Goal: Task Accomplishment & Management: Manage account settings

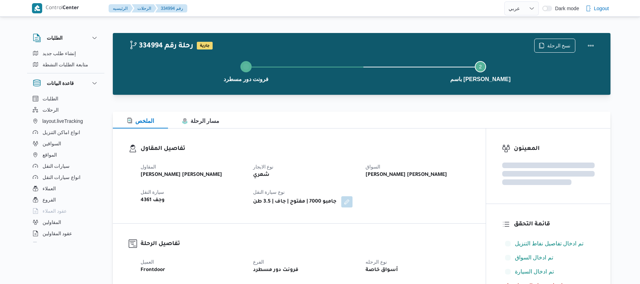
select select "ar"
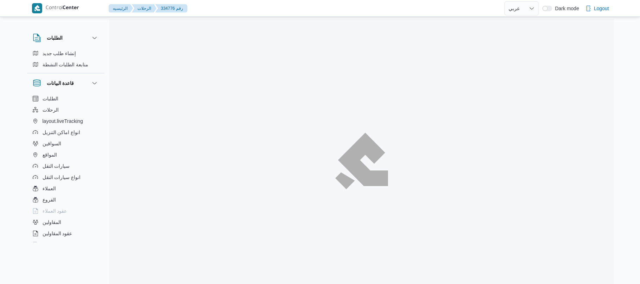
select select "ar"
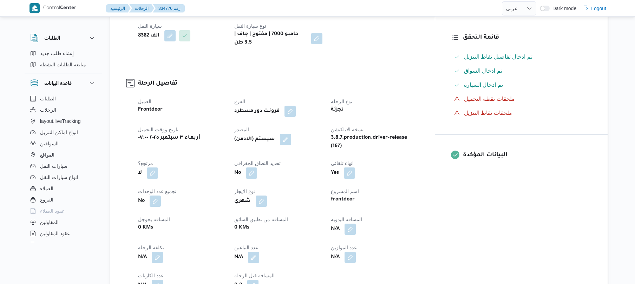
scroll to position [206, 0]
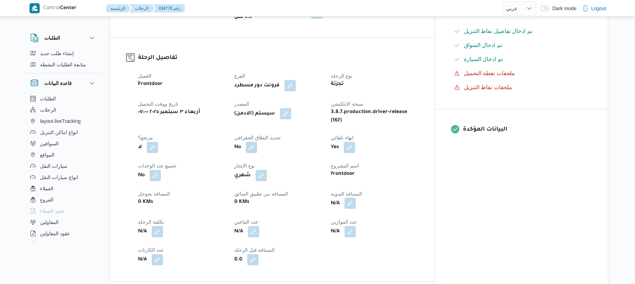
click at [356, 198] on button "button" at bounding box center [350, 203] width 11 height 11
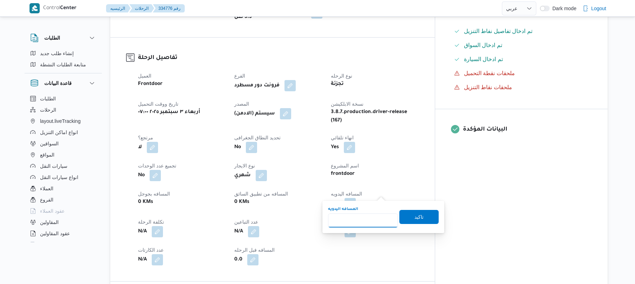
click at [365, 221] on input "المسافه اليدويه" at bounding box center [363, 221] width 70 height 14
type input "120"
click at [415, 215] on span "تاكيد" at bounding box center [419, 217] width 9 height 8
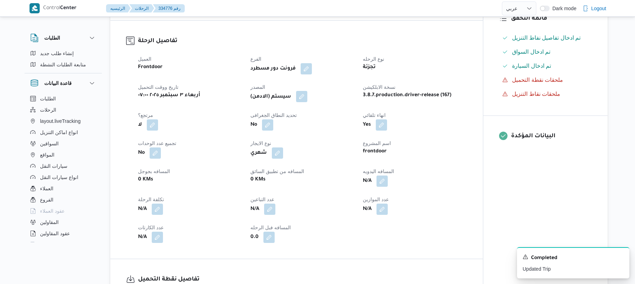
click at [306, 102] on button "button" at bounding box center [301, 96] width 11 height 11
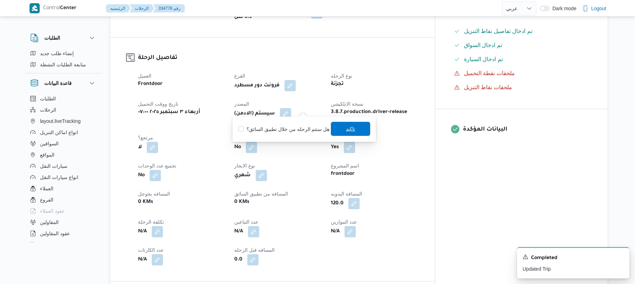
click at [336, 128] on span "تاكيد" at bounding box center [350, 129] width 39 height 14
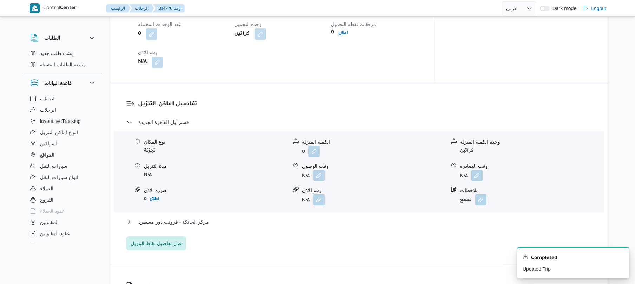
scroll to position [543, 0]
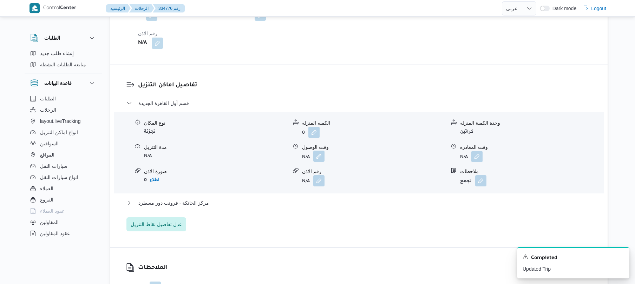
click at [322, 151] on button "button" at bounding box center [318, 156] width 11 height 11
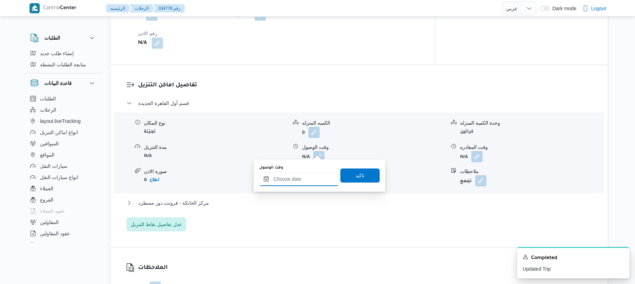
click at [303, 180] on input "وقت الوصول" at bounding box center [299, 179] width 80 height 14
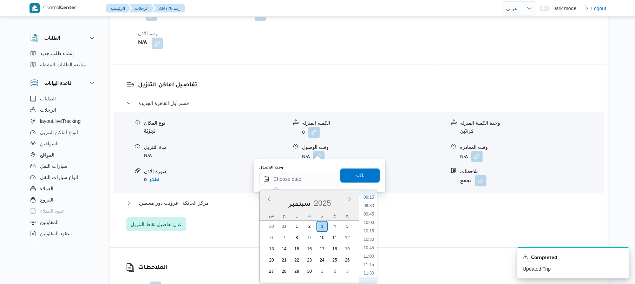
scroll to position [256, 0]
click at [370, 223] on li "08:15" at bounding box center [369, 221] width 16 height 7
type input "٠٣/٠٩/٢٠٢٥ ٠٨:١٥"
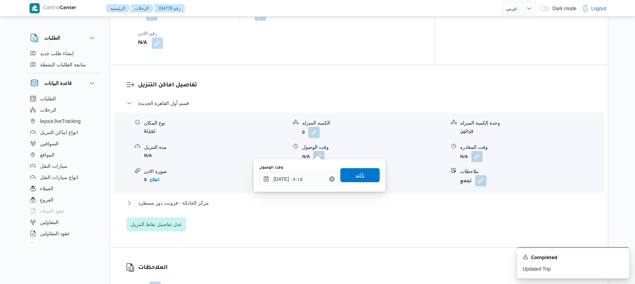
click at [361, 180] on span "تاكيد" at bounding box center [360, 175] width 39 height 14
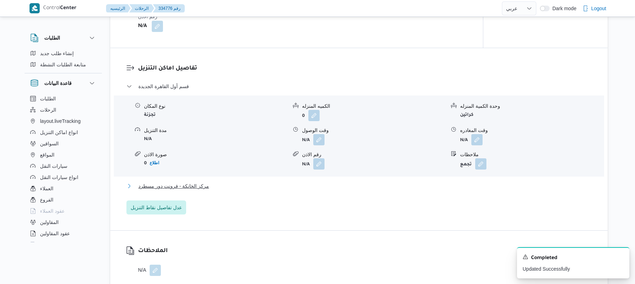
click at [338, 190] on button "مركز الخانكة - فرونت دور مسطرد" at bounding box center [360, 186] width 466 height 8
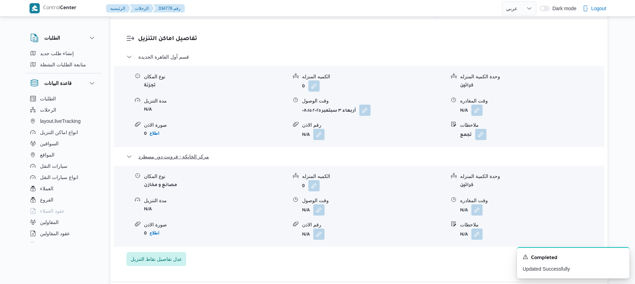
scroll to position [693, 0]
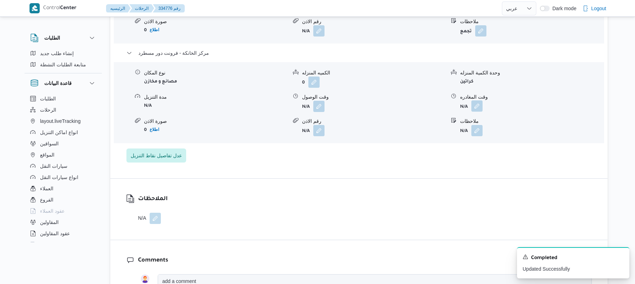
click at [478, 101] on button "button" at bounding box center [477, 106] width 11 height 11
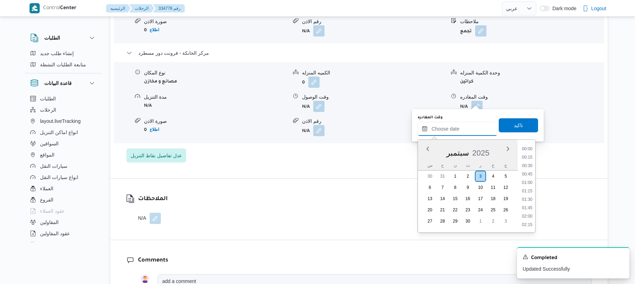
click at [450, 131] on input "وقت المغادره" at bounding box center [458, 129] width 80 height 14
click at [529, 148] on li "15:45" at bounding box center [527, 148] width 16 height 7
type input "[DATE] ١٥:٤٥"
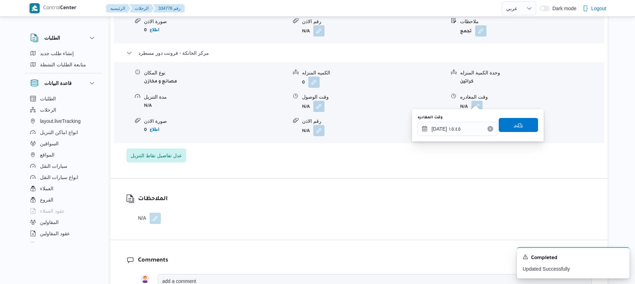
click at [514, 125] on span "تاكيد" at bounding box center [518, 125] width 9 height 8
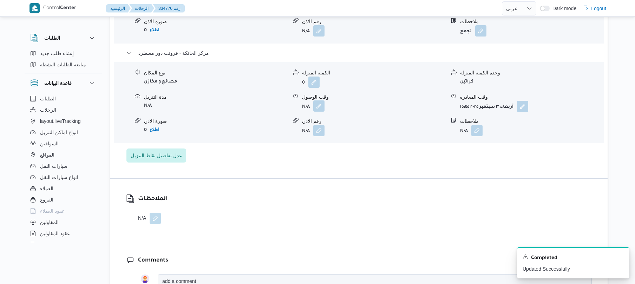
click at [320, 101] on button "button" at bounding box center [318, 106] width 11 height 11
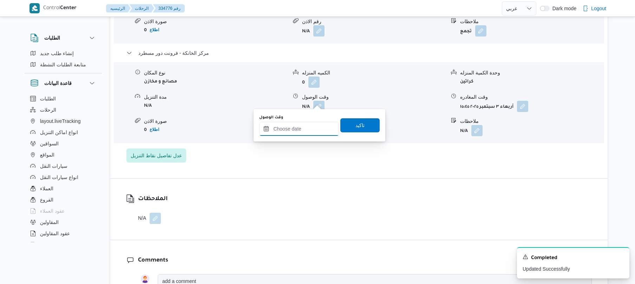
click at [316, 131] on input "وقت الوصول" at bounding box center [299, 129] width 80 height 14
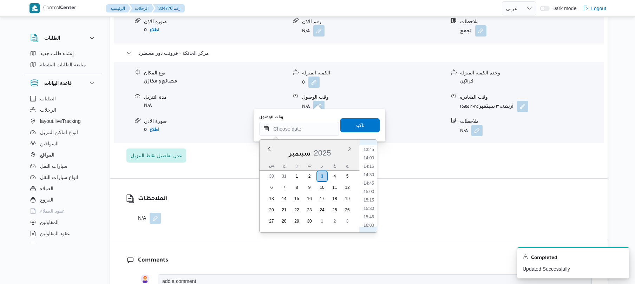
scroll to position [463, 0]
click at [369, 203] on li "15:15" at bounding box center [369, 200] width 16 height 7
type input "٠٣/٠٩/٢٠٢٥ ١٥:١٥"
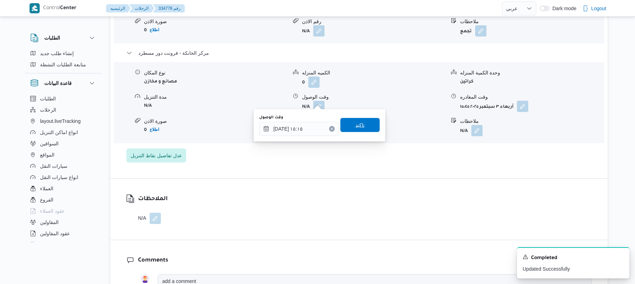
click at [363, 125] on span "تاكيد" at bounding box center [360, 125] width 39 height 14
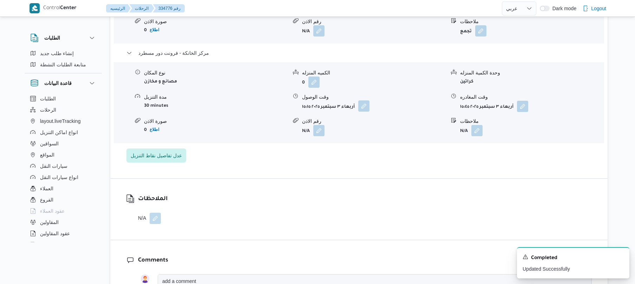
click at [366, 101] on button "button" at bounding box center [363, 106] width 11 height 11
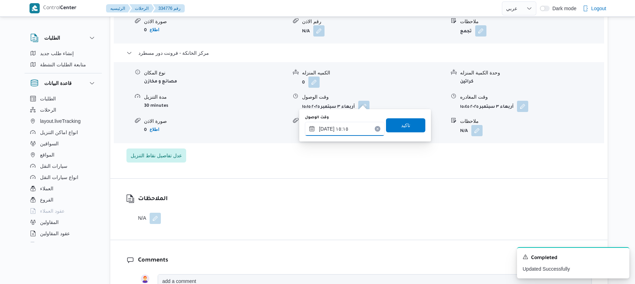
click at [363, 127] on input "٠٣/٠٩/٢٠٢٥ ١٥:١٥" at bounding box center [345, 129] width 80 height 14
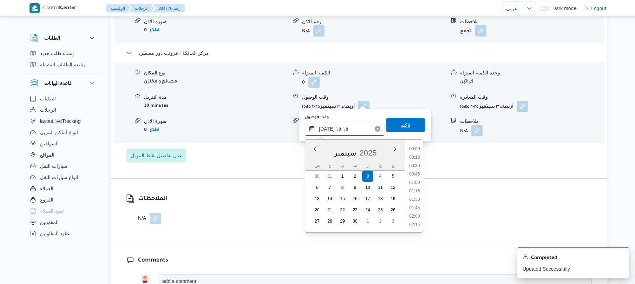
scroll to position [472, 0]
click at [417, 197] on li "15:30" at bounding box center [415, 199] width 16 height 7
type input "٠٣/٠٩/٢٠٢٥ ١٥:٣٠"
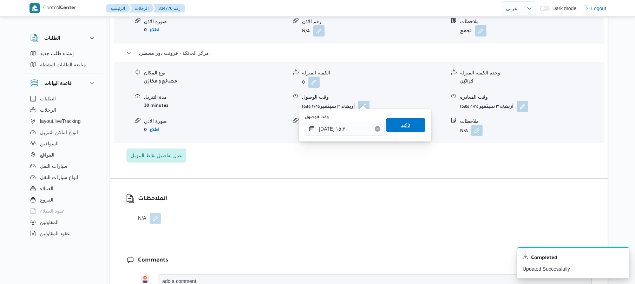
click at [404, 124] on span "تاكيد" at bounding box center [405, 125] width 9 height 8
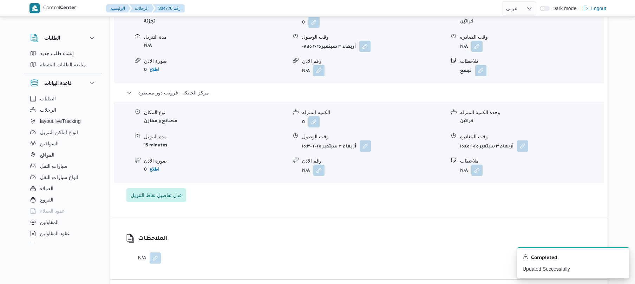
scroll to position [619, 0]
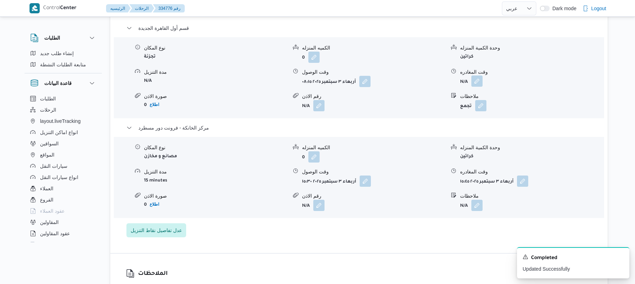
click at [480, 76] on button "button" at bounding box center [477, 81] width 11 height 11
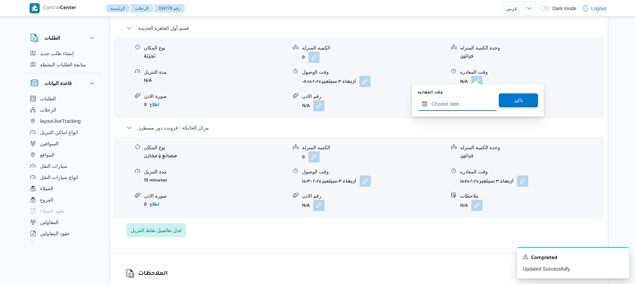
click at [460, 105] on input "وقت المغادره" at bounding box center [458, 104] width 80 height 14
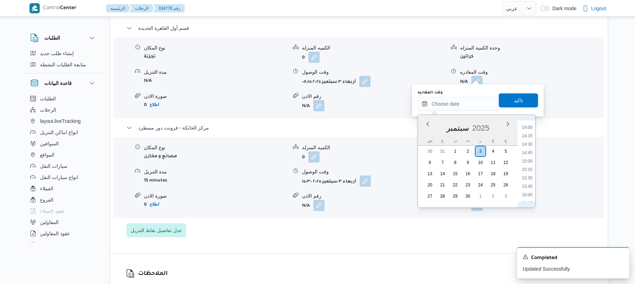
scroll to position [463, 0]
click at [530, 161] on li "14:45" at bounding box center [527, 158] width 16 height 7
type input "[DATE] ١٤:٤٥"
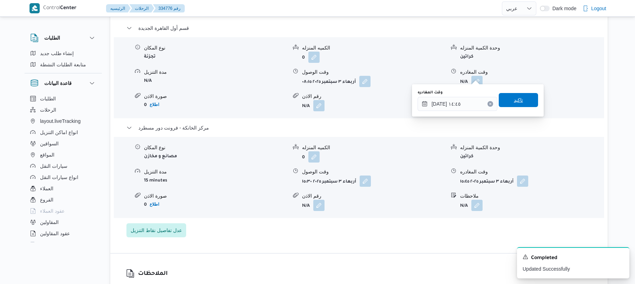
click at [522, 96] on span "تاكيد" at bounding box center [518, 100] width 39 height 14
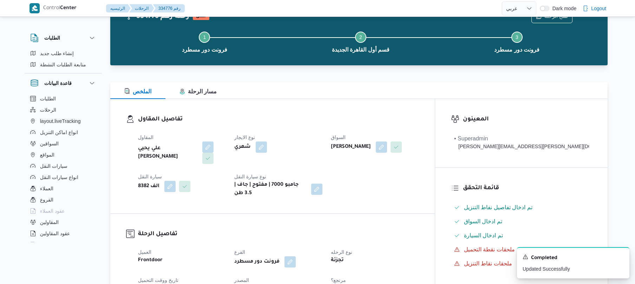
scroll to position [0, 0]
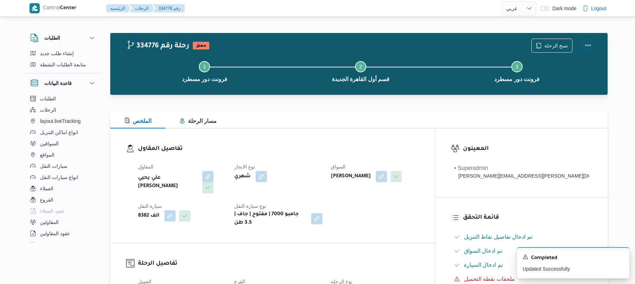
click at [589, 47] on button "Actions" at bounding box center [588, 45] width 14 height 14
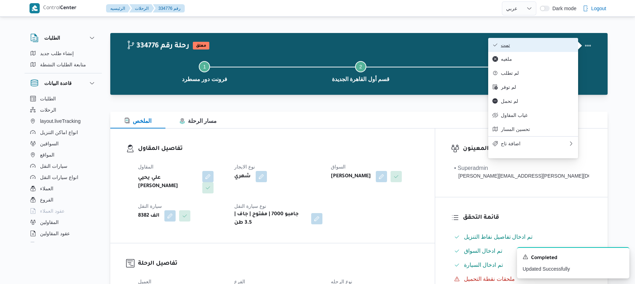
click at [540, 48] on span "تمت" at bounding box center [537, 45] width 73 height 6
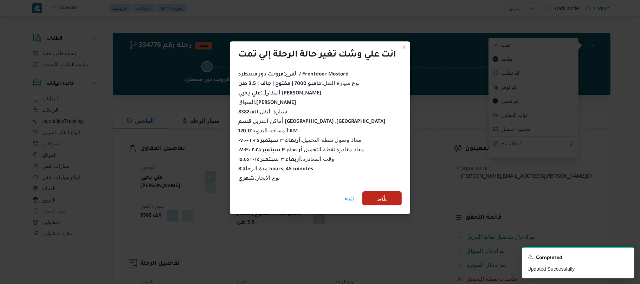
click at [377, 193] on span "تأكيد" at bounding box center [381, 199] width 39 height 14
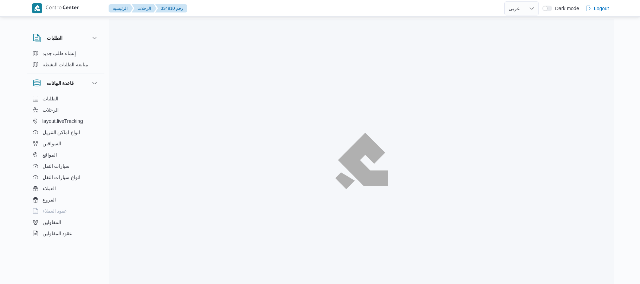
select select "ar"
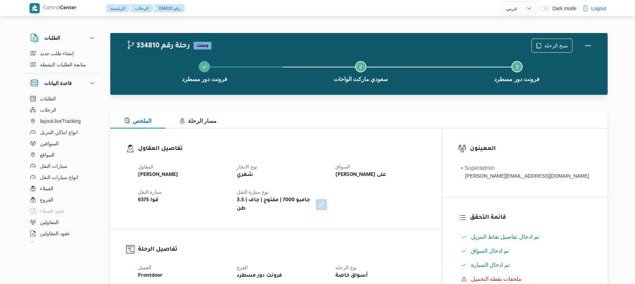
click at [327, 149] on h3 "تفاصيل المقاول" at bounding box center [282, 148] width 288 height 9
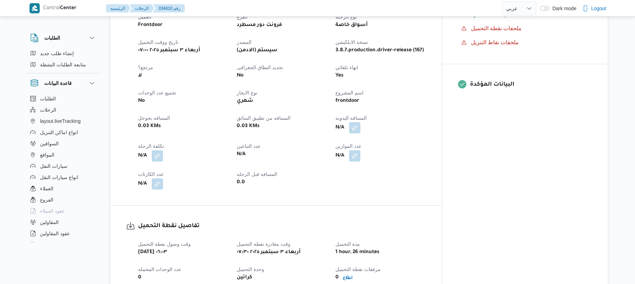
scroll to position [262, 0]
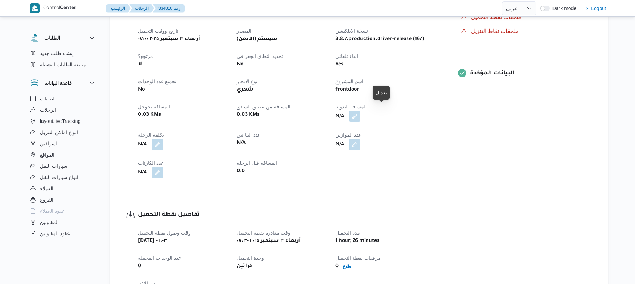
click at [361, 112] on button "button" at bounding box center [354, 116] width 11 height 11
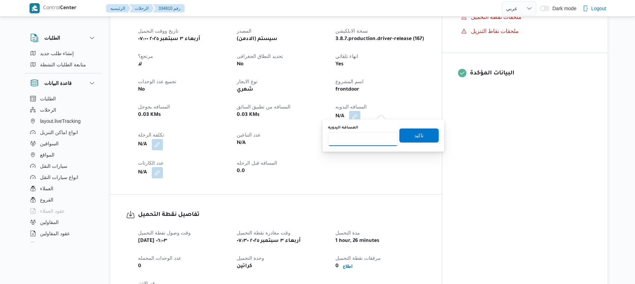
click at [364, 137] on input "المسافه اليدويه" at bounding box center [363, 139] width 70 height 14
type input "130"
click at [400, 134] on span "تاكيد" at bounding box center [419, 135] width 39 height 14
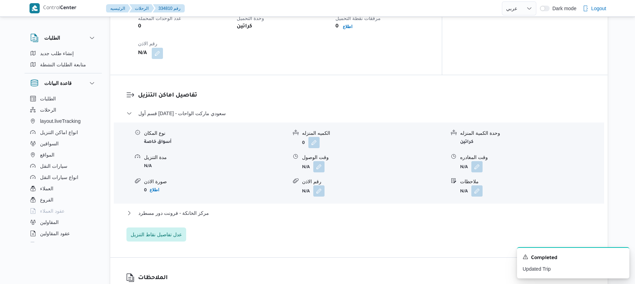
scroll to position [543, 0]
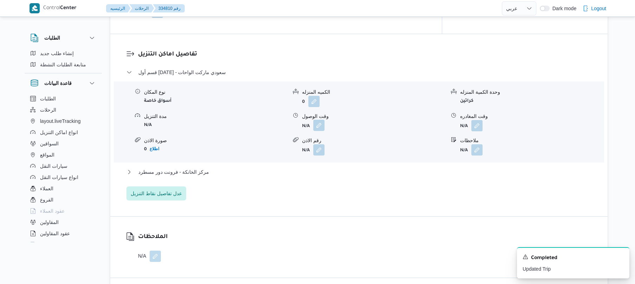
click at [317, 122] on button "button" at bounding box center [318, 125] width 11 height 11
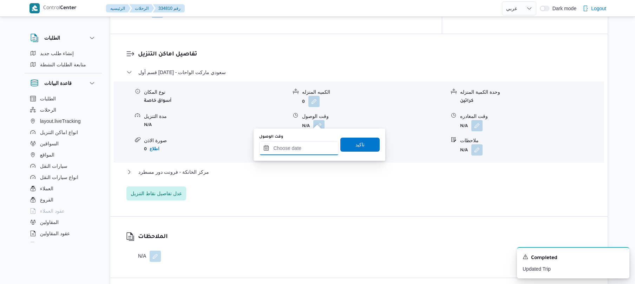
click at [291, 153] on input "وقت الوصول" at bounding box center [299, 148] width 80 height 14
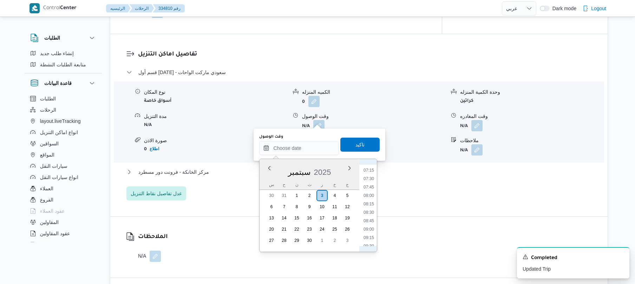
scroll to position [256, 0]
click at [372, 200] on li "08:30" at bounding box center [369, 198] width 16 height 7
type input "٠٣/٠٩/٢٠٢٥ ٠٨:٣٠"
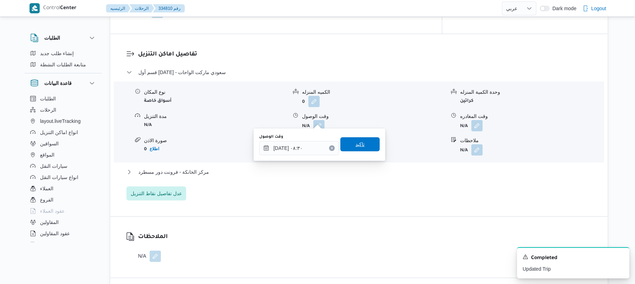
click at [370, 144] on span "تاكيد" at bounding box center [360, 144] width 39 height 14
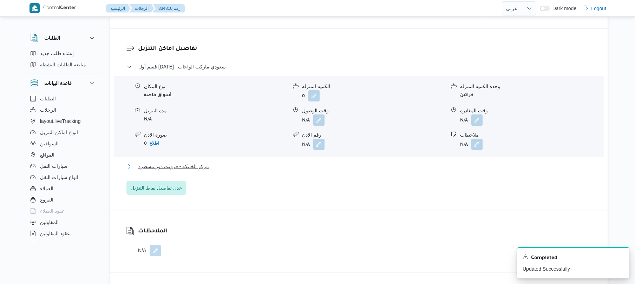
click at [347, 166] on button "مركز الخانكة - فرونت دور مسطرد" at bounding box center [360, 166] width 466 height 8
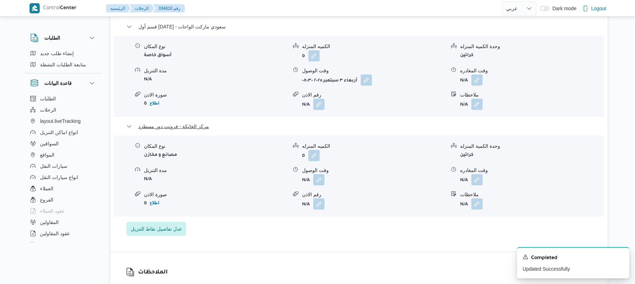
scroll to position [637, 0]
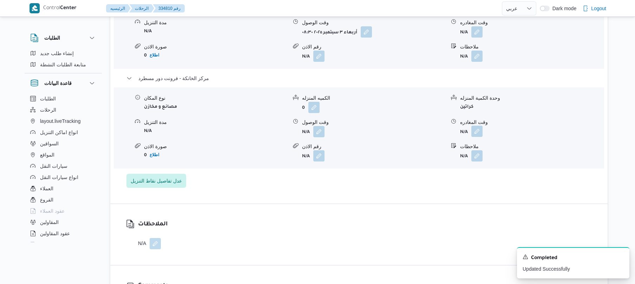
click at [478, 127] on button "button" at bounding box center [477, 131] width 11 height 11
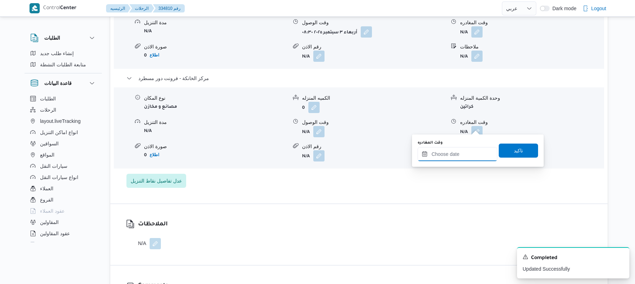
click at [448, 154] on input "وقت المغادره" at bounding box center [458, 154] width 80 height 14
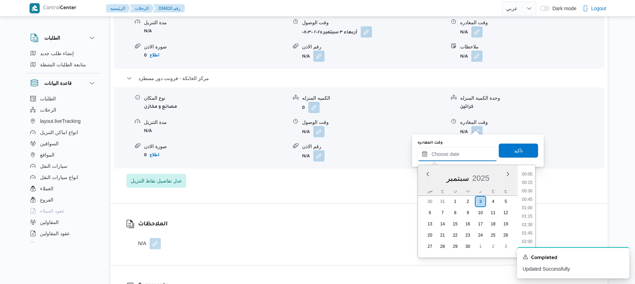
scroll to position [532, 0]
click at [529, 182] on li "16:00" at bounding box center [527, 182] width 16 height 7
type input "[DATE] ١٦:٠٠"
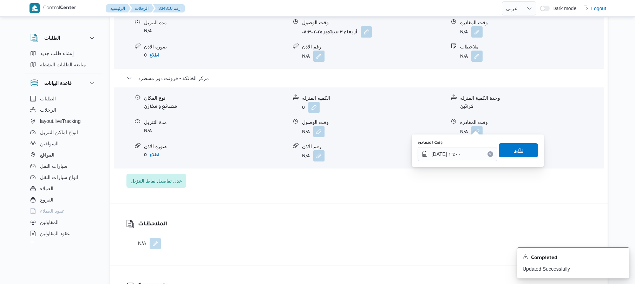
click at [522, 152] on span "تاكيد" at bounding box center [518, 150] width 39 height 14
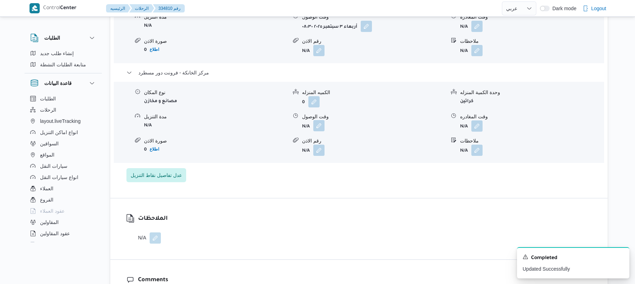
click at [321, 127] on button "button" at bounding box center [318, 125] width 11 height 11
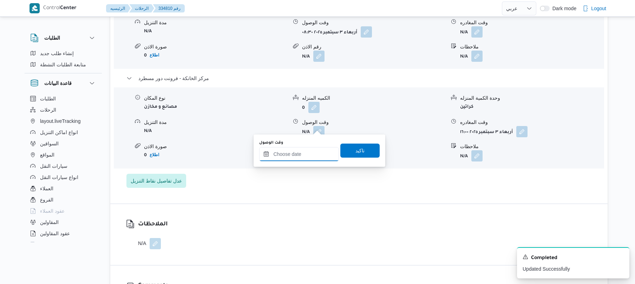
click at [317, 149] on input "وقت الوصول" at bounding box center [299, 154] width 80 height 14
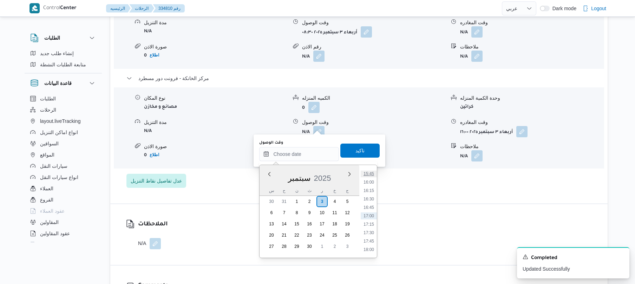
click at [370, 174] on li "15:45" at bounding box center [369, 173] width 16 height 7
type input "[DATE] ١٥:٤٥"
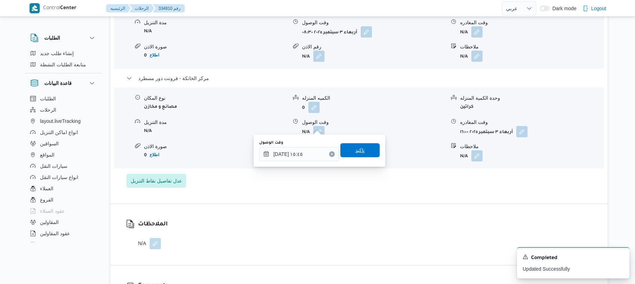
click at [363, 153] on span "تاكيد" at bounding box center [360, 150] width 39 height 14
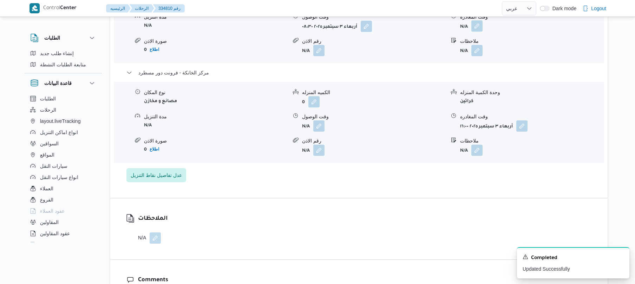
click at [479, 28] on button "button" at bounding box center [477, 25] width 11 height 11
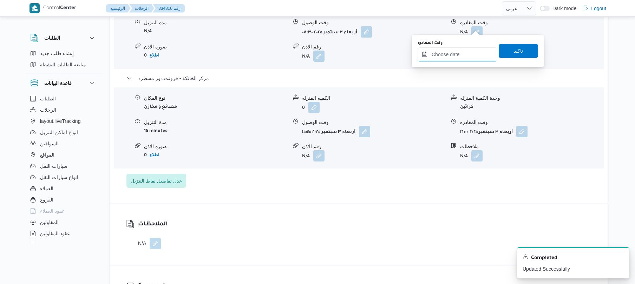
click at [457, 53] on input "وقت المغادره" at bounding box center [458, 54] width 80 height 14
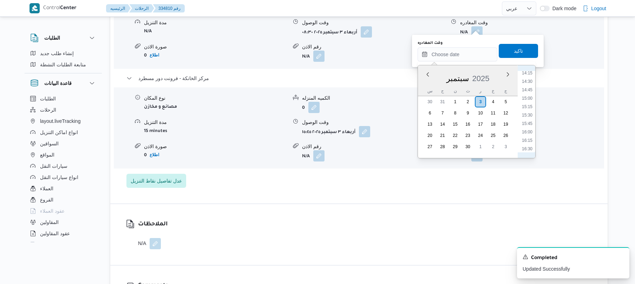
scroll to position [463, 0]
click at [528, 110] on li "14:45" at bounding box center [527, 109] width 16 height 7
type input "٠٣/٠٩/٢٠٢٥ ١٤:٤٥"
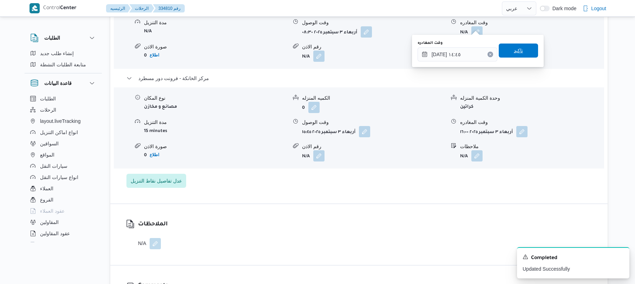
click at [522, 58] on div "تاكيد" at bounding box center [518, 51] width 39 height 14
click at [522, 53] on span "تاكيد" at bounding box center [518, 51] width 39 height 14
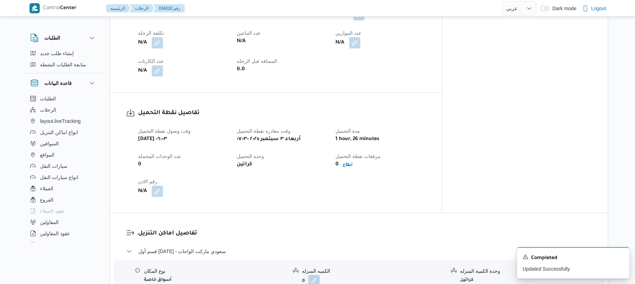
scroll to position [262, 0]
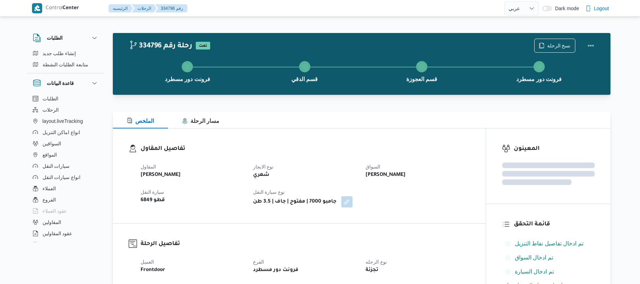
select select "ar"
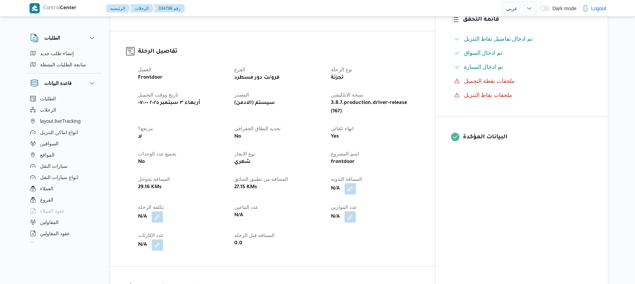
scroll to position [300, 0]
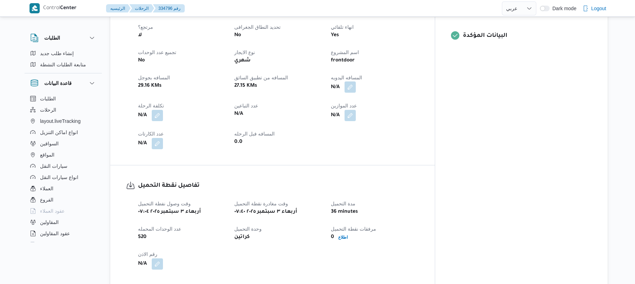
click at [356, 82] on button "button" at bounding box center [350, 87] width 11 height 11
click at [372, 106] on input "المسافه اليدويه" at bounding box center [363, 102] width 70 height 14
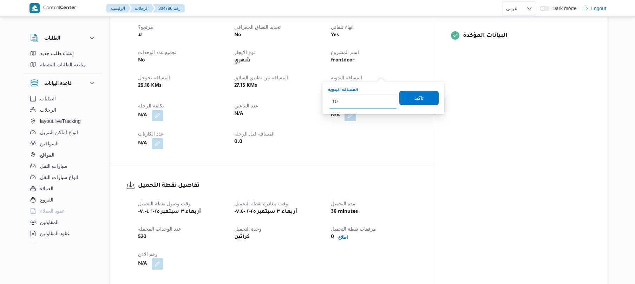
type input "105"
click at [417, 96] on span "تاكيد" at bounding box center [419, 97] width 9 height 8
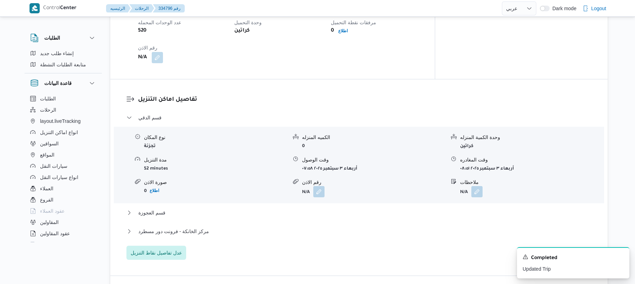
scroll to position [525, 0]
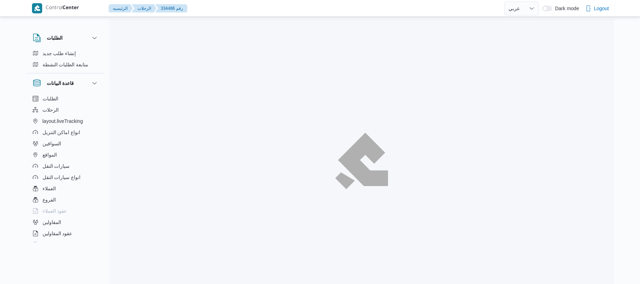
select select "ar"
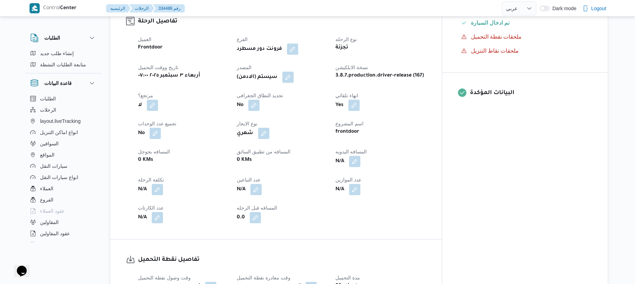
scroll to position [244, 0]
click at [361, 155] on button "button" at bounding box center [354, 160] width 11 height 11
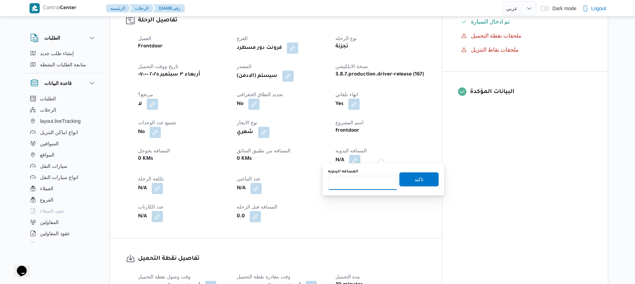
click at [367, 176] on input "المسافه اليدويه" at bounding box center [363, 183] width 70 height 14
type input "125"
click at [409, 185] on span "تاكيد" at bounding box center [419, 179] width 39 height 14
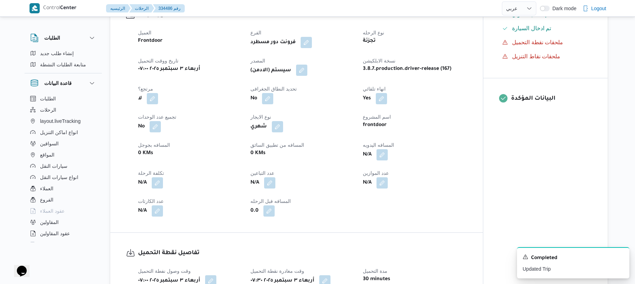
click at [306, 70] on button "button" at bounding box center [301, 70] width 11 height 11
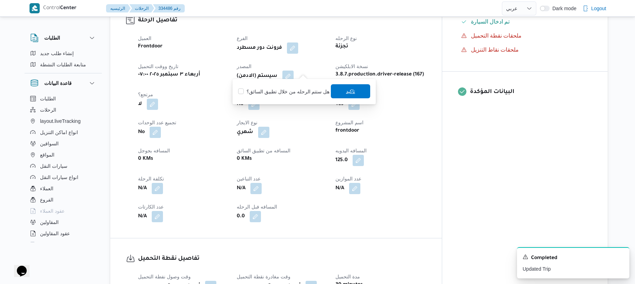
click at [337, 90] on span "تاكيد" at bounding box center [350, 91] width 39 height 14
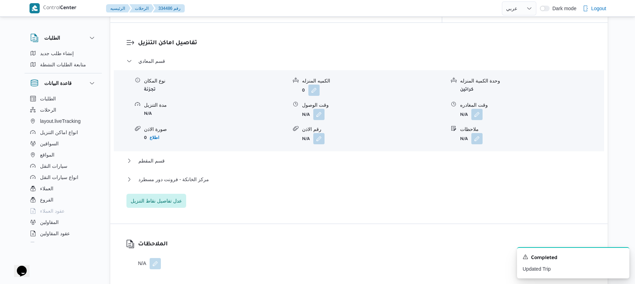
scroll to position [600, 0]
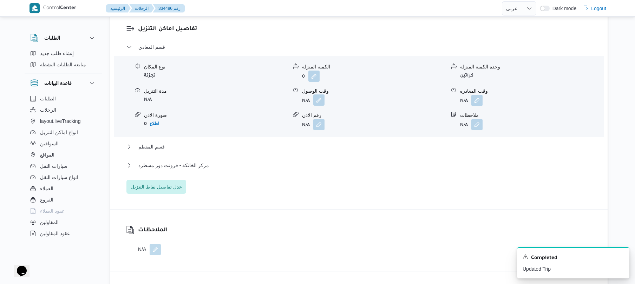
click at [320, 95] on button "button" at bounding box center [318, 100] width 11 height 11
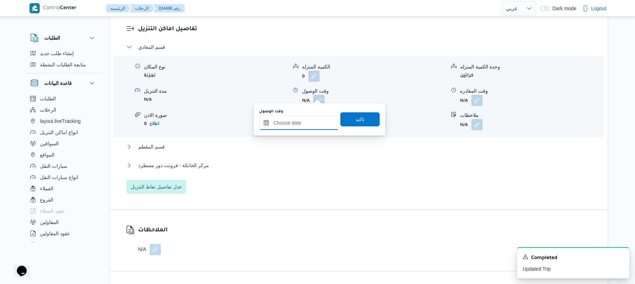
click at [309, 120] on input "وقت الوصول" at bounding box center [299, 123] width 80 height 14
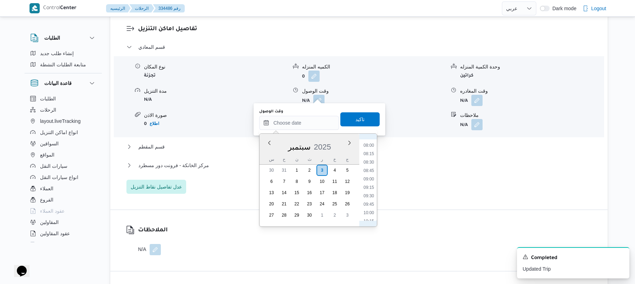
scroll to position [246, 0]
click at [369, 199] on li "09:00" at bounding box center [369, 200] width 16 height 7
type input "٠٣/٠٩/٢٠٢٥ ٠٩:٠٠"
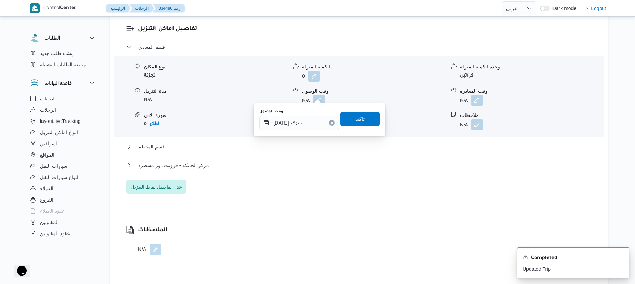
click at [349, 115] on span "تاكيد" at bounding box center [360, 119] width 39 height 14
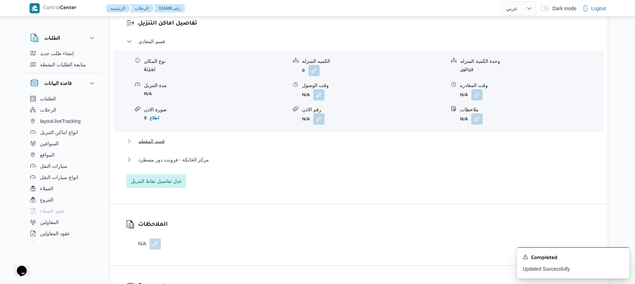
click at [317, 141] on button "قسم المقطم" at bounding box center [360, 141] width 466 height 8
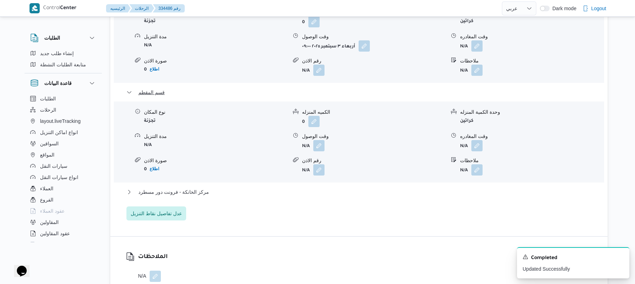
scroll to position [656, 0]
click at [273, 186] on button "مركز الخانكة - فرونت دور مسطرد" at bounding box center [360, 190] width 466 height 8
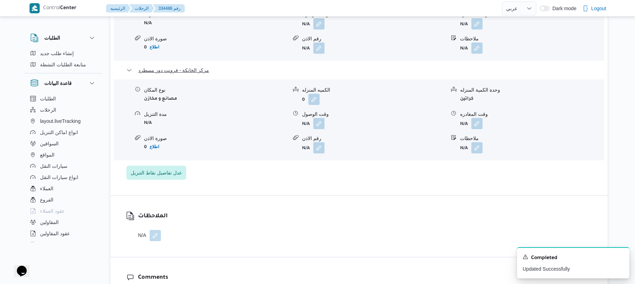
scroll to position [824, 0]
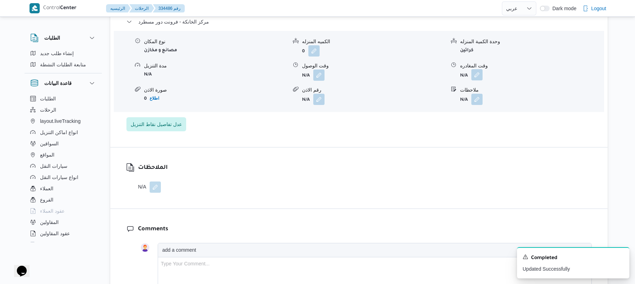
click at [474, 69] on button "button" at bounding box center [477, 74] width 11 height 11
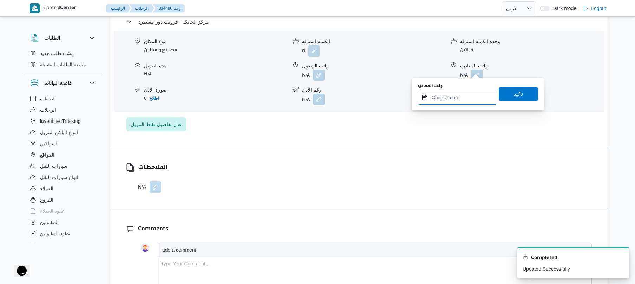
click at [451, 92] on input "وقت المغادره" at bounding box center [458, 98] width 80 height 14
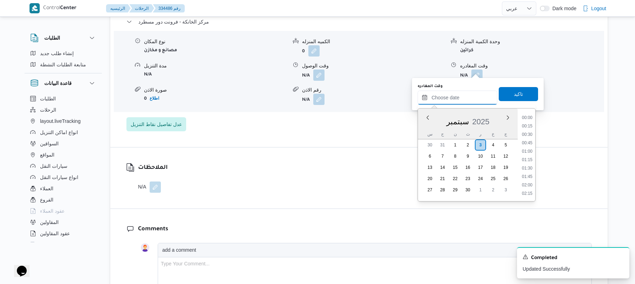
scroll to position [540, 0]
click at [530, 118] on li "16:00" at bounding box center [527, 117] width 16 height 7
type input "[DATE] ١٦:٠٠"
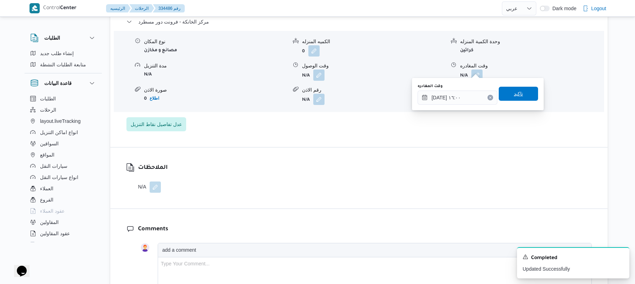
click at [520, 93] on span "تاكيد" at bounding box center [518, 94] width 39 height 14
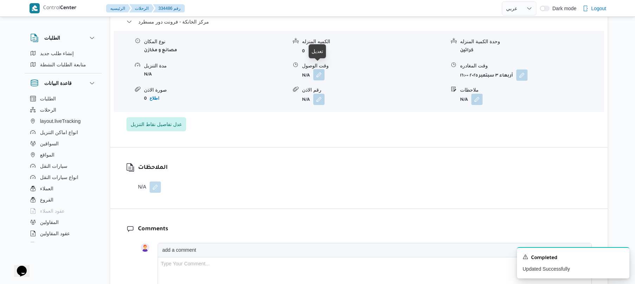
click at [318, 69] on button "button" at bounding box center [318, 74] width 11 height 11
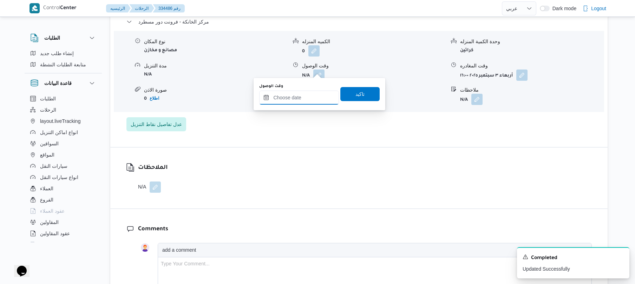
click at [315, 96] on input "وقت الوصول" at bounding box center [299, 98] width 80 height 14
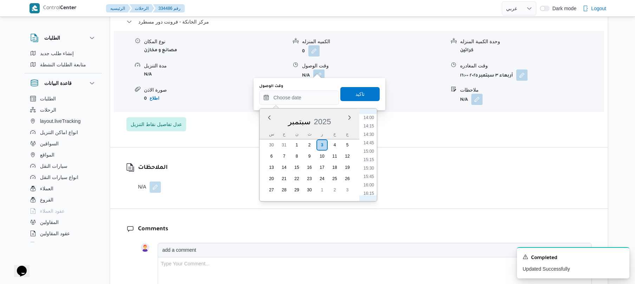
scroll to position [471, 0]
click at [370, 177] on li "15:45" at bounding box center [369, 177] width 16 height 7
type input "[DATE] ١٥:٤٥"
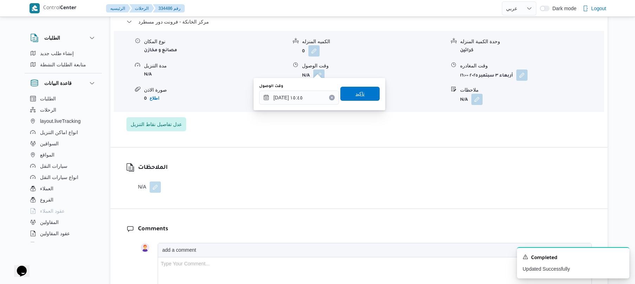
click at [366, 96] on span "تاكيد" at bounding box center [360, 94] width 39 height 14
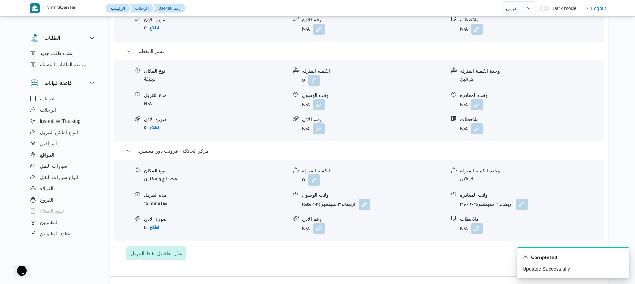
scroll to position [693, 0]
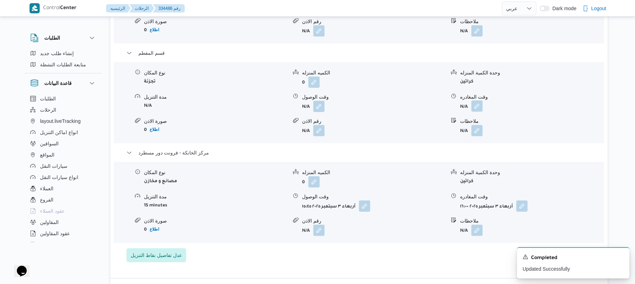
click at [479, 101] on button "button" at bounding box center [477, 106] width 11 height 11
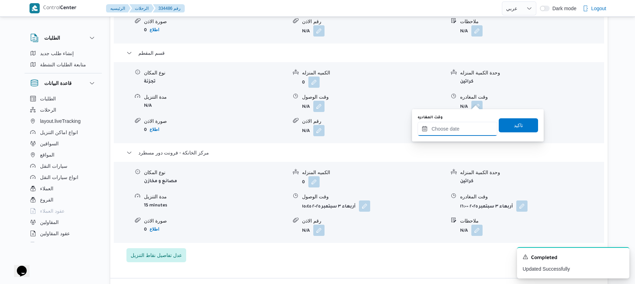
click at [447, 127] on input "وقت المغادره" at bounding box center [458, 129] width 80 height 14
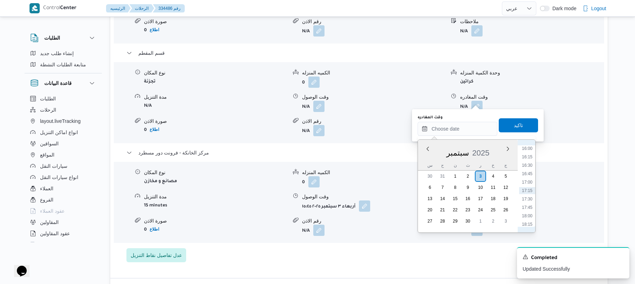
scroll to position [471, 0]
click at [531, 176] on li "14:45" at bounding box center [527, 175] width 16 height 7
type input "٠٣/٠٩/٢٠٢٥ ١٤:٤٥"
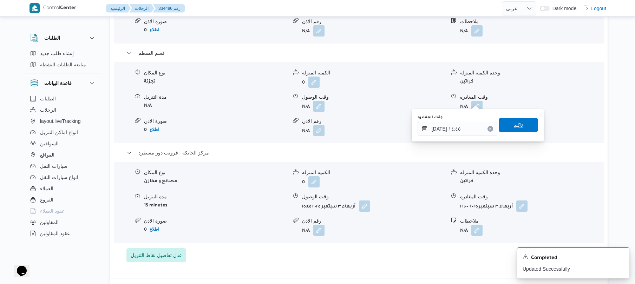
click at [523, 123] on span "تاكيد" at bounding box center [518, 125] width 39 height 14
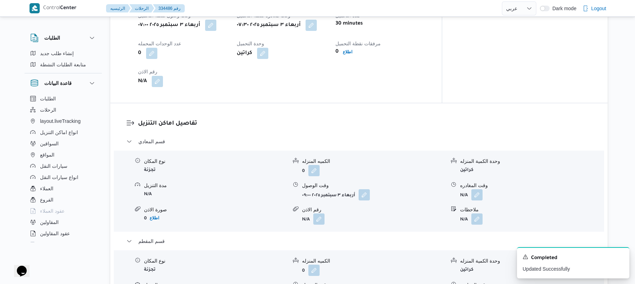
scroll to position [506, 0]
click at [367, 190] on button "button" at bounding box center [364, 193] width 11 height 11
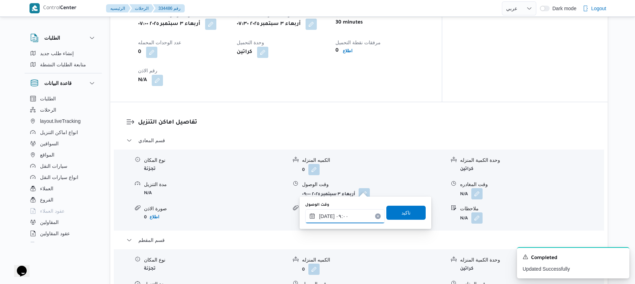
click at [352, 215] on input "٠٣/٠٩/٢٠٢٥ ٠٩:٠٠" at bounding box center [345, 216] width 80 height 14
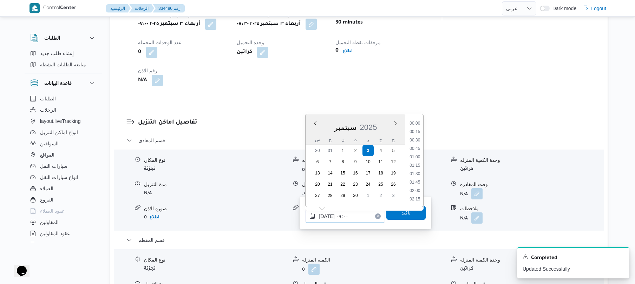
scroll to position [261, 0]
click at [418, 149] on li "08:30" at bounding box center [415, 148] width 16 height 7
type input "٠٣/٠٩/٢٠٢٥ ٠٨:٣٠"
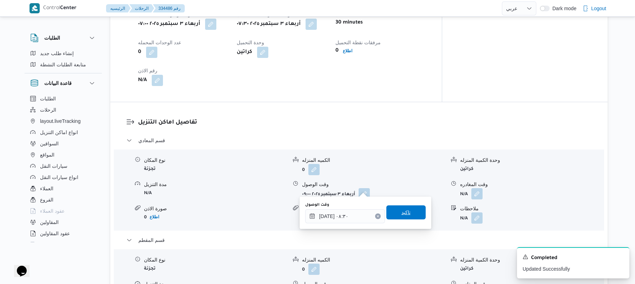
click at [408, 216] on span "تاكيد" at bounding box center [406, 213] width 39 height 14
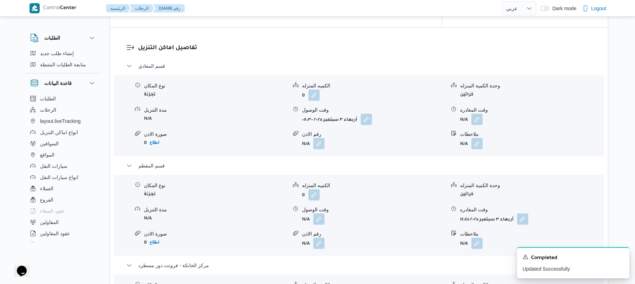
scroll to position [600, 0]
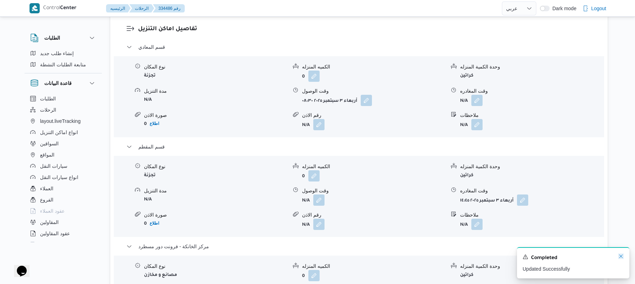
click at [621, 255] on icon "Dismiss toast" at bounding box center [622, 257] width 6 height 6
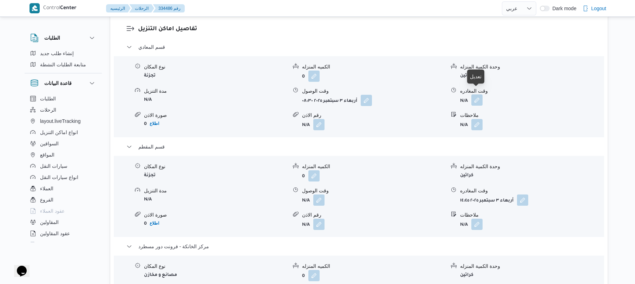
click at [476, 96] on button "button" at bounding box center [477, 100] width 11 height 11
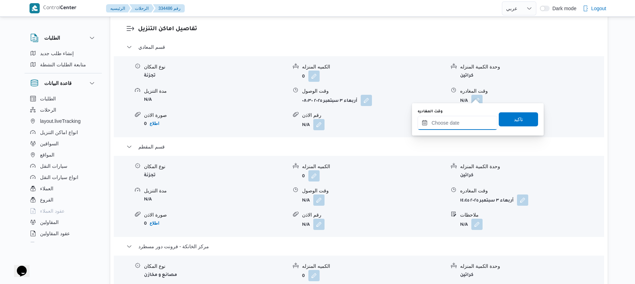
click at [460, 119] on input "وقت المغادره" at bounding box center [458, 123] width 80 height 14
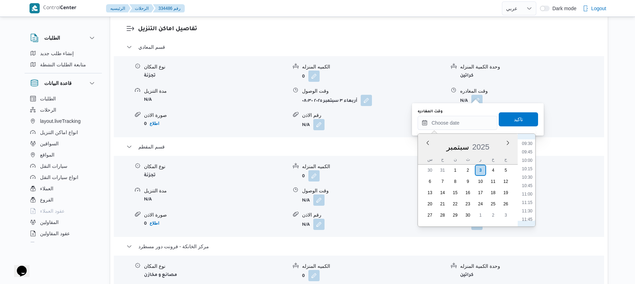
scroll to position [334, 0]
click at [523, 196] on li "11:30" at bounding box center [527, 197] width 16 height 7
type input "٠٣/٠٩/٢٠٢٥ ١١:٣٠"
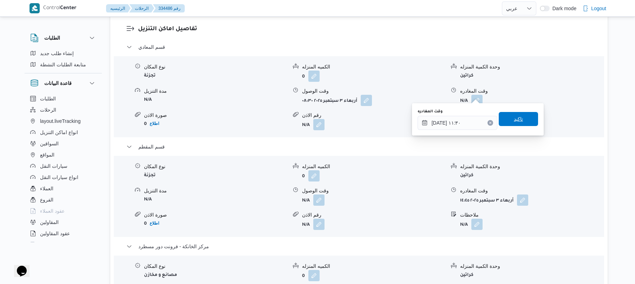
click at [520, 121] on span "تاكيد" at bounding box center [518, 119] width 39 height 14
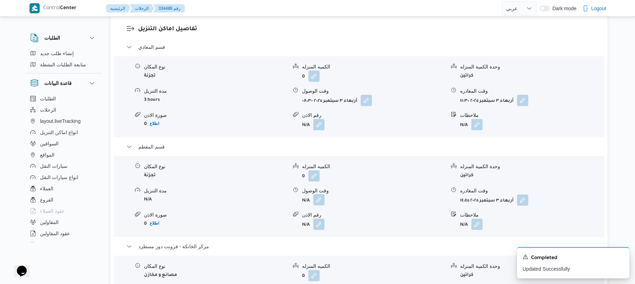
click at [318, 194] on button "button" at bounding box center [318, 199] width 11 height 11
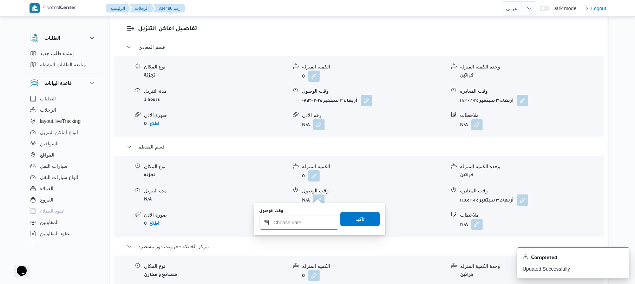
click at [312, 228] on input "وقت الوصول" at bounding box center [299, 223] width 80 height 14
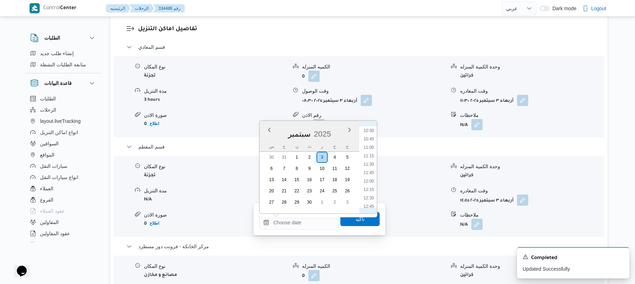
scroll to position [332, 0]
click at [370, 194] on li "11:45" at bounding box center [369, 194] width 16 height 7
type input "٠٣/٠٩/٢٠٢٥ ١١:٤٥"
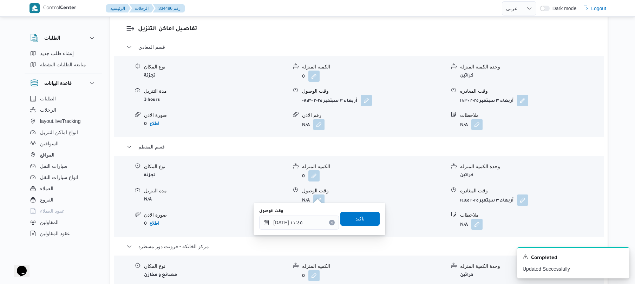
click at [363, 215] on span "تاكيد" at bounding box center [360, 219] width 39 height 14
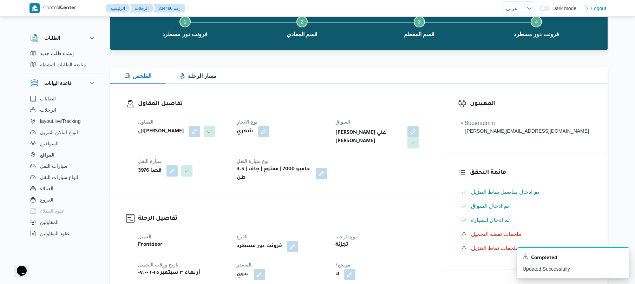
scroll to position [0, 0]
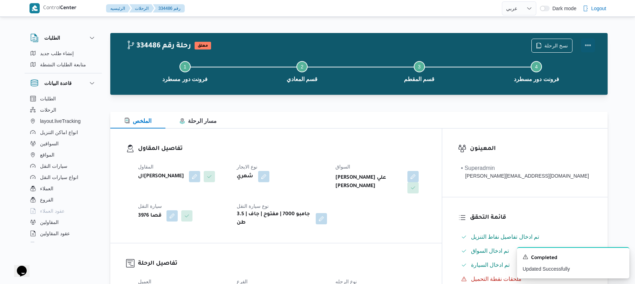
click at [582, 48] on button "Actions" at bounding box center [588, 45] width 14 height 14
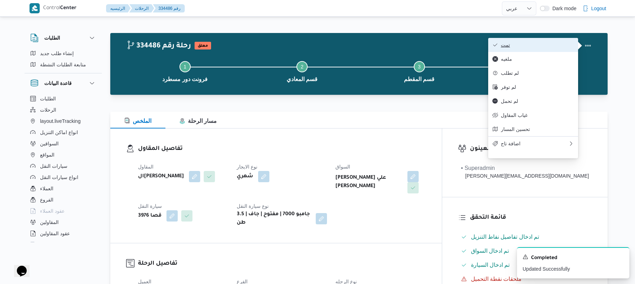
click at [538, 49] on button "تمت" at bounding box center [534, 45] width 90 height 14
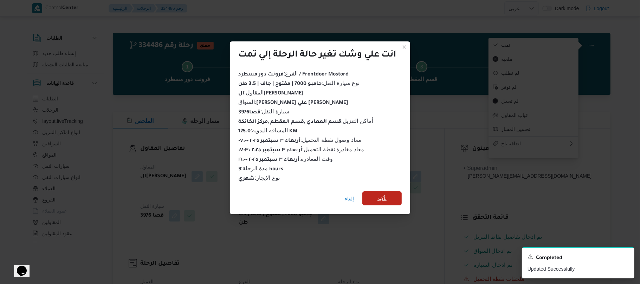
click at [383, 194] on span "تأكيد" at bounding box center [381, 198] width 9 height 8
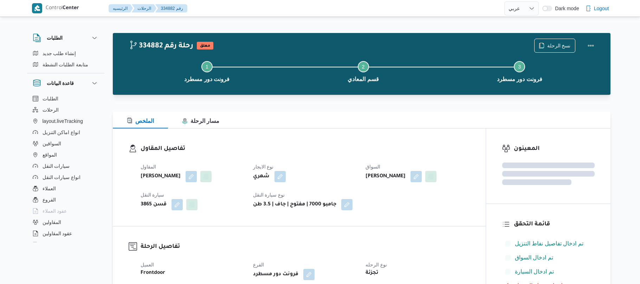
select select "ar"
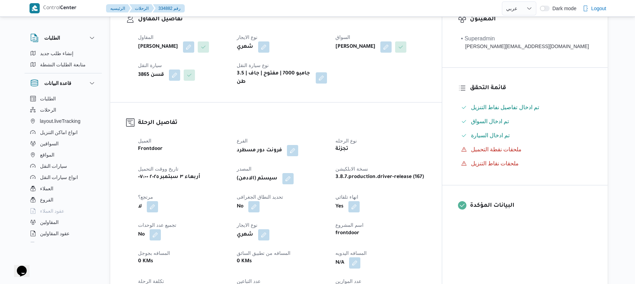
scroll to position [225, 0]
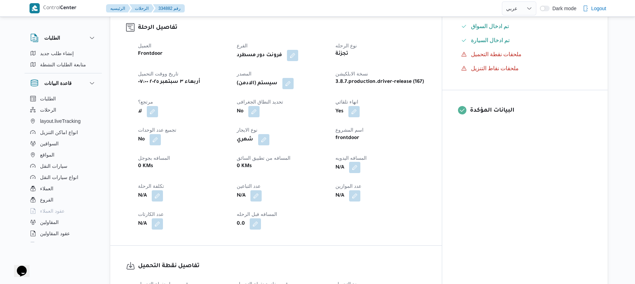
click at [361, 173] on button "button" at bounding box center [354, 167] width 11 height 11
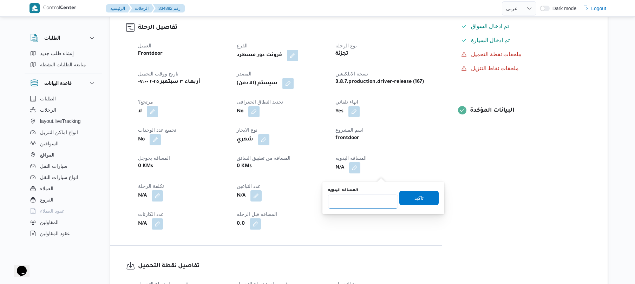
click at [364, 200] on input "المسافه اليدويه" at bounding box center [363, 202] width 70 height 14
type input "125"
click at [415, 198] on span "تاكيد" at bounding box center [419, 198] width 9 height 8
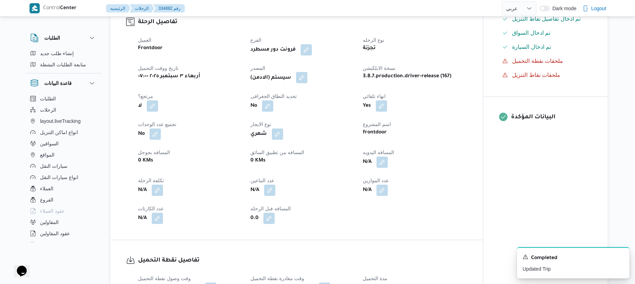
click at [306, 83] on button "button" at bounding box center [301, 77] width 11 height 11
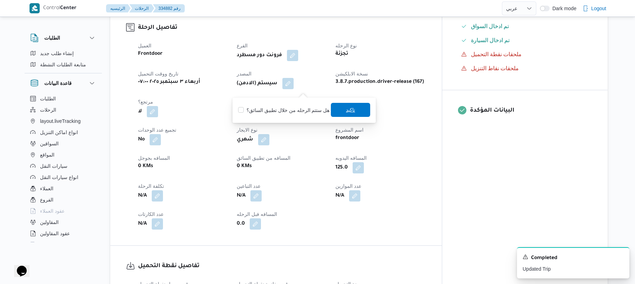
click at [354, 108] on span "تاكيد" at bounding box center [350, 110] width 39 height 14
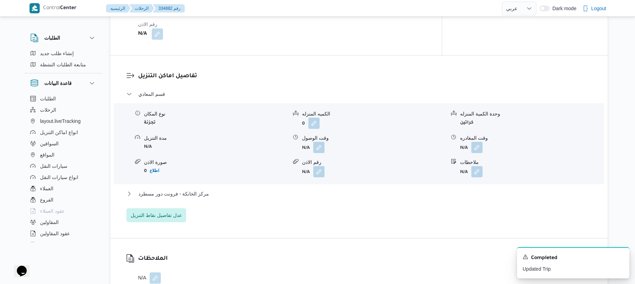
scroll to position [543, 0]
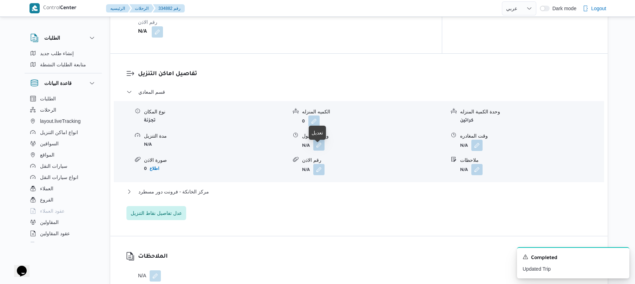
click at [319, 148] on button "button" at bounding box center [318, 145] width 11 height 11
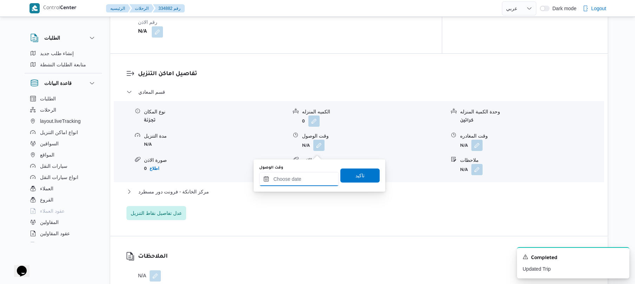
click at [308, 179] on input "وقت الوصول" at bounding box center [299, 179] width 80 height 14
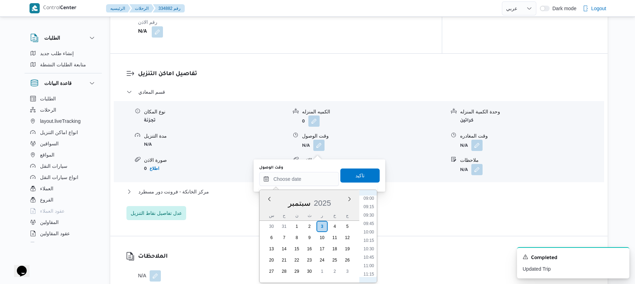
scroll to position [287, 0]
click at [369, 208] on li "08:45" at bounding box center [369, 206] width 16 height 7
type input "[DATE] ٠٨:٤٥"
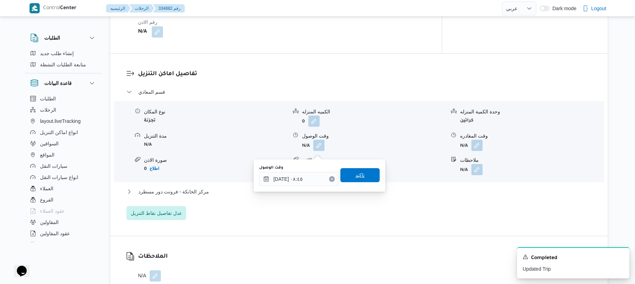
click at [367, 176] on span "تاكيد" at bounding box center [360, 175] width 39 height 14
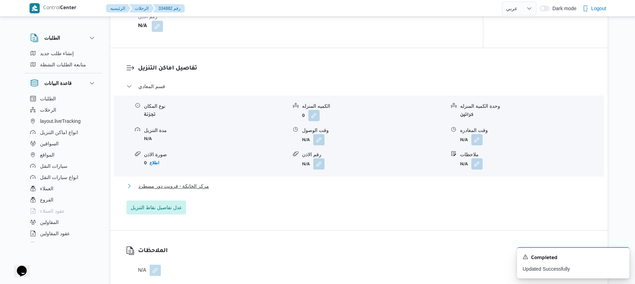
click at [347, 190] on button "مركز الخانكة - فرونت دور مسطرد" at bounding box center [360, 186] width 466 height 8
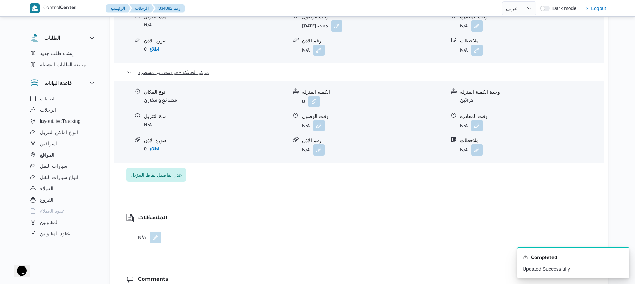
scroll to position [693, 0]
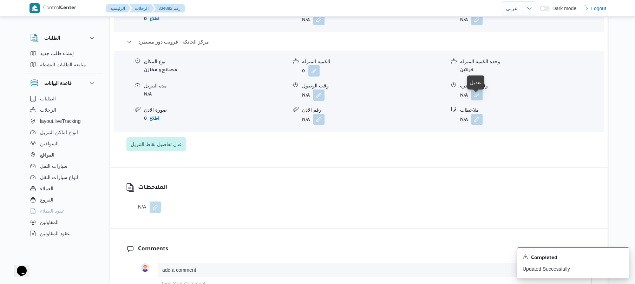
click at [481, 101] on button "button" at bounding box center [477, 94] width 11 height 11
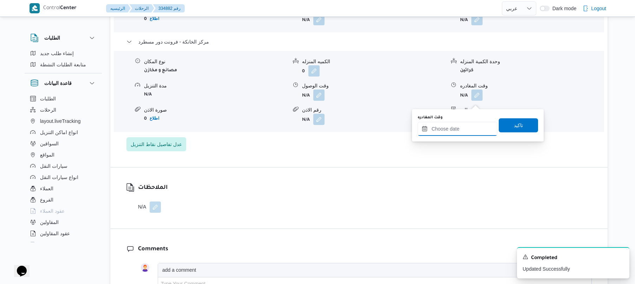
click at [444, 127] on input "وقت المغادره" at bounding box center [458, 129] width 80 height 14
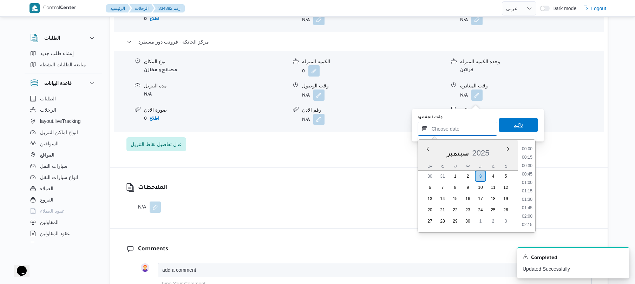
scroll to position [540, 0]
click at [529, 151] on li "16:00" at bounding box center [527, 148] width 16 height 7
type input "[DATE] ١٦:٠٠"
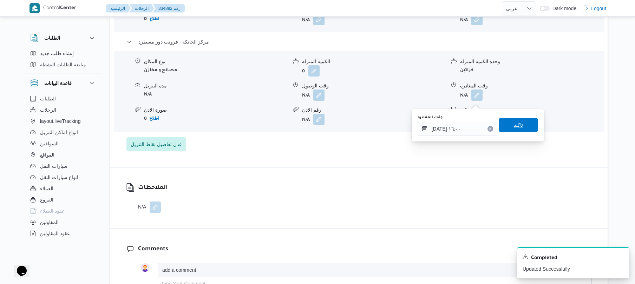
click at [515, 124] on span "تاكيد" at bounding box center [518, 125] width 9 height 8
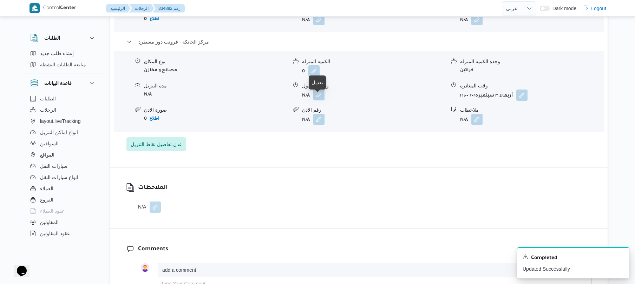
click at [318, 101] on button "button" at bounding box center [318, 94] width 11 height 11
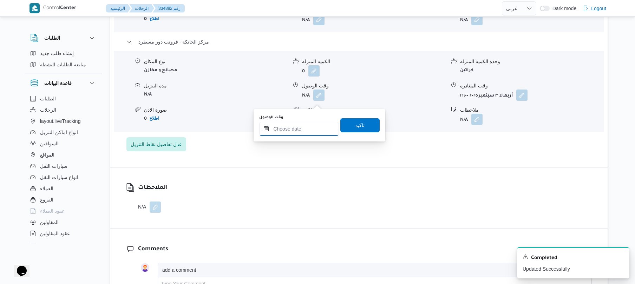
click at [309, 124] on input "وقت الوصول" at bounding box center [299, 129] width 80 height 14
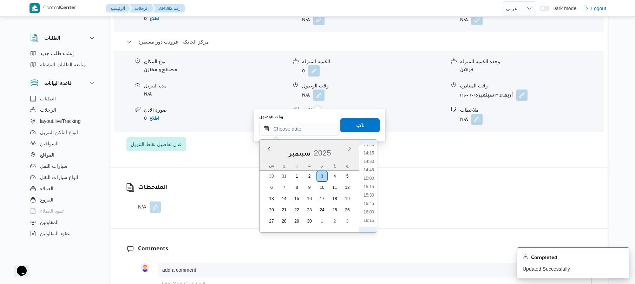
scroll to position [471, 0]
click at [371, 210] on li "15:45" at bounding box center [369, 209] width 16 height 7
type input "[DATE] ١٥:٤٥"
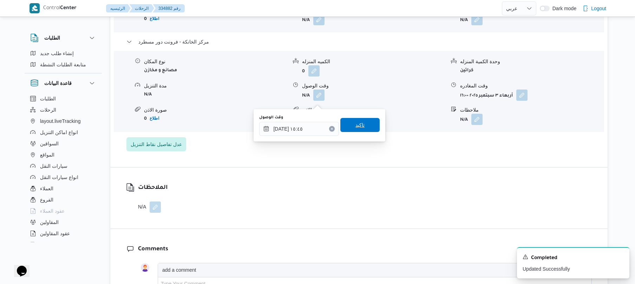
click at [366, 127] on span "تاكيد" at bounding box center [360, 125] width 39 height 14
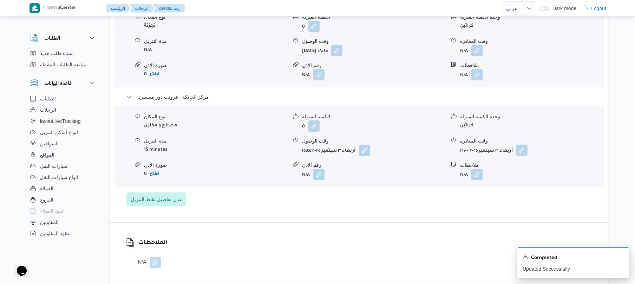
scroll to position [637, 0]
click at [475, 57] on button "button" at bounding box center [477, 51] width 11 height 11
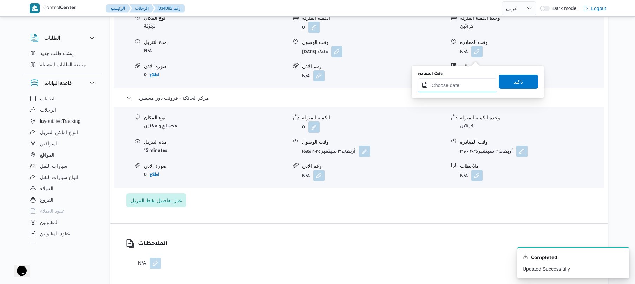
click at [460, 89] on input "وقت المغادره" at bounding box center [458, 85] width 80 height 14
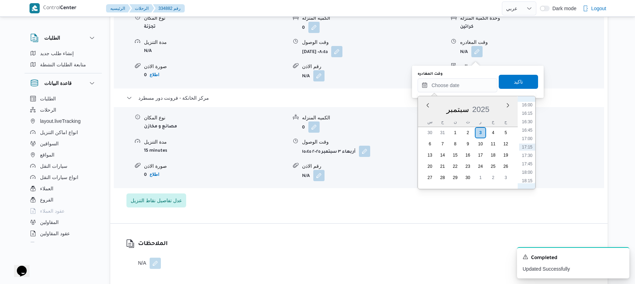
scroll to position [471, 0]
click at [530, 131] on li "14:45" at bounding box center [527, 131] width 16 height 7
type input "[DATE] ١٤:٤٥"
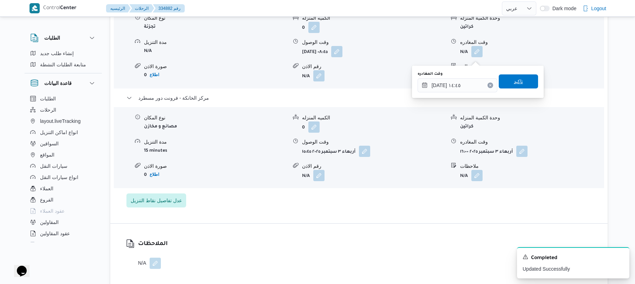
click at [516, 84] on span "تاكيد" at bounding box center [518, 81] width 9 height 8
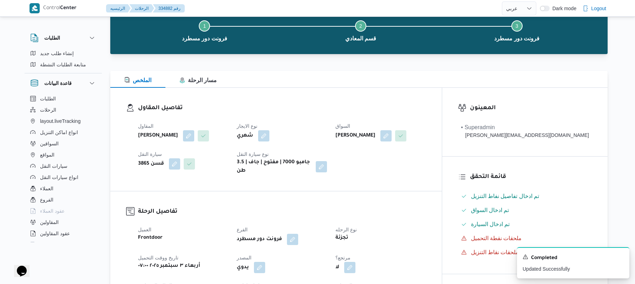
scroll to position [0, 0]
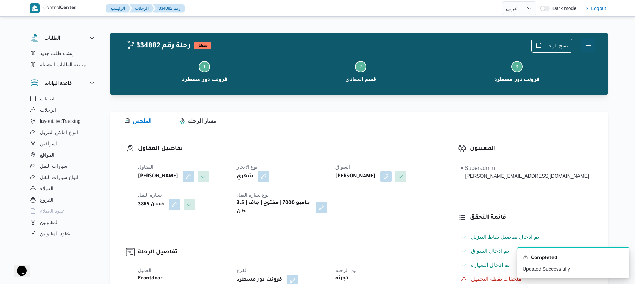
click at [589, 47] on button "Actions" at bounding box center [588, 45] width 14 height 14
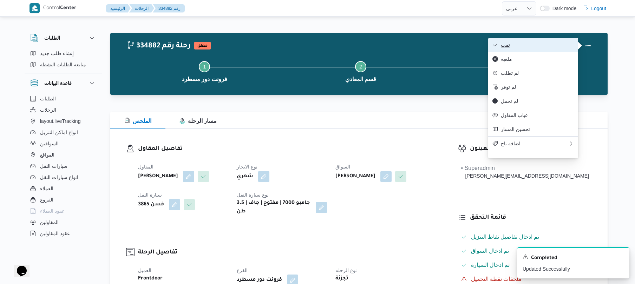
click at [530, 44] on span "تمت" at bounding box center [537, 45] width 73 height 6
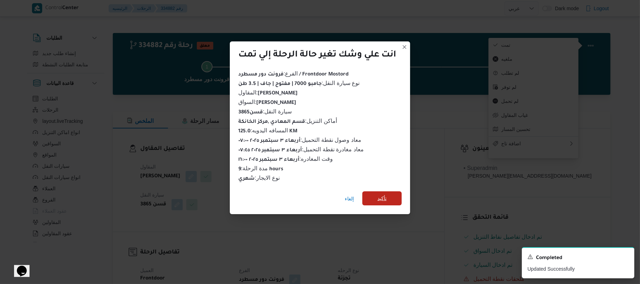
click at [395, 195] on span "تأكيد" at bounding box center [381, 199] width 39 height 14
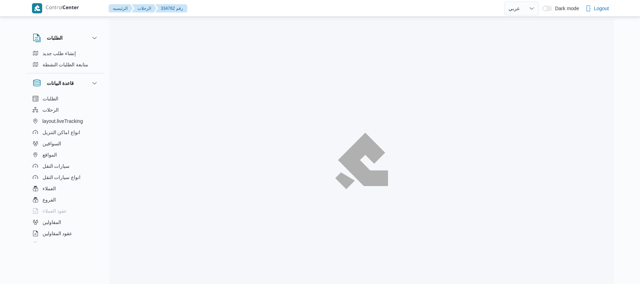
select select "ar"
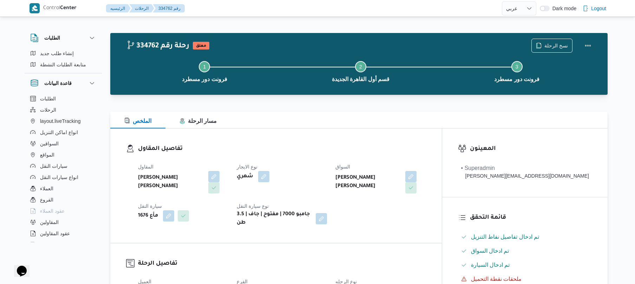
click at [319, 130] on div "تفاصيل المقاول المقاول [PERSON_NAME] [PERSON_NAME] شهري السواق [PERSON_NAME] [P…" at bounding box center [276, 186] width 332 height 115
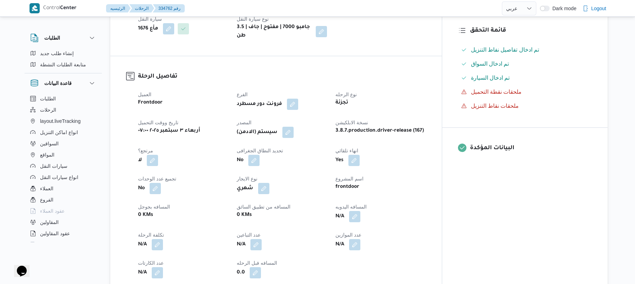
scroll to position [225, 0]
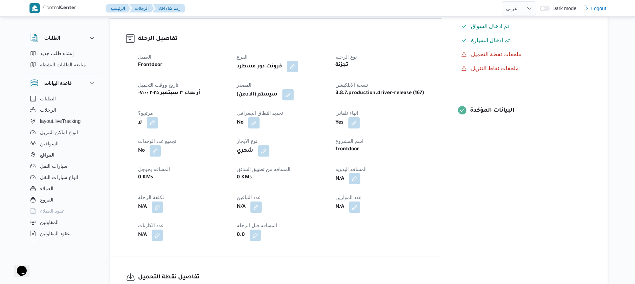
click at [361, 174] on button "button" at bounding box center [354, 178] width 11 height 11
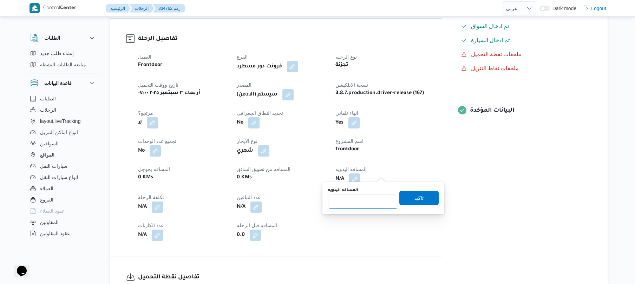
click at [371, 200] on input "المسافه اليدويه" at bounding box center [363, 202] width 70 height 14
type input "120"
click at [417, 198] on span "تاكيد" at bounding box center [419, 198] width 9 height 8
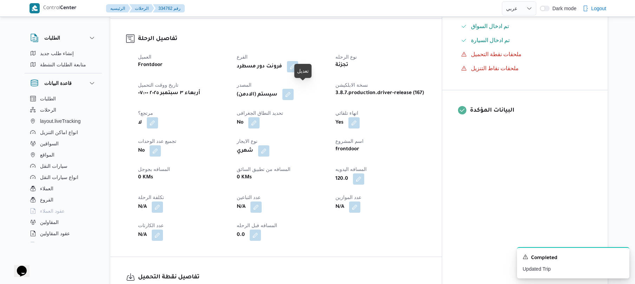
click at [294, 89] on button "button" at bounding box center [288, 94] width 11 height 11
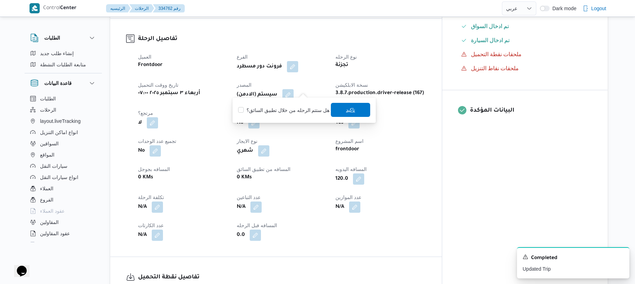
click at [342, 110] on span "تاكيد" at bounding box center [350, 110] width 39 height 14
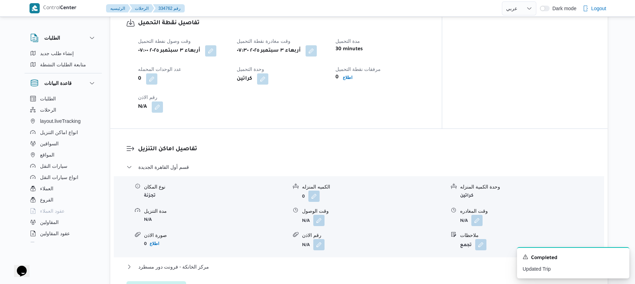
scroll to position [506, 0]
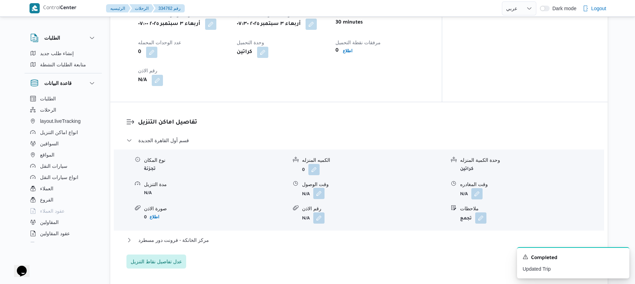
click at [319, 191] on button "button" at bounding box center [318, 193] width 11 height 11
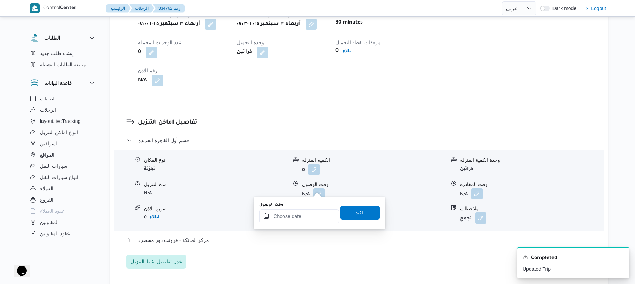
click at [305, 216] on input "وقت الوصول" at bounding box center [299, 216] width 80 height 14
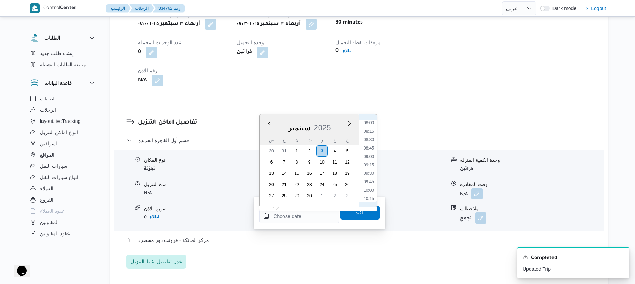
scroll to position [263, 0]
click at [372, 138] on li "08:15" at bounding box center [369, 139] width 16 height 7
type input "[DATE] ٠٨:١٥"
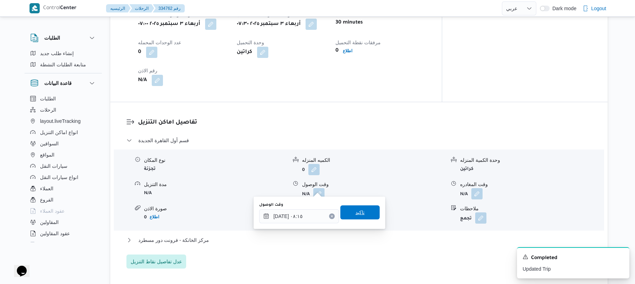
click at [360, 207] on span "تاكيد" at bounding box center [360, 213] width 39 height 14
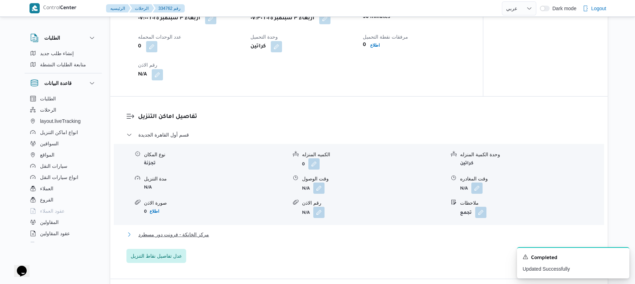
click at [316, 236] on button "مركز الخانكة - فرونت دور مسطرد" at bounding box center [360, 235] width 466 height 8
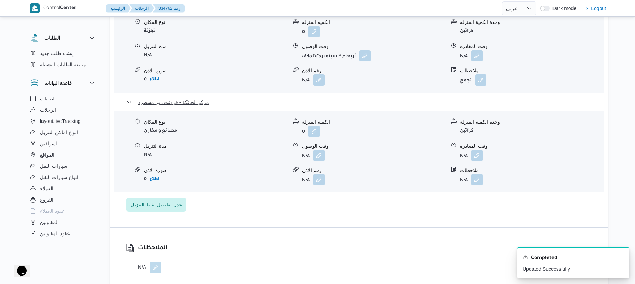
scroll to position [675, 0]
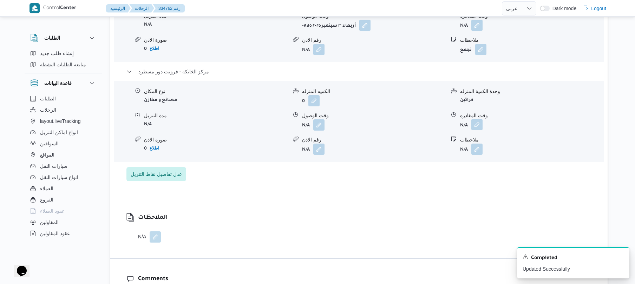
click at [480, 119] on button "button" at bounding box center [477, 124] width 11 height 11
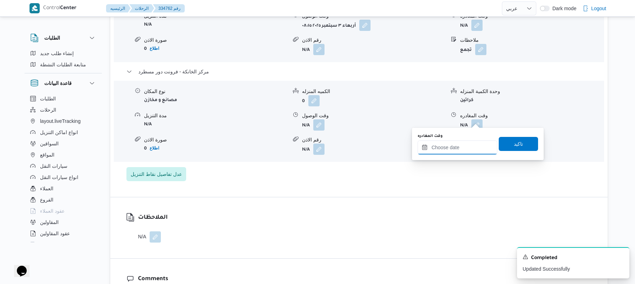
click at [461, 148] on input "وقت المغادره" at bounding box center [458, 148] width 80 height 14
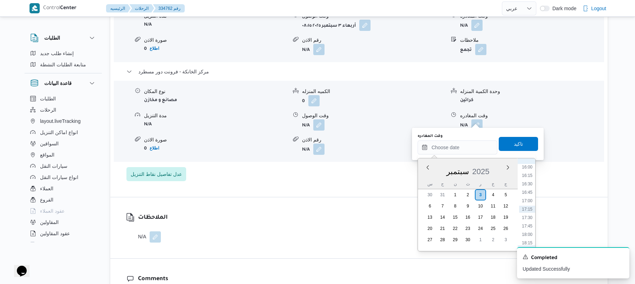
scroll to position [471, 0]
click at [529, 217] on li "15:30" at bounding box center [527, 219] width 16 height 7
type input "[DATE] ١٥:٣٠"
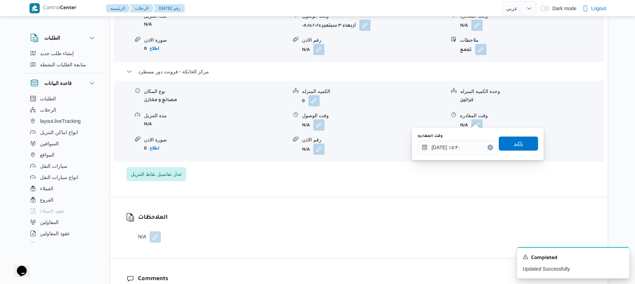
click at [518, 141] on span "تاكيد" at bounding box center [518, 144] width 9 height 8
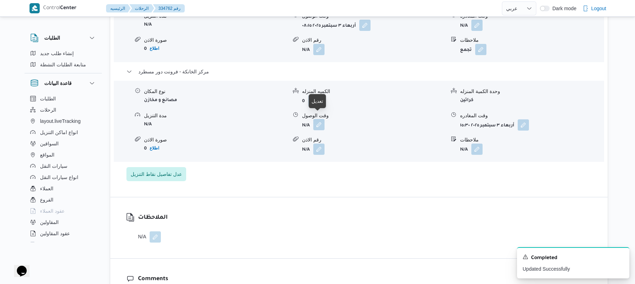
click at [318, 119] on button "button" at bounding box center [318, 124] width 11 height 11
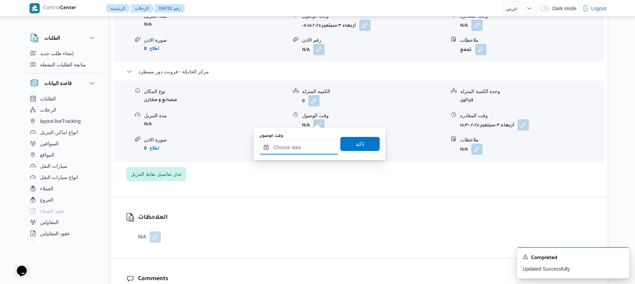
click at [305, 148] on input "وقت الوصول" at bounding box center [299, 148] width 80 height 14
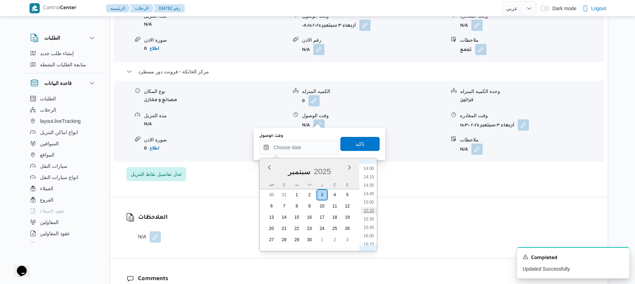
click at [368, 211] on li "15:15" at bounding box center [369, 210] width 16 height 7
type input "٠٣/٠٩/٢٠٢٥ ١٥:١٥"
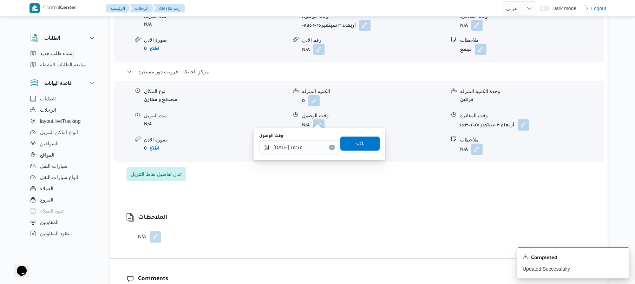
click at [364, 143] on span "تاكيد" at bounding box center [360, 144] width 39 height 14
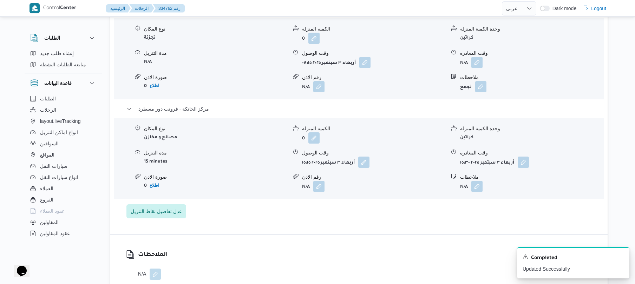
scroll to position [637, 0]
click at [477, 60] on button "button" at bounding box center [477, 62] width 11 height 11
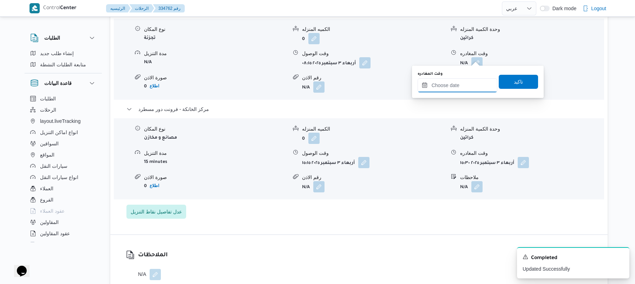
click at [463, 82] on input "وقت المغادره" at bounding box center [458, 85] width 80 height 14
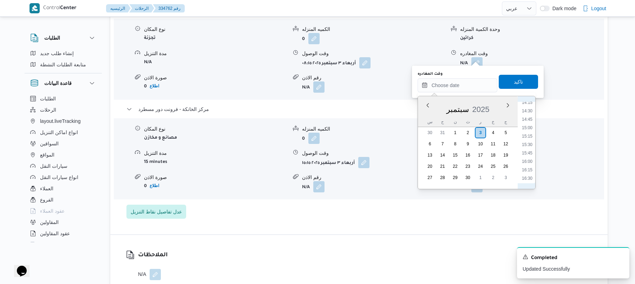
scroll to position [471, 0]
click at [527, 123] on li "14:30" at bounding box center [527, 123] width 16 height 7
type input "٠٣/٠٩/٢٠٢٥ ١٤:٣٠"
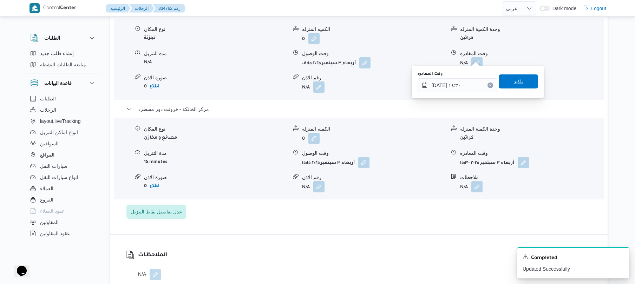
click at [526, 83] on span "تاكيد" at bounding box center [518, 82] width 39 height 14
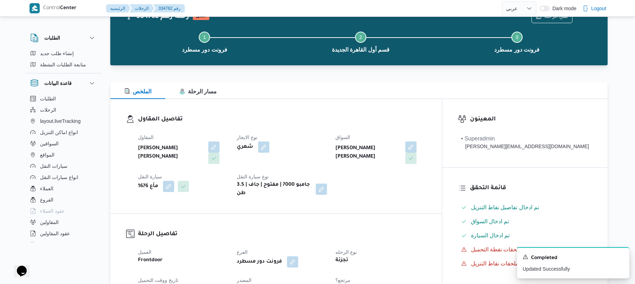
scroll to position [0, 0]
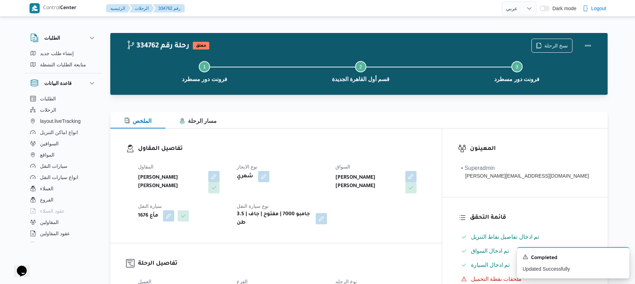
click at [426, 182] on div at bounding box center [414, 182] width 24 height 22
click at [588, 44] on button "Actions" at bounding box center [588, 45] width 14 height 14
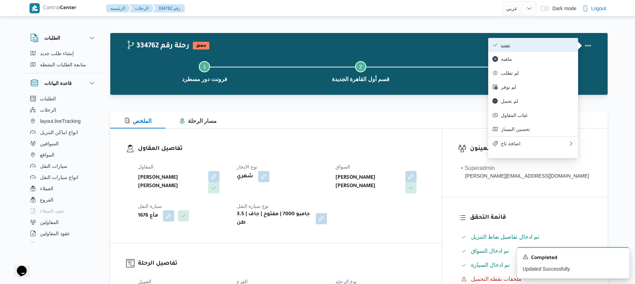
click at [548, 45] on span "تمت" at bounding box center [537, 45] width 73 height 6
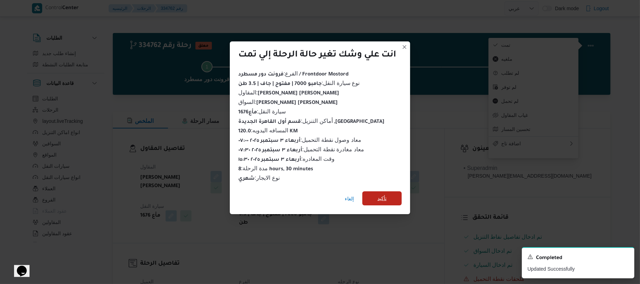
click at [390, 198] on span "تأكيد" at bounding box center [381, 199] width 39 height 14
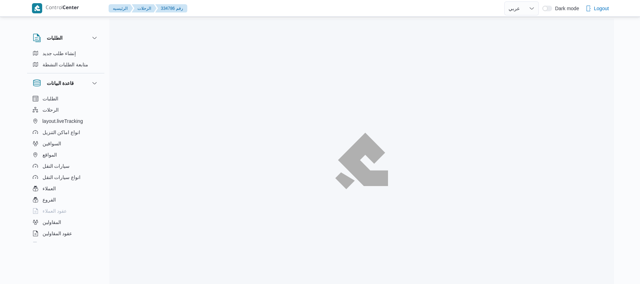
select select "ar"
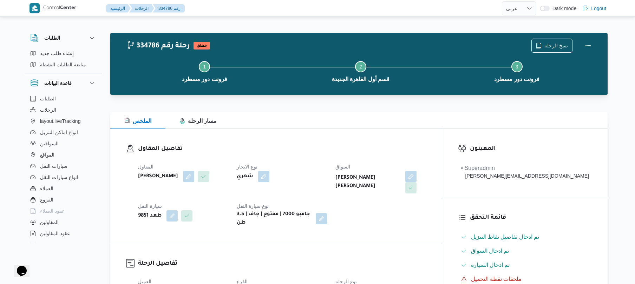
click at [328, 172] on div "شهري" at bounding box center [282, 176] width 92 height 13
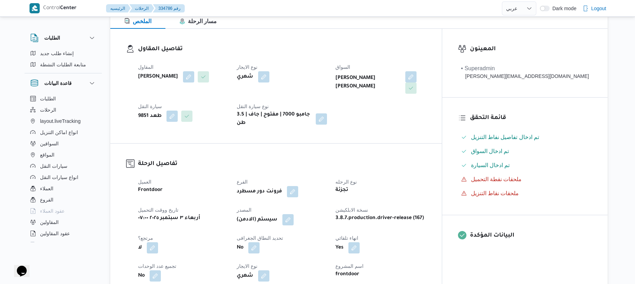
scroll to position [187, 0]
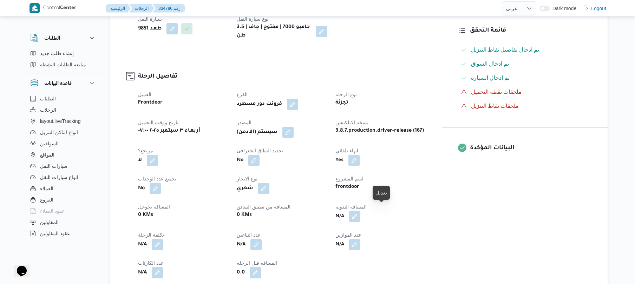
click at [361, 213] on button "button" at bounding box center [354, 216] width 11 height 11
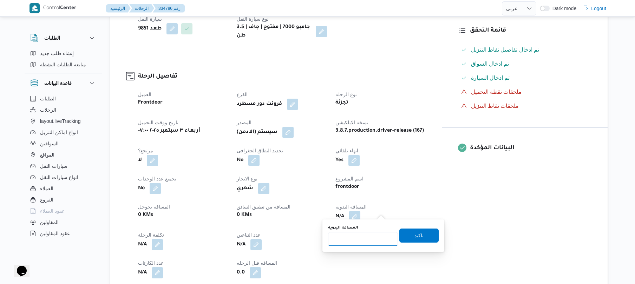
click at [363, 244] on input "المسافه اليدويه" at bounding box center [363, 239] width 70 height 14
type input "120"
click at [406, 237] on span "تاكيد" at bounding box center [419, 236] width 39 height 14
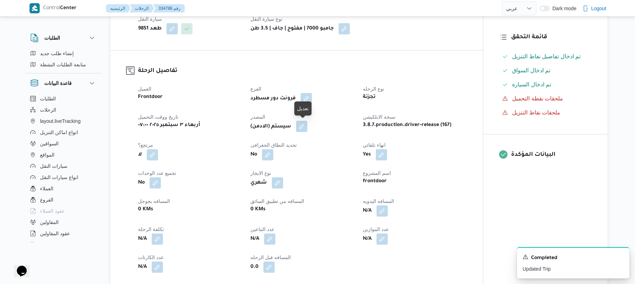
click at [304, 122] on button "button" at bounding box center [301, 126] width 11 height 11
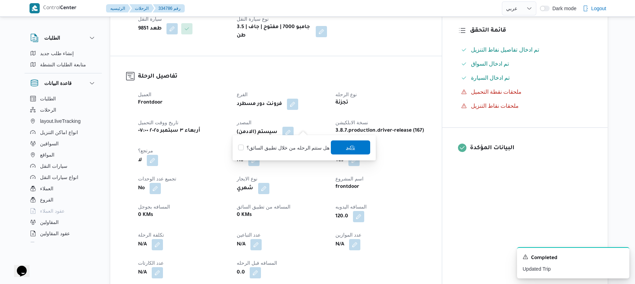
click at [346, 149] on span "تاكيد" at bounding box center [350, 147] width 9 height 8
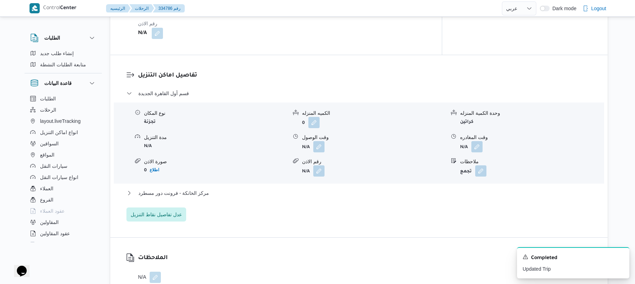
scroll to position [562, 0]
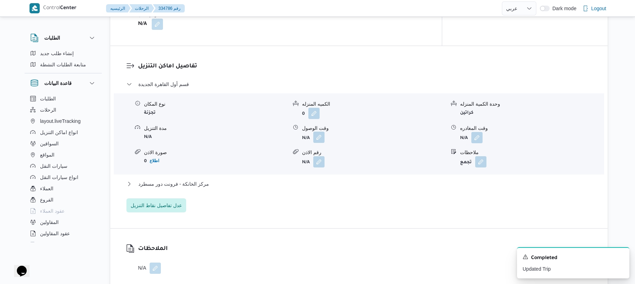
click at [322, 132] on button "button" at bounding box center [318, 137] width 11 height 11
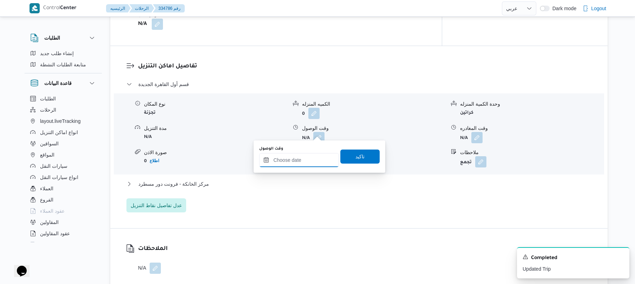
click at [307, 157] on input "وقت الوصول" at bounding box center [299, 160] width 80 height 14
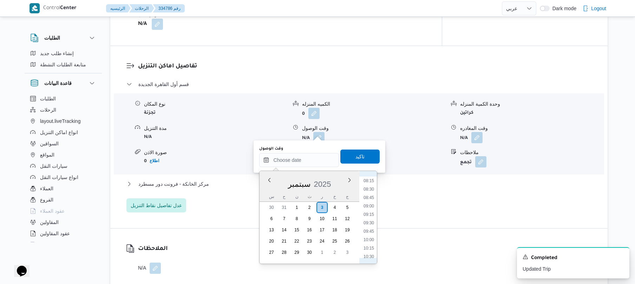
scroll to position [265, 0]
click at [371, 186] on li "08:00" at bounding box center [369, 185] width 16 height 7
type input "[DATE] ٠٨:٠٠"
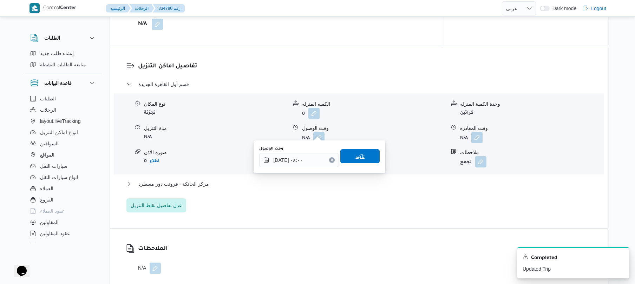
click at [365, 162] on span "تاكيد" at bounding box center [360, 156] width 39 height 14
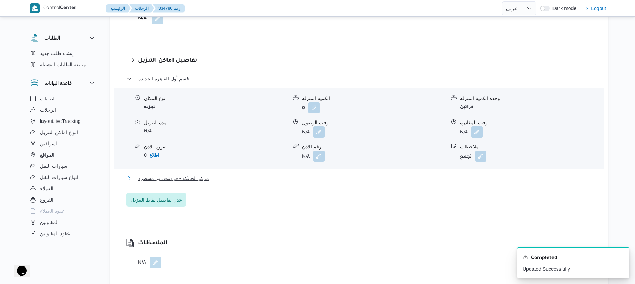
click at [356, 179] on button "مركز الخانكة - فرونت دور مسطرد" at bounding box center [360, 178] width 466 height 8
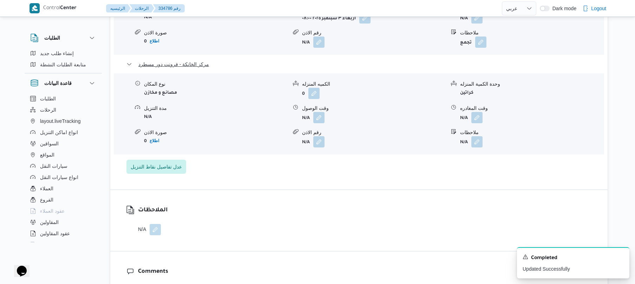
scroll to position [731, 0]
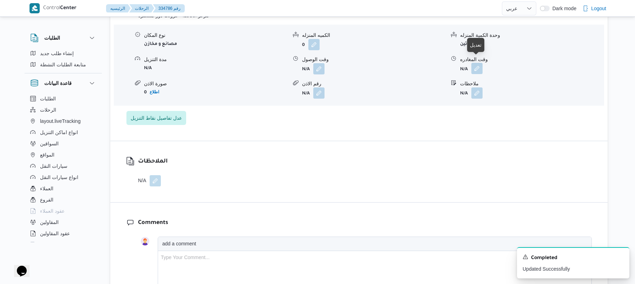
click at [480, 63] on button "button" at bounding box center [477, 68] width 11 height 11
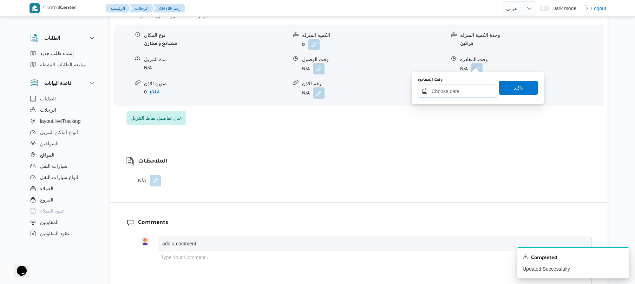
click at [450, 92] on input "وقت المغادره" at bounding box center [458, 91] width 80 height 14
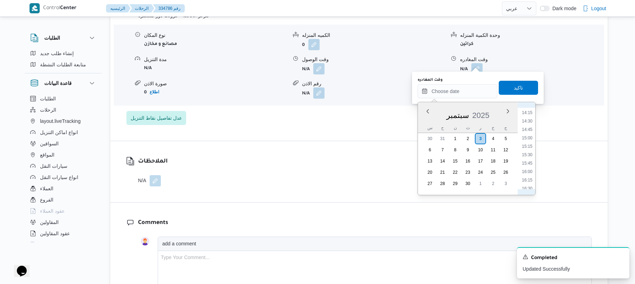
scroll to position [471, 0]
click at [528, 163] on li "15:30" at bounding box center [527, 163] width 16 height 7
type input "٠٣/٠٩/٢٠٢٥ ١٥:٣٠"
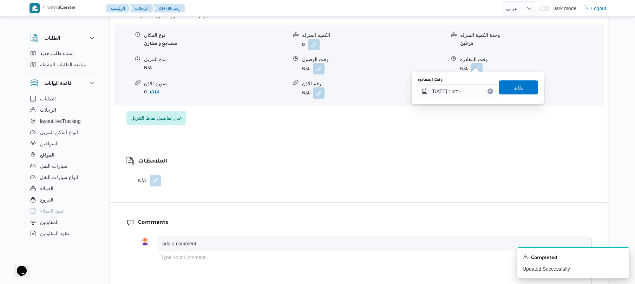
click at [527, 82] on span "تاكيد" at bounding box center [518, 87] width 39 height 14
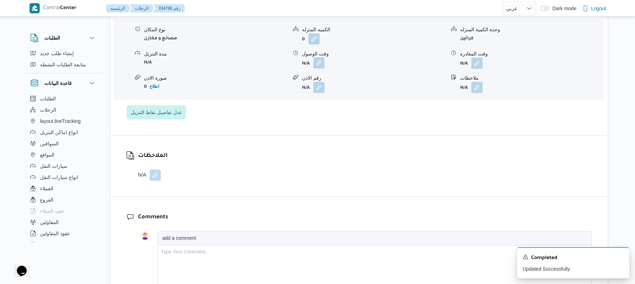
click at [319, 65] on button "button" at bounding box center [318, 62] width 11 height 11
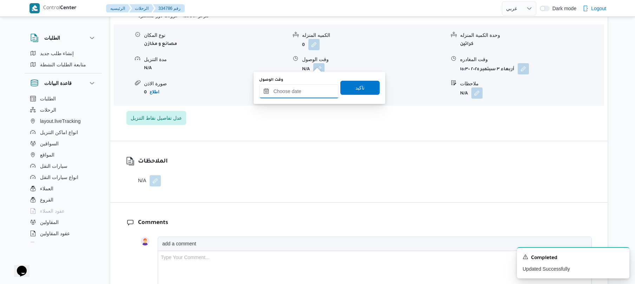
click at [318, 85] on input "وقت الوصول" at bounding box center [299, 91] width 80 height 14
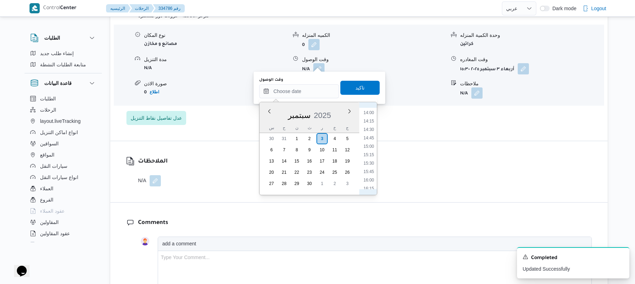
scroll to position [453, 0]
click at [373, 172] on li "15:15" at bounding box center [369, 173] width 16 height 7
type input "٠٣/٠٩/٢٠٢٥ ١٥:١٥"
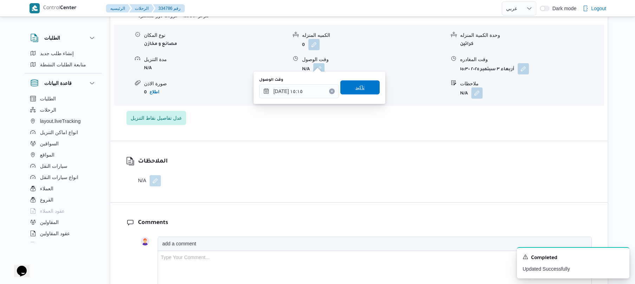
click at [357, 86] on span "تاكيد" at bounding box center [360, 87] width 9 height 8
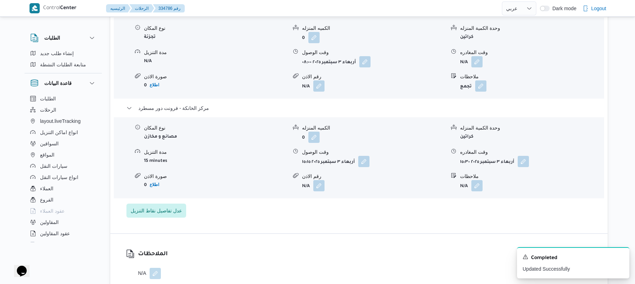
scroll to position [637, 0]
click at [481, 58] on button "button" at bounding box center [477, 62] width 11 height 11
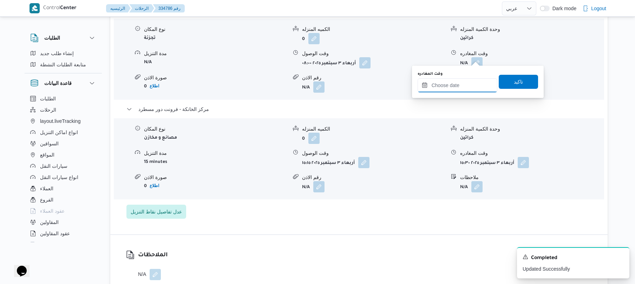
click at [455, 83] on input "وقت المغادره" at bounding box center [458, 85] width 80 height 14
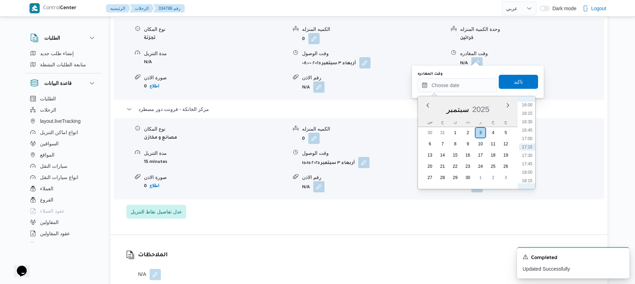
scroll to position [471, 0]
click at [524, 126] on li "14:30" at bounding box center [527, 123] width 16 height 7
type input "[DATE] ١٤:٣٠"
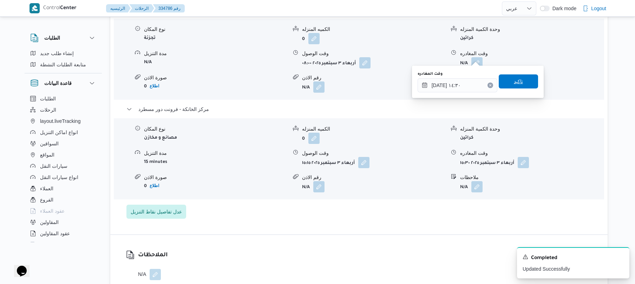
click at [524, 84] on span "تاكيد" at bounding box center [518, 82] width 39 height 14
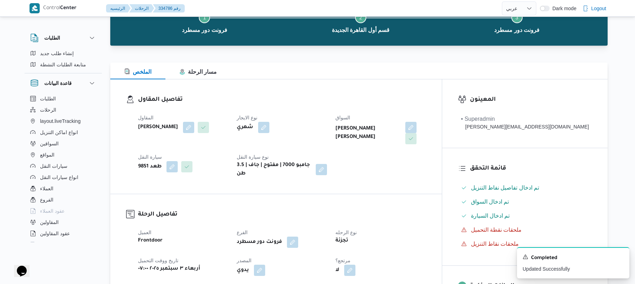
scroll to position [0, 0]
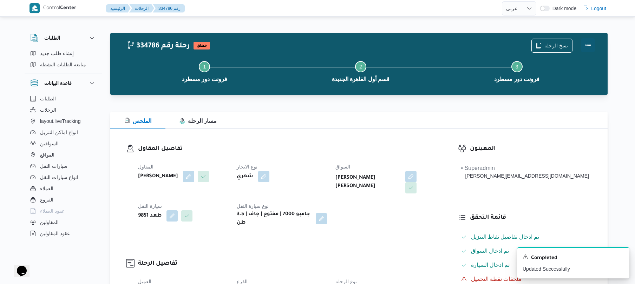
click at [589, 43] on button "Actions" at bounding box center [588, 45] width 14 height 14
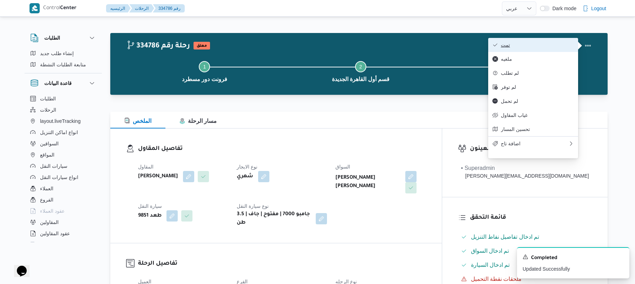
click at [556, 45] on span "تمت" at bounding box center [537, 45] width 73 height 6
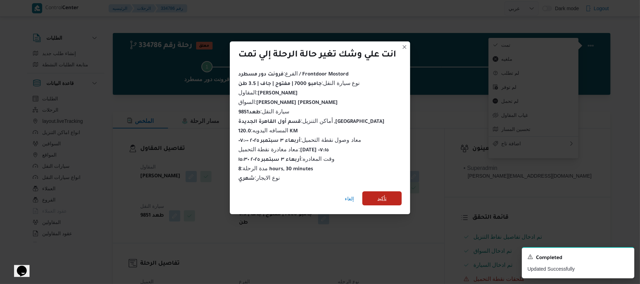
click at [391, 193] on span "تأكيد" at bounding box center [381, 199] width 39 height 14
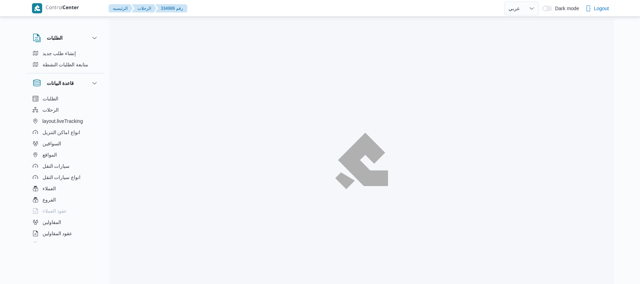
select select "ar"
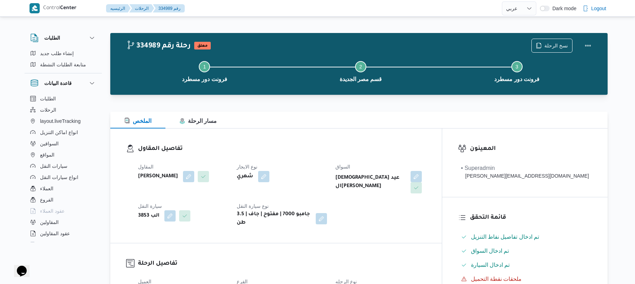
click at [328, 172] on div "شهري" at bounding box center [282, 176] width 92 height 13
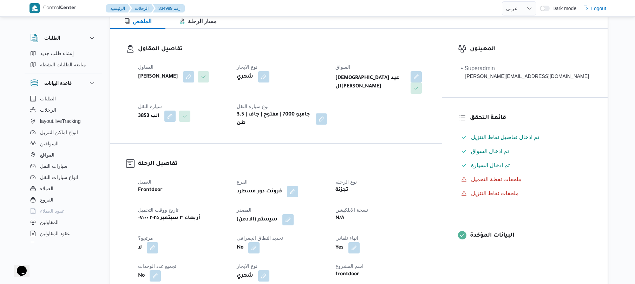
scroll to position [187, 0]
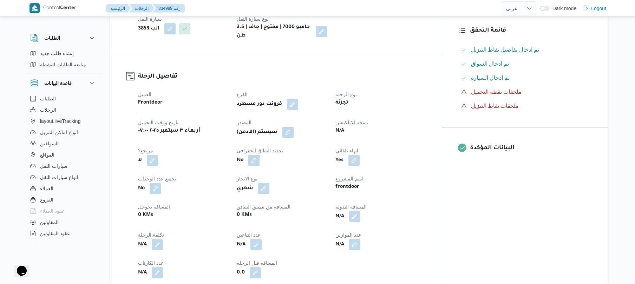
click at [361, 213] on button "button" at bounding box center [354, 216] width 11 height 11
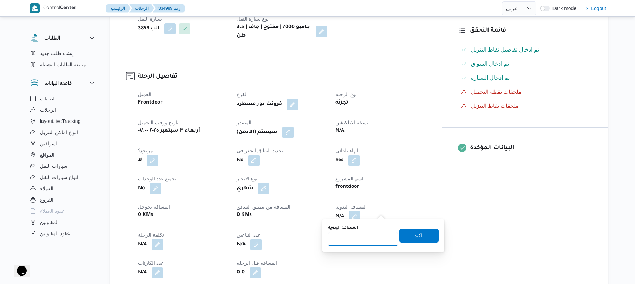
click at [369, 237] on input "المسافه اليدويه" at bounding box center [363, 239] width 70 height 14
type input "70"
click at [415, 235] on span "تاكيد" at bounding box center [419, 235] width 9 height 8
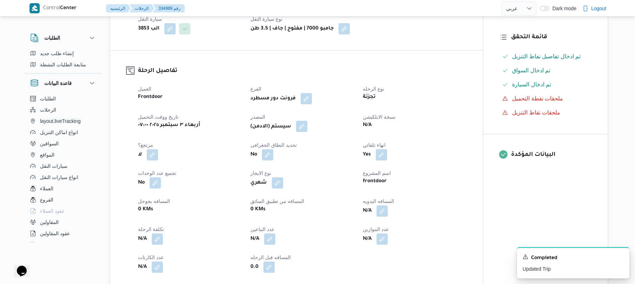
click at [308, 131] on button "button" at bounding box center [301, 126] width 11 height 11
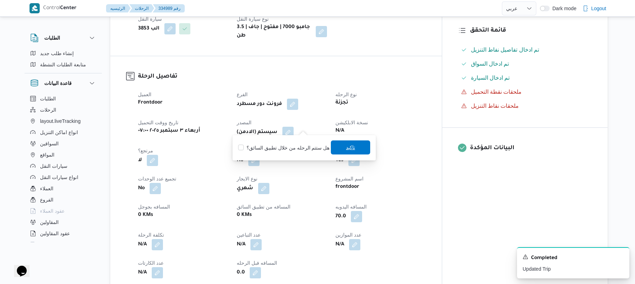
click at [337, 144] on span "تاكيد" at bounding box center [350, 148] width 39 height 14
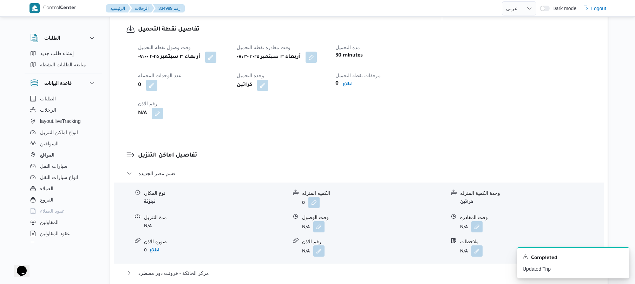
scroll to position [581, 0]
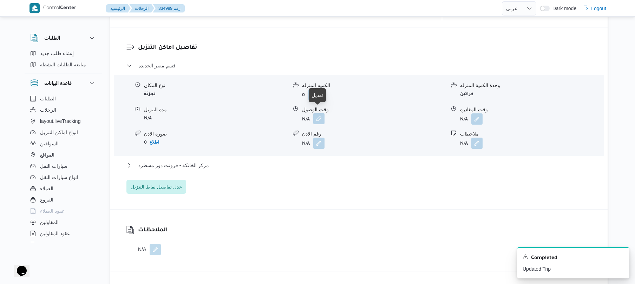
click at [321, 115] on button "button" at bounding box center [318, 118] width 11 height 11
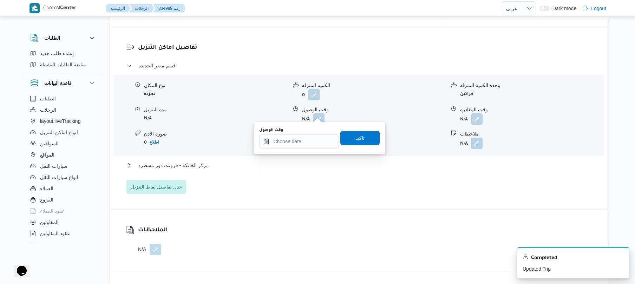
click at [357, 31] on div "تفاصيل اماكن التنزيل قسم مصر الجديدة نوع المكان تجزئة الكميه المنزله 0 وحدة الك…" at bounding box center [359, 118] width 498 height 182
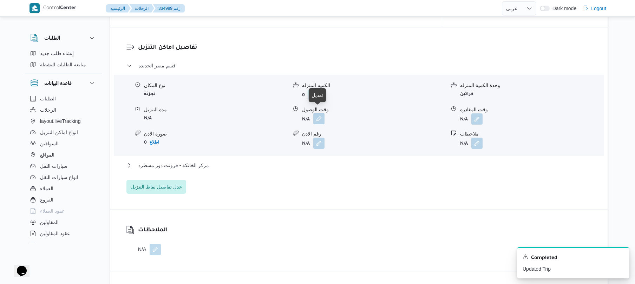
click at [321, 113] on button "button" at bounding box center [318, 118] width 11 height 11
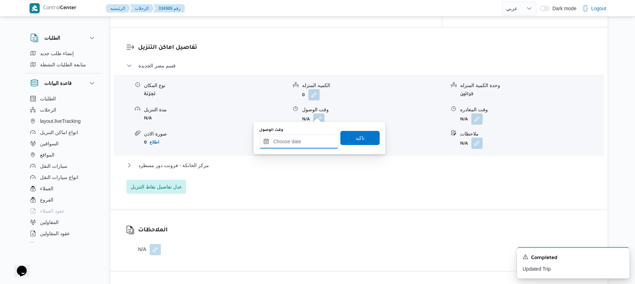
click at [312, 140] on input "وقت الوصول" at bounding box center [299, 142] width 80 height 14
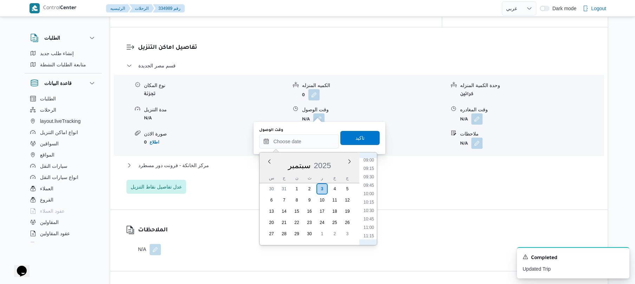
scroll to position [265, 0]
click at [376, 167] on li "08:00" at bounding box center [369, 166] width 16 height 7
type input "[DATE] ٠٨:٠٠"
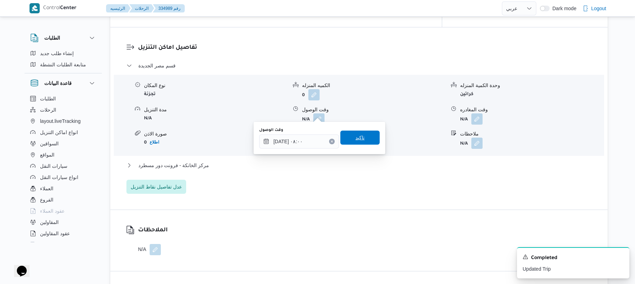
click at [361, 140] on span "تاكيد" at bounding box center [360, 138] width 39 height 14
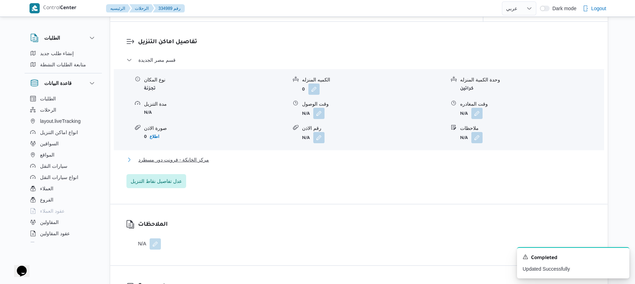
click at [318, 162] on button "مركز الخانكة - فرونت دور مسطرد" at bounding box center [360, 160] width 466 height 8
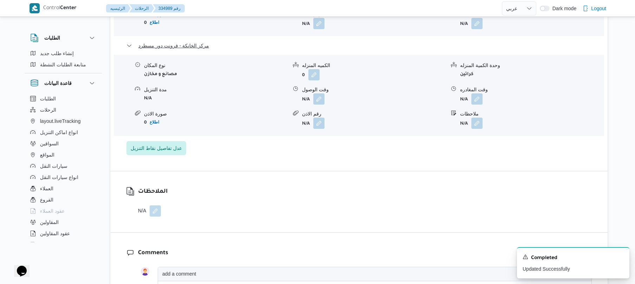
scroll to position [750, 0]
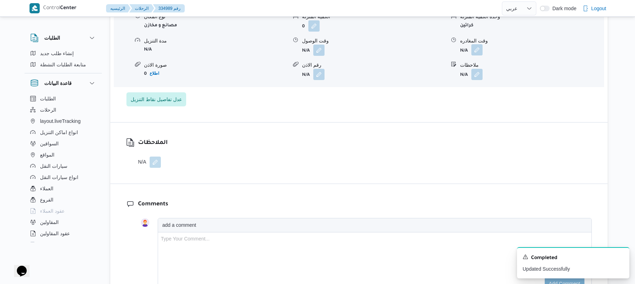
click at [478, 44] on button "button" at bounding box center [477, 49] width 11 height 11
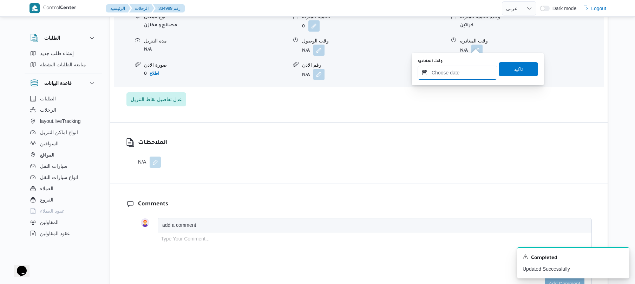
click at [461, 72] on input "وقت المغادره" at bounding box center [458, 73] width 80 height 14
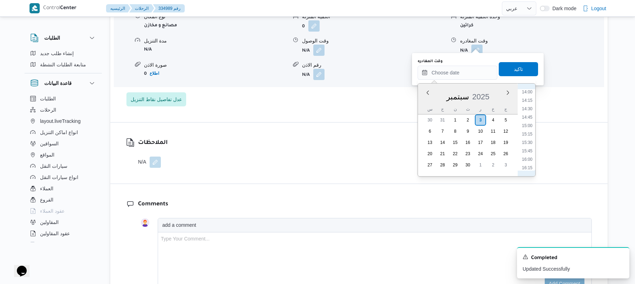
scroll to position [471, 0]
click at [529, 138] on li "15:15" at bounding box center [527, 135] width 16 height 7
type input "٠٣/٠٩/٢٠٢٥ ١٥:١٥"
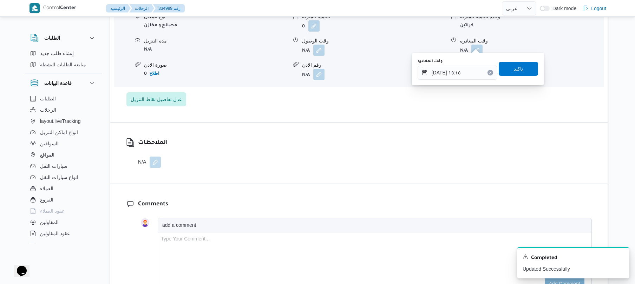
click at [519, 69] on span "تاكيد" at bounding box center [518, 69] width 39 height 14
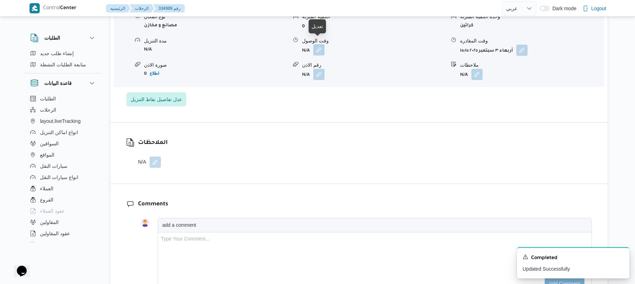
click at [321, 44] on button "button" at bounding box center [318, 49] width 11 height 11
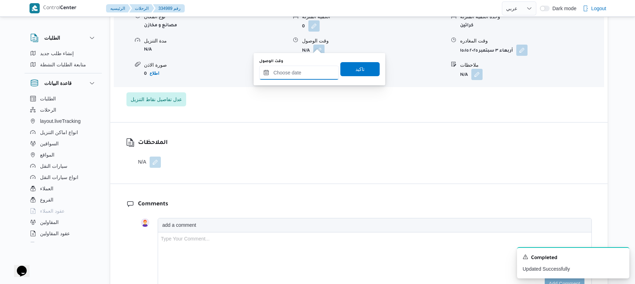
click at [313, 72] on input "وقت الوصول" at bounding box center [299, 73] width 80 height 14
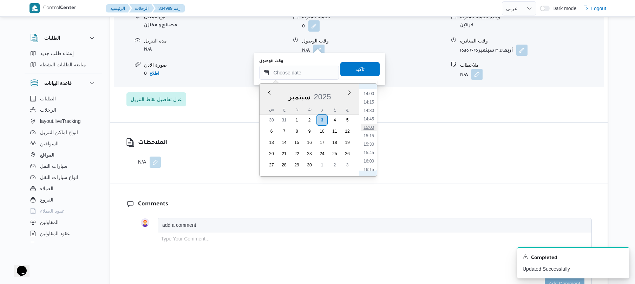
click at [371, 127] on li "15:00" at bounding box center [369, 127] width 16 height 7
type input "٠٣/٠٩/٢٠٢٥ ١٥:٠٠"
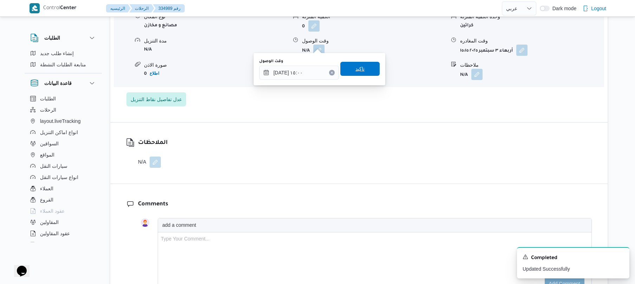
click at [363, 66] on span "تاكيد" at bounding box center [360, 69] width 39 height 14
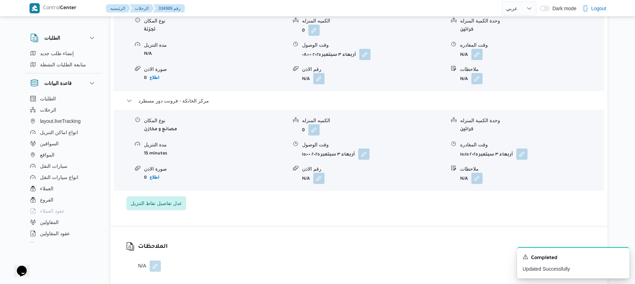
scroll to position [637, 0]
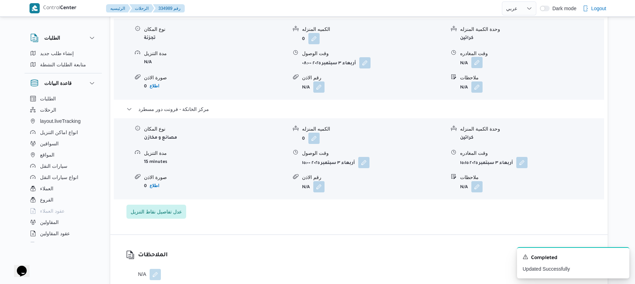
click at [480, 58] on button "button" at bounding box center [477, 62] width 11 height 11
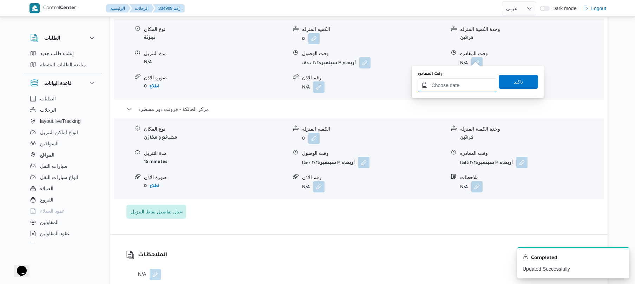
click at [457, 82] on input "وقت المغادره" at bounding box center [458, 85] width 80 height 14
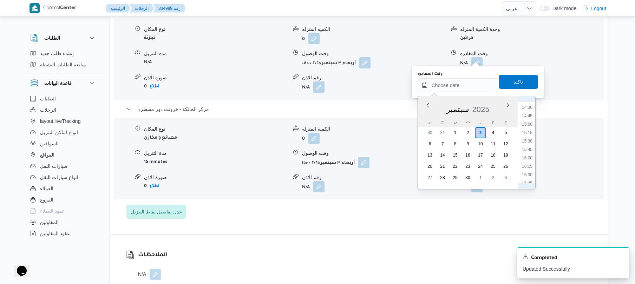
scroll to position [471, 0]
click at [530, 124] on li "14:30" at bounding box center [527, 123] width 16 height 7
type input "[DATE] ١٤:٣٠"
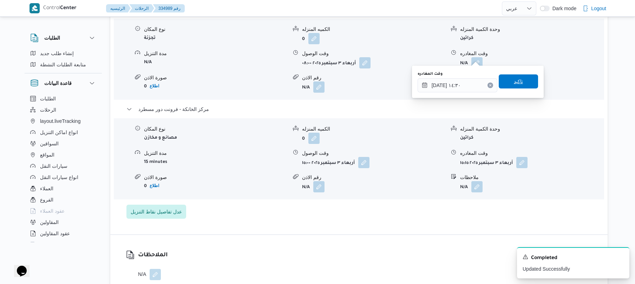
click at [520, 83] on span "تاكيد" at bounding box center [518, 82] width 39 height 14
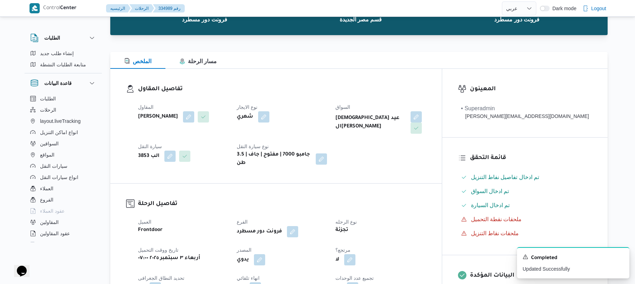
scroll to position [0, 0]
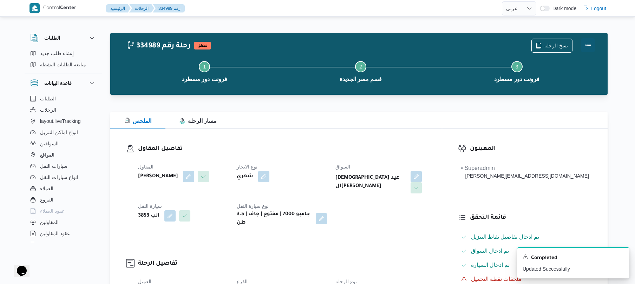
click at [591, 44] on button "Actions" at bounding box center [588, 45] width 14 height 14
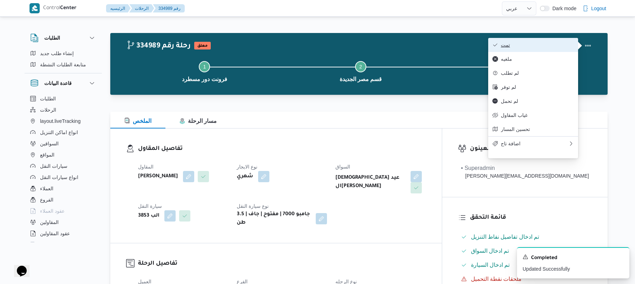
click at [550, 47] on span "تمت" at bounding box center [537, 45] width 73 height 6
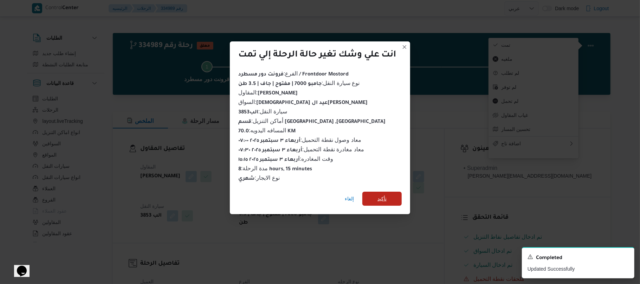
click at [391, 193] on span "تأكيد" at bounding box center [381, 199] width 39 height 14
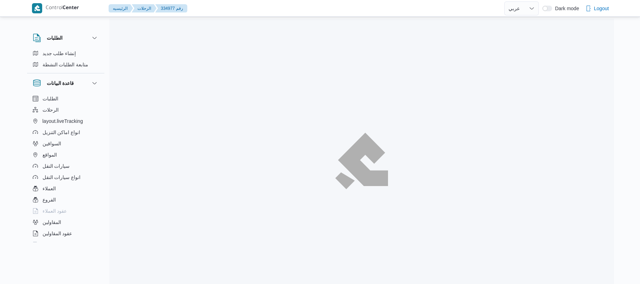
select select "ar"
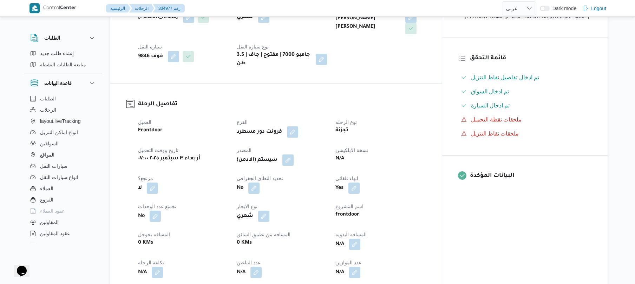
scroll to position [244, 0]
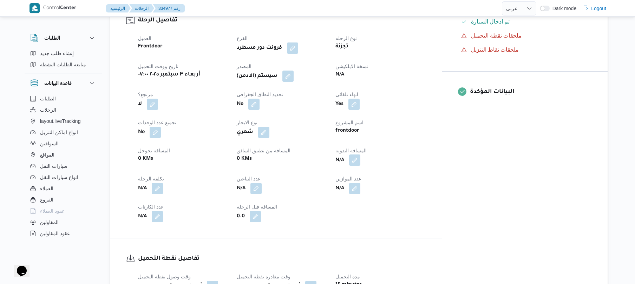
click at [361, 155] on button "button" at bounding box center [354, 160] width 11 height 11
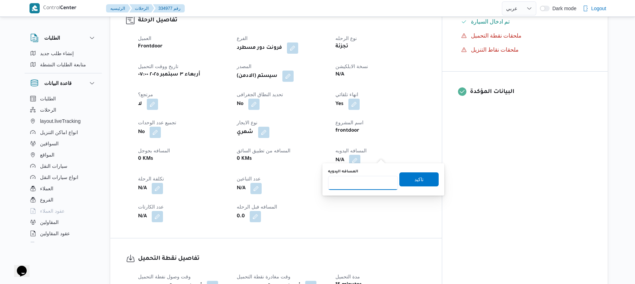
click at [382, 185] on input "المسافه اليدويه" at bounding box center [363, 183] width 70 height 14
type input "70"
click at [406, 180] on span "تاكيد" at bounding box center [419, 179] width 39 height 14
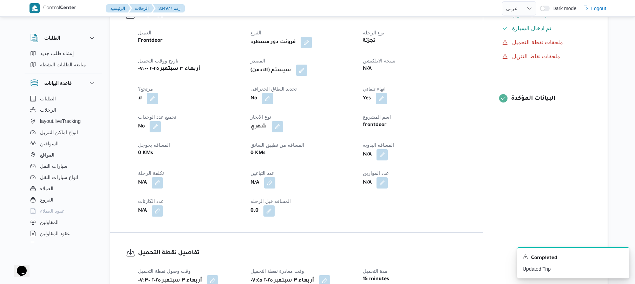
click at [305, 68] on button "button" at bounding box center [301, 70] width 11 height 11
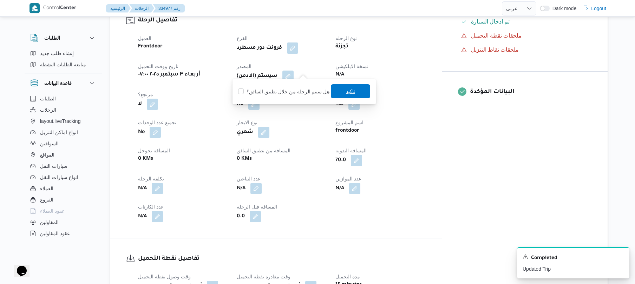
click at [348, 90] on span "تاكيد" at bounding box center [350, 91] width 9 height 8
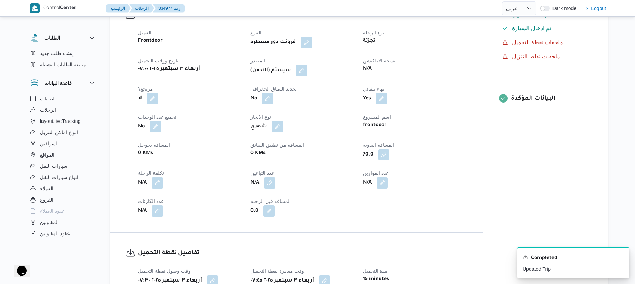
scroll to position [262, 0]
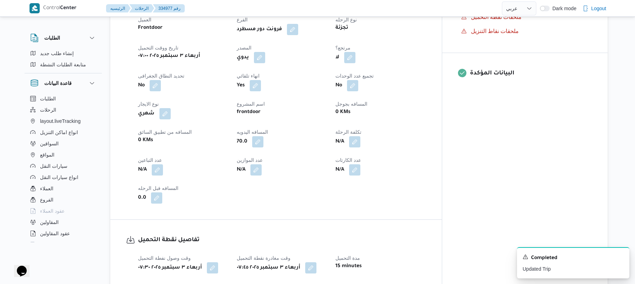
click at [327, 128] on dt "المسافه اليدويه" at bounding box center [282, 132] width 90 height 8
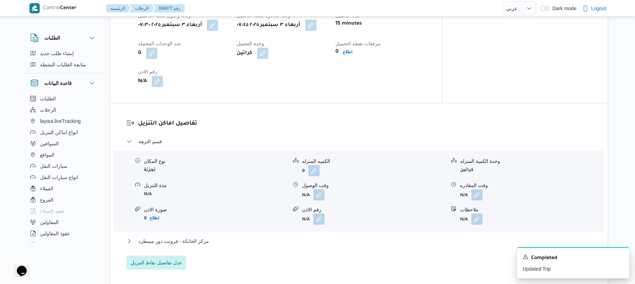
scroll to position [506, 0]
click at [319, 192] on button "button" at bounding box center [318, 193] width 11 height 11
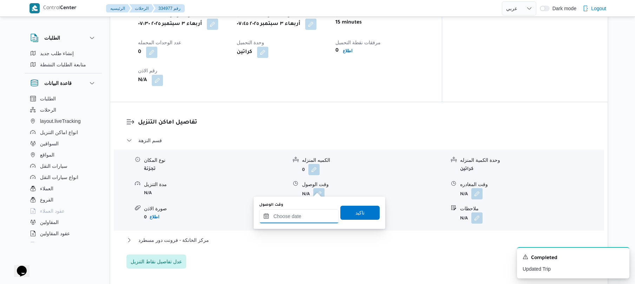
click at [309, 217] on input "وقت الوصول" at bounding box center [299, 216] width 80 height 14
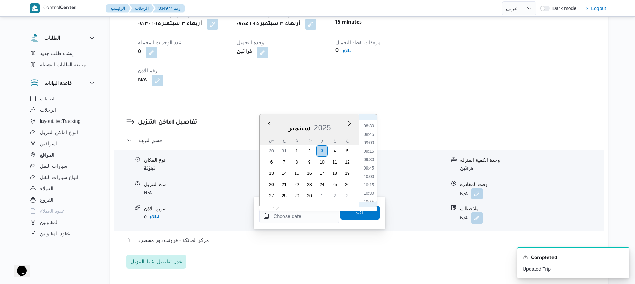
scroll to position [263, 0]
click at [369, 139] on li "08:15" at bounding box center [369, 139] width 16 height 7
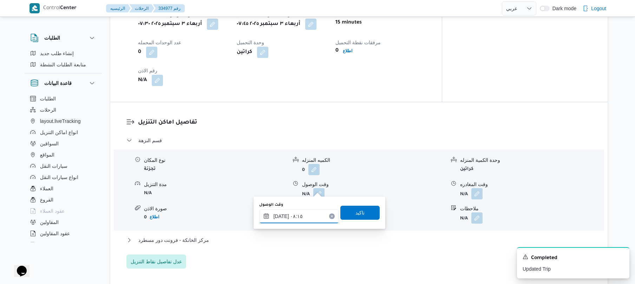
click at [282, 217] on input "٠٣/٠٩/٢٠٢٥ ٠٨:١٥" at bounding box center [299, 216] width 80 height 14
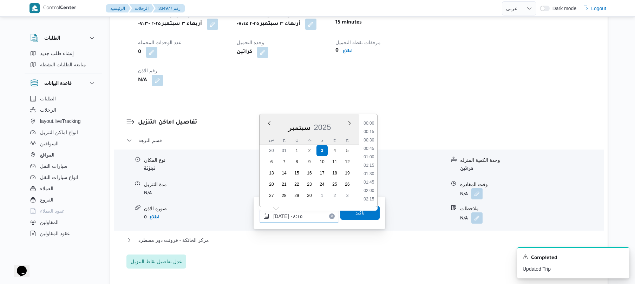
click at [282, 216] on input "٠٣/٠٩/٢٠٢٥ ٠٨:١٥" at bounding box center [299, 216] width 80 height 14
type input "٠٣/٠٩/٢٠٢٥ ٠٨:25"
click at [357, 216] on span "تاكيد" at bounding box center [360, 212] width 9 height 8
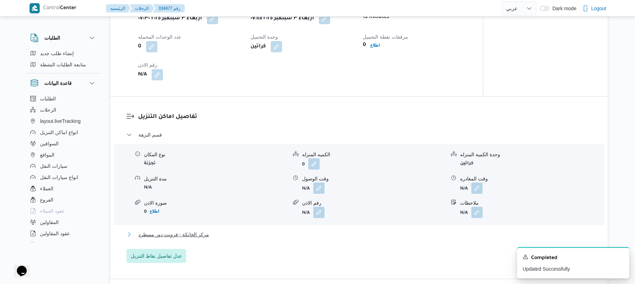
click at [311, 235] on button "مركز الخانكة - فرونت دور مسطرد" at bounding box center [360, 235] width 466 height 8
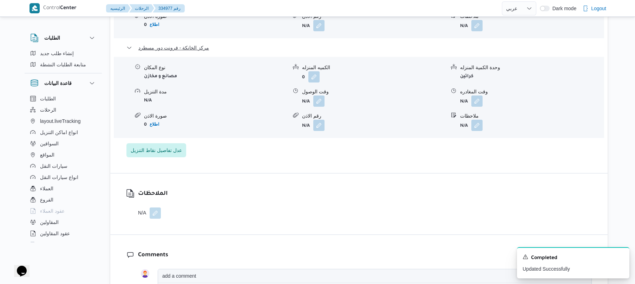
scroll to position [712, 0]
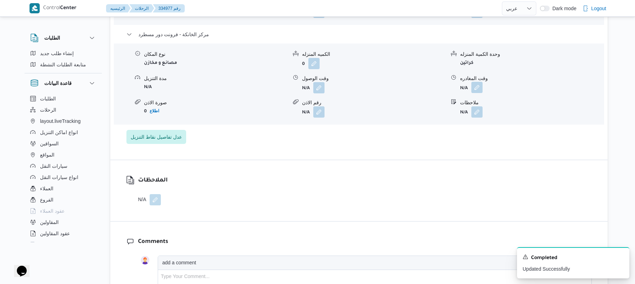
click at [476, 84] on button "button" at bounding box center [477, 87] width 11 height 11
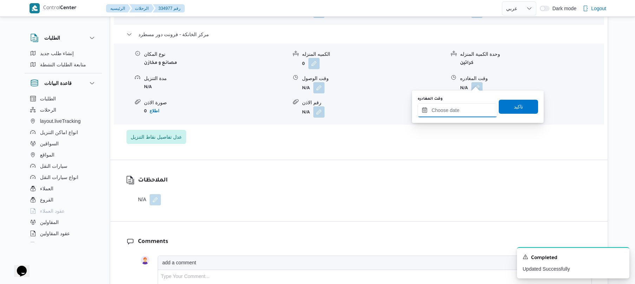
click at [454, 112] on input "وقت المغادره" at bounding box center [458, 110] width 80 height 14
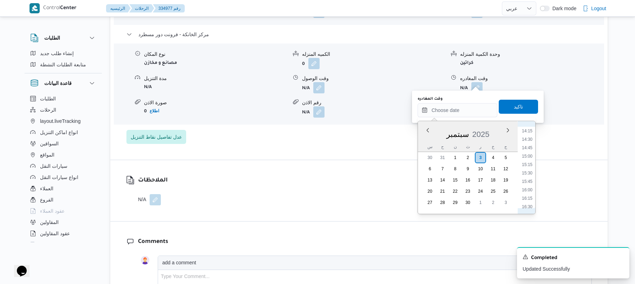
scroll to position [471, 0]
click at [531, 189] on li "15:45" at bounding box center [527, 190] width 16 height 7
type input "٠٣/٠٩/٢٠٢٥ ١٥:٤٥"
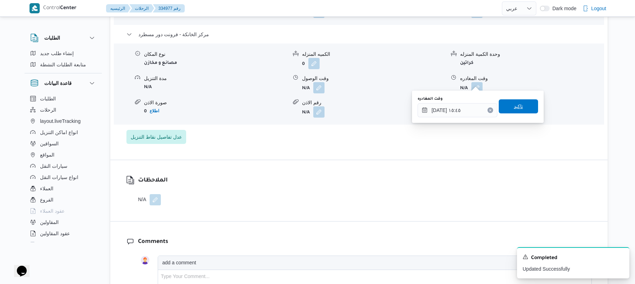
click at [514, 109] on span "تاكيد" at bounding box center [518, 106] width 9 height 8
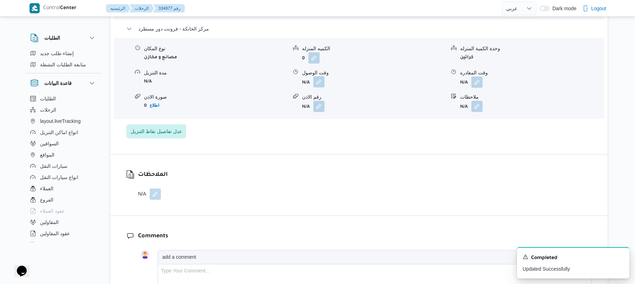
click at [318, 80] on button "button" at bounding box center [318, 81] width 11 height 11
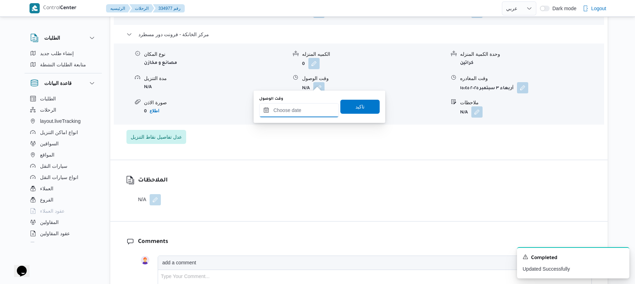
click at [317, 104] on input "وقت الوصول" at bounding box center [299, 110] width 80 height 14
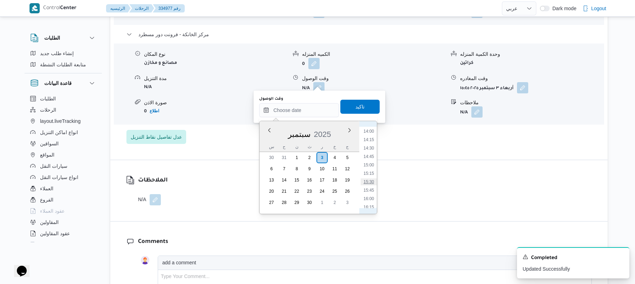
click at [373, 183] on li "15:30" at bounding box center [369, 182] width 16 height 7
type input "٠٣/٠٩/٢٠٢٥ ١٥:٣٠"
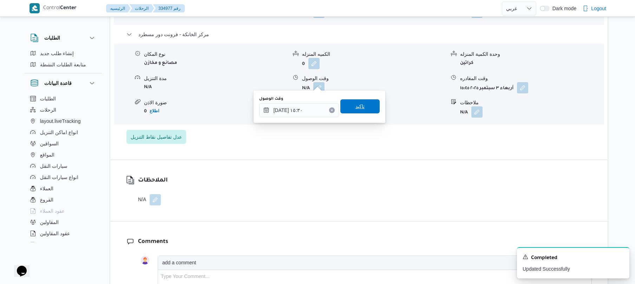
click at [361, 109] on span "تاكيد" at bounding box center [360, 106] width 39 height 14
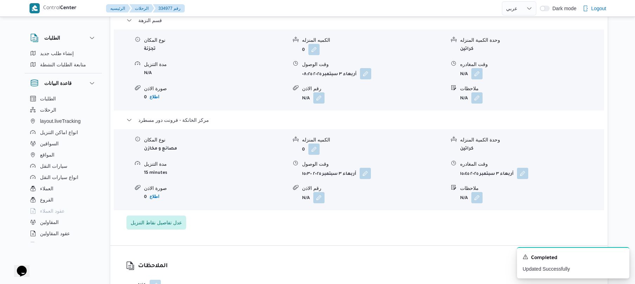
scroll to position [619, 0]
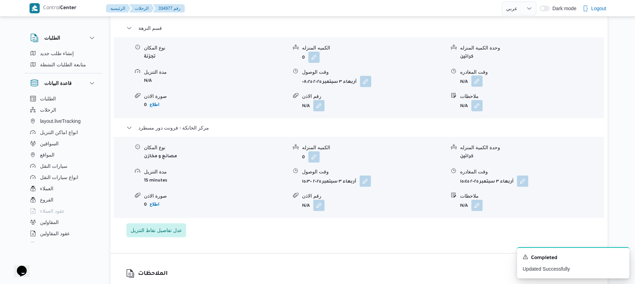
click at [477, 76] on button "button" at bounding box center [477, 81] width 11 height 11
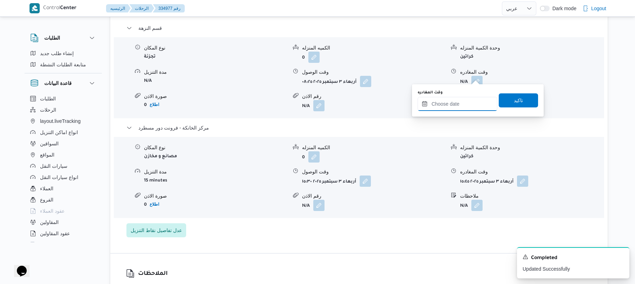
click at [456, 107] on input "وقت المغادره" at bounding box center [458, 104] width 80 height 14
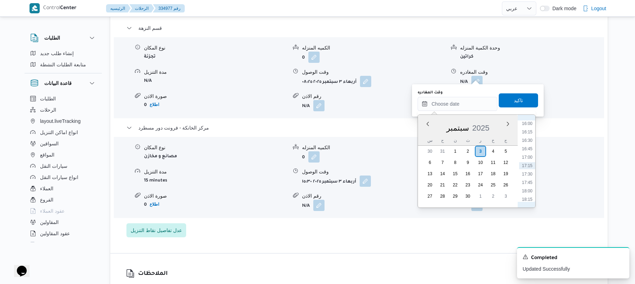
scroll to position [471, 0]
click at [529, 141] on li "14:30" at bounding box center [527, 141] width 16 height 7
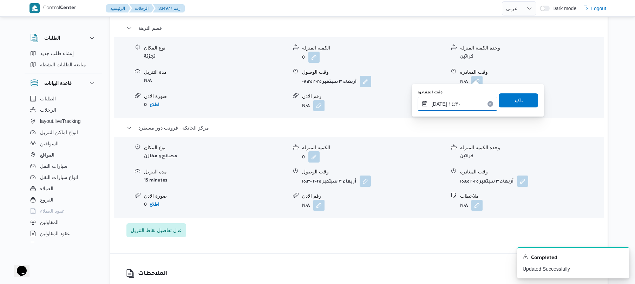
click at [438, 103] on input "٠٣/٠٩/٢٠٢٥ ١٤:٣٠" at bounding box center [458, 104] width 80 height 14
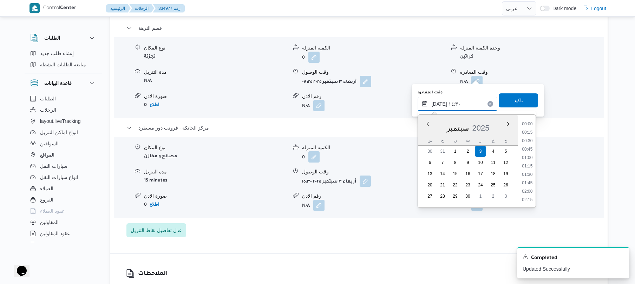
scroll to position [447, 0]
type input "٠٣/٠٩/٢٠٢٥ ١٤:55"
click at [504, 100] on span "تاكيد" at bounding box center [518, 100] width 39 height 14
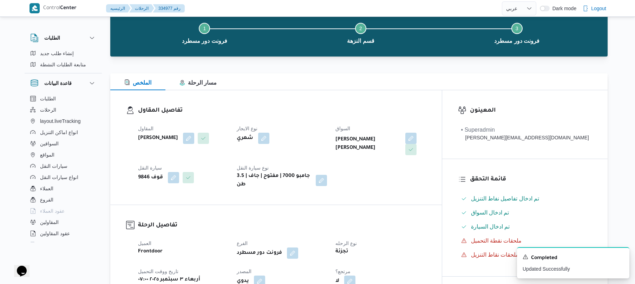
scroll to position [0, 0]
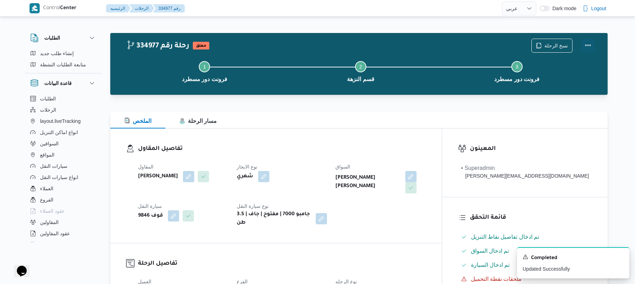
click at [588, 44] on button "Actions" at bounding box center [588, 45] width 14 height 14
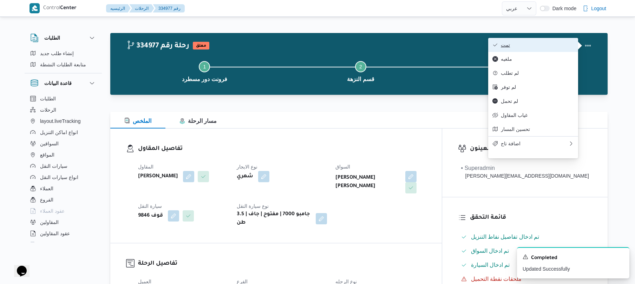
click at [550, 45] on span "تمت" at bounding box center [537, 45] width 73 height 6
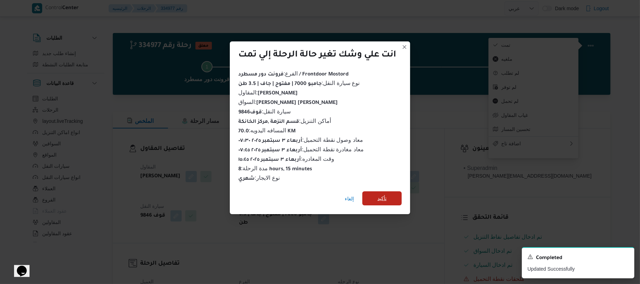
click at [389, 194] on span "تأكيد" at bounding box center [381, 199] width 39 height 14
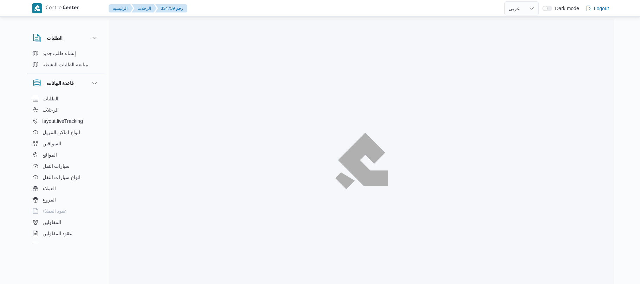
select select "ar"
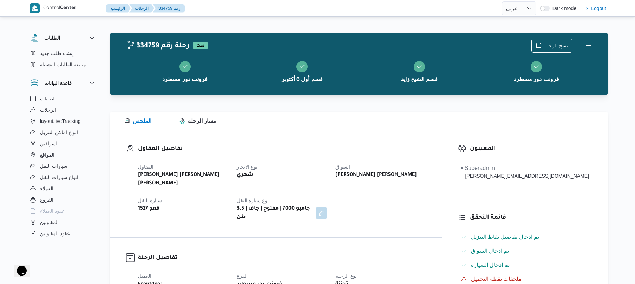
click at [323, 122] on div "الملخص مسار الرحلة" at bounding box center [359, 120] width 498 height 17
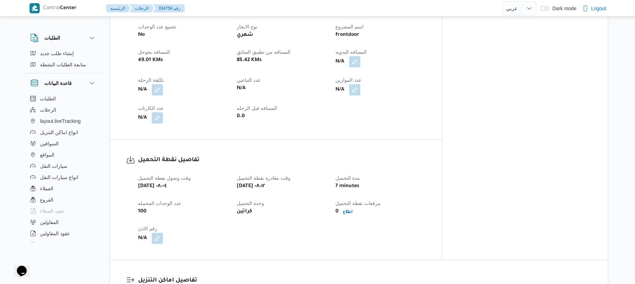
scroll to position [337, 0]
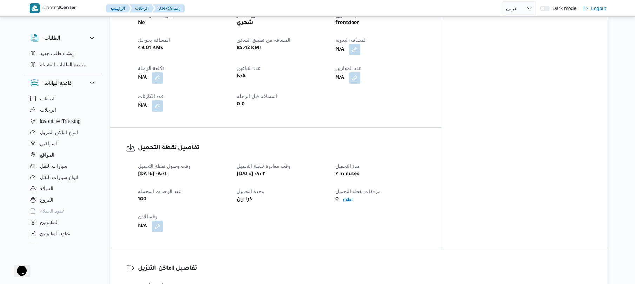
click at [361, 44] on button "button" at bounding box center [354, 49] width 11 height 11
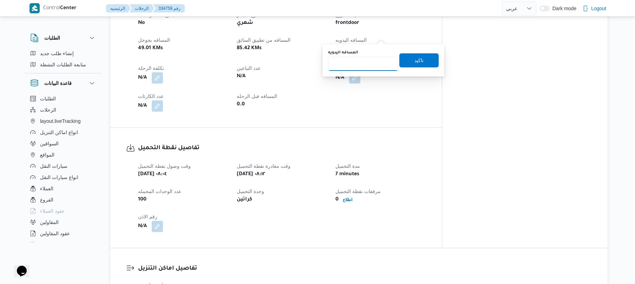
click at [362, 64] on input "المسافه اليدويه" at bounding box center [363, 64] width 70 height 14
type input "130"
click at [406, 59] on span "تاكيد" at bounding box center [419, 60] width 39 height 14
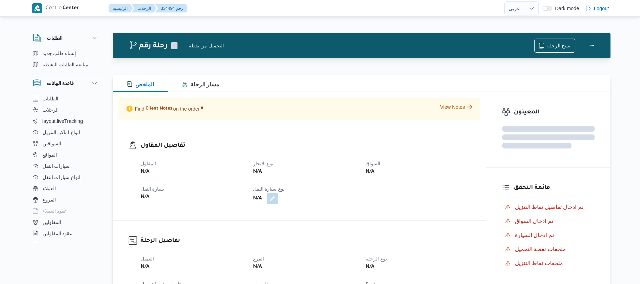
select select "ar"
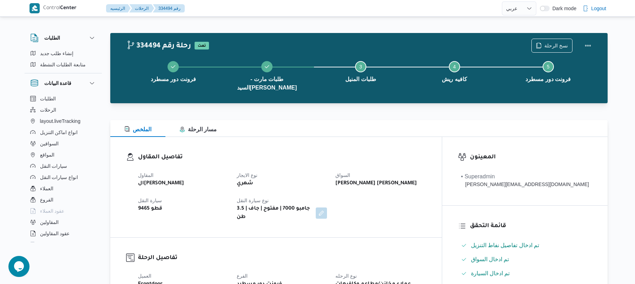
click at [343, 122] on div "الملخص مسار الرحلة" at bounding box center [359, 128] width 498 height 17
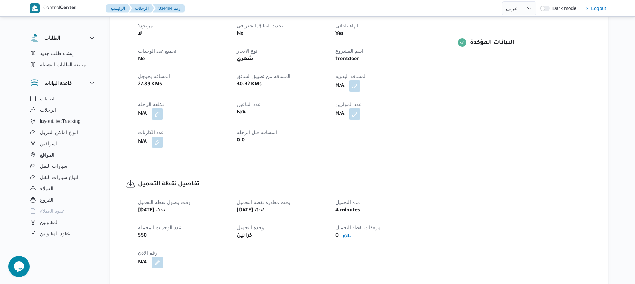
scroll to position [300, 0]
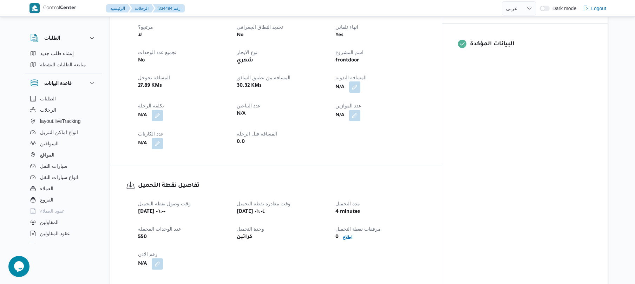
click at [361, 82] on button "button" at bounding box center [354, 87] width 11 height 11
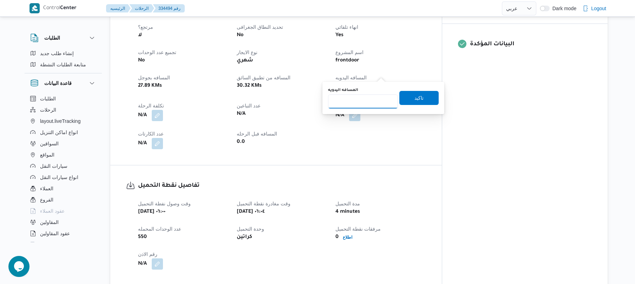
click at [370, 99] on input "المسافه اليدويه" at bounding box center [363, 102] width 70 height 14
type input "115"
click at [421, 94] on span "تاكيد" at bounding box center [419, 98] width 39 height 14
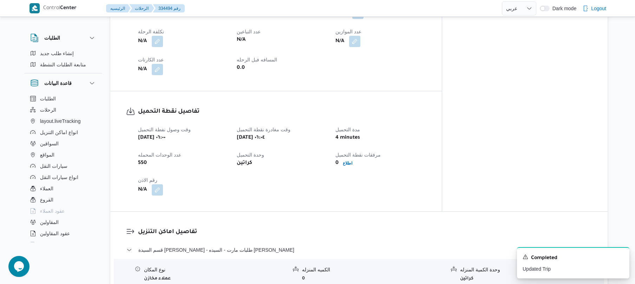
scroll to position [375, 0]
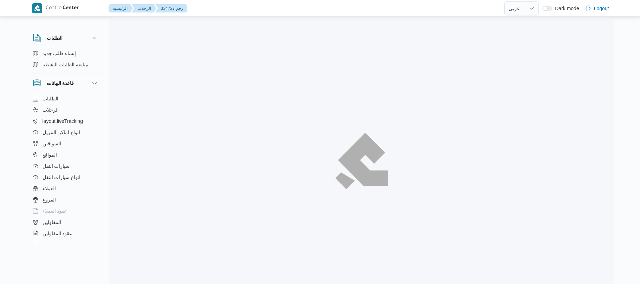
select select "ar"
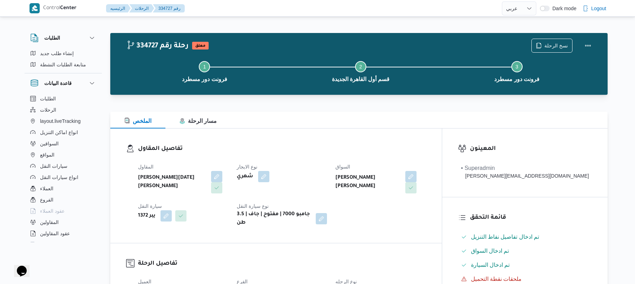
click at [346, 145] on h3 "تفاصيل المقاول" at bounding box center [282, 148] width 288 height 9
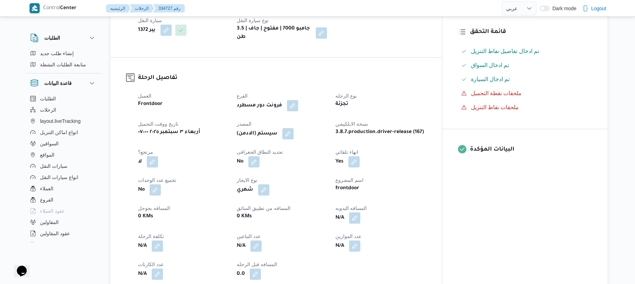
scroll to position [206, 0]
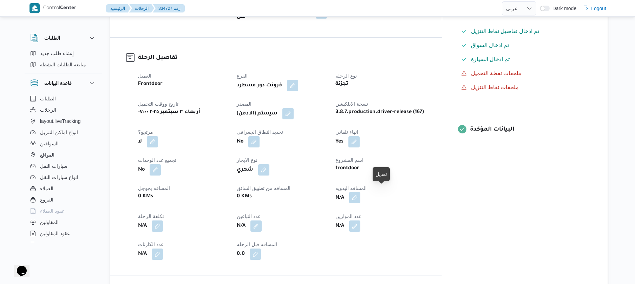
click at [361, 195] on button "button" at bounding box center [354, 197] width 11 height 11
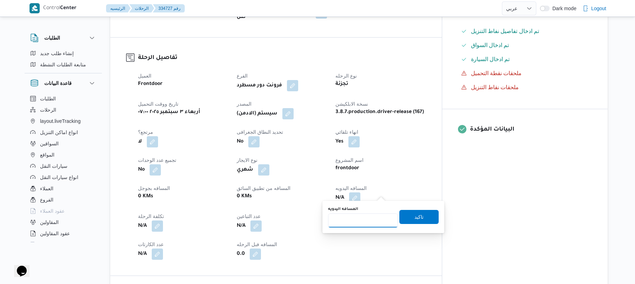
click at [368, 221] on input "المسافه اليدويه" at bounding box center [363, 221] width 70 height 14
type input "120"
click at [407, 216] on span "تاكيد" at bounding box center [419, 217] width 39 height 14
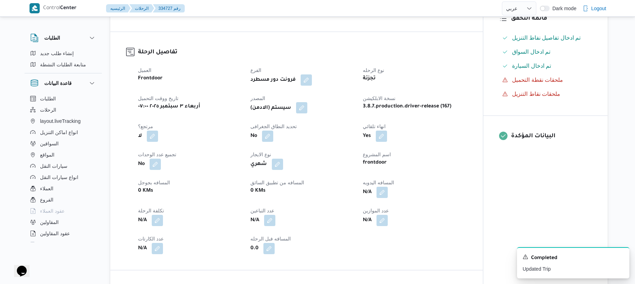
click at [307, 110] on button "button" at bounding box center [301, 107] width 11 height 11
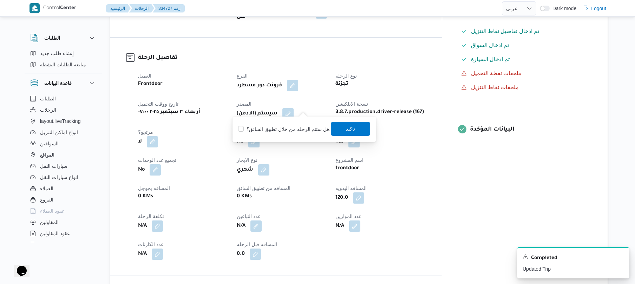
click at [341, 127] on span "تاكيد" at bounding box center [350, 129] width 39 height 14
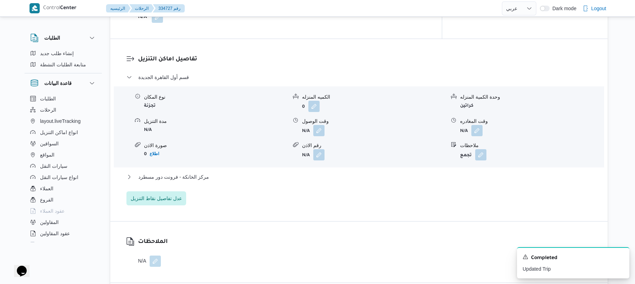
scroll to position [619, 0]
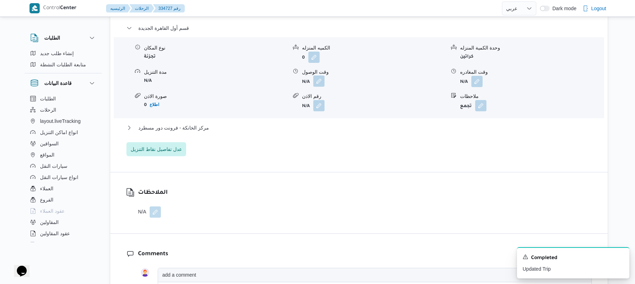
click at [319, 79] on button "button" at bounding box center [318, 81] width 11 height 11
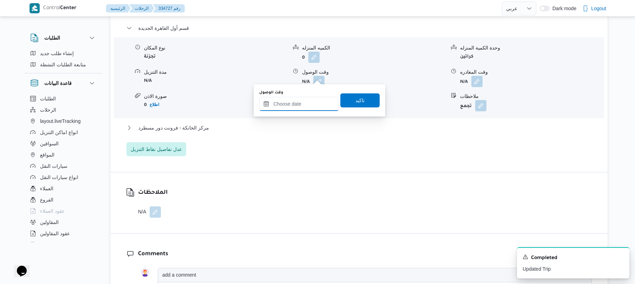
click at [300, 107] on input "وقت الوصول" at bounding box center [299, 104] width 80 height 14
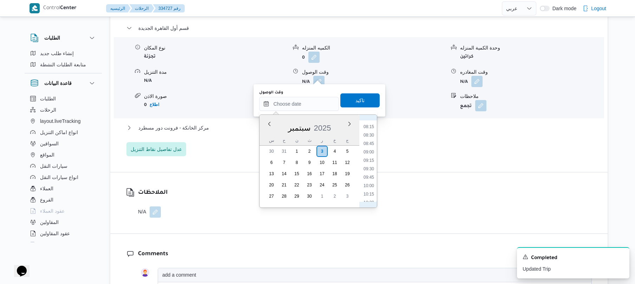
scroll to position [265, 0]
click at [371, 144] on li "08:30" at bounding box center [369, 146] width 16 height 7
type input "[DATE] ٠٨:٣٠"
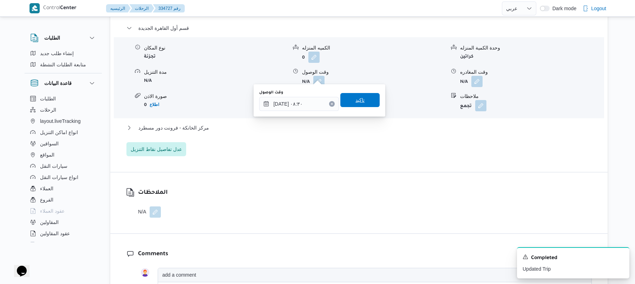
click at [366, 102] on span "تاكيد" at bounding box center [360, 100] width 39 height 14
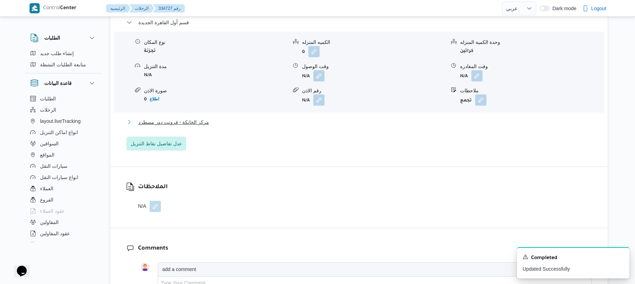
click at [347, 120] on button "مركز الخانكة - فرونت دور مسطرد" at bounding box center [360, 122] width 466 height 8
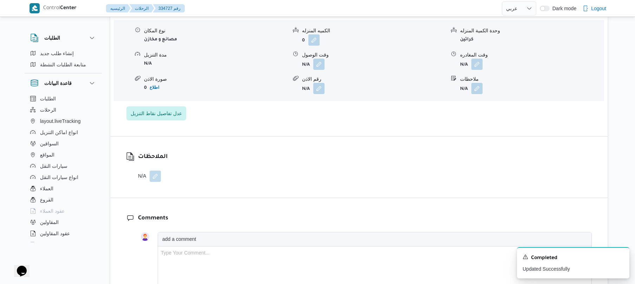
scroll to position [750, 0]
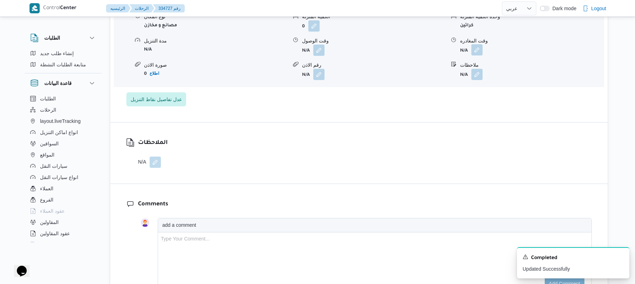
click at [479, 47] on button "button" at bounding box center [477, 49] width 11 height 11
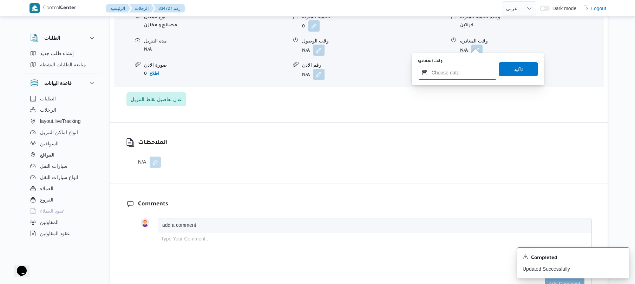
click at [461, 69] on input "وقت المغادره" at bounding box center [458, 73] width 80 height 14
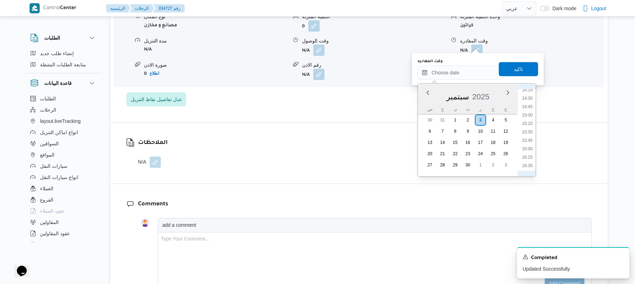
scroll to position [480, 0]
click at [530, 151] on li "16:00" at bounding box center [527, 152] width 16 height 7
type input "٠٣/٠٩/٢٠٢٥ ١٦:٠٠"
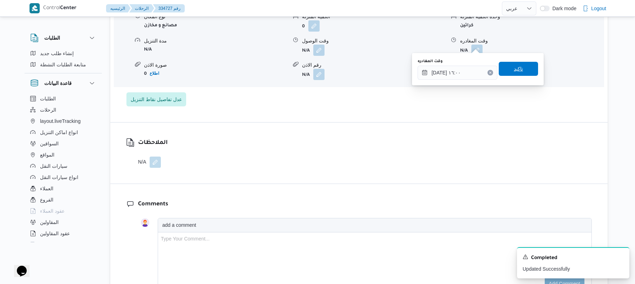
click at [520, 67] on span "تاكيد" at bounding box center [518, 69] width 39 height 14
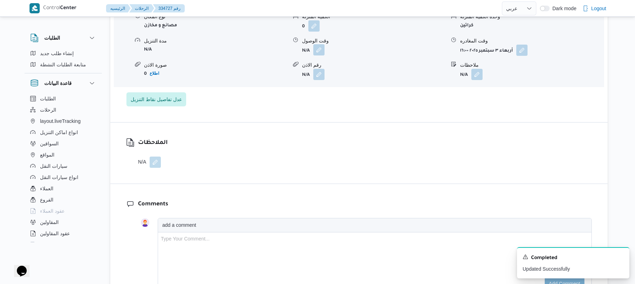
click at [319, 44] on button "button" at bounding box center [318, 49] width 11 height 11
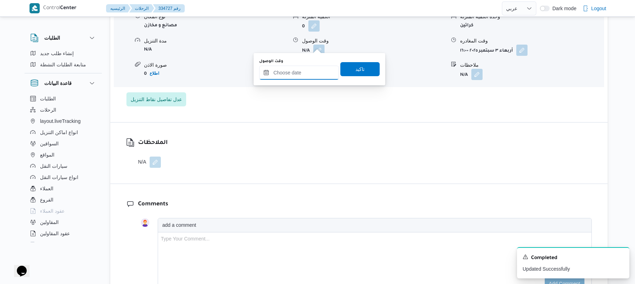
click at [314, 70] on input "وقت الوصول" at bounding box center [299, 73] width 80 height 14
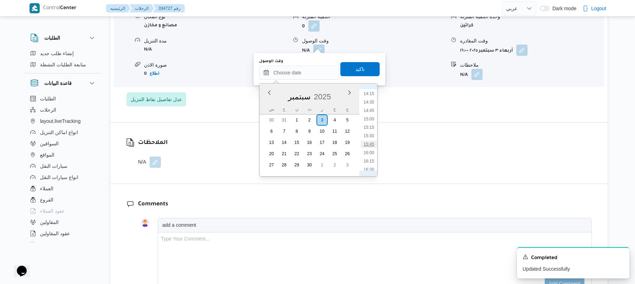
click at [373, 144] on li "15:45" at bounding box center [369, 144] width 16 height 7
type input "٠٣/٠٩/٢٠٢٥ ١٥:٤٥"
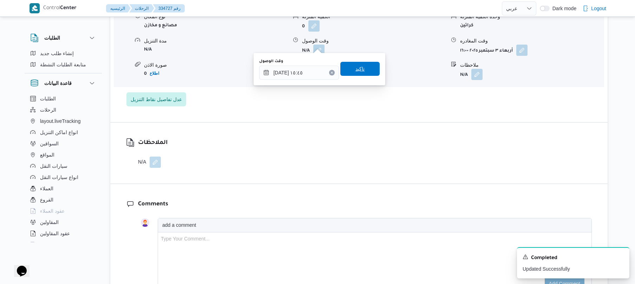
click at [363, 65] on span "تاكيد" at bounding box center [360, 69] width 39 height 14
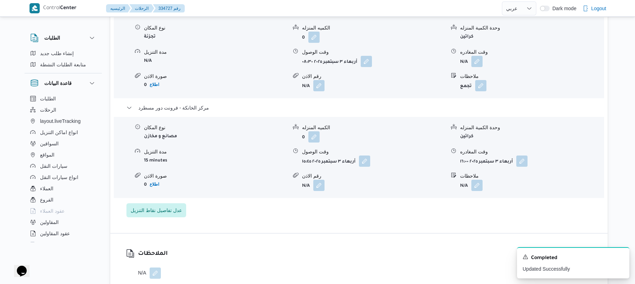
scroll to position [637, 0]
click at [478, 57] on button "button" at bounding box center [477, 62] width 11 height 11
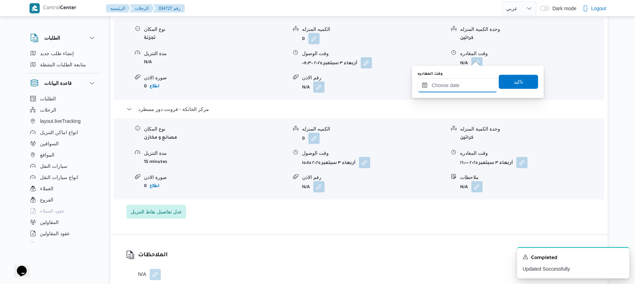
click at [455, 79] on input "وقت المغادره" at bounding box center [458, 85] width 80 height 14
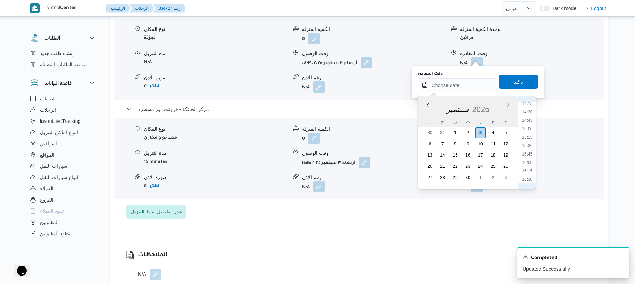
scroll to position [480, 0]
click at [528, 131] on li "15:00" at bounding box center [527, 131] width 16 height 7
type input "٠٣/٠٩/٢٠٢٥ ١٥:٠٠"
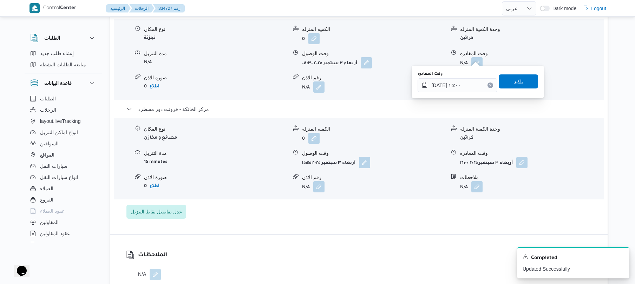
click at [519, 85] on span "تاكيد" at bounding box center [518, 81] width 9 height 8
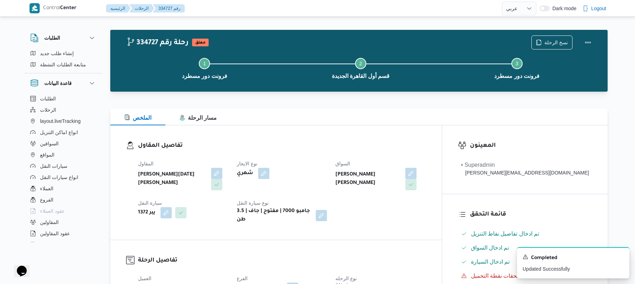
scroll to position [0, 0]
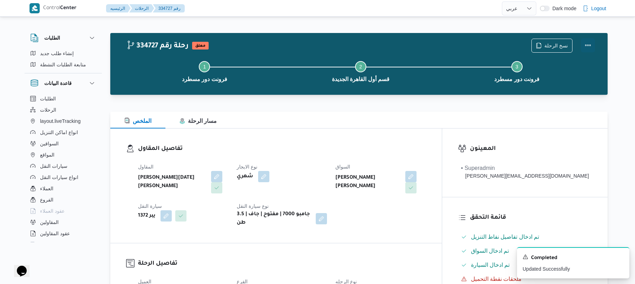
click at [588, 44] on button "Actions" at bounding box center [588, 45] width 14 height 14
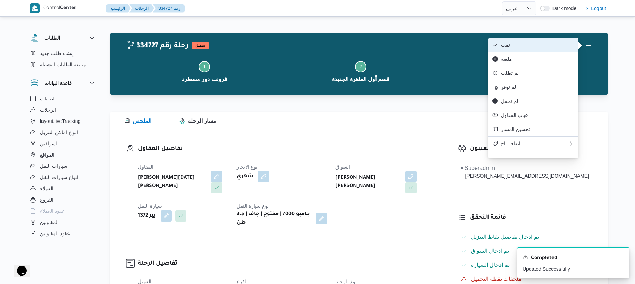
click at [518, 44] on span "تمت" at bounding box center [537, 45] width 73 height 6
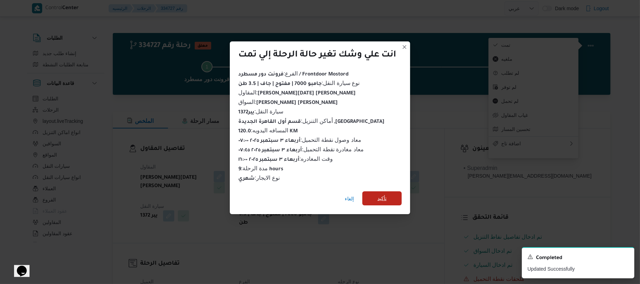
click at [386, 196] on span "تأكيد" at bounding box center [381, 198] width 9 height 8
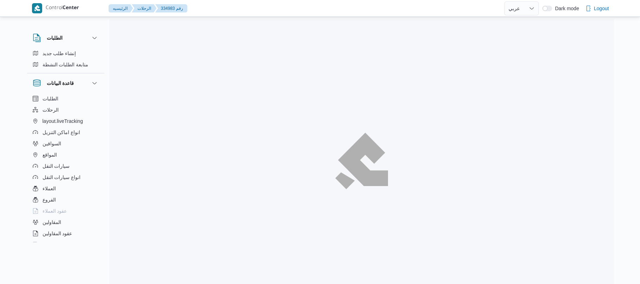
select select "ar"
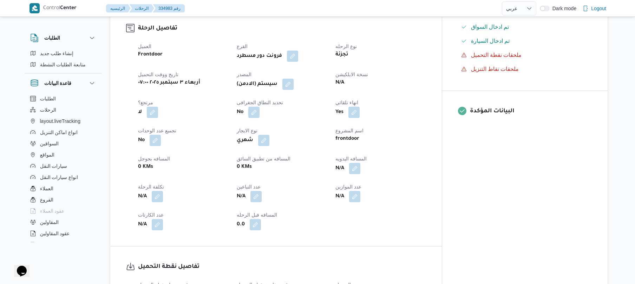
scroll to position [225, 0]
click at [361, 162] on button "button" at bounding box center [354, 167] width 11 height 11
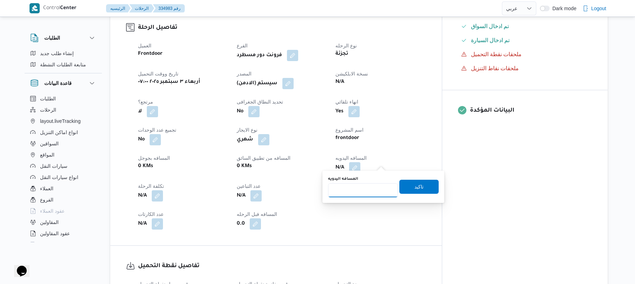
click at [371, 187] on input "المسافه اليدويه" at bounding box center [363, 190] width 70 height 14
type input "120"
click at [423, 193] on span "تاكيد" at bounding box center [419, 187] width 39 height 14
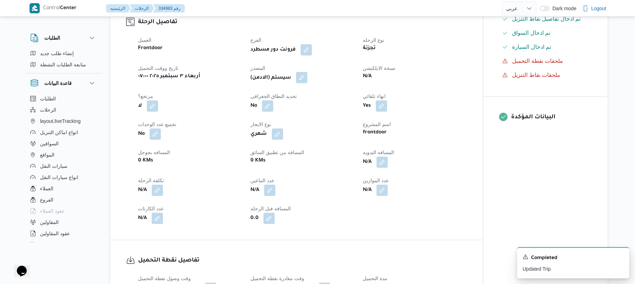
click at [305, 78] on button "button" at bounding box center [301, 77] width 11 height 11
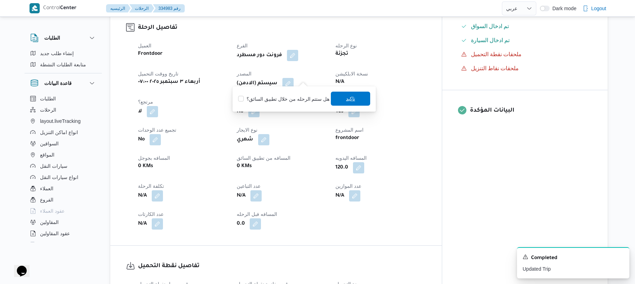
click at [351, 99] on span "تاكيد" at bounding box center [350, 99] width 9 height 8
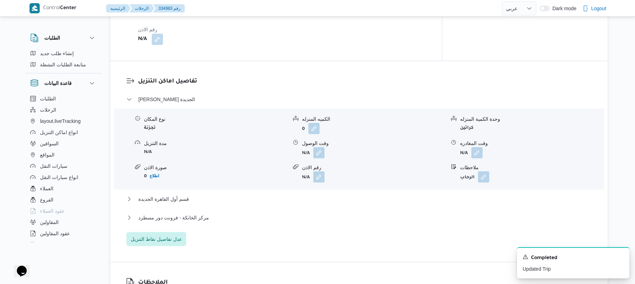
scroll to position [543, 0]
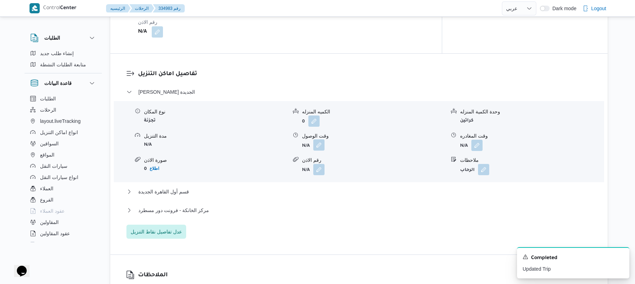
click at [319, 140] on button "button" at bounding box center [318, 145] width 11 height 11
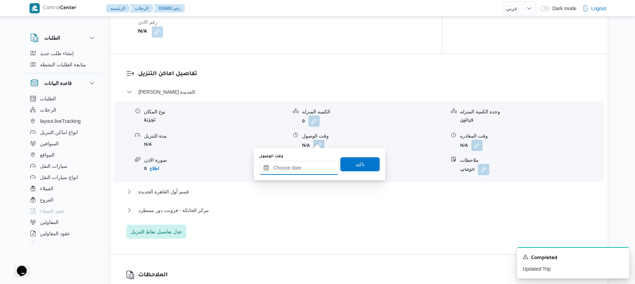
click at [311, 164] on input "وقت الوصول" at bounding box center [299, 168] width 80 height 14
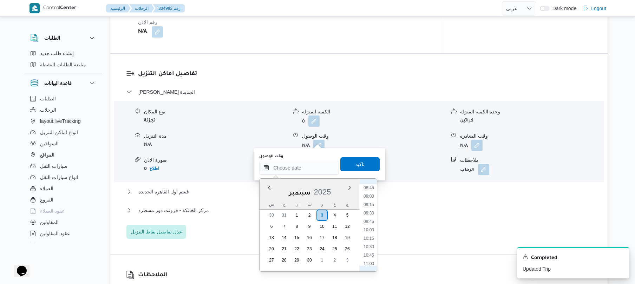
scroll to position [273, 0]
click at [370, 200] on li "08:30" at bounding box center [369, 201] width 16 height 7
type input "٠٣/٠٩/٢٠٢٥ ٠٨:٣٠"
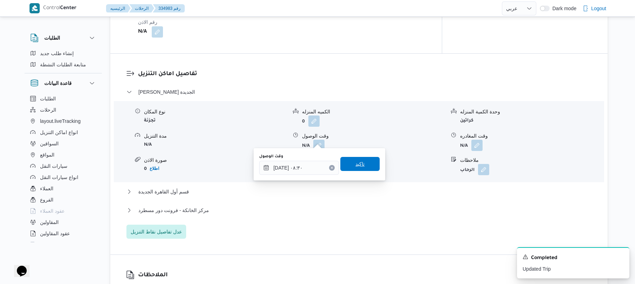
click at [363, 166] on span "تاكيد" at bounding box center [360, 164] width 39 height 14
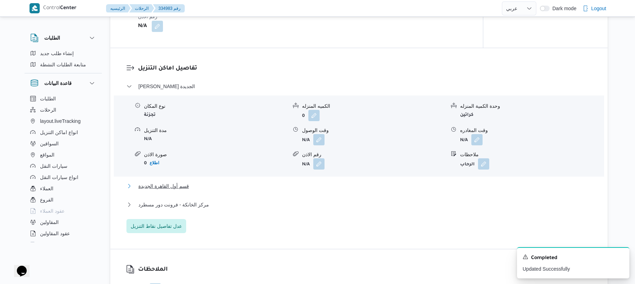
click at [323, 183] on button "قسم أول القاهرة الجديدة" at bounding box center [360, 186] width 466 height 8
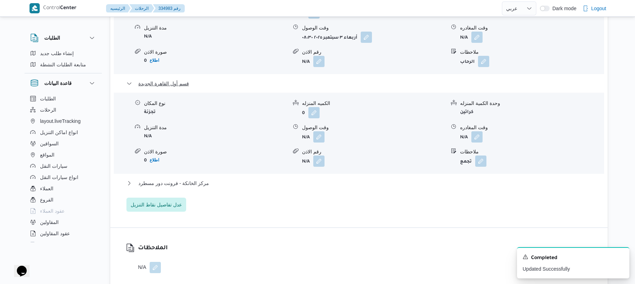
scroll to position [693, 0]
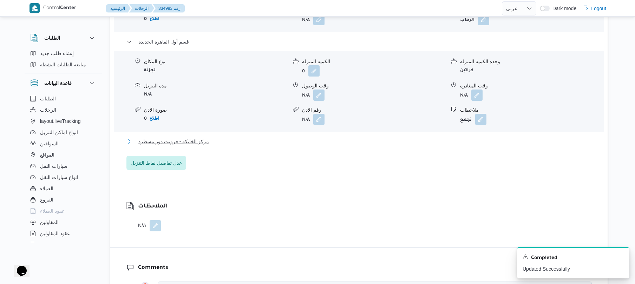
click at [334, 137] on button "مركز الخانكة - فرونت دور مسطرد" at bounding box center [360, 141] width 466 height 8
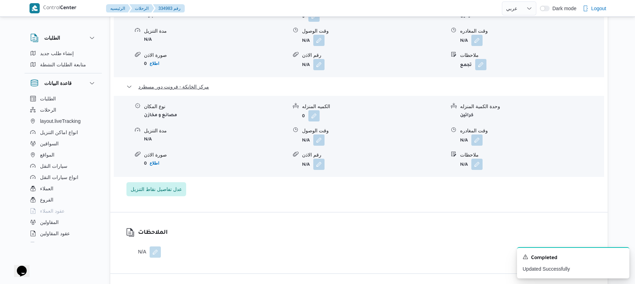
scroll to position [750, 0]
click at [478, 133] on button "button" at bounding box center [477, 138] width 11 height 11
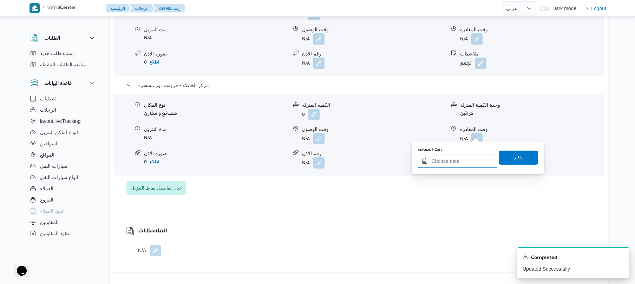
click at [458, 156] on input "وقت المغادره" at bounding box center [458, 161] width 80 height 14
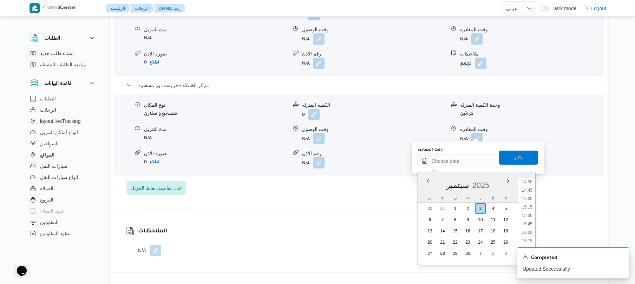
scroll to position [480, 0]
click at [527, 241] on li "16:00" at bounding box center [527, 241] width 16 height 7
type input "[DATE] ١٦:٠٠"
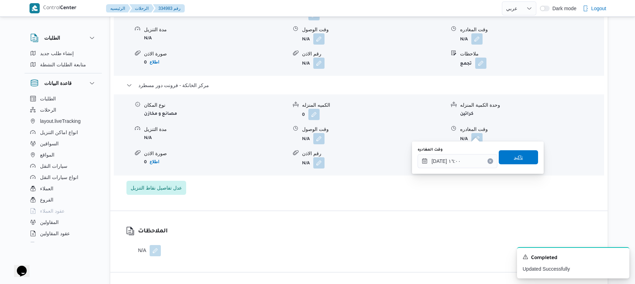
click at [514, 159] on span "تاكيد" at bounding box center [518, 157] width 9 height 8
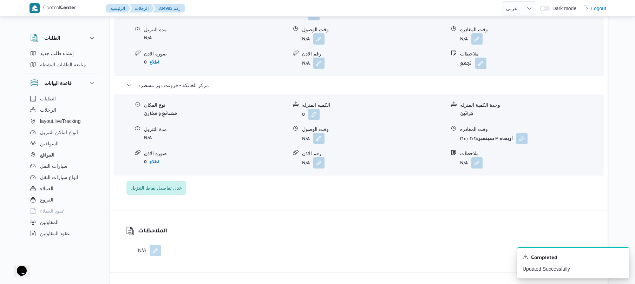
click at [322, 133] on button "button" at bounding box center [318, 138] width 11 height 11
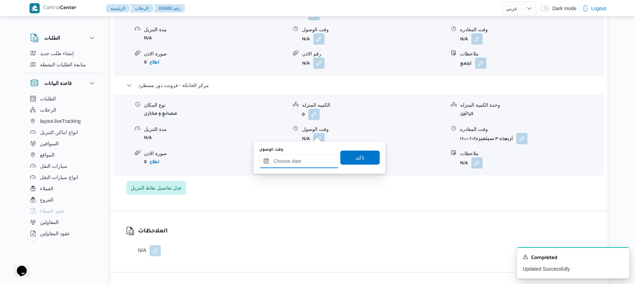
click at [300, 159] on input "وقت الوصول" at bounding box center [299, 161] width 80 height 14
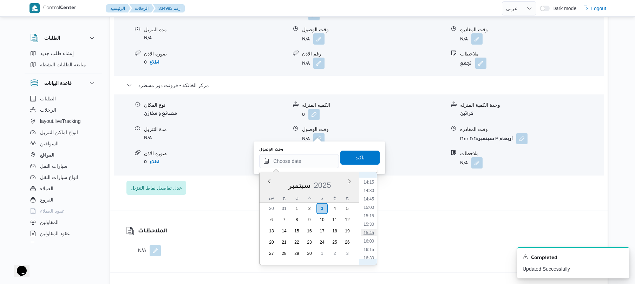
click at [373, 232] on li "15:45" at bounding box center [369, 232] width 16 height 7
type input "[DATE] ١٥:٤٥"
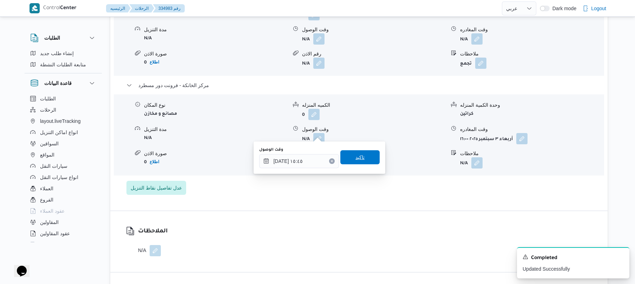
click at [361, 155] on span "تاكيد" at bounding box center [360, 157] width 39 height 14
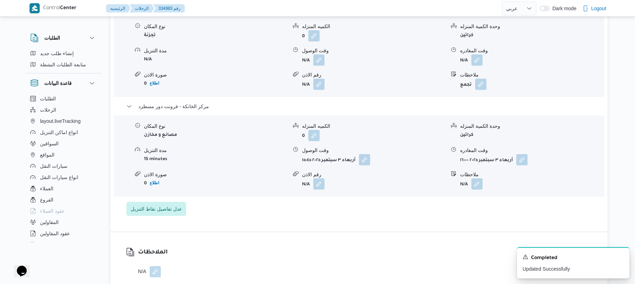
scroll to position [712, 0]
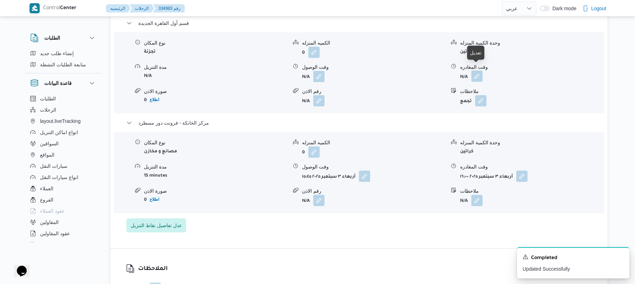
click at [474, 72] on button "button" at bounding box center [477, 76] width 11 height 11
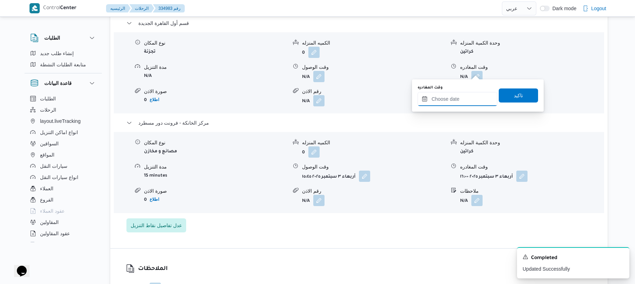
click at [451, 98] on input "وقت المغادره" at bounding box center [458, 99] width 80 height 14
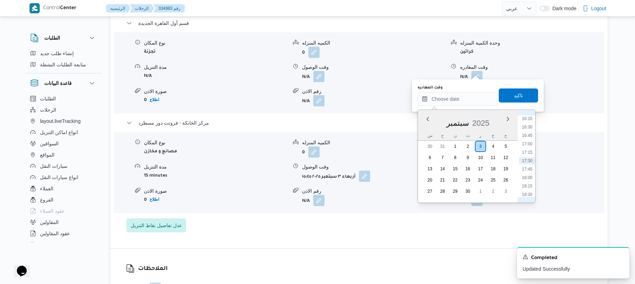
scroll to position [480, 0]
click at [530, 145] on li "15:00" at bounding box center [527, 145] width 16 height 7
type input "٠٣/٠٩/٢٠٢٥ ١٥:٠٠"
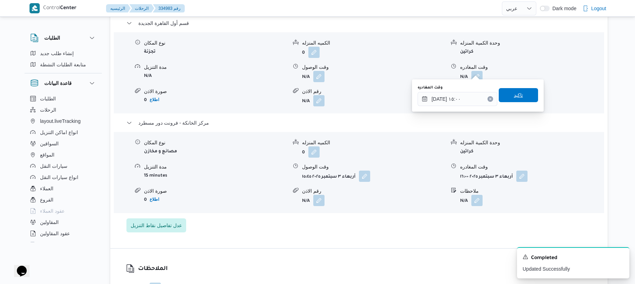
click at [524, 98] on span "تاكيد" at bounding box center [518, 95] width 39 height 14
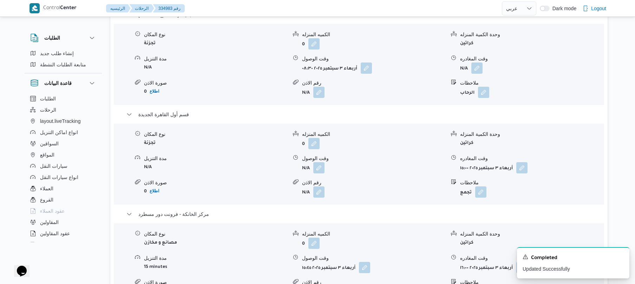
scroll to position [619, 0]
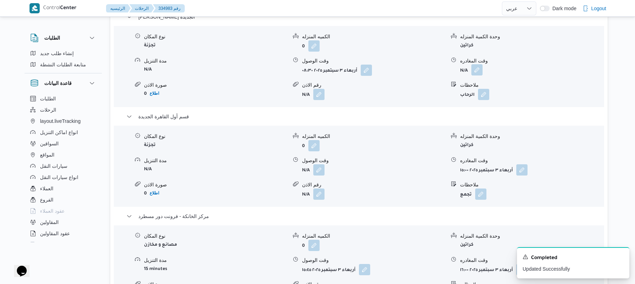
click at [479, 64] on button "button" at bounding box center [477, 69] width 11 height 11
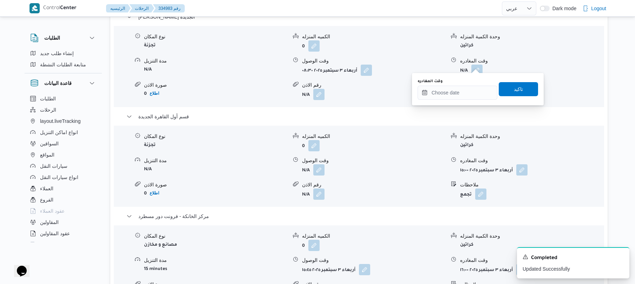
click at [460, 85] on div "وقت المغادره" at bounding box center [458, 89] width 80 height 21
click at [478, 91] on input "وقت المغادره" at bounding box center [458, 93] width 80 height 14
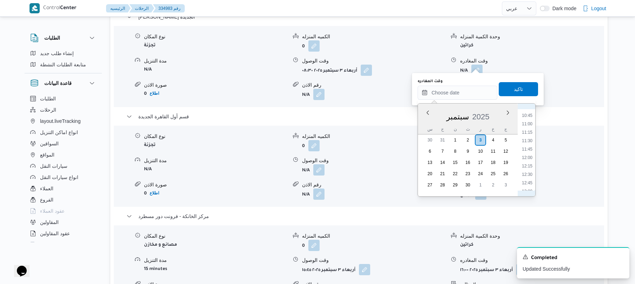
scroll to position [342, 0]
click at [529, 151] on li "11:15" at bounding box center [527, 150] width 16 height 7
type input "٠٣/٠٩/٢٠٢٥ ١١:١٥"
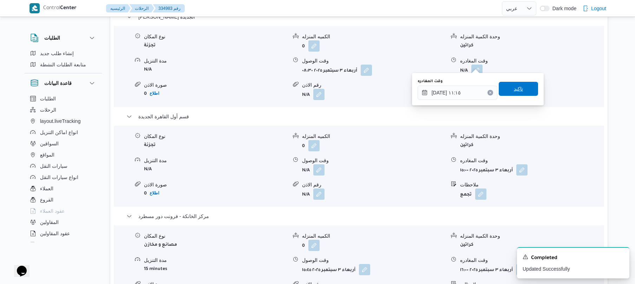
click at [522, 92] on span "تاكيد" at bounding box center [518, 89] width 39 height 14
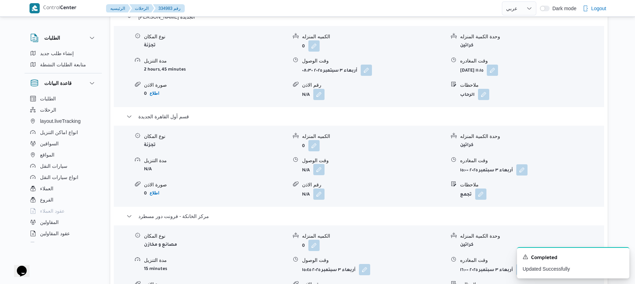
click at [323, 165] on button "button" at bounding box center [318, 169] width 11 height 11
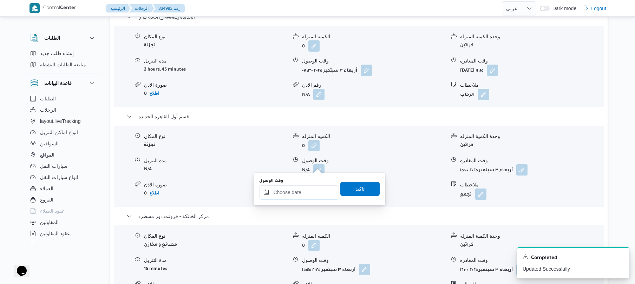
click at [306, 190] on input "وقت الوصول" at bounding box center [299, 193] width 80 height 14
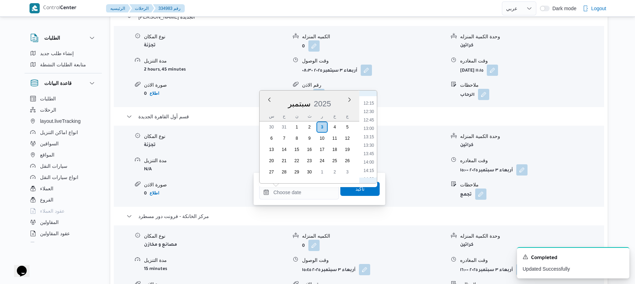
scroll to position [341, 0]
click at [369, 156] on li "11:45" at bounding box center [369, 155] width 16 height 7
type input "٠٣/٠٩/٢٠٢٥ ١١:٤٥"
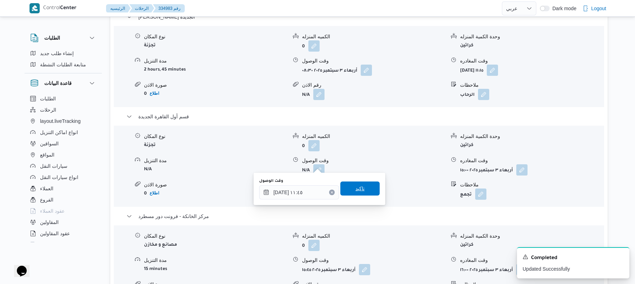
click at [360, 192] on span "تاكيد" at bounding box center [360, 189] width 9 height 8
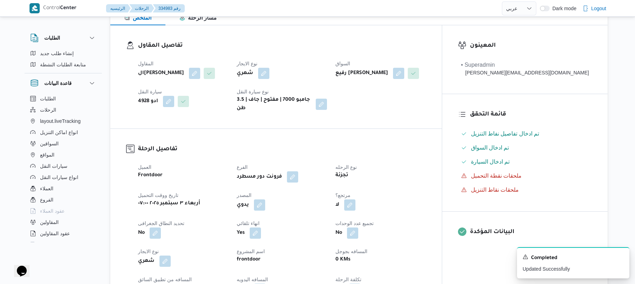
scroll to position [0, 0]
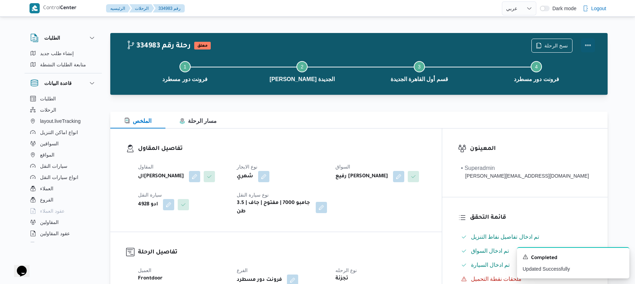
click at [586, 47] on button "Actions" at bounding box center [588, 45] width 14 height 14
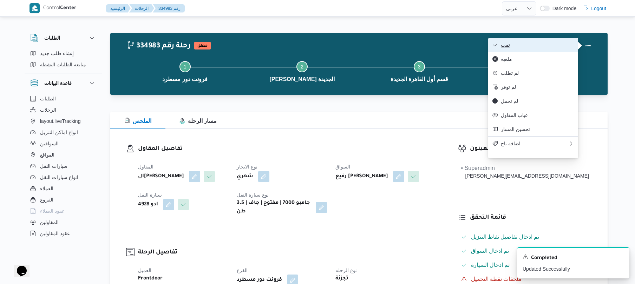
click at [539, 51] on button "تمت" at bounding box center [534, 45] width 90 height 14
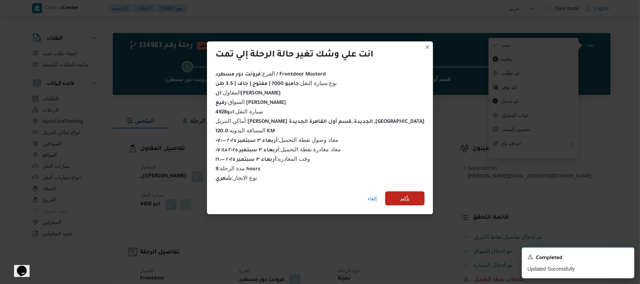
click at [395, 193] on span "تأكيد" at bounding box center [404, 199] width 39 height 14
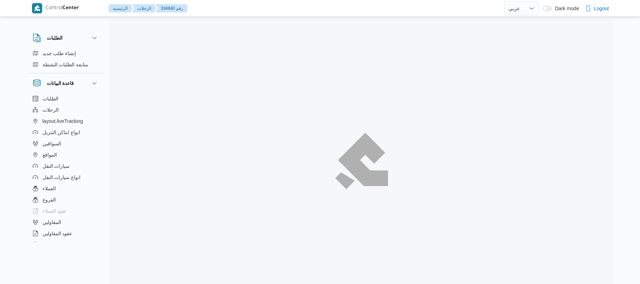
select select "ar"
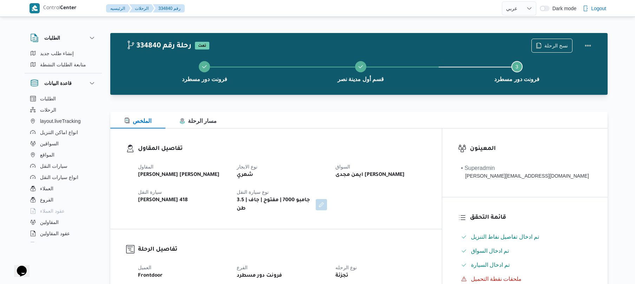
click at [306, 126] on div "الملخص مسار الرحلة" at bounding box center [359, 120] width 498 height 17
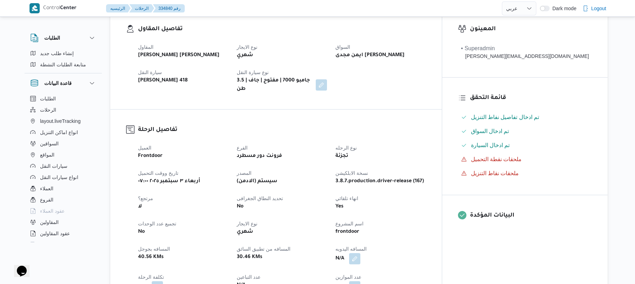
scroll to position [206, 0]
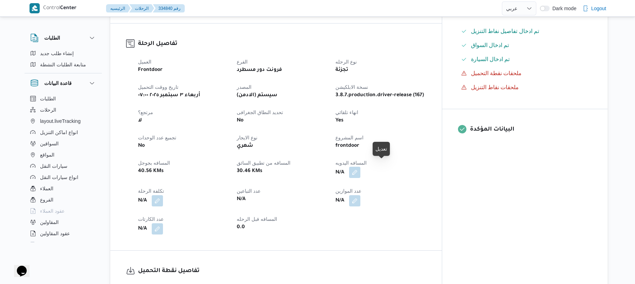
click at [361, 167] on button "button" at bounding box center [354, 172] width 11 height 11
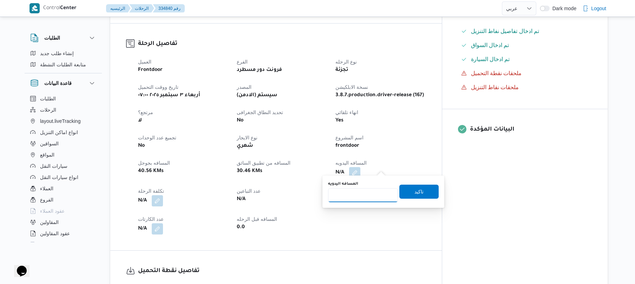
click at [363, 194] on input "المسافه اليدويه" at bounding box center [363, 195] width 70 height 14
type input "90"
click at [408, 189] on span "تاكيد" at bounding box center [419, 192] width 39 height 14
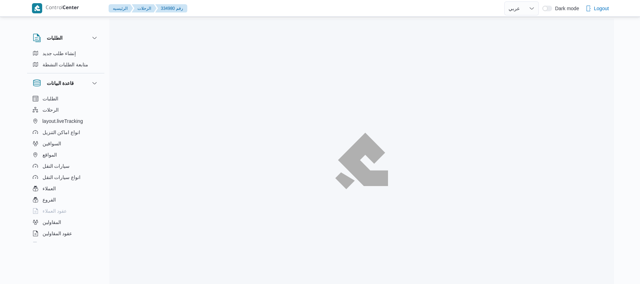
select select "ar"
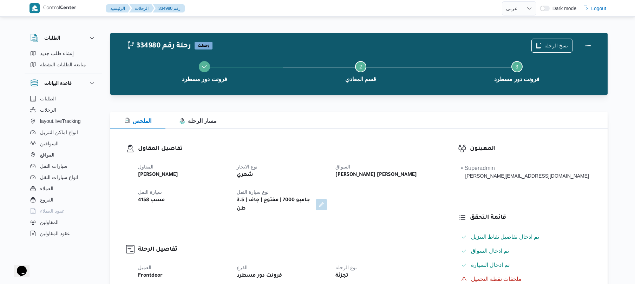
click at [366, 136] on div "تفاصيل المقاول المقاول محمد صلاح عبداللطيف الشريف نوع الايجار شهري السواق هشام …" at bounding box center [276, 179] width 332 height 101
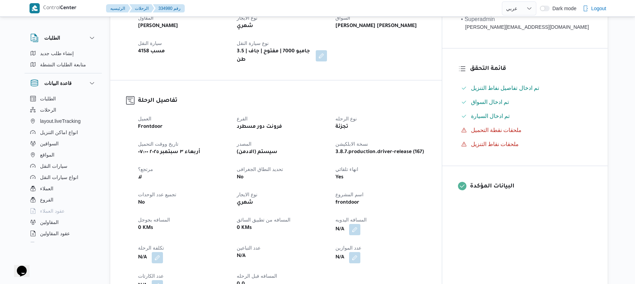
scroll to position [150, 0]
click at [361, 225] on button "button" at bounding box center [354, 228] width 11 height 11
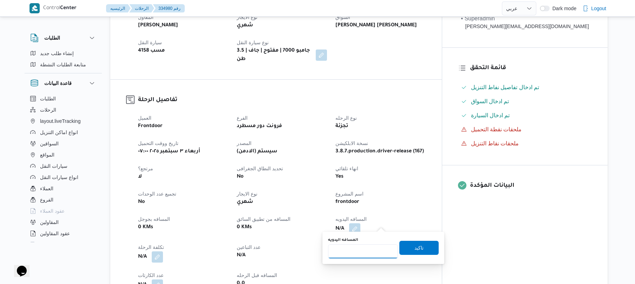
click at [364, 248] on input "المسافه اليدويه" at bounding box center [363, 252] width 70 height 14
type input "125"
click at [421, 245] on span "تاكيد" at bounding box center [419, 248] width 39 height 14
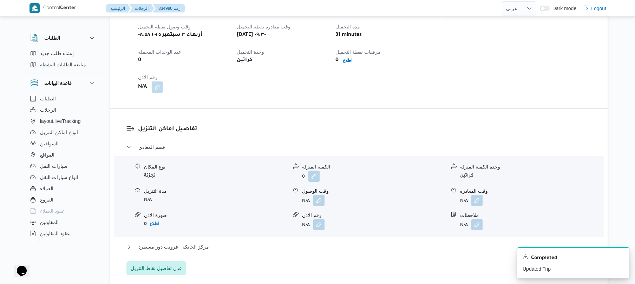
scroll to position [450, 0]
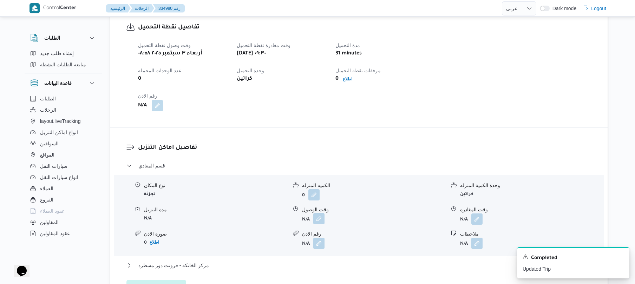
click at [321, 214] on button "button" at bounding box center [318, 218] width 11 height 11
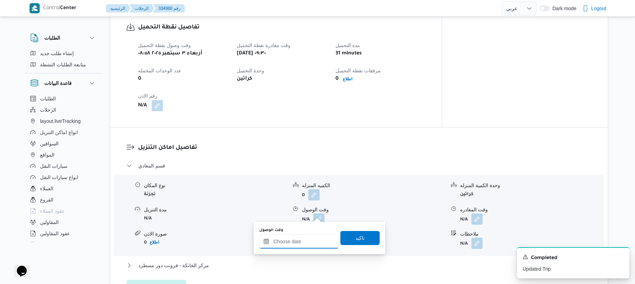
click at [308, 238] on input "وقت الوصول" at bounding box center [299, 242] width 80 height 14
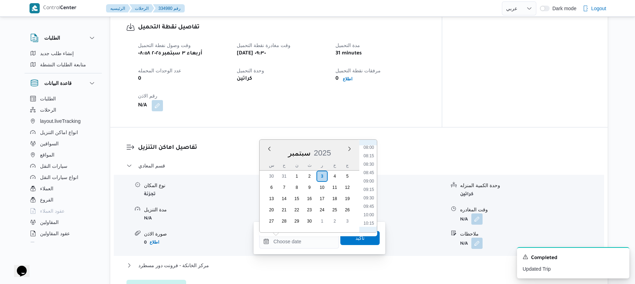
scroll to position [341, 0]
click at [373, 162] on li "10:30" at bounding box center [369, 162] width 16 height 7
type input "٠٣/٠٩/٢٠٢٥ ١٠:٣٠"
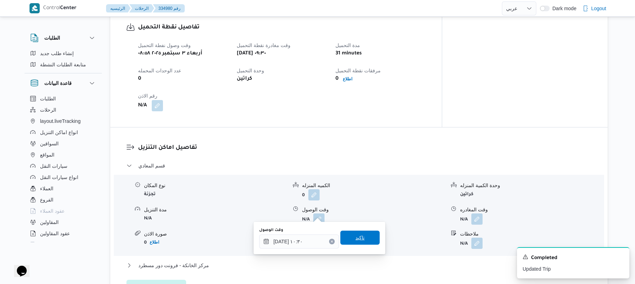
click at [350, 237] on span "تاكيد" at bounding box center [360, 238] width 39 height 14
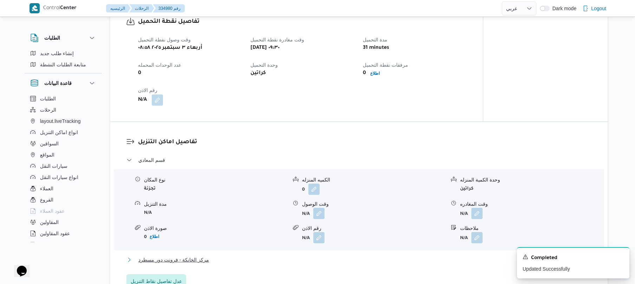
click at [316, 259] on button "مركز الخانكة - فرونت دور مسطرد" at bounding box center [360, 260] width 466 height 8
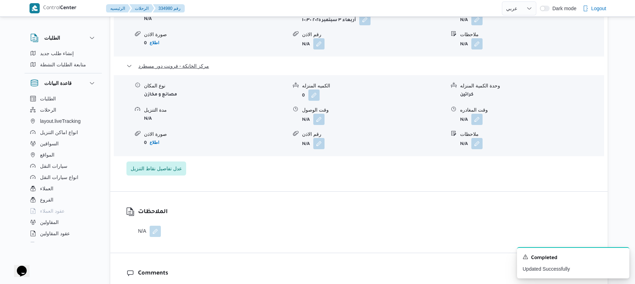
scroll to position [656, 0]
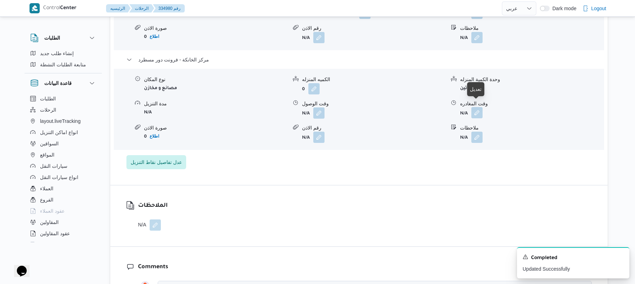
click at [479, 110] on button "button" at bounding box center [477, 112] width 11 height 11
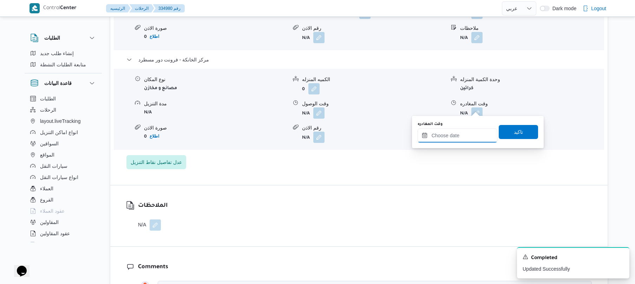
click at [452, 135] on input "وقت المغادره" at bounding box center [458, 136] width 80 height 14
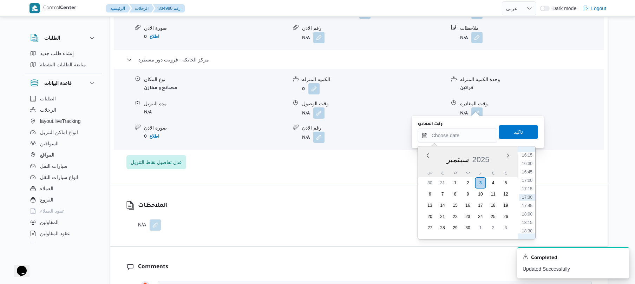
scroll to position [480, 0]
click at [524, 214] on li "16:00" at bounding box center [527, 215] width 16 height 7
type input "[DATE] ١٦:٠٠"
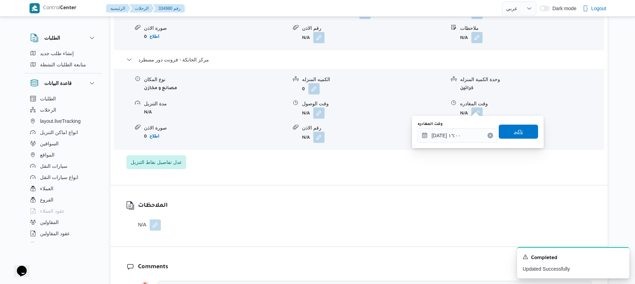
click at [523, 132] on span "تاكيد" at bounding box center [518, 132] width 39 height 14
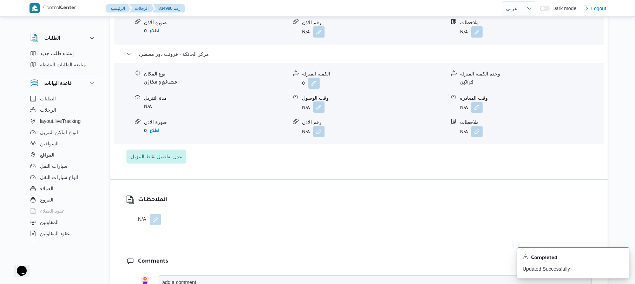
click at [318, 109] on button "button" at bounding box center [318, 107] width 11 height 11
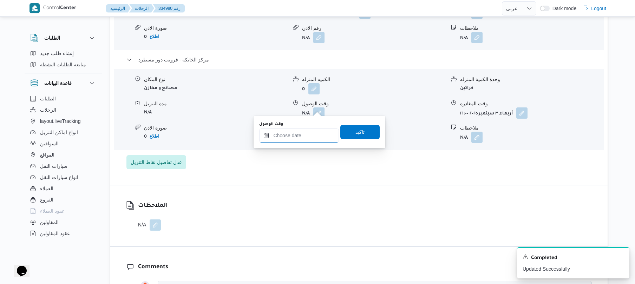
click at [310, 136] on input "وقت الوصول" at bounding box center [299, 136] width 80 height 14
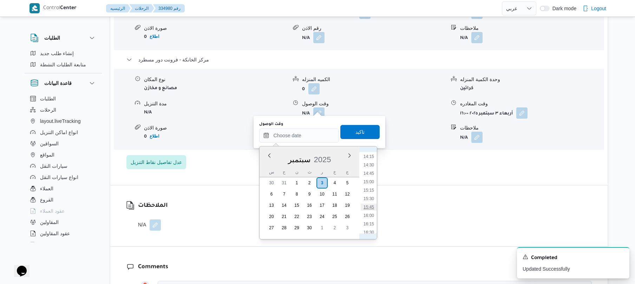
click at [369, 207] on li "15:45" at bounding box center [369, 207] width 16 height 7
type input "[DATE] ١٥:٤٥"
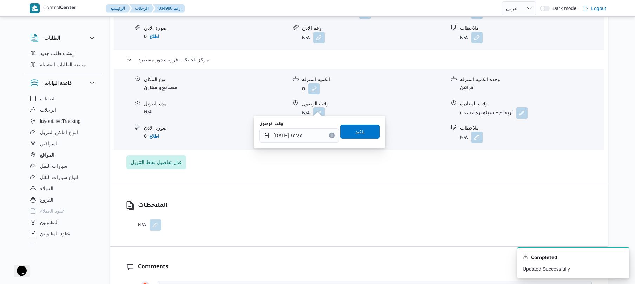
click at [366, 132] on span "تاكيد" at bounding box center [360, 132] width 39 height 14
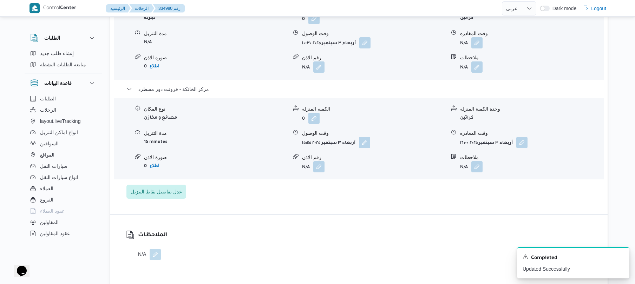
scroll to position [619, 0]
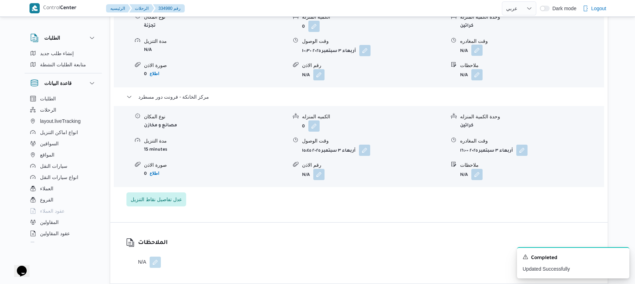
click at [480, 48] on button "button" at bounding box center [477, 50] width 11 height 11
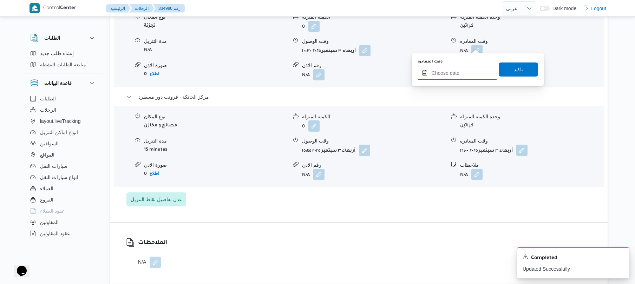
click at [463, 77] on input "وقت المغادره" at bounding box center [458, 73] width 80 height 14
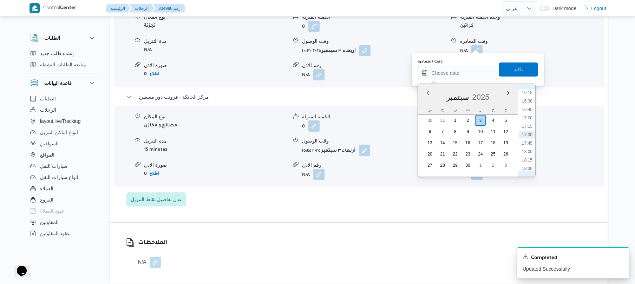
scroll to position [480, 0]
click at [529, 111] on li "14:45" at bounding box center [527, 111] width 16 height 7
type input "٠٣/٠٩/٢٠٢٥ ١٤:٤٥"
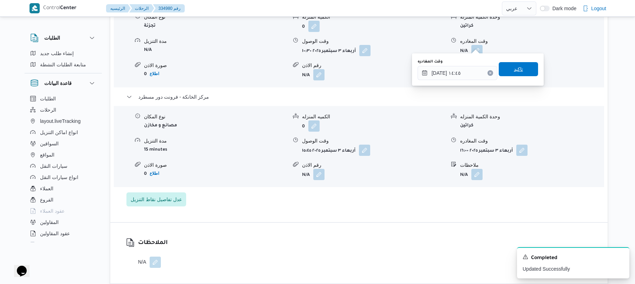
click at [520, 71] on span "تاكيد" at bounding box center [518, 69] width 39 height 14
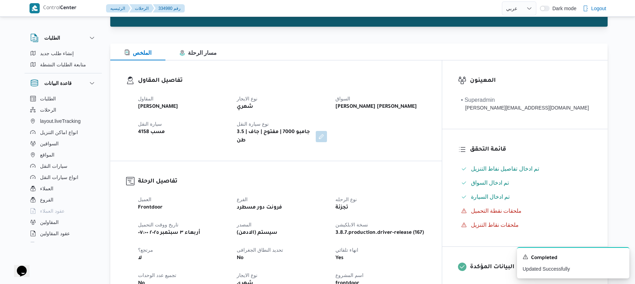
scroll to position [0, 0]
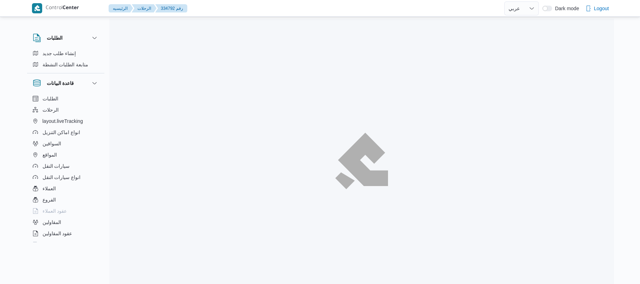
select select "ar"
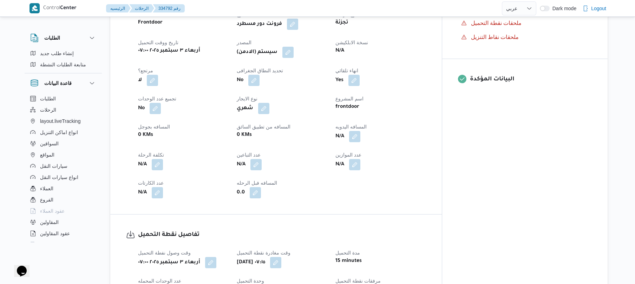
scroll to position [262, 0]
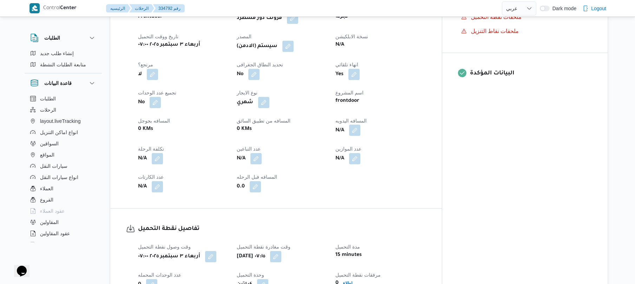
click at [361, 135] on button "button" at bounding box center [354, 130] width 11 height 11
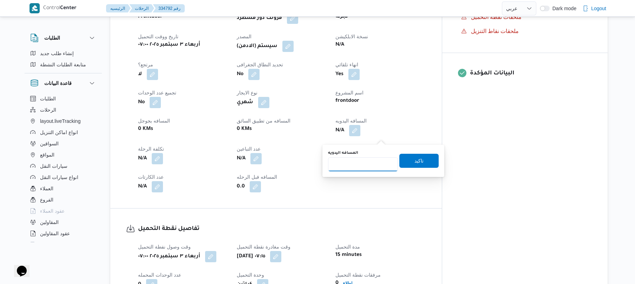
click at [371, 158] on input "المسافه اليدويه" at bounding box center [363, 164] width 70 height 14
type input "70"
click at [405, 162] on span "تاكيد" at bounding box center [419, 161] width 39 height 14
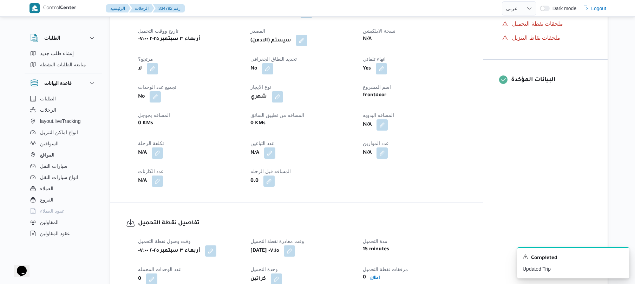
click at [304, 46] on button "button" at bounding box center [301, 40] width 11 height 11
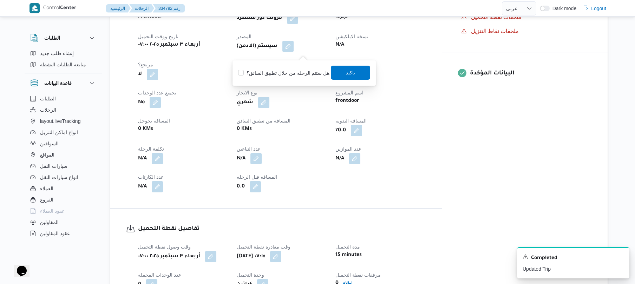
click at [349, 75] on span "تاكيد" at bounding box center [350, 73] width 9 height 8
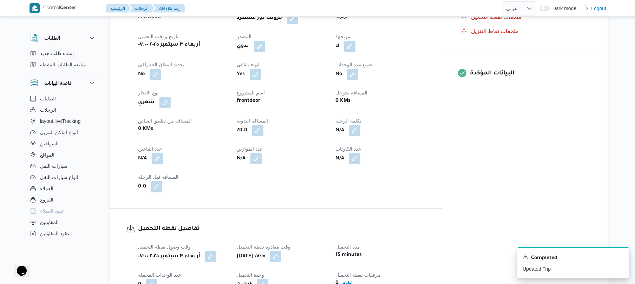
click at [315, 97] on dt "اسم المشروع" at bounding box center [282, 93] width 90 height 8
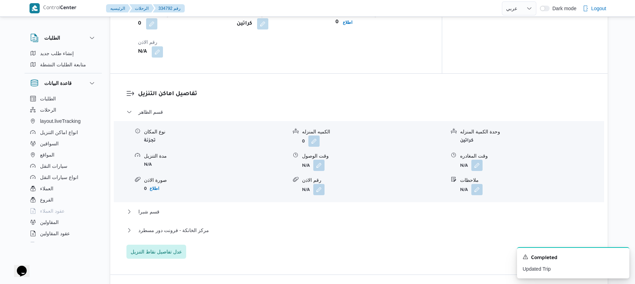
scroll to position [525, 0]
click at [323, 169] on button "button" at bounding box center [318, 163] width 11 height 11
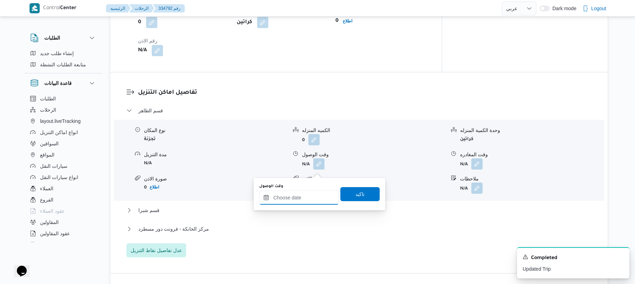
click at [299, 195] on input "وقت الوصول" at bounding box center [299, 198] width 80 height 14
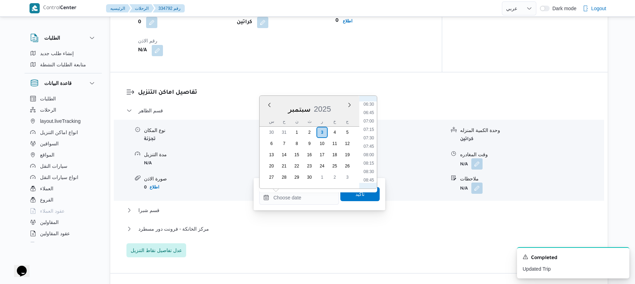
scroll to position [202, 0]
click at [370, 162] on li "07:45" at bounding box center [369, 164] width 16 height 7
type input "[DATE] ٠٧:٤٥"
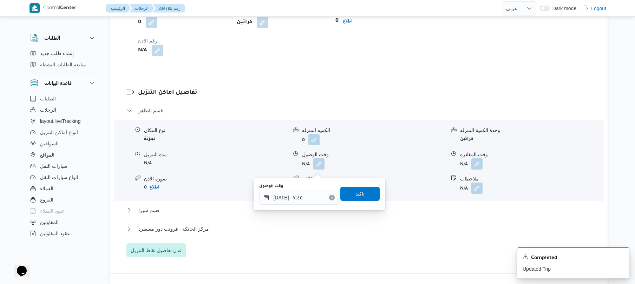
click at [358, 192] on span "تاكيد" at bounding box center [360, 194] width 9 height 8
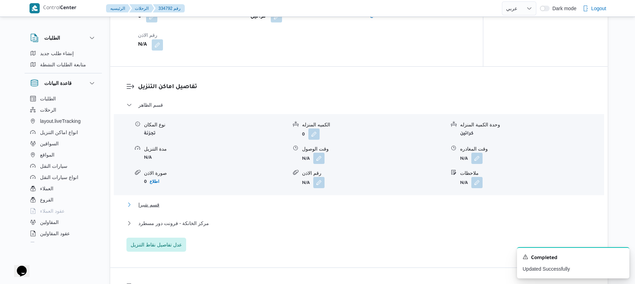
click at [331, 209] on button "قسم شبرا" at bounding box center [360, 205] width 466 height 8
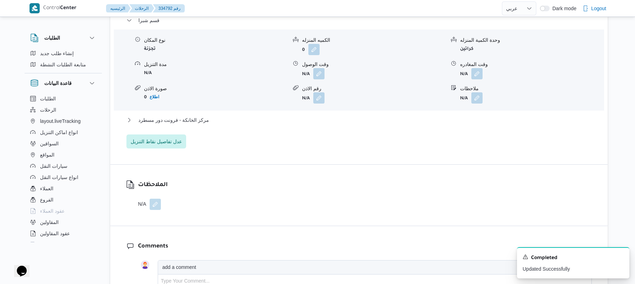
scroll to position [731, 0]
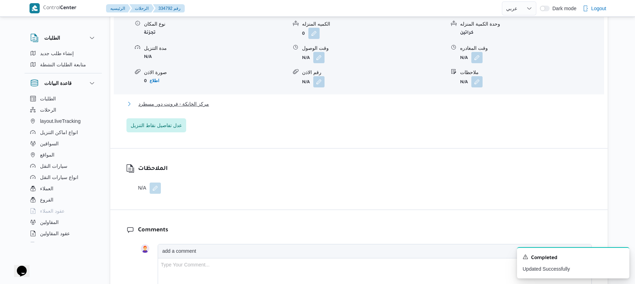
click at [375, 108] on button "مركز الخانكة - فرونت دور مسطرد" at bounding box center [360, 104] width 466 height 8
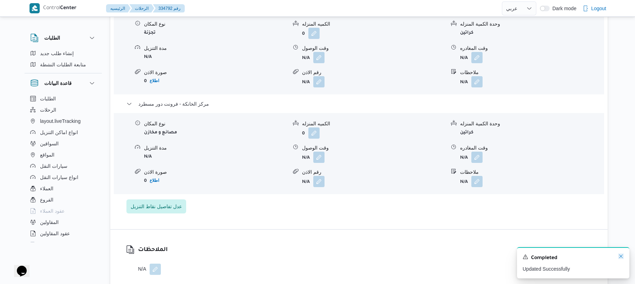
click at [623, 257] on icon "Dismiss toast" at bounding box center [622, 257] width 6 height 6
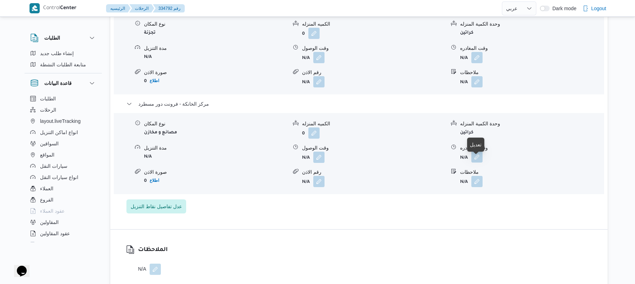
click at [481, 163] on button "button" at bounding box center [477, 156] width 11 height 11
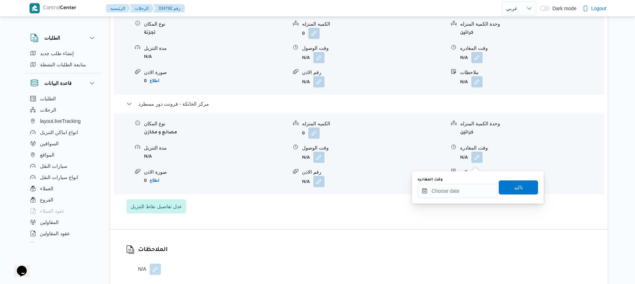
click at [463, 183] on div "وقت المغادره" at bounding box center [458, 187] width 80 height 21
click at [461, 190] on input "وقت المغادره" at bounding box center [458, 191] width 80 height 14
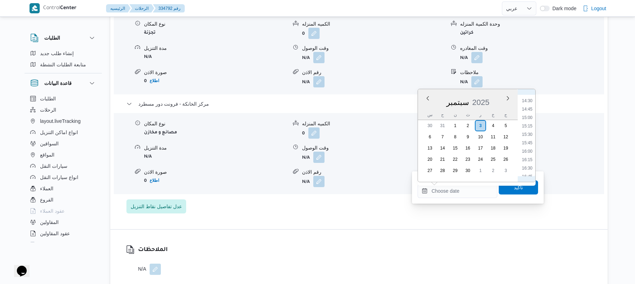
scroll to position [479, 0]
click at [528, 157] on li "16:00" at bounding box center [527, 158] width 16 height 7
type input "[DATE] ١٦:٠٠"
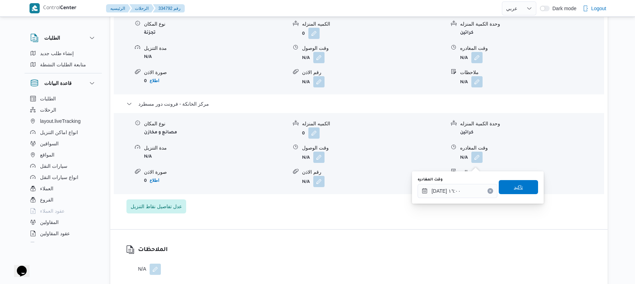
click at [508, 192] on span "تاكيد" at bounding box center [518, 187] width 39 height 14
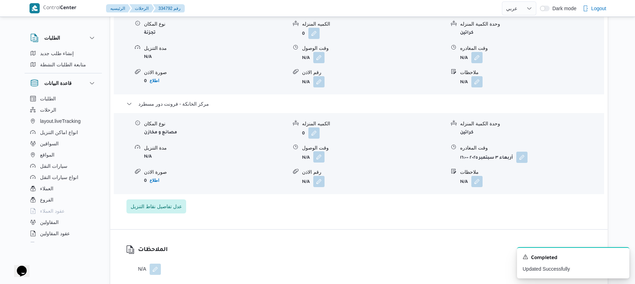
click at [321, 163] on button "button" at bounding box center [318, 156] width 11 height 11
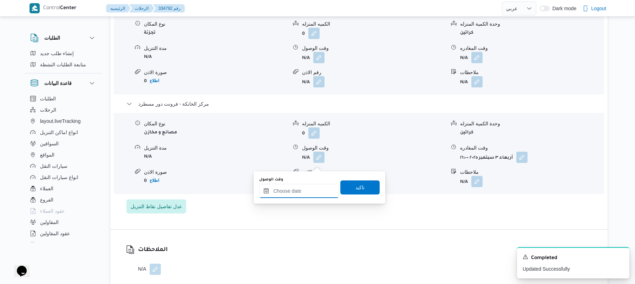
click at [313, 185] on input "وقت الوصول" at bounding box center [299, 191] width 80 height 14
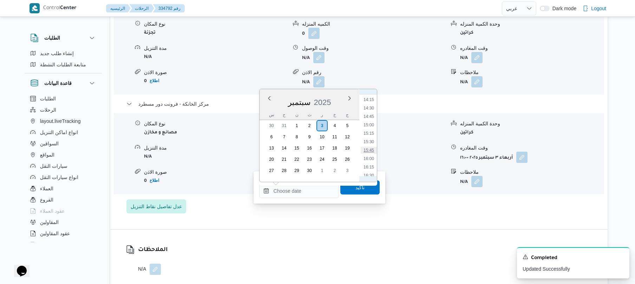
click at [370, 148] on li "15:45" at bounding box center [369, 150] width 16 height 7
type input "[DATE] ١٥:٤٥"
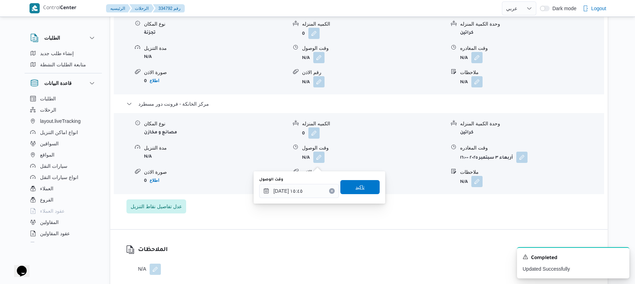
click at [356, 187] on span "تاكيد" at bounding box center [360, 187] width 9 height 8
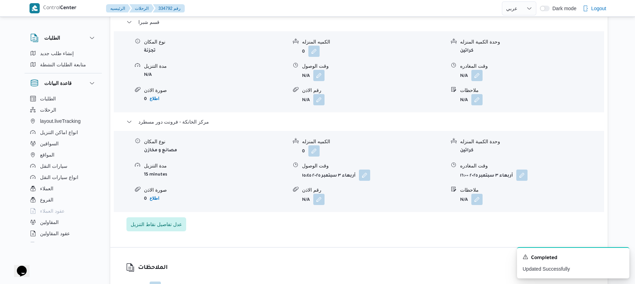
scroll to position [712, 0]
click at [478, 81] on button "button" at bounding box center [477, 76] width 11 height 11
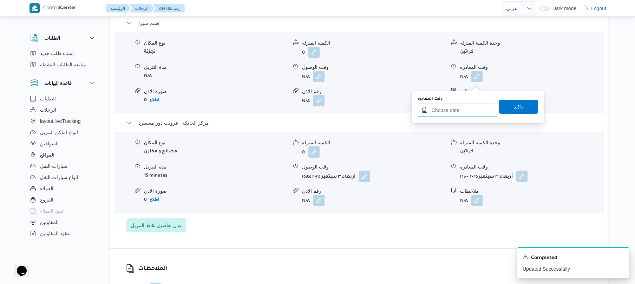
click at [465, 109] on input "وقت المغادره" at bounding box center [458, 110] width 80 height 14
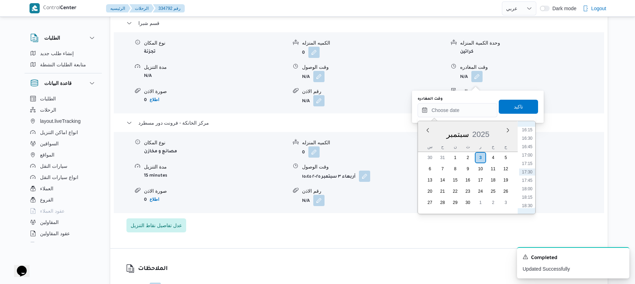
scroll to position [480, 0]
click at [528, 162] on li "15:15" at bounding box center [527, 165] width 16 height 7
type input "[DATE] ١٥:١٥"
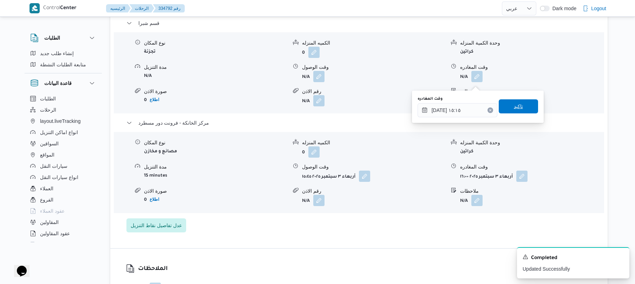
click at [514, 108] on span "تاكيد" at bounding box center [518, 106] width 9 height 8
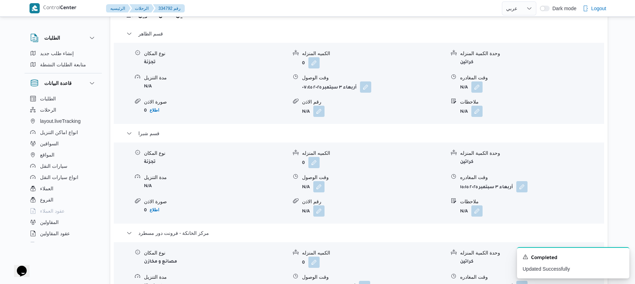
scroll to position [619, 0]
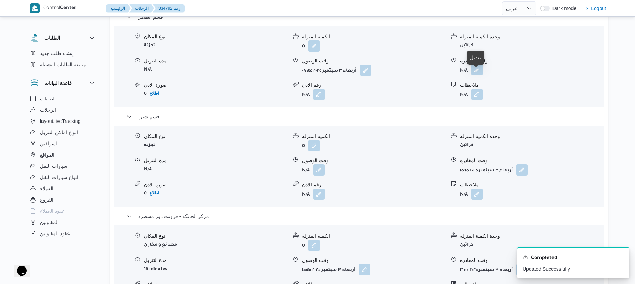
click at [476, 76] on button "button" at bounding box center [477, 69] width 11 height 11
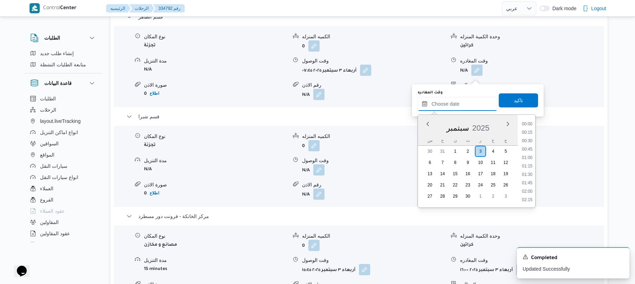
click at [458, 106] on input "وقت المغادره" at bounding box center [458, 104] width 80 height 14
click at [529, 162] on li "11:15" at bounding box center [527, 161] width 16 height 7
type input "[DATE] ١١:١٥"
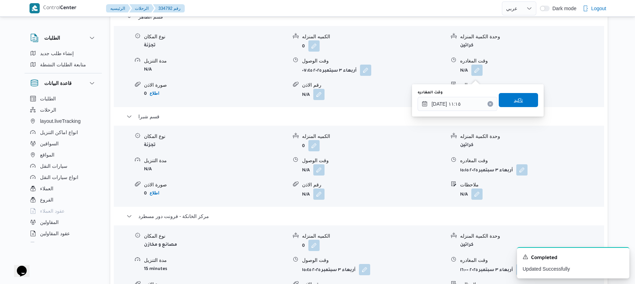
click at [523, 103] on span "تاكيد" at bounding box center [518, 100] width 39 height 14
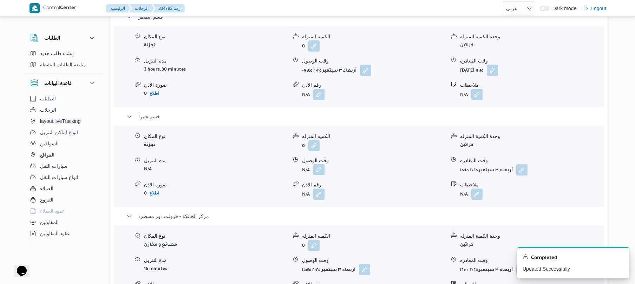
click at [320, 175] on button "button" at bounding box center [318, 169] width 11 height 11
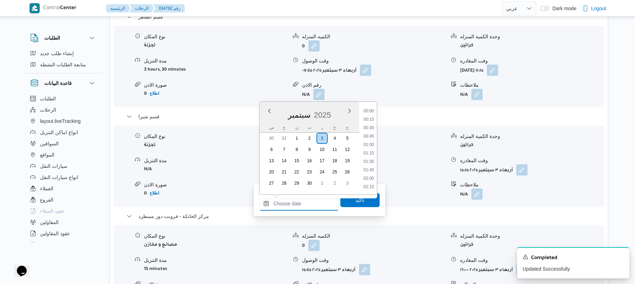
click at [299, 199] on input "وقت الوصول" at bounding box center [299, 204] width 80 height 14
click at [368, 166] on li "11:45" at bounding box center [369, 166] width 16 height 7
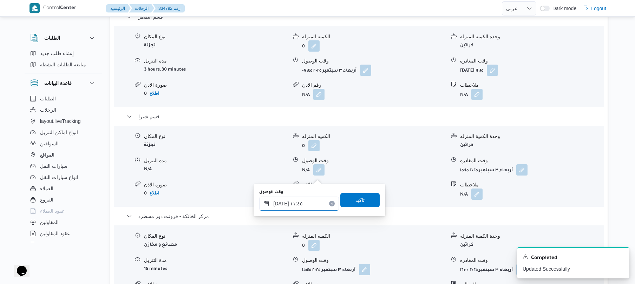
click at [279, 202] on input "٠٣/٠٩/٢٠٢٥ ١١:٤٥" at bounding box center [299, 204] width 80 height 14
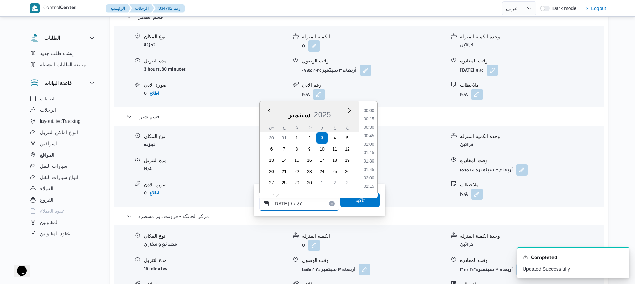
click at [279, 202] on input "٠٣/٠٩/٢٠٢٥ ١١:٤٥" at bounding box center [299, 204] width 80 height 14
type input "٠٣/٠٩/٢٠٢٥ ١١:35"
click at [347, 199] on span "تاكيد" at bounding box center [360, 200] width 39 height 14
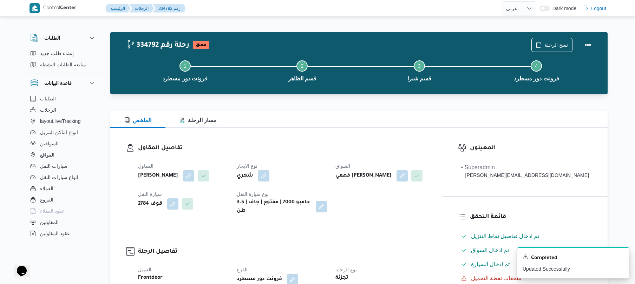
scroll to position [0, 0]
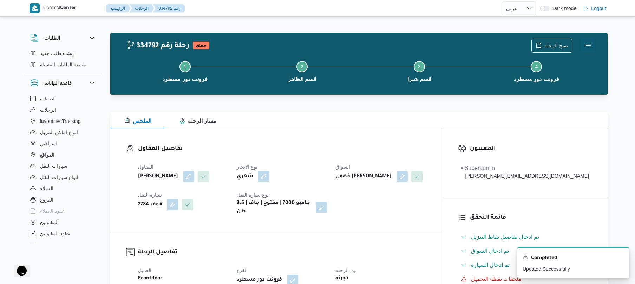
click at [583, 45] on button "Actions" at bounding box center [588, 45] width 14 height 14
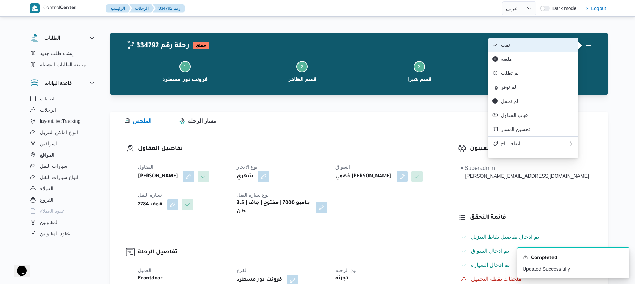
click at [529, 48] on span "تمت" at bounding box center [537, 45] width 73 height 6
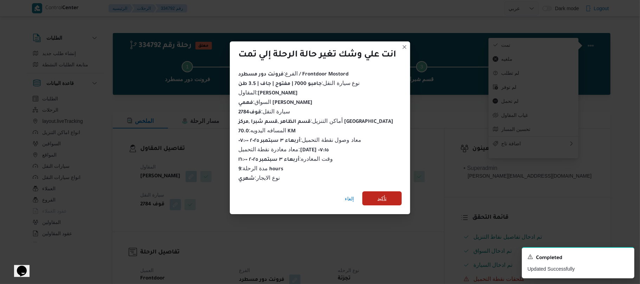
click at [389, 195] on span "تأكيد" at bounding box center [381, 199] width 39 height 14
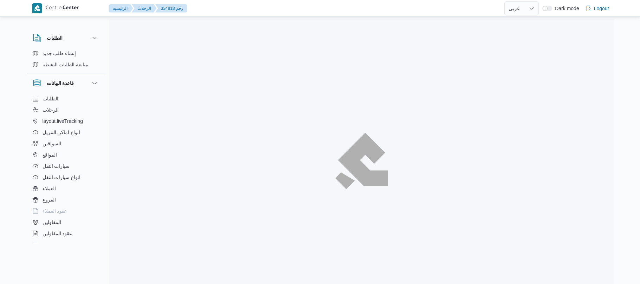
select select "ar"
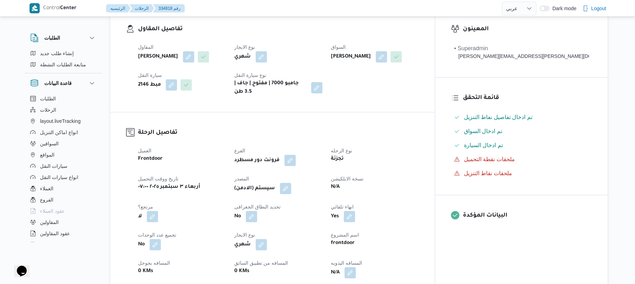
scroll to position [225, 0]
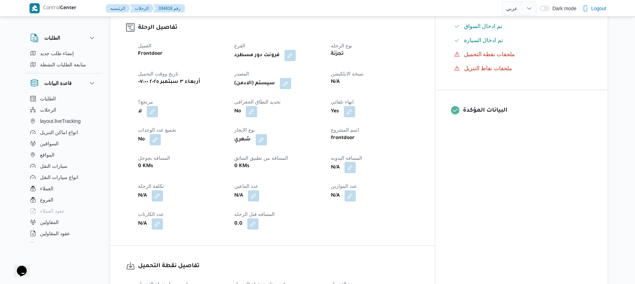
click at [356, 172] on button "button" at bounding box center [350, 167] width 11 height 11
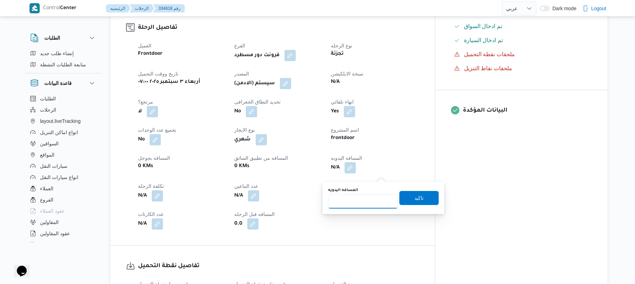
click at [361, 208] on input "المسافه اليدويه" at bounding box center [363, 202] width 70 height 14
type input "80"
click at [421, 198] on span "تاكيد" at bounding box center [419, 198] width 39 height 14
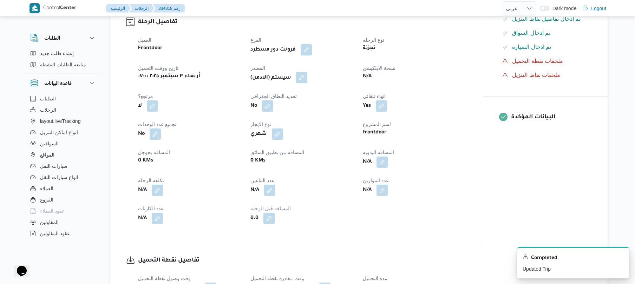
click at [304, 83] on button "button" at bounding box center [301, 77] width 11 height 11
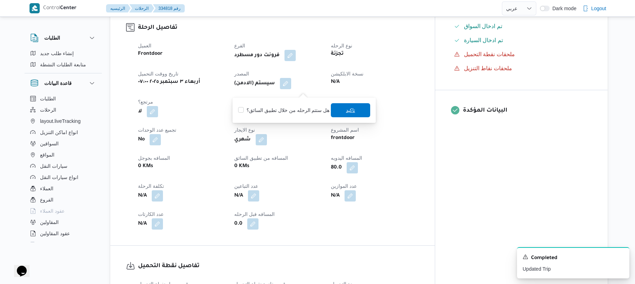
click at [342, 109] on span "تاكيد" at bounding box center [350, 110] width 39 height 14
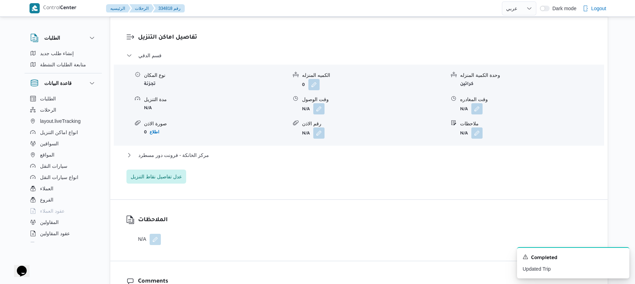
scroll to position [581, 0]
click at [318, 113] on button "button" at bounding box center [318, 107] width 11 height 11
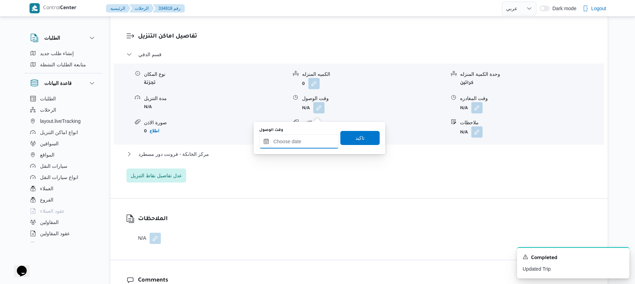
click at [294, 148] on input "وقت الوصول" at bounding box center [299, 142] width 80 height 14
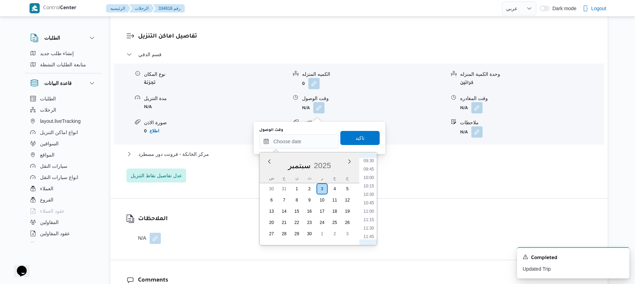
scroll to position [273, 0]
click at [374, 166] on li "08:15" at bounding box center [369, 166] width 16 height 7
type input "٠٣/٠٩/٢٠٢٥ ٠٨:١٥"
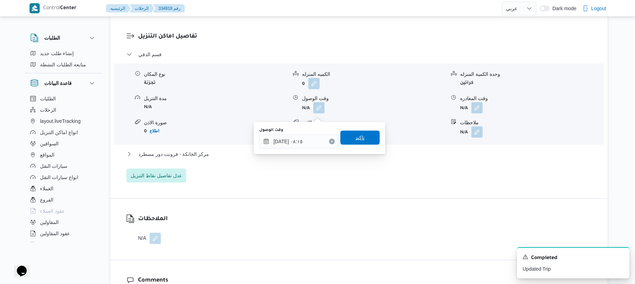
click at [363, 136] on span "تاكيد" at bounding box center [360, 138] width 39 height 14
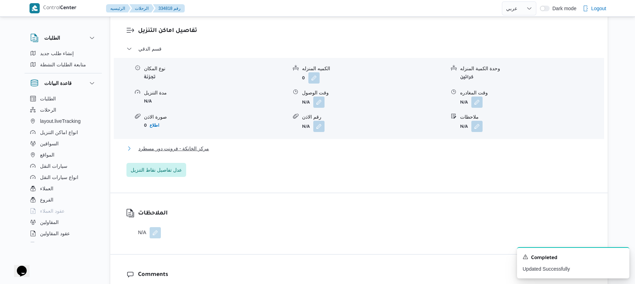
click at [328, 153] on button "مركز الخانكة - فرونت دور مسطرد" at bounding box center [360, 148] width 466 height 8
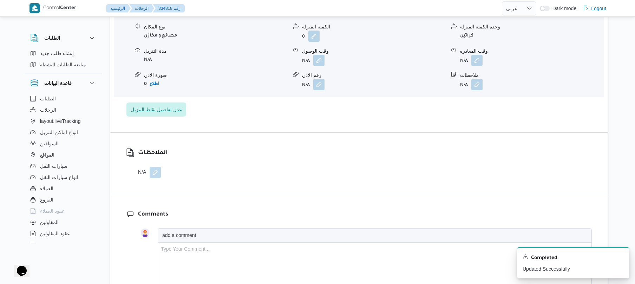
scroll to position [731, 0]
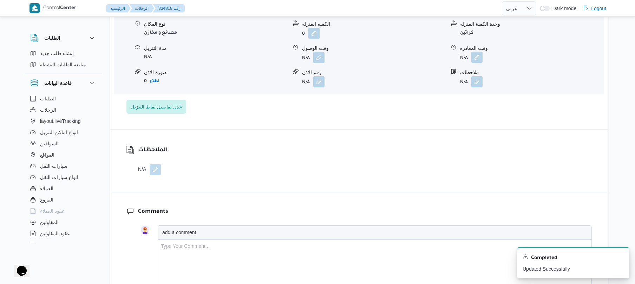
click at [476, 63] on button "button" at bounding box center [477, 57] width 11 height 11
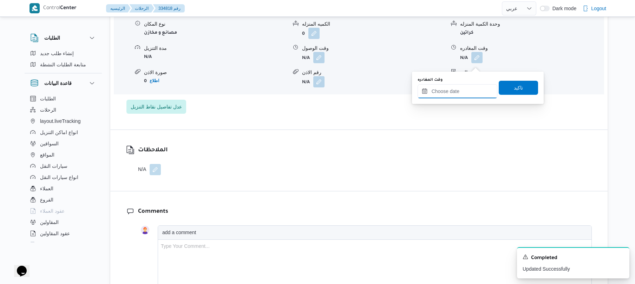
click at [451, 92] on input "وقت المغادره" at bounding box center [458, 91] width 80 height 14
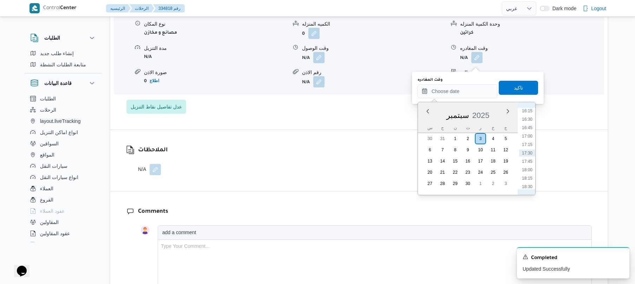
scroll to position [480, 0]
click at [530, 162] on li "15:45" at bounding box center [527, 163] width 16 height 7
type input "٠٣/٠٩/٢٠٢٥ ١٥:٤٥"
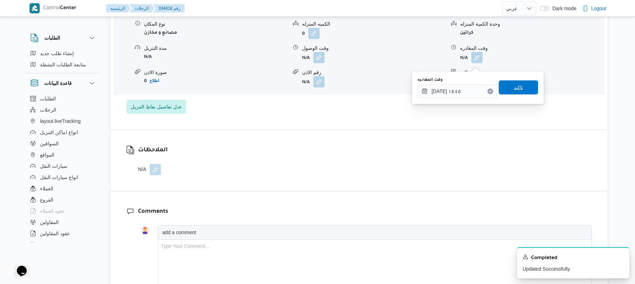
click at [523, 88] on span "تاكيد" at bounding box center [518, 87] width 39 height 14
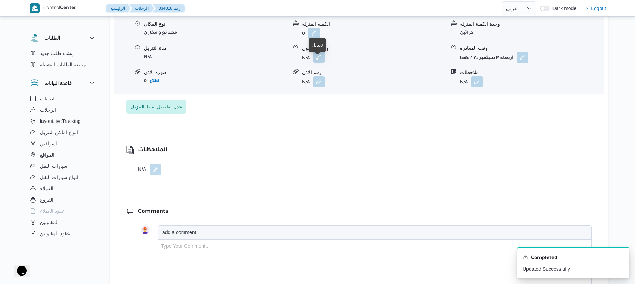
click at [318, 60] on button "button" at bounding box center [318, 57] width 11 height 11
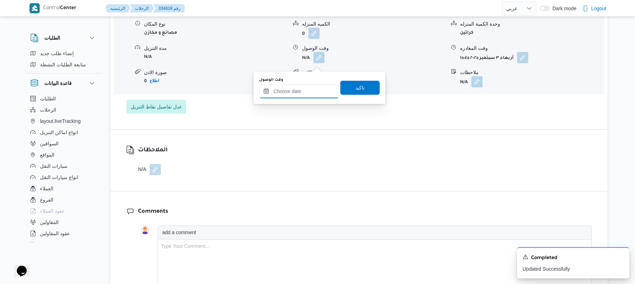
click at [312, 89] on input "وقت الوصول" at bounding box center [299, 91] width 80 height 14
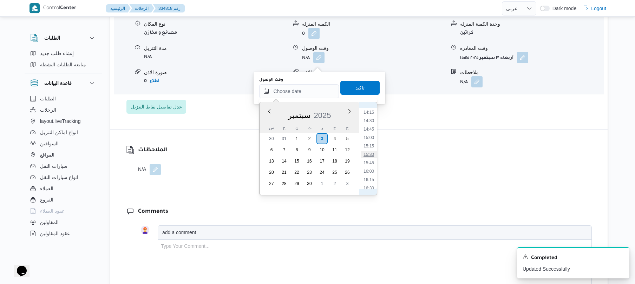
click at [372, 153] on li "15:30" at bounding box center [369, 154] width 16 height 7
type input "٠٣/٠٩/٢٠٢٥ ١٥:٣٠"
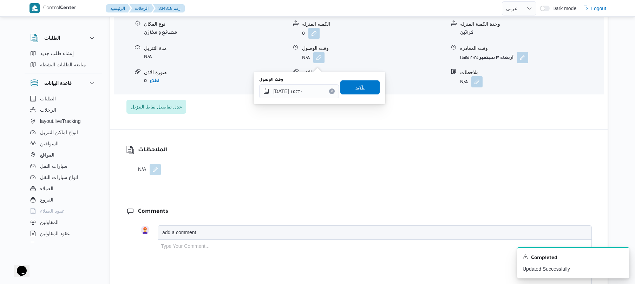
click at [363, 88] on span "تاكيد" at bounding box center [360, 87] width 39 height 14
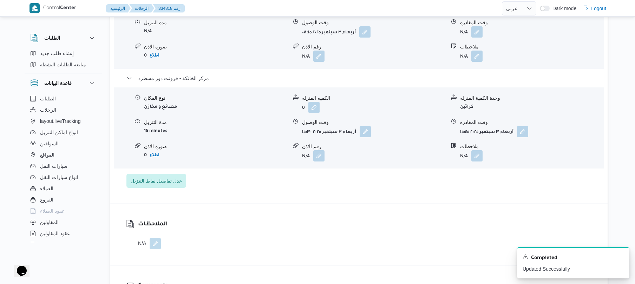
scroll to position [656, 0]
click at [482, 37] on button "button" at bounding box center [477, 32] width 11 height 11
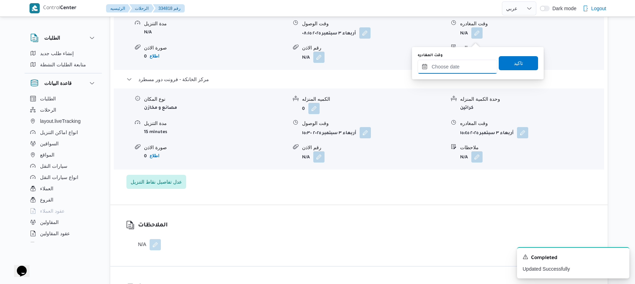
click at [450, 66] on input "وقت المغادره" at bounding box center [458, 67] width 80 height 14
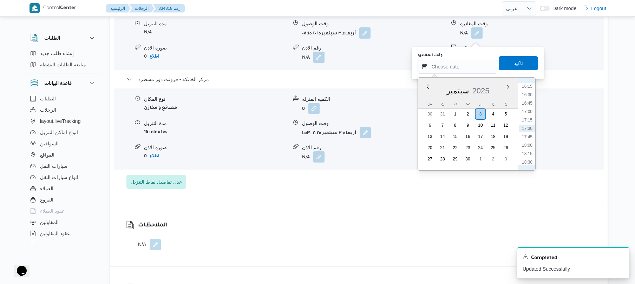
scroll to position [480, 0]
click at [525, 97] on li "14:30" at bounding box center [527, 96] width 16 height 7
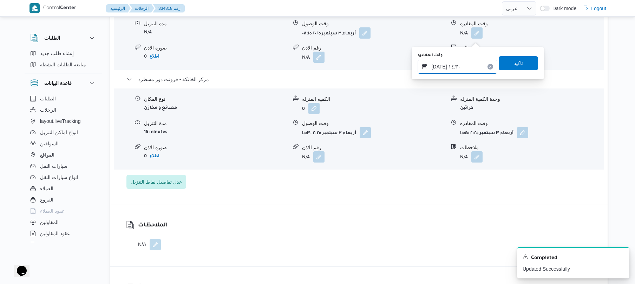
click at [439, 64] on input "٠٣/٠٩/٢٠٢٥ ١٤:٣٠" at bounding box center [458, 67] width 80 height 14
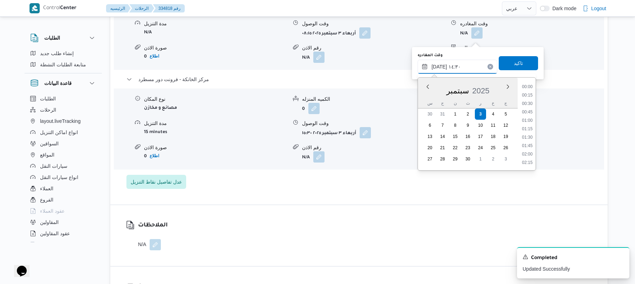
click at [439, 64] on input "٠٣/٠٩/٢٠٢٥ ١٤:٣٠" at bounding box center [458, 67] width 80 height 14
type input "٠٣/٠٩/٢٠٢٥ ١٤:٥٠"
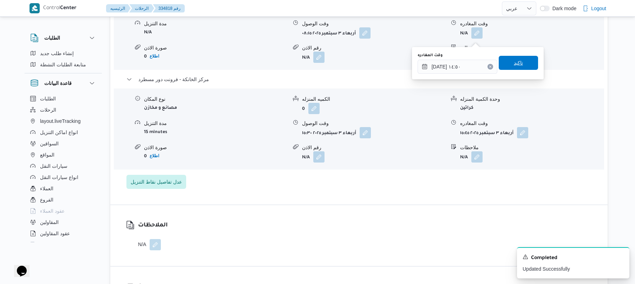
click at [514, 61] on span "تاكيد" at bounding box center [518, 63] width 9 height 8
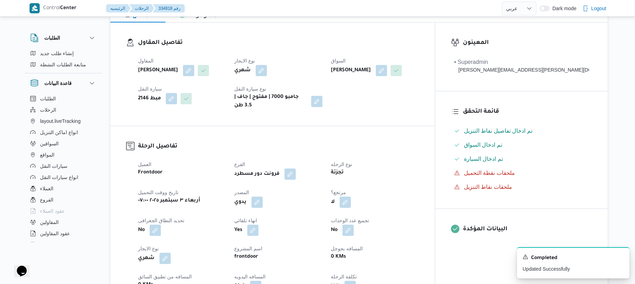
scroll to position [0, 0]
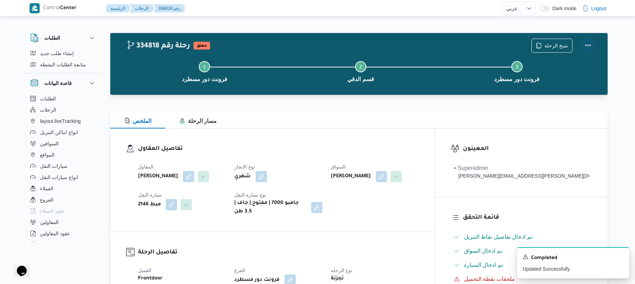
click at [589, 48] on button "Actions" at bounding box center [588, 45] width 14 height 14
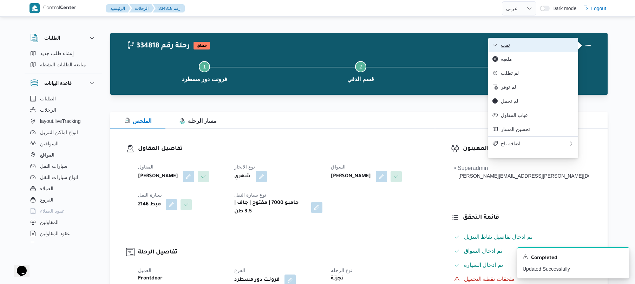
click at [525, 44] on span "تمت" at bounding box center [537, 45] width 73 height 6
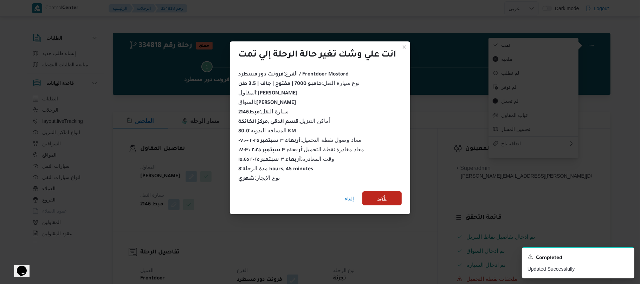
click at [388, 193] on span "تأكيد" at bounding box center [381, 199] width 39 height 14
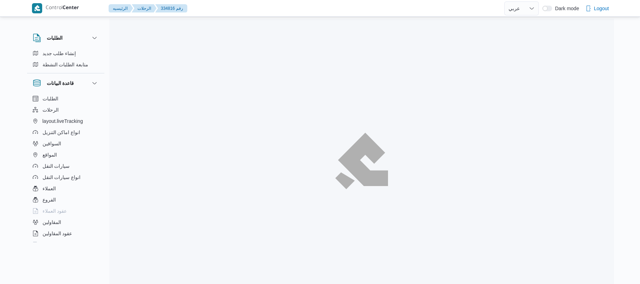
select select "ar"
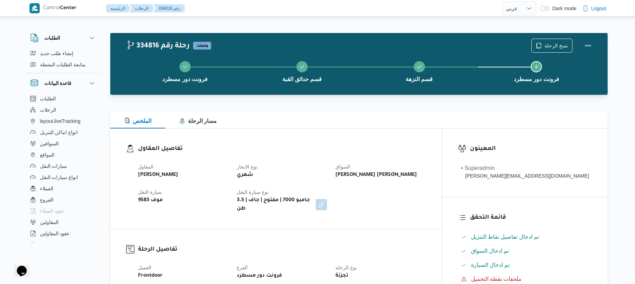
click at [346, 134] on div "تفاصيل المقاول المقاول [PERSON_NAME] نوع الايجار شهري السواق [PERSON_NAME] ابو …" at bounding box center [276, 179] width 332 height 101
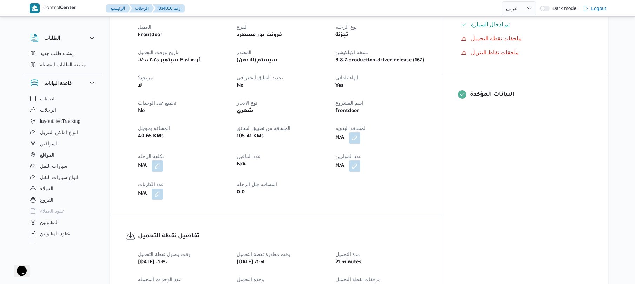
scroll to position [244, 0]
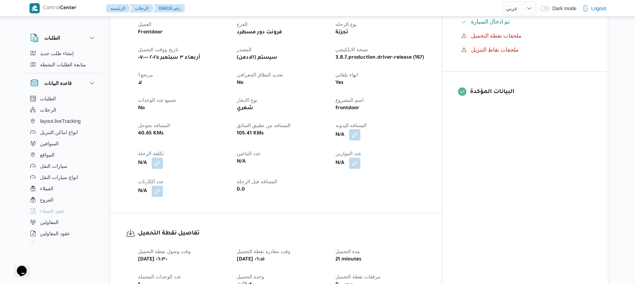
click at [361, 129] on button "button" at bounding box center [354, 134] width 11 height 11
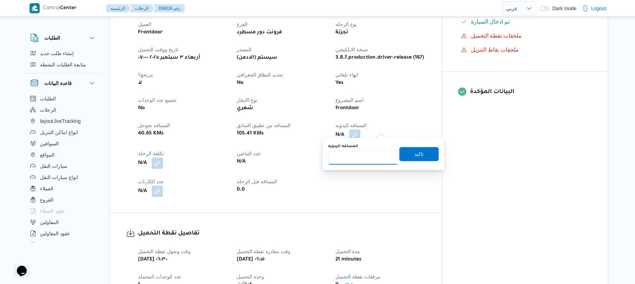
click at [358, 158] on input "المسافه اليدويه" at bounding box center [363, 158] width 70 height 14
type input "70"
click at [409, 155] on span "تاكيد" at bounding box center [419, 154] width 39 height 14
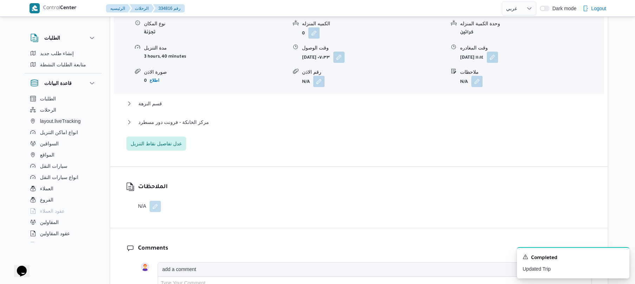
scroll to position [619, 0]
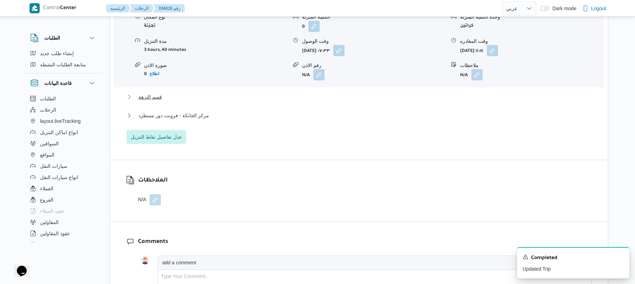
click at [354, 93] on button "قسم النزهة" at bounding box center [360, 97] width 466 height 8
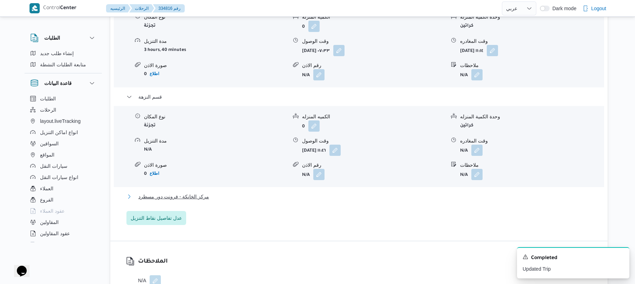
click at [287, 193] on button "مركز الخانكة - فرونت دور مسطرد" at bounding box center [360, 197] width 466 height 8
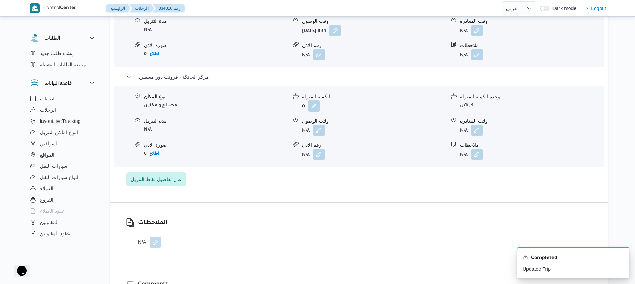
scroll to position [768, 0]
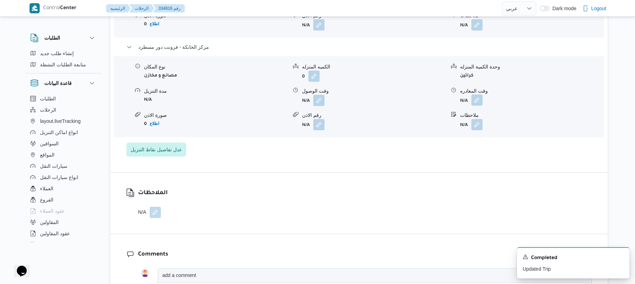
click at [477, 95] on button "button" at bounding box center [477, 100] width 11 height 11
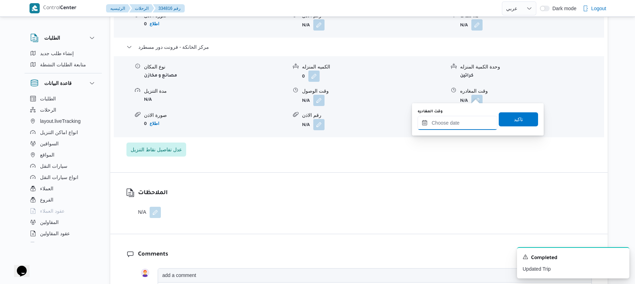
click at [460, 119] on input "وقت المغادره" at bounding box center [458, 123] width 80 height 14
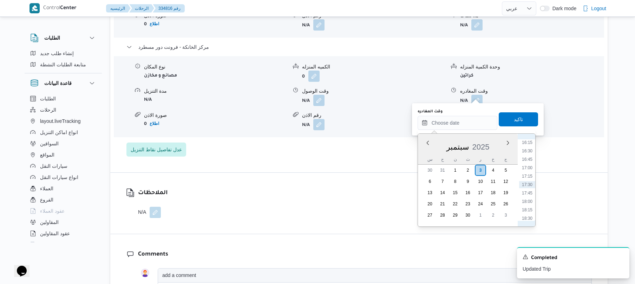
scroll to position [480, 0]
click at [529, 203] on li "16:00" at bounding box center [527, 203] width 16 height 7
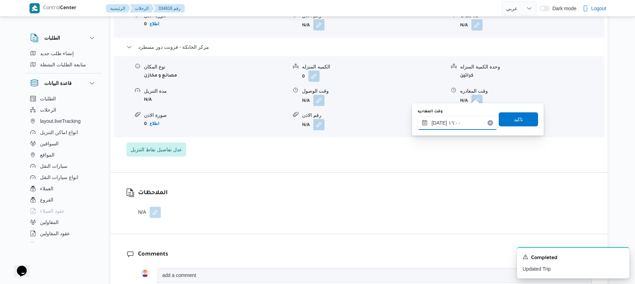
type input "[DATE] ١٦:٠٠"
click at [522, 116] on span "تاكيد" at bounding box center [518, 119] width 39 height 14
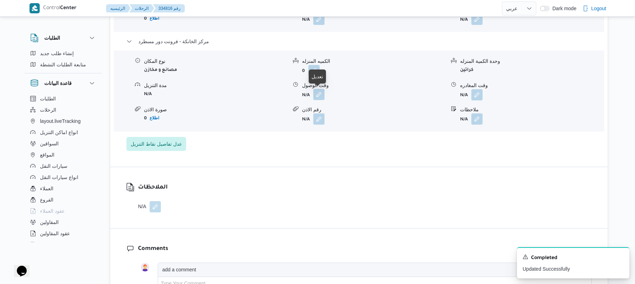
click at [321, 96] on button "button" at bounding box center [318, 94] width 11 height 11
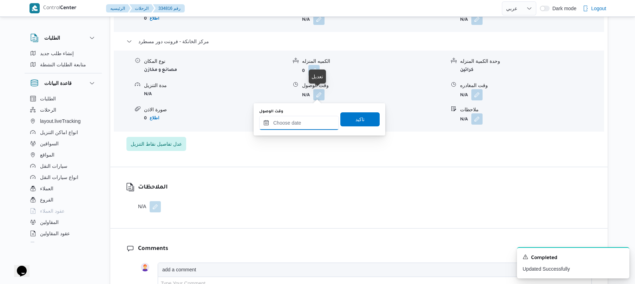
click at [320, 117] on input "وقت الوصول" at bounding box center [299, 123] width 80 height 14
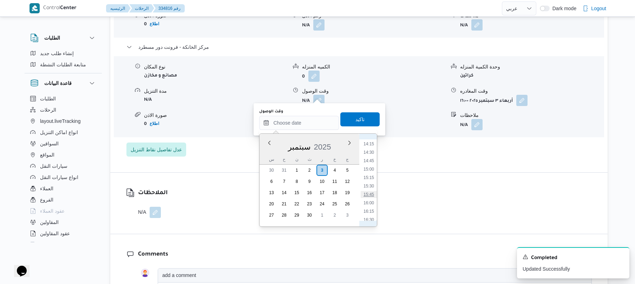
click at [369, 197] on li "15:45" at bounding box center [369, 194] width 16 height 7
type input "[DATE] ١٥:٤٥"
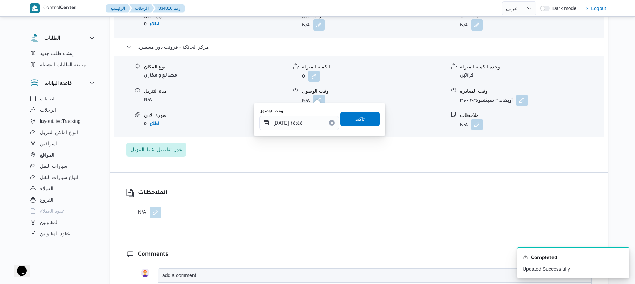
click at [363, 119] on span "تاكيد" at bounding box center [360, 119] width 39 height 14
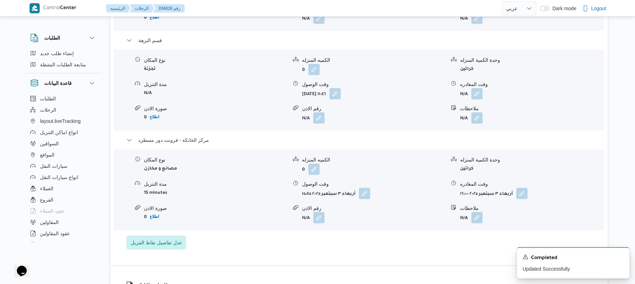
scroll to position [675, 0]
click at [478, 88] on button "button" at bounding box center [477, 93] width 11 height 11
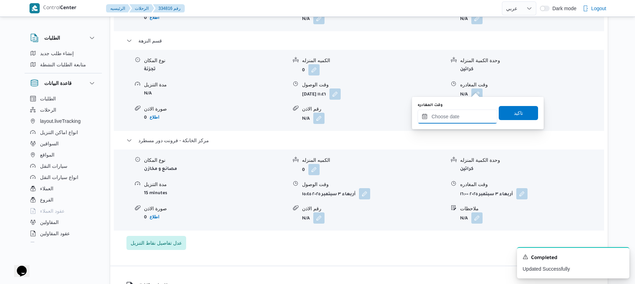
click at [463, 112] on input "وقت المغادره" at bounding box center [458, 117] width 80 height 14
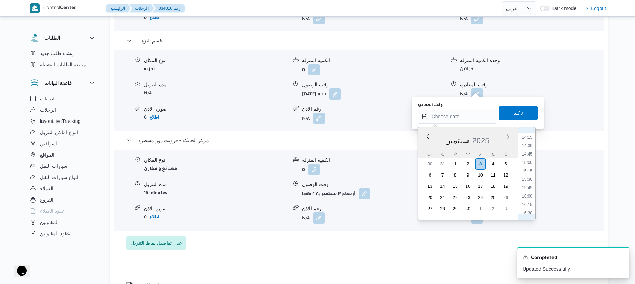
scroll to position [480, 0]
click at [529, 161] on li "15:00" at bounding box center [527, 163] width 16 height 7
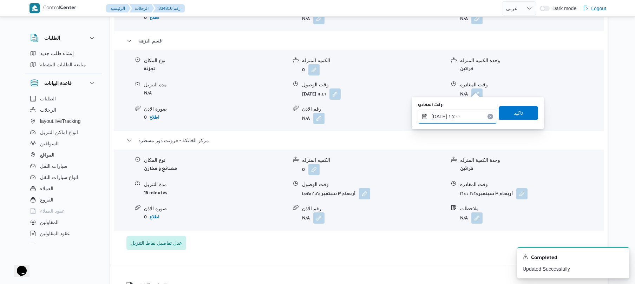
click at [439, 114] on input "٠٣/٠٩/٢٠٢٥ ١٥:٠٠" at bounding box center [458, 117] width 80 height 14
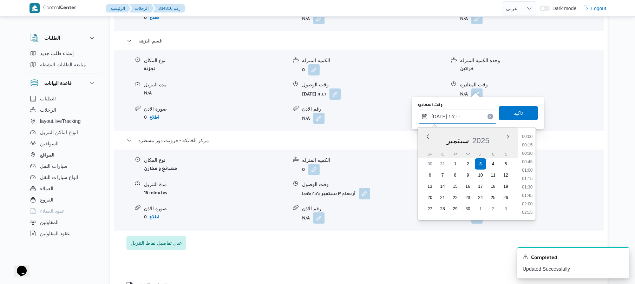
click at [439, 114] on input "٠٣/٠٩/٢٠٢٥ ١٥:٠٠" at bounding box center [458, 117] width 80 height 14
type input "٠٣/٠٩/٢٠٢٥ ١٥:١٠"
click at [514, 112] on span "تاكيد" at bounding box center [518, 113] width 9 height 8
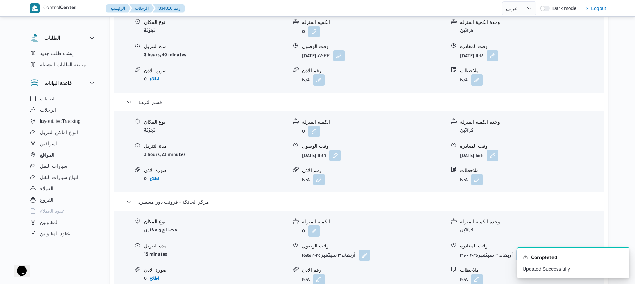
scroll to position [600, 0]
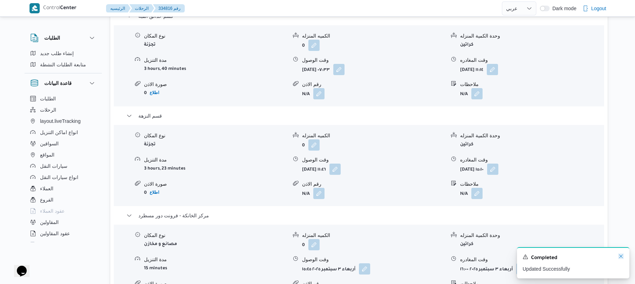
click at [621, 255] on icon "Dismiss toast" at bounding box center [622, 257] width 6 height 6
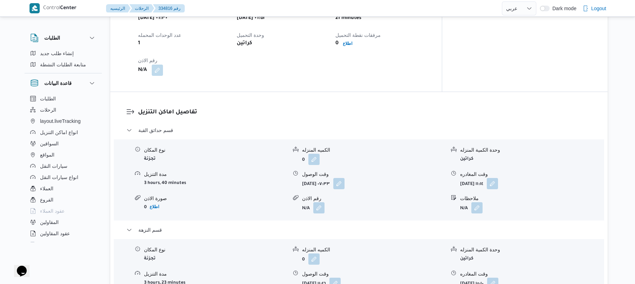
scroll to position [0, 0]
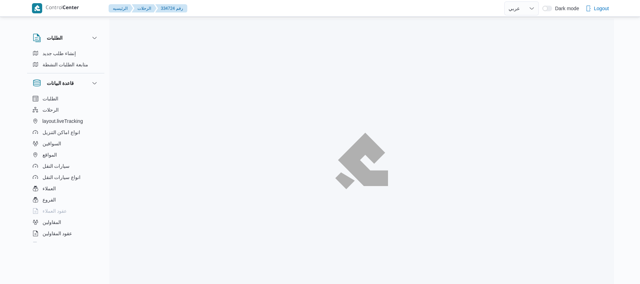
select select "ar"
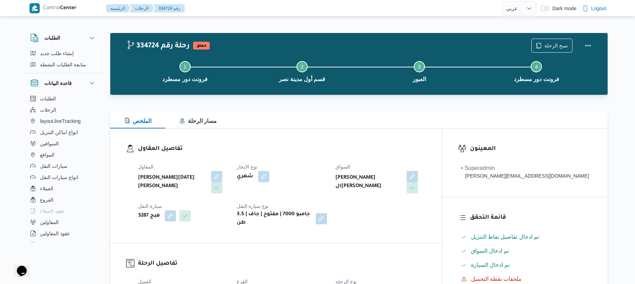
click at [351, 118] on div "الملخص مسار الرحلة" at bounding box center [359, 120] width 498 height 17
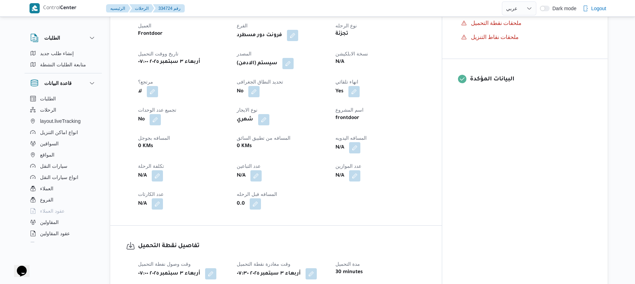
scroll to position [262, 0]
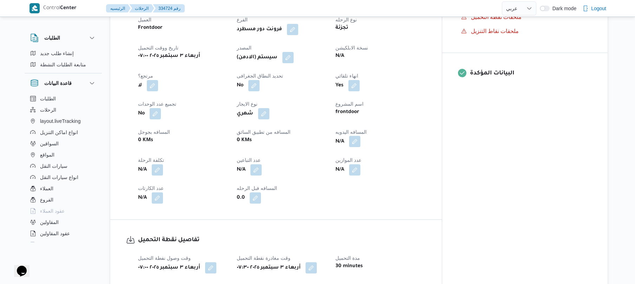
click at [361, 140] on button "button" at bounding box center [354, 141] width 11 height 11
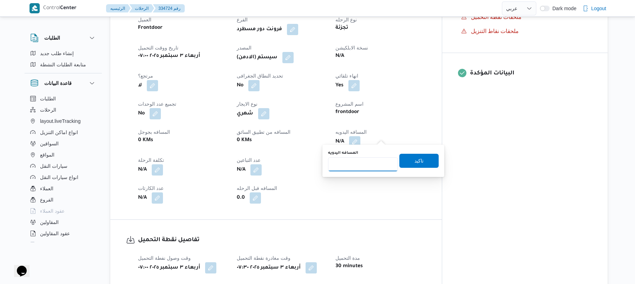
click at [366, 166] on input "المسافه اليدويه" at bounding box center [363, 164] width 70 height 14
type input "90"
click at [415, 161] on span "تاكيد" at bounding box center [419, 160] width 9 height 8
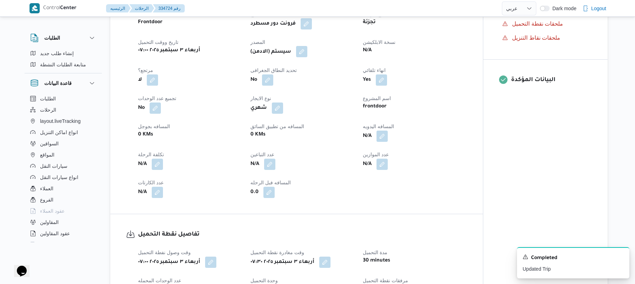
click at [304, 49] on button "button" at bounding box center [301, 51] width 11 height 11
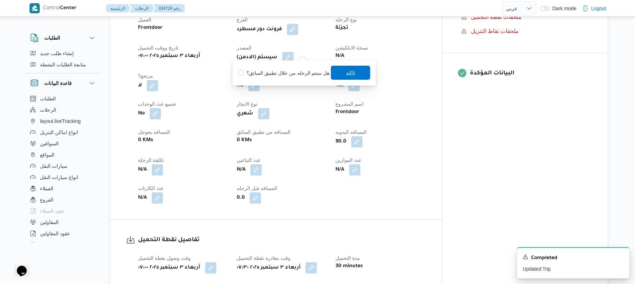
click at [339, 77] on span "تاكيد" at bounding box center [350, 73] width 39 height 14
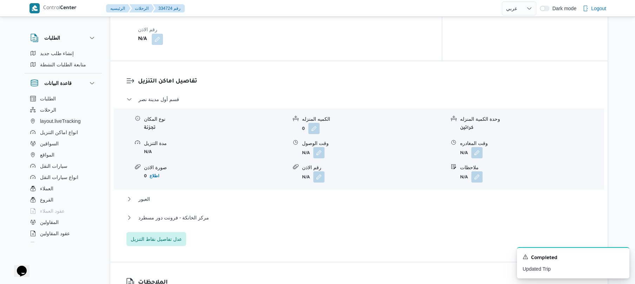
scroll to position [562, 0]
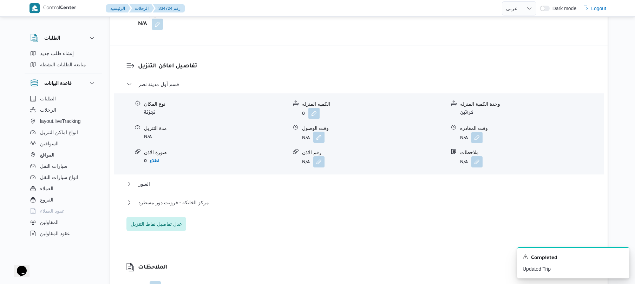
click at [321, 132] on button "button" at bounding box center [318, 137] width 11 height 11
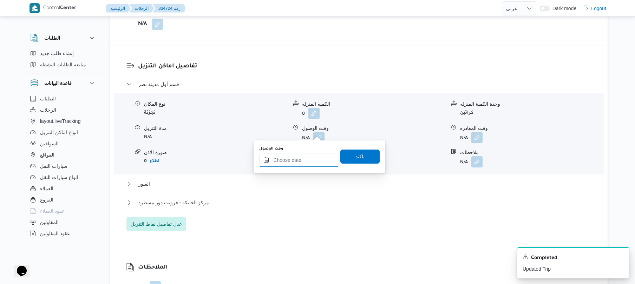
click at [302, 160] on input "وقت الوصول" at bounding box center [299, 160] width 80 height 14
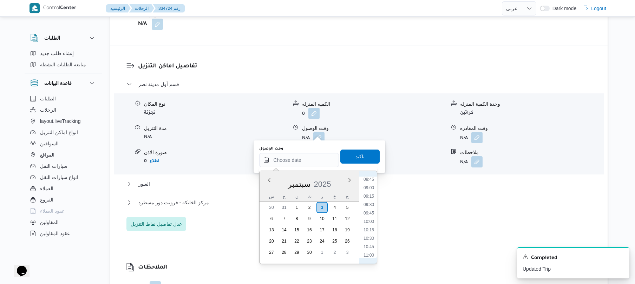
scroll to position [273, 0]
click at [368, 197] on li "08:30" at bounding box center [369, 193] width 16 height 7
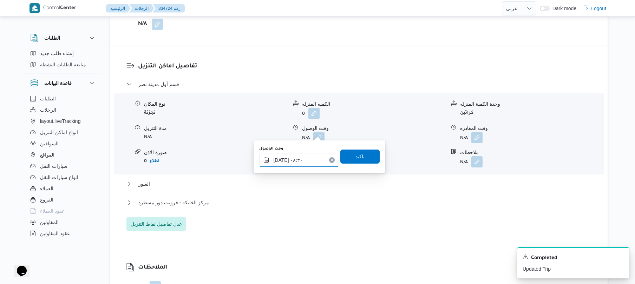
click at [283, 159] on input "[DATE] ٠٨:٣٠" at bounding box center [299, 160] width 80 height 14
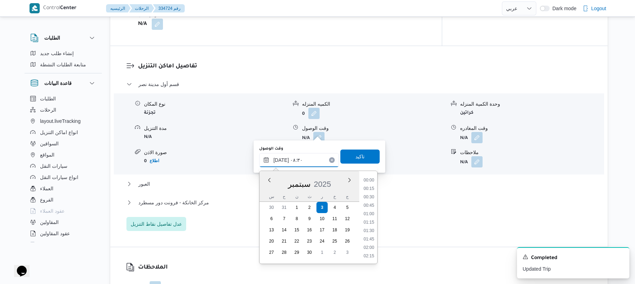
click at [283, 159] on input "[DATE] ٠٨:٣٠" at bounding box center [299, 160] width 80 height 14
type input "٠٣/٠٩/٢٠٢٥ ٠٨:٠٥"
click at [344, 157] on span "تاكيد" at bounding box center [360, 156] width 39 height 14
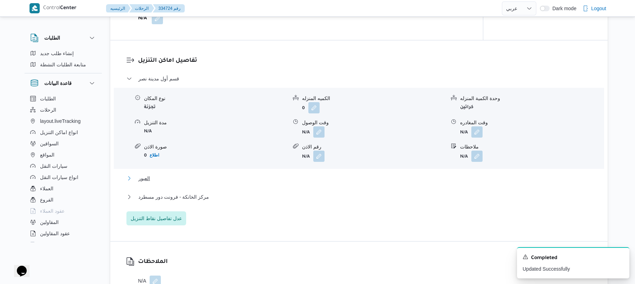
click at [305, 176] on button "العبور" at bounding box center [360, 178] width 466 height 8
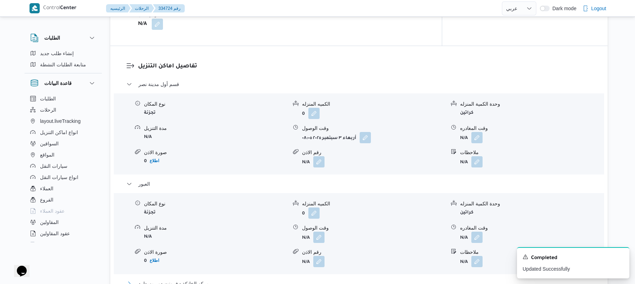
click at [254, 280] on button "مركز الخانكة - فرونت دور مسطرد" at bounding box center [360, 284] width 466 height 8
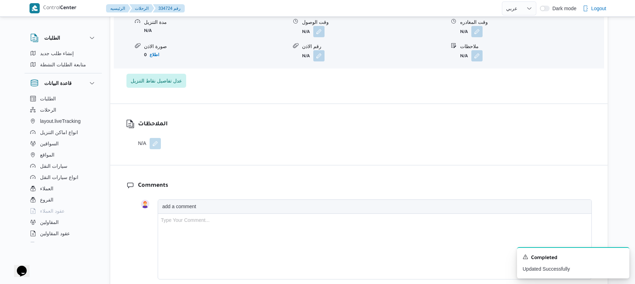
scroll to position [783, 0]
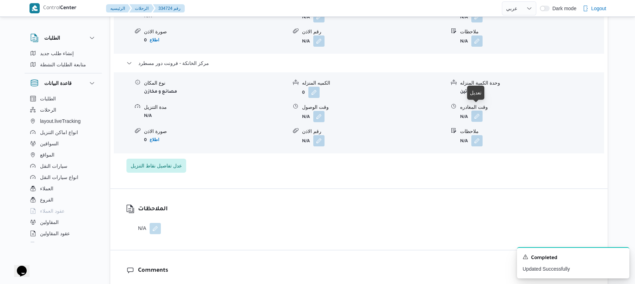
click at [477, 114] on button "button" at bounding box center [477, 116] width 11 height 11
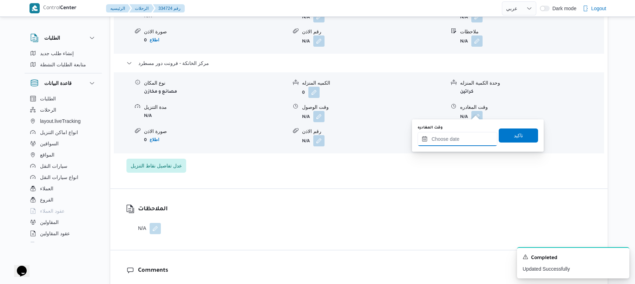
click at [455, 133] on input "وقت المغادره" at bounding box center [458, 139] width 80 height 14
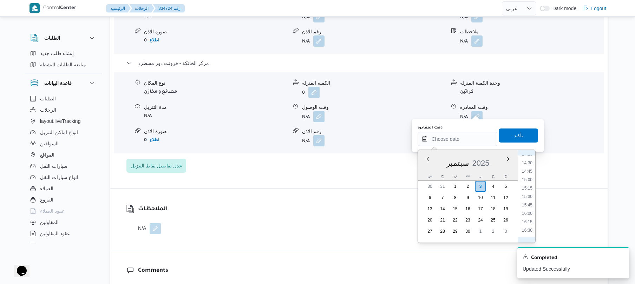
scroll to position [480, 0]
click at [529, 219] on li "16:00" at bounding box center [527, 219] width 16 height 7
type input "[DATE] ١٦:٠٠"
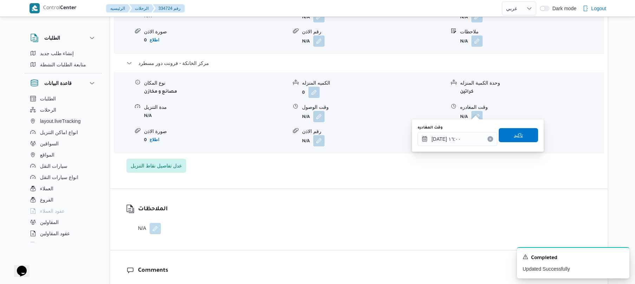
click at [514, 135] on span "تاكيد" at bounding box center [518, 135] width 9 height 8
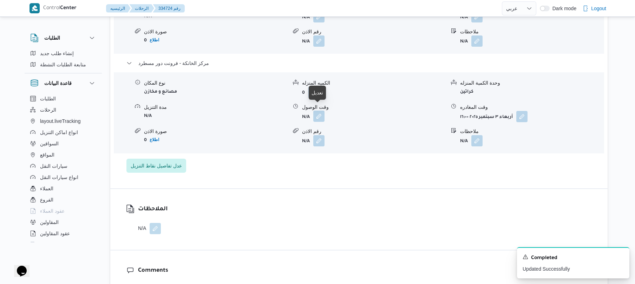
click at [321, 111] on button "button" at bounding box center [318, 116] width 11 height 11
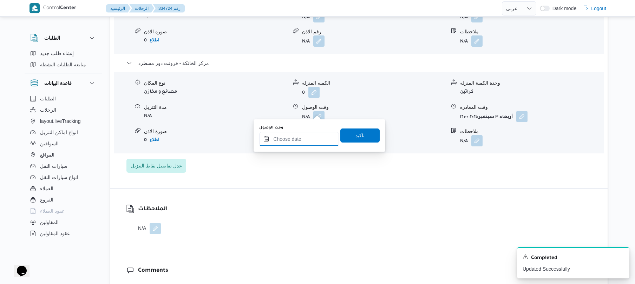
click at [304, 138] on input "وقت الوصول" at bounding box center [299, 139] width 80 height 14
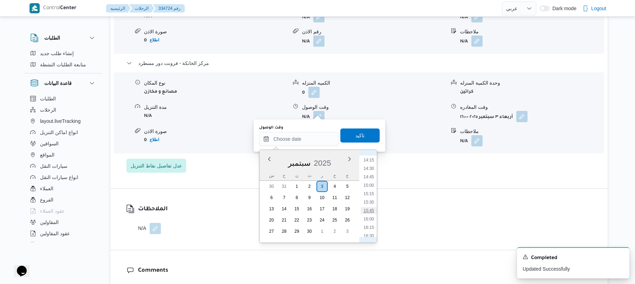
click at [371, 210] on li "15:45" at bounding box center [369, 210] width 16 height 7
type input "[DATE] ١٥:٤٥"
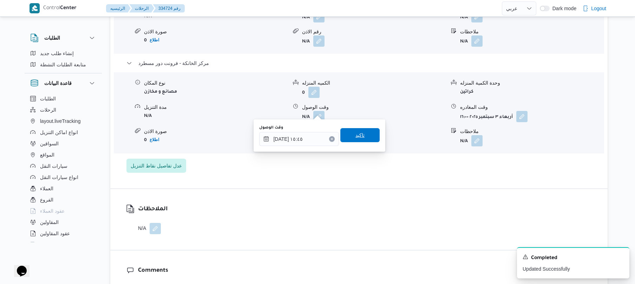
click at [356, 132] on span "تاكيد" at bounding box center [360, 135] width 9 height 8
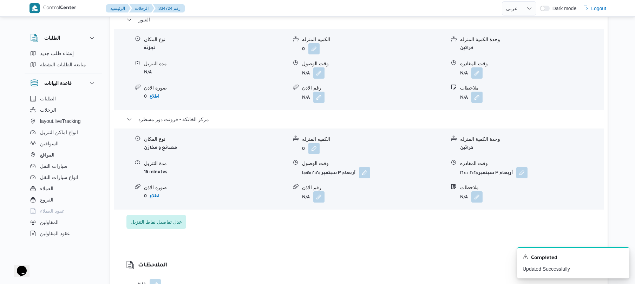
scroll to position [708, 0]
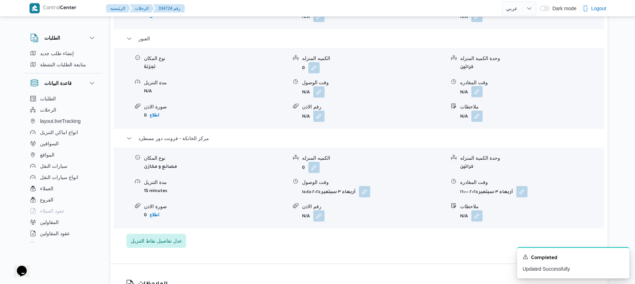
click at [475, 87] on button "button" at bounding box center [477, 91] width 11 height 11
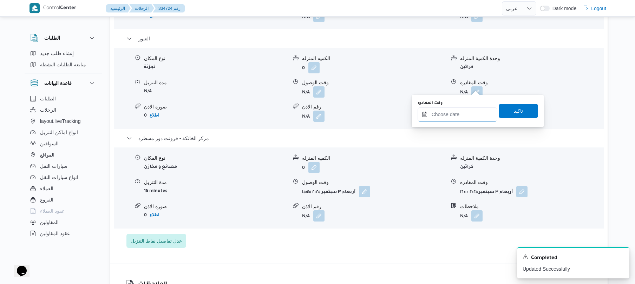
click at [458, 119] on input "وقت المغادره" at bounding box center [458, 115] width 80 height 14
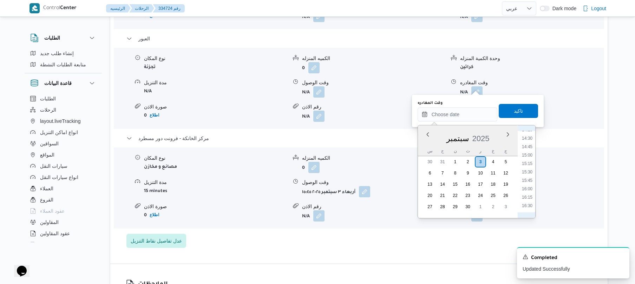
scroll to position [480, 0]
click at [530, 169] on li "15:15" at bounding box center [527, 169] width 16 height 7
type input "٠٣/٠٩/٢٠٢٥ ١٥:١٥"
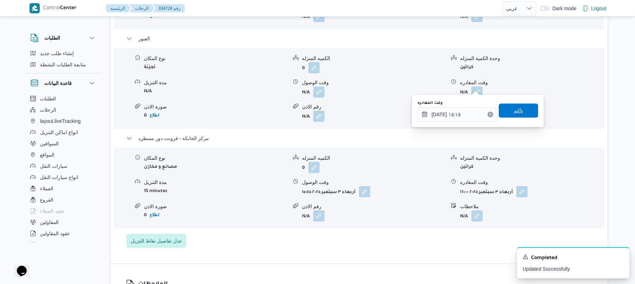
click at [516, 113] on span "تاكيد" at bounding box center [518, 110] width 9 height 8
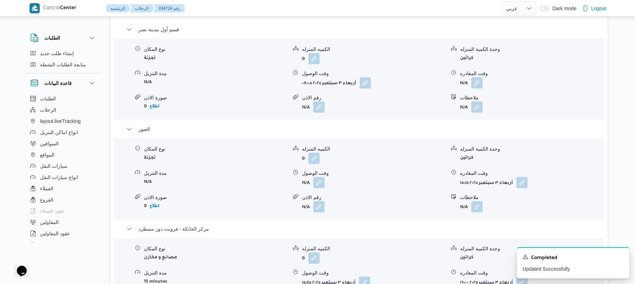
scroll to position [595, 0]
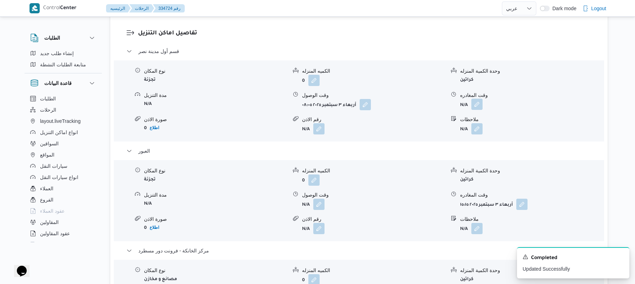
click at [477, 99] on button "button" at bounding box center [477, 104] width 11 height 11
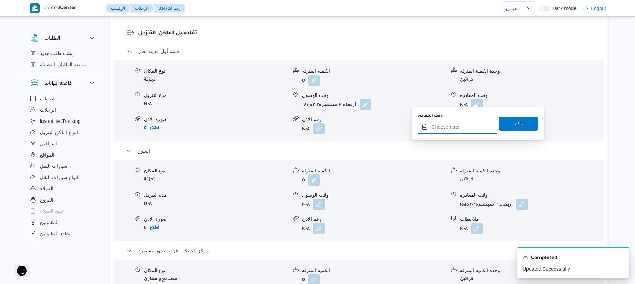
click at [445, 129] on input "وقت المغادره" at bounding box center [458, 127] width 80 height 14
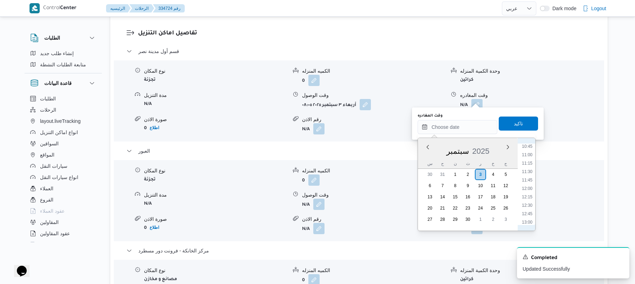
scroll to position [342, 0]
click at [531, 188] on ul "00:00 00:15 00:30 00:45 01:00 01:15 01:30 01:45 02:00 02:15 02:30 02:45 03:00 0…" at bounding box center [527, 185] width 16 height 82
click at [530, 195] on li "11:30" at bounding box center [527, 193] width 16 height 7
type input "٠٣/٠٩/٢٠٢٥ ١١:٣٠"
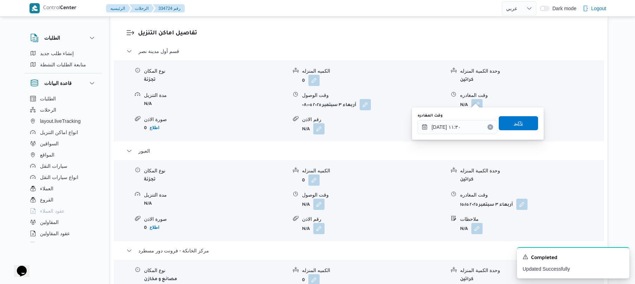
click at [515, 124] on span "تاكيد" at bounding box center [518, 123] width 9 height 8
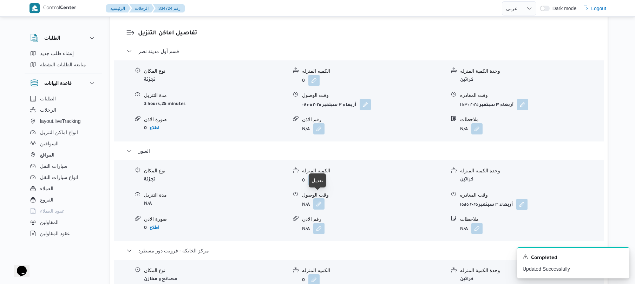
click at [317, 199] on button "button" at bounding box center [318, 204] width 11 height 11
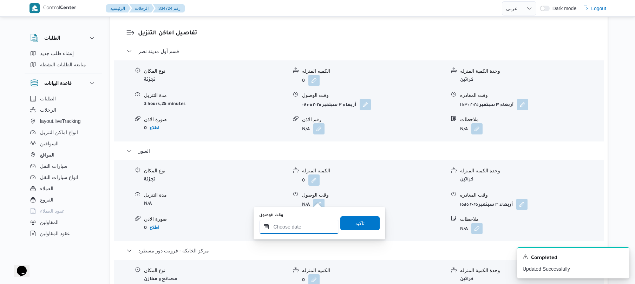
click at [301, 228] on input "وقت الوصول" at bounding box center [299, 227] width 80 height 14
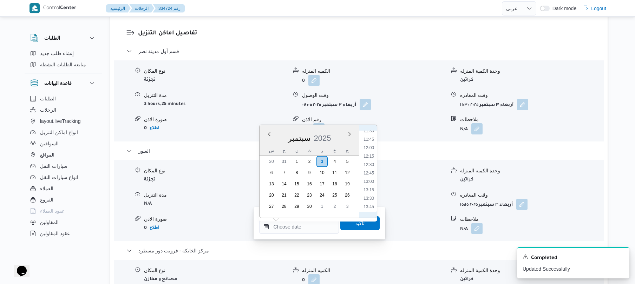
scroll to position [341, 0]
click at [368, 198] on li "12:00" at bounding box center [369, 198] width 16 height 7
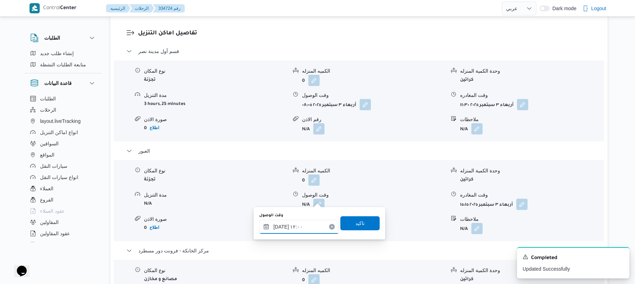
click at [281, 225] on input "٠٣/٠٩/٢٠٢٥ ١٢:٠٠" at bounding box center [299, 227] width 80 height 14
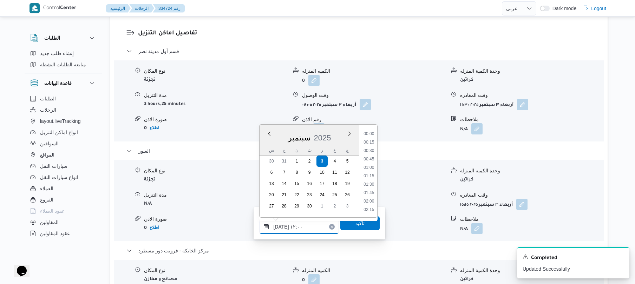
click at [281, 225] on input "٠٣/٠٩/٢٠٢٥ ١٢:٠٠" at bounding box center [299, 227] width 80 height 14
type input "٠٣/٠٩/٢٠٢٥ ١٢:05"
click at [362, 225] on span "تاكيد" at bounding box center [360, 223] width 39 height 14
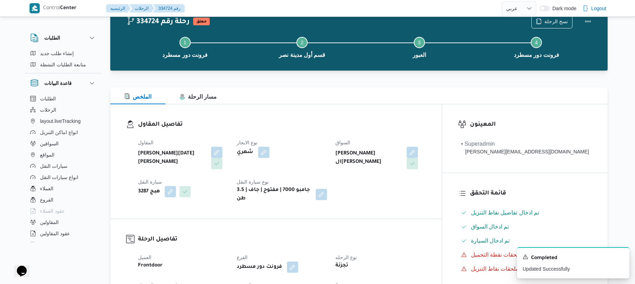
scroll to position [0, 0]
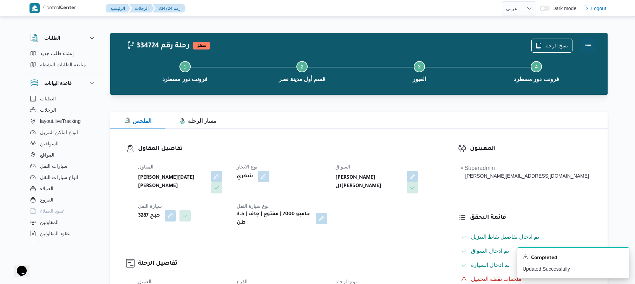
click at [589, 46] on button "Actions" at bounding box center [588, 45] width 14 height 14
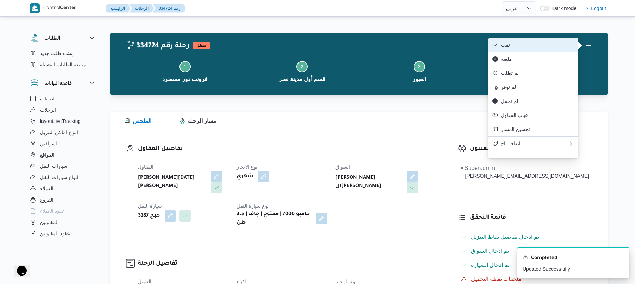
click at [522, 48] on span "تمت" at bounding box center [537, 45] width 73 height 6
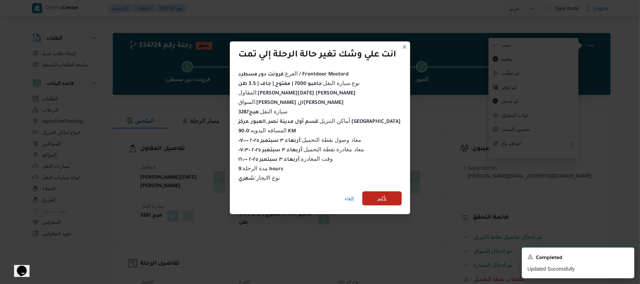
click at [390, 196] on span "تأكيد" at bounding box center [381, 199] width 39 height 14
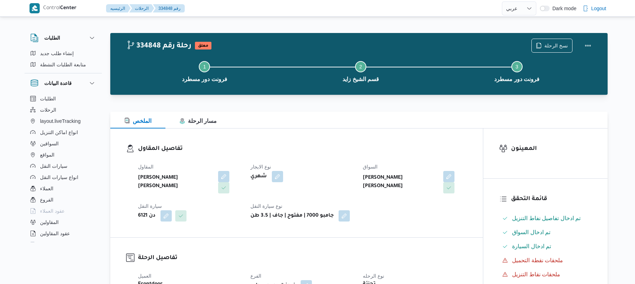
select select "ar"
click at [349, 142] on div "تفاصيل المقاول المقاول [PERSON_NAME] [PERSON_NAME] نوع الايجار شهري السواق [PER…" at bounding box center [296, 183] width 373 height 109
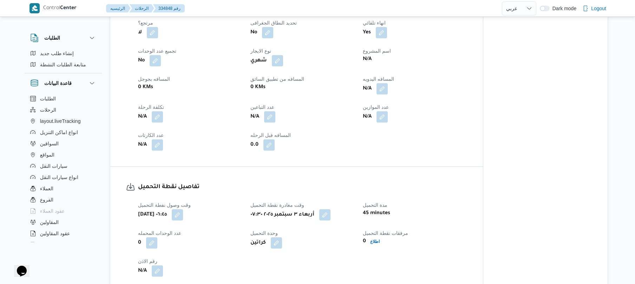
scroll to position [337, 0]
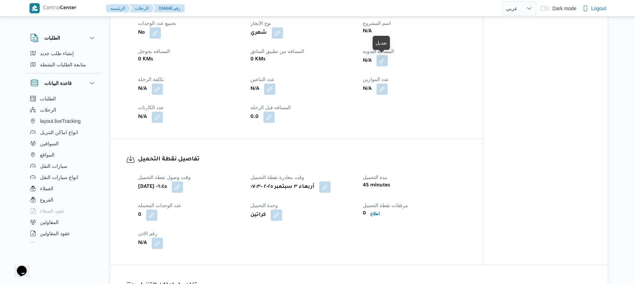
click at [382, 60] on button "button" at bounding box center [382, 60] width 11 height 11
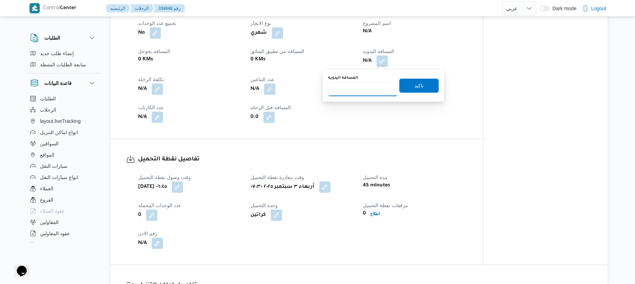
click at [366, 90] on input "المسافه اليدويه" at bounding box center [363, 89] width 70 height 14
type input "130"
click at [402, 82] on span "تاكيد" at bounding box center [419, 85] width 39 height 14
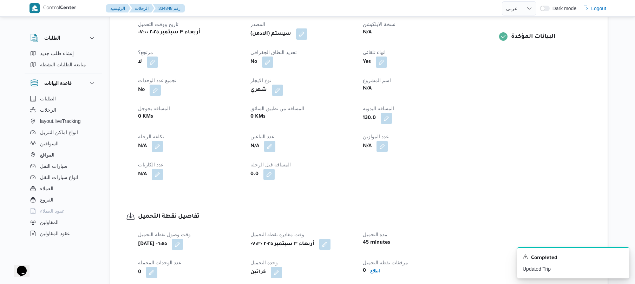
scroll to position [262, 0]
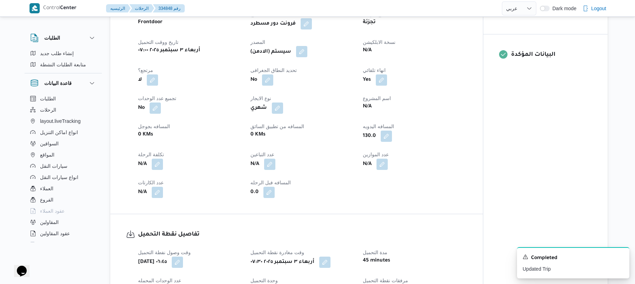
click at [305, 48] on button "button" at bounding box center [301, 51] width 11 height 11
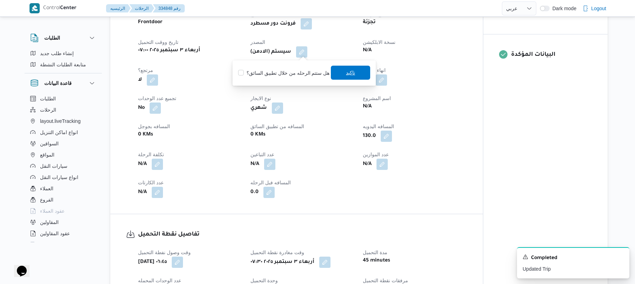
click at [359, 73] on span "تاكيد" at bounding box center [350, 73] width 39 height 14
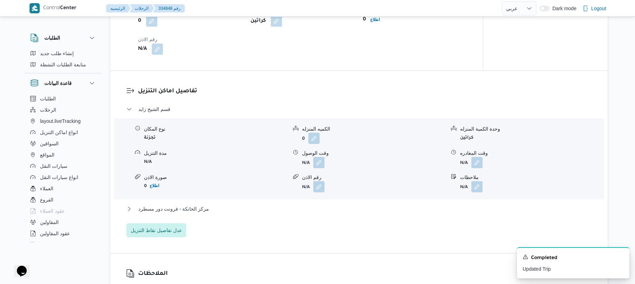
scroll to position [543, 0]
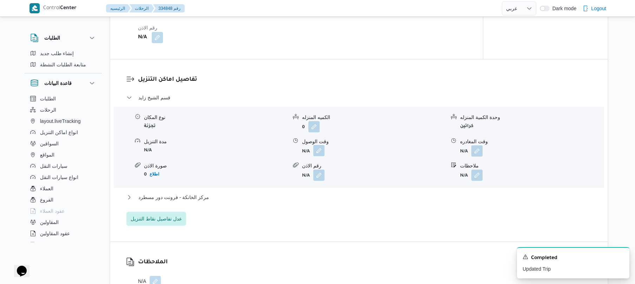
click at [318, 149] on button "button" at bounding box center [318, 150] width 11 height 11
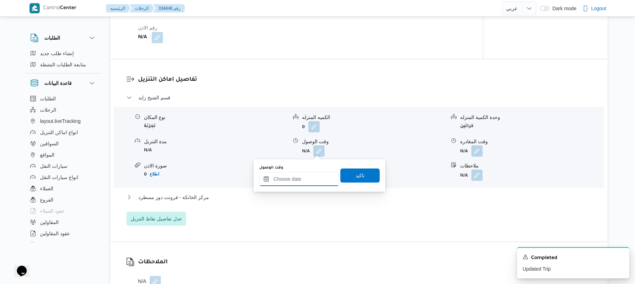
click at [307, 176] on input "وقت الوصول" at bounding box center [299, 179] width 80 height 14
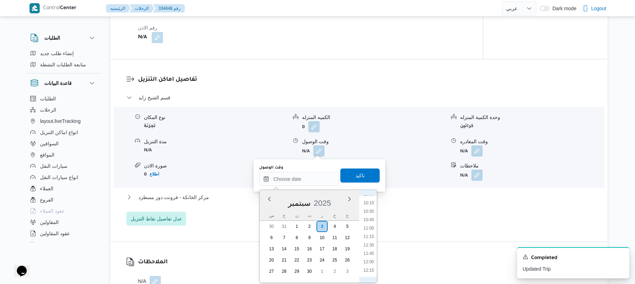
scroll to position [273, 0]
click at [370, 212] on li "08:30" at bounding box center [369, 212] width 16 height 7
type input "[DATE] ٠٨:٣٠"
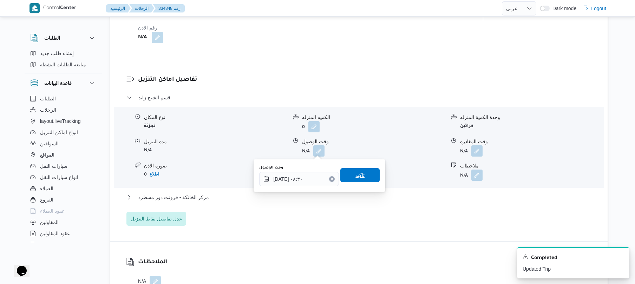
click at [366, 178] on span "تاكيد" at bounding box center [360, 175] width 39 height 14
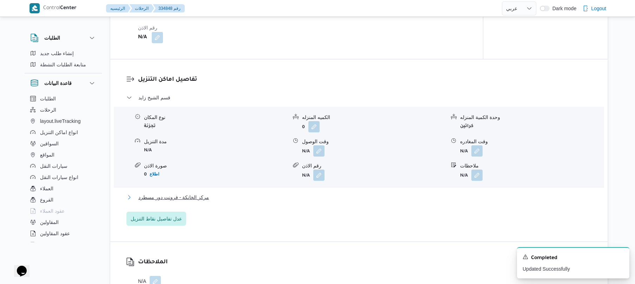
click at [355, 195] on button "مركز الخانكة - فرونت دور مسطرد" at bounding box center [360, 197] width 466 height 8
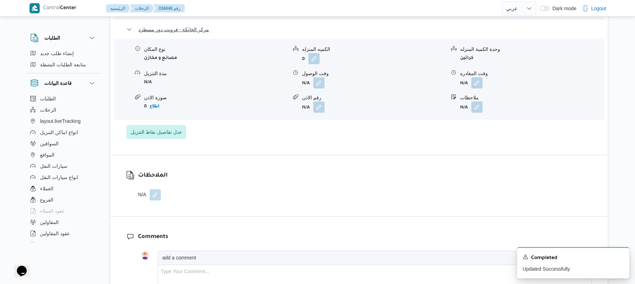
scroll to position [712, 0]
click at [477, 79] on button "button" at bounding box center [477, 81] width 11 height 11
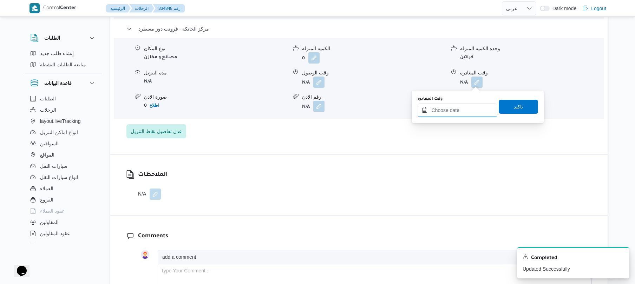
click at [463, 109] on input "وقت المغادره" at bounding box center [458, 110] width 80 height 14
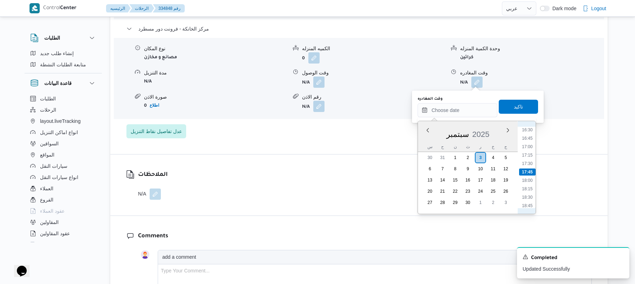
scroll to position [488, 0]
click at [532, 182] on li "16:00" at bounding box center [527, 182] width 16 height 7
type input "[DATE] ١٦:٠٠"
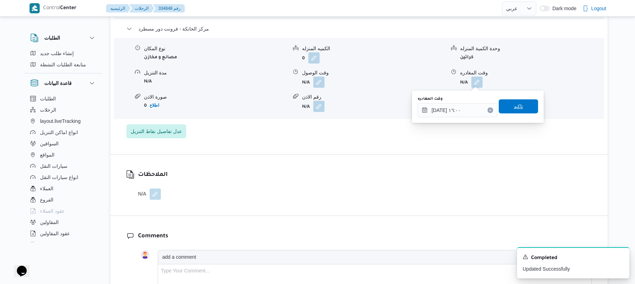
click at [507, 102] on span "تاكيد" at bounding box center [518, 106] width 39 height 14
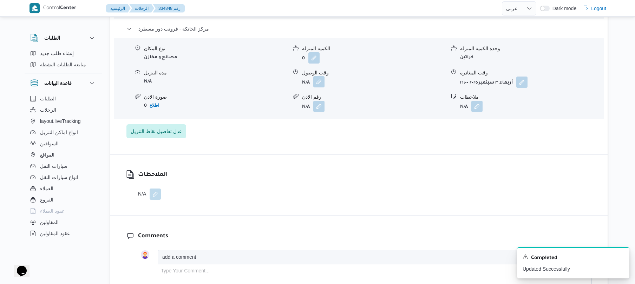
click at [319, 83] on button "button" at bounding box center [318, 81] width 11 height 11
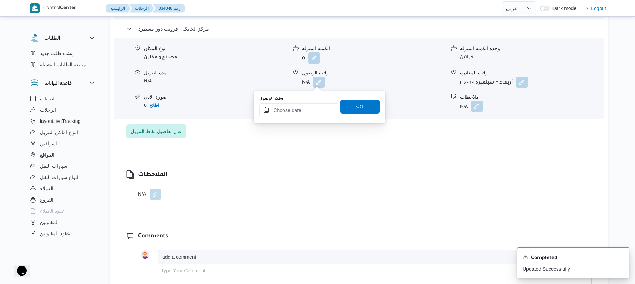
click at [313, 106] on input "وقت الوصول" at bounding box center [299, 110] width 80 height 14
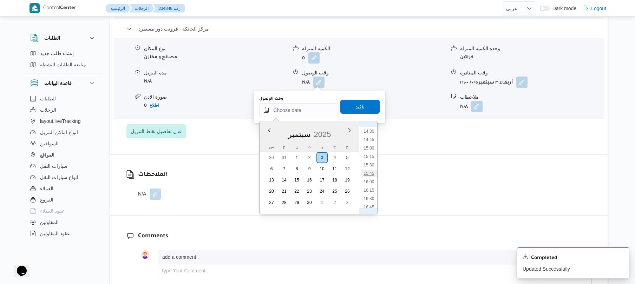
click at [373, 172] on li "15:45" at bounding box center [369, 173] width 16 height 7
type input "[DATE] ١٥:٤٥"
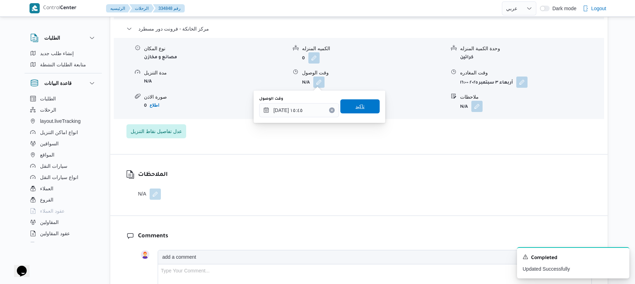
click at [368, 107] on span "تاكيد" at bounding box center [360, 106] width 39 height 14
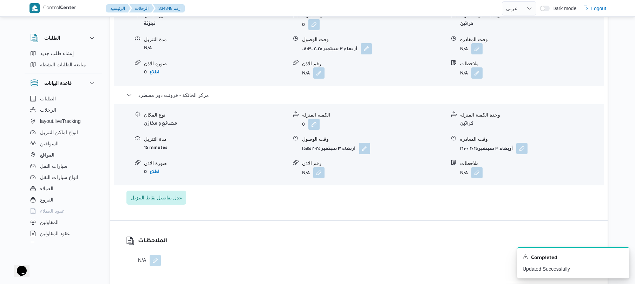
scroll to position [637, 0]
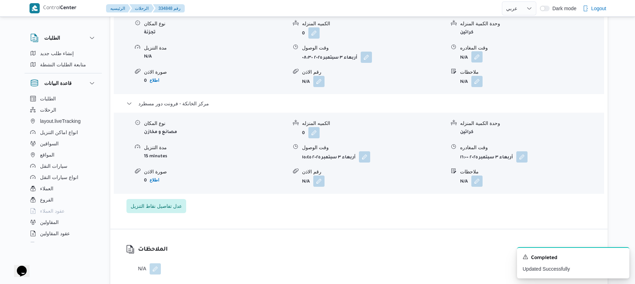
click at [479, 54] on button "button" at bounding box center [477, 56] width 11 height 11
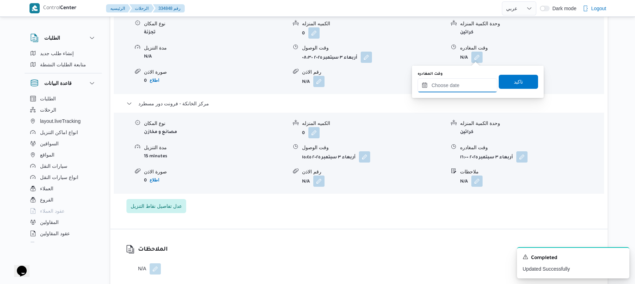
click at [458, 81] on input "وقت المغادره" at bounding box center [458, 85] width 80 height 14
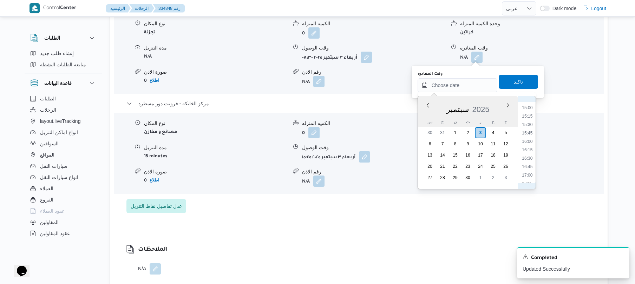
scroll to position [488, 0]
click at [529, 114] on li "14:45" at bounding box center [527, 114] width 16 height 7
type input "[DATE] ١٤:٤٥"
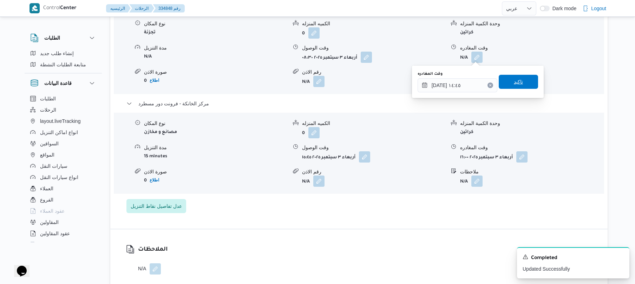
click at [522, 84] on span "تاكيد" at bounding box center [518, 82] width 39 height 14
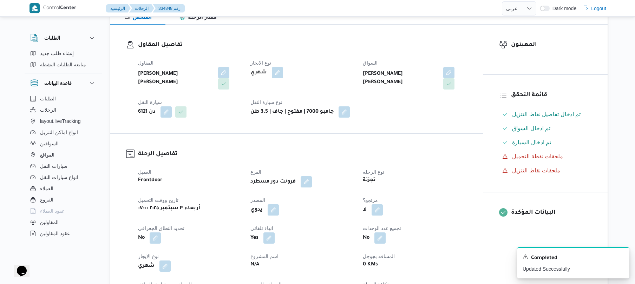
scroll to position [0, 0]
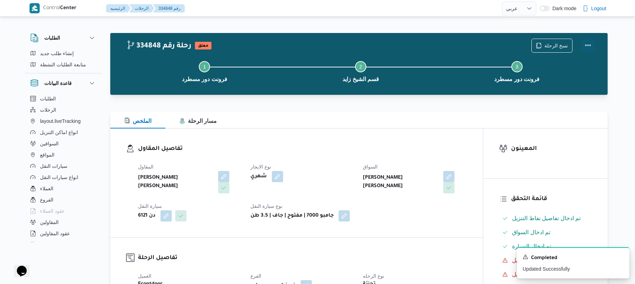
click at [587, 45] on button "Actions" at bounding box center [588, 45] width 14 height 14
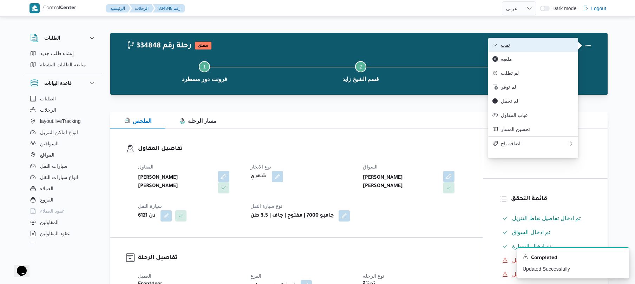
click at [526, 48] on span "تمت" at bounding box center [537, 45] width 73 height 6
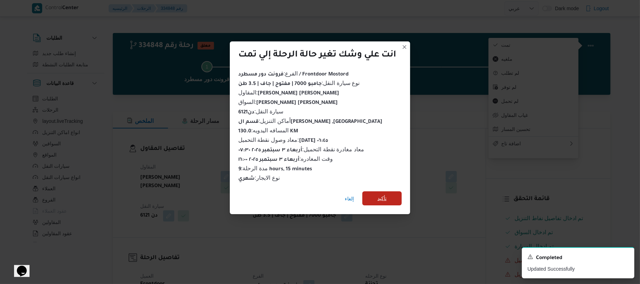
click at [388, 195] on span "تأكيد" at bounding box center [381, 199] width 39 height 14
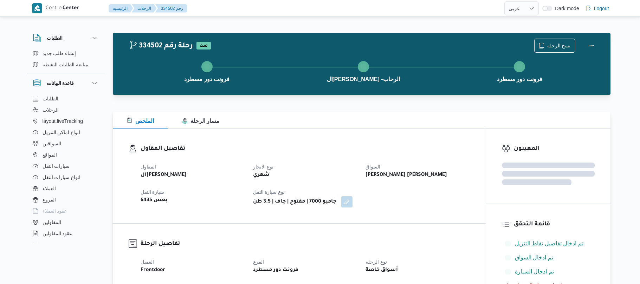
select select "ar"
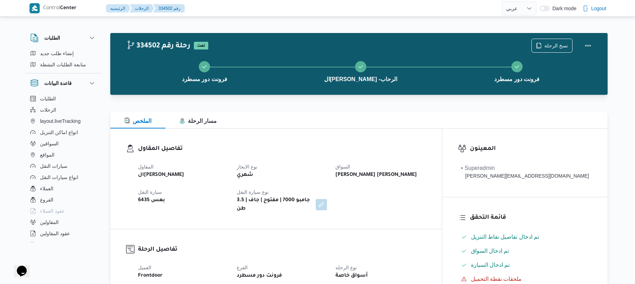
click at [362, 99] on div at bounding box center [359, 99] width 498 height 8
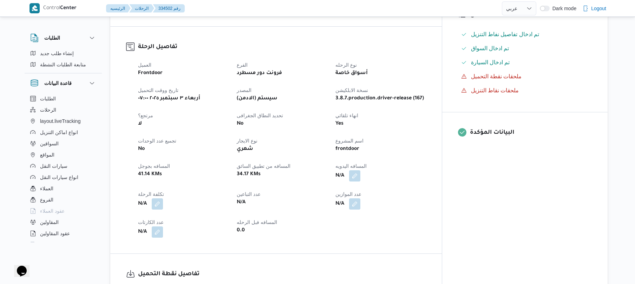
scroll to position [225, 0]
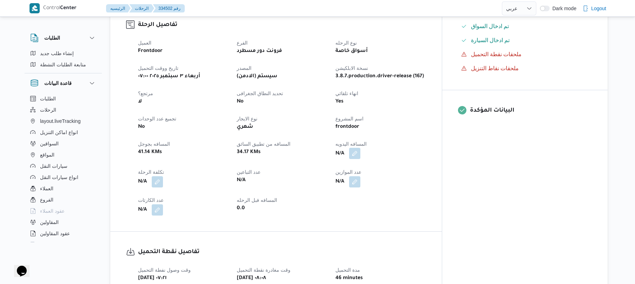
click at [361, 148] on button "button" at bounding box center [354, 153] width 11 height 11
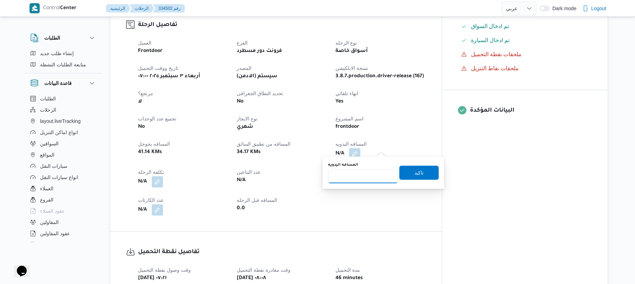
click at [366, 177] on input "المسافه اليدويه" at bounding box center [363, 176] width 70 height 14
type input "120"
click at [418, 173] on span "تاكيد" at bounding box center [419, 172] width 9 height 8
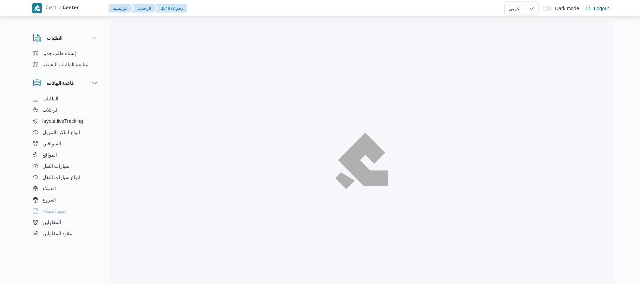
select select "ar"
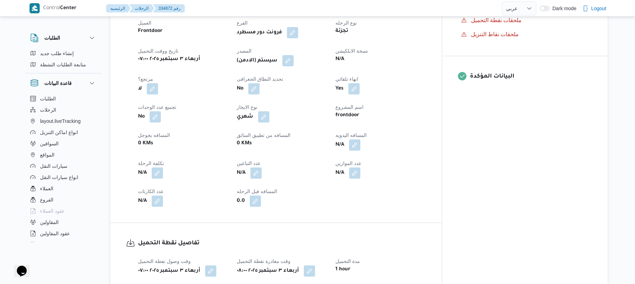
scroll to position [262, 0]
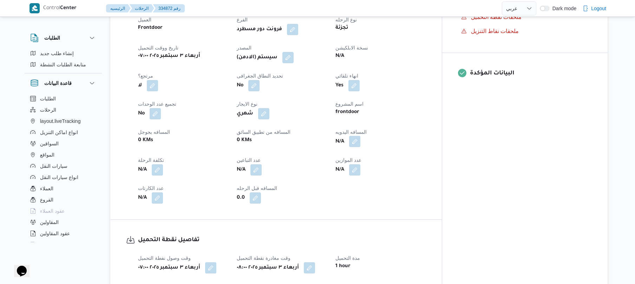
click at [361, 138] on button "button" at bounding box center [354, 141] width 11 height 11
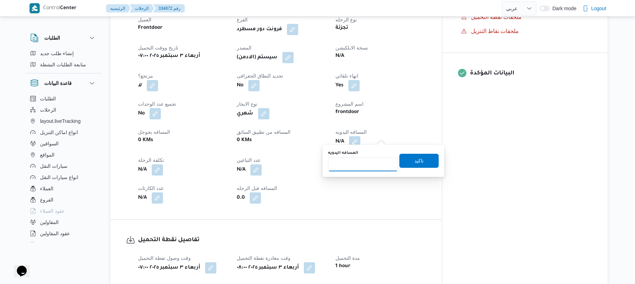
click at [374, 160] on input "المسافه اليدويه" at bounding box center [363, 164] width 70 height 14
type input "90"
click at [415, 160] on span "تاكيد" at bounding box center [419, 160] width 9 height 8
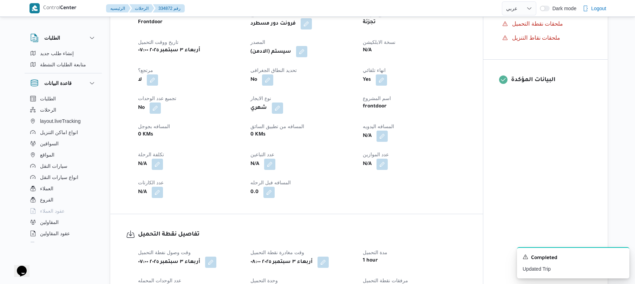
click at [304, 53] on button "button" at bounding box center [301, 51] width 11 height 11
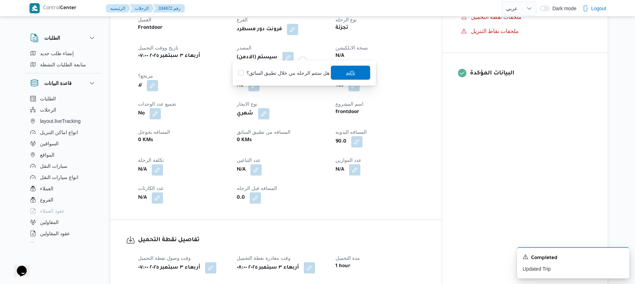
click at [342, 75] on span "تاكيد" at bounding box center [350, 73] width 39 height 14
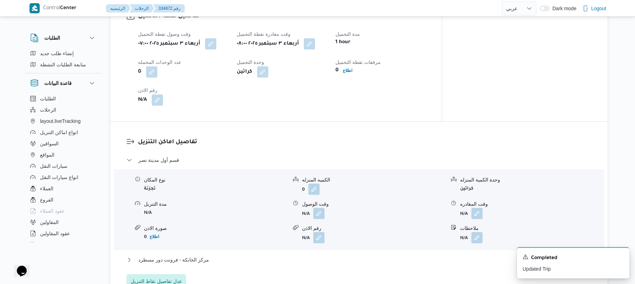
scroll to position [487, 0]
click at [319, 207] on button "button" at bounding box center [318, 212] width 11 height 11
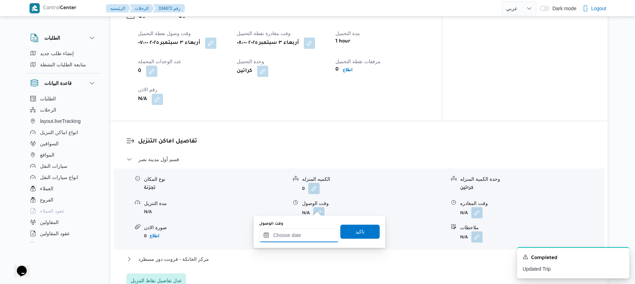
click at [302, 229] on div at bounding box center [299, 235] width 80 height 14
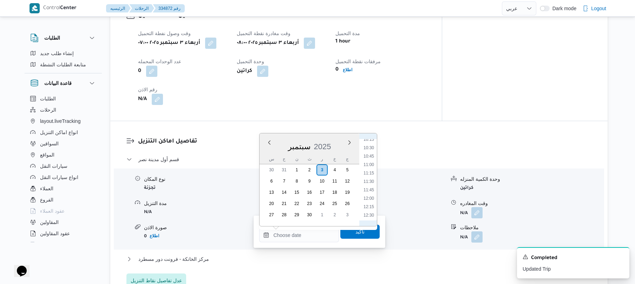
scroll to position [280, 0]
click at [372, 150] on li "08:30" at bounding box center [369, 149] width 16 height 7
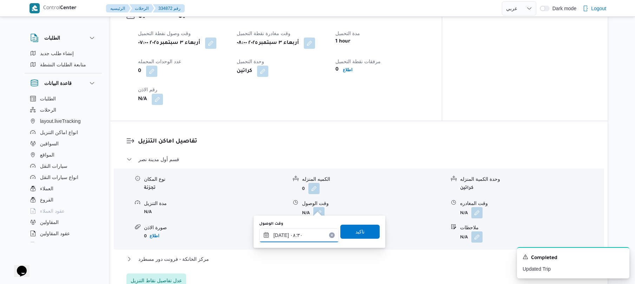
click at [281, 231] on input "٠٣/٠٩/٢٠٢٥ ٠٨:٣٠" at bounding box center [299, 235] width 80 height 14
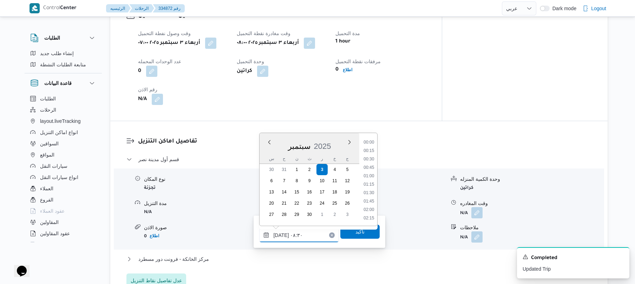
click at [281, 231] on input "٠٣/٠٩/٢٠٢٥ ٠٨:٣٠" at bounding box center [299, 235] width 80 height 14
type input "٠٣/٠٩/٢٠٢٥ ٠٨:35"
click at [349, 234] on span "تاكيد" at bounding box center [360, 232] width 39 height 14
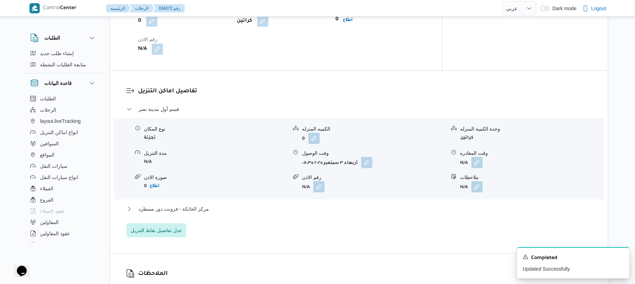
scroll to position [543, 0]
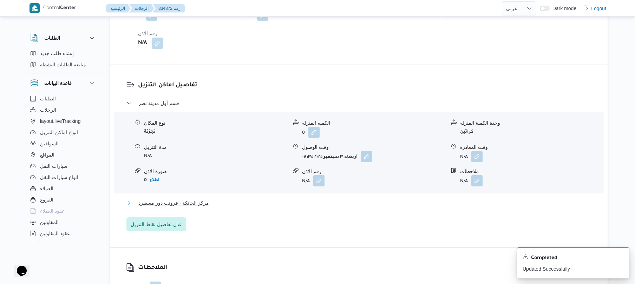
click at [368, 199] on button "مركز الخانكة - فرونت دور مسطرد" at bounding box center [360, 203] width 466 height 8
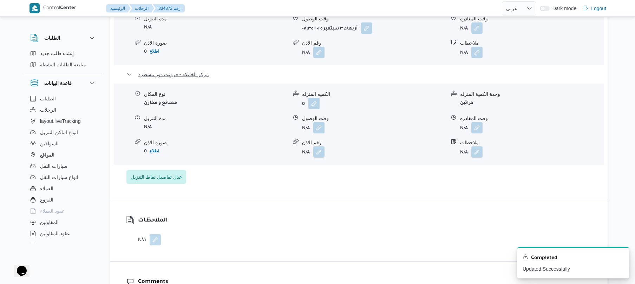
scroll to position [693, 0]
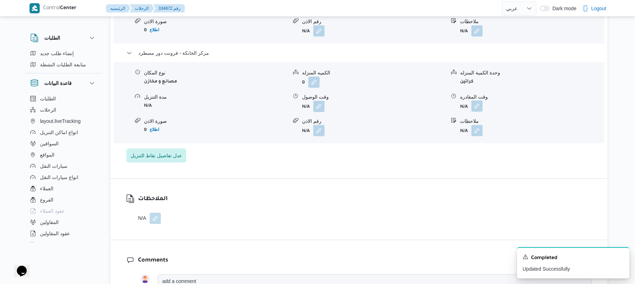
click at [477, 101] on button "button" at bounding box center [477, 106] width 11 height 11
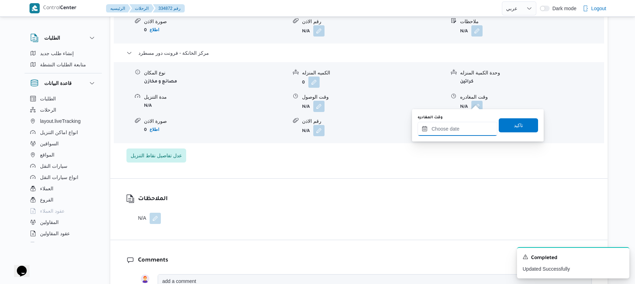
click at [454, 123] on input "وقت المغادره" at bounding box center [458, 129] width 80 height 14
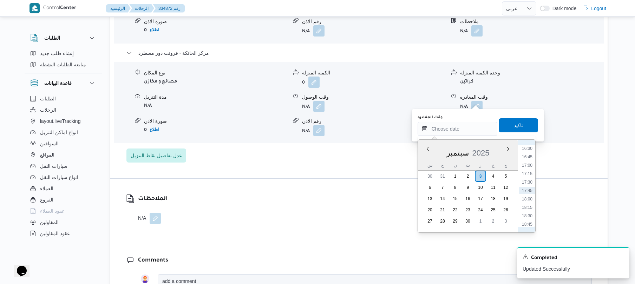
scroll to position [488, 0]
click at [529, 193] on li "15:45" at bounding box center [527, 192] width 16 height 7
type input "٠٣/٠٩/٢٠٢٥ ١٥:٤٥"
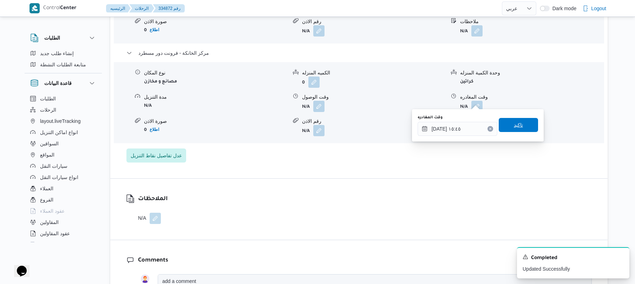
click at [522, 129] on span "تاكيد" at bounding box center [518, 125] width 39 height 14
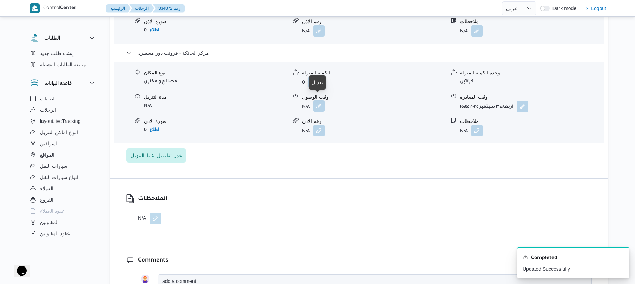
click at [320, 101] on button "button" at bounding box center [318, 106] width 11 height 11
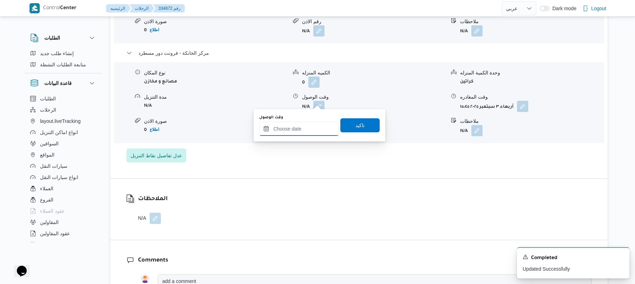
click at [308, 131] on input "وقت الوصول" at bounding box center [299, 129] width 80 height 14
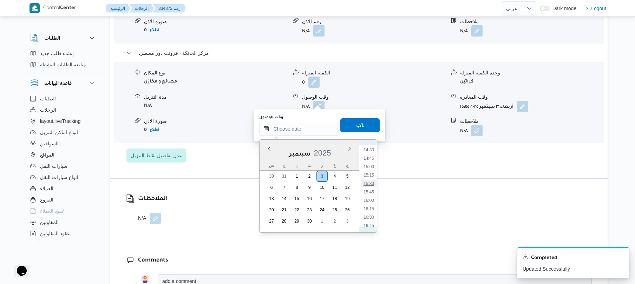
click at [370, 183] on li "15:30" at bounding box center [369, 183] width 16 height 7
type input "٠٣/٠٩/٢٠٢٥ ١٥:٣٠"
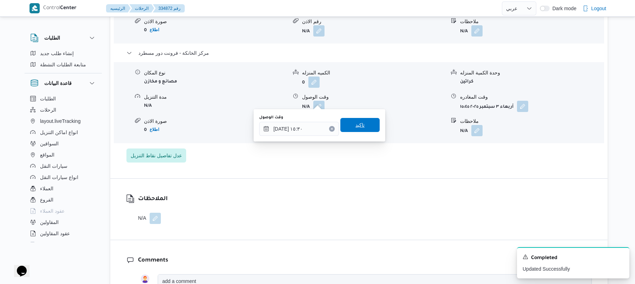
click at [361, 123] on span "تاكيد" at bounding box center [360, 125] width 39 height 14
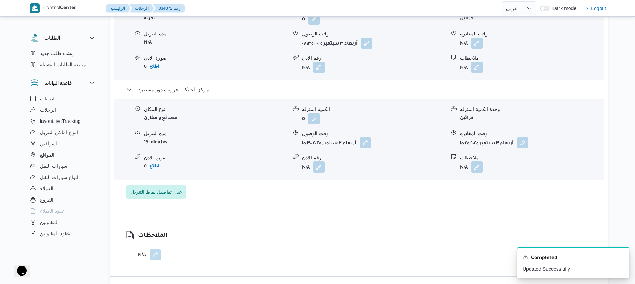
scroll to position [656, 0]
click at [478, 38] on button "button" at bounding box center [477, 43] width 11 height 11
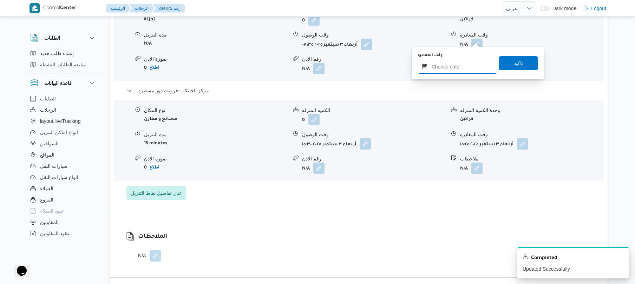
click at [461, 61] on input "وقت المغادره" at bounding box center [458, 67] width 80 height 14
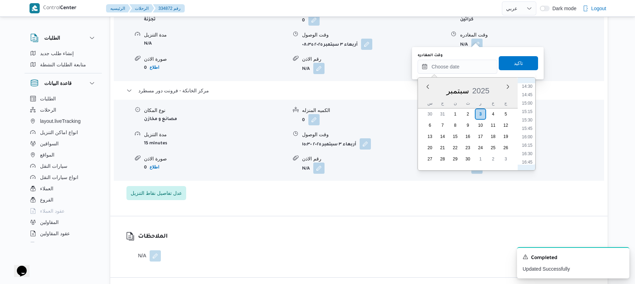
scroll to position [488, 0]
click at [529, 97] on li "14:45" at bounding box center [527, 96] width 16 height 7
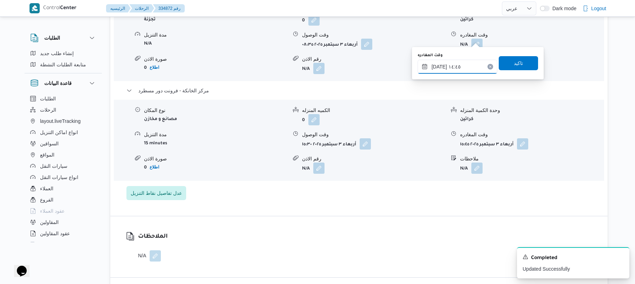
click at [441, 65] on input "٠٣/٠٩/٢٠٢٥ ١٤:٤٥" at bounding box center [458, 67] width 80 height 14
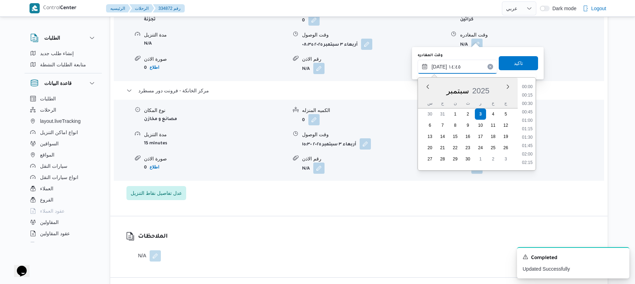
click at [441, 65] on input "٠٣/٠٩/٢٠٢٥ ١٤:٤٥" at bounding box center [458, 67] width 80 height 14
click at [439, 65] on input "٠٣/٠٩/٢٠٢٥ ١٤:٤٥" at bounding box center [458, 67] width 80 height 14
type input "٠٣/٠٩/٢٠٢٥ ١٤:٥٥"
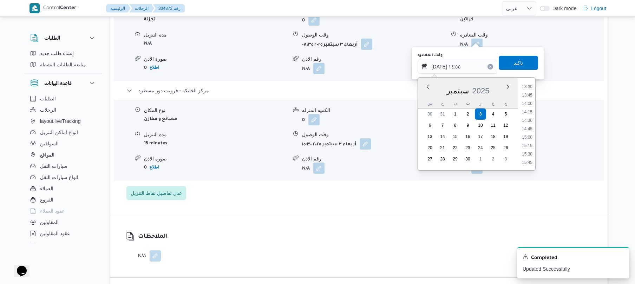
click at [514, 66] on span "تاكيد" at bounding box center [518, 63] width 9 height 8
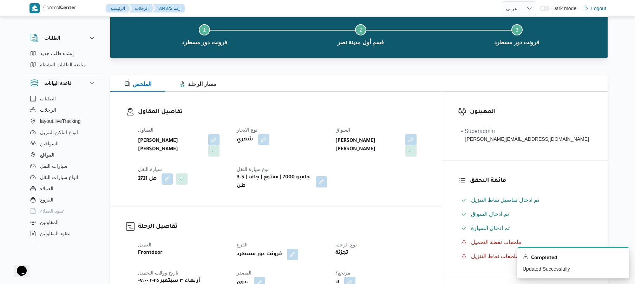
scroll to position [0, 0]
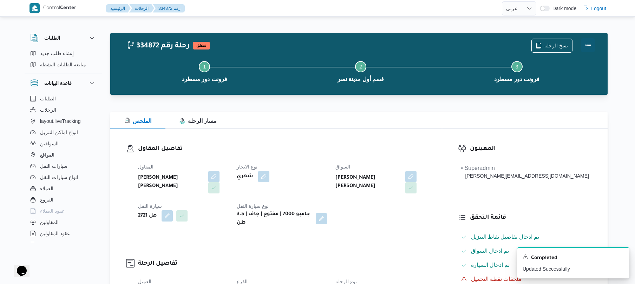
click at [589, 43] on button "Actions" at bounding box center [588, 45] width 14 height 14
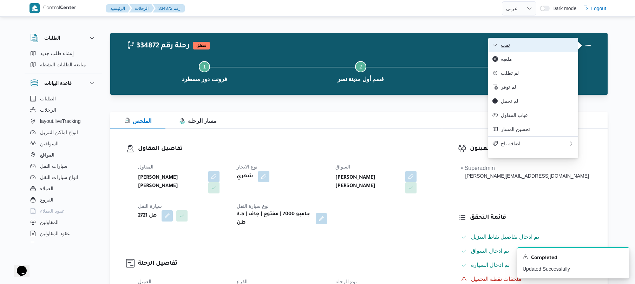
click at [539, 48] on span "تمت" at bounding box center [537, 45] width 73 height 6
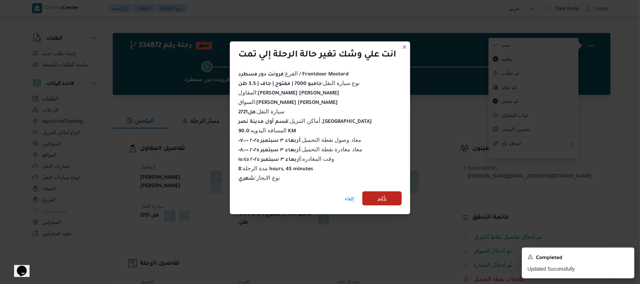
click at [390, 196] on span "تأكيد" at bounding box center [381, 199] width 39 height 14
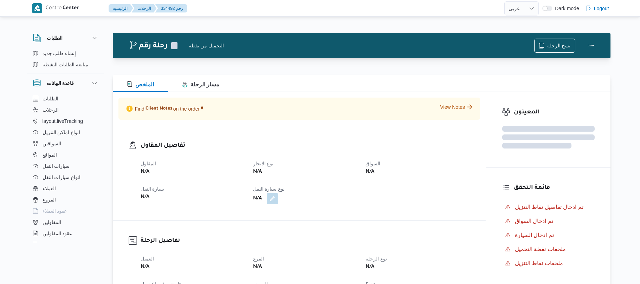
select select "ar"
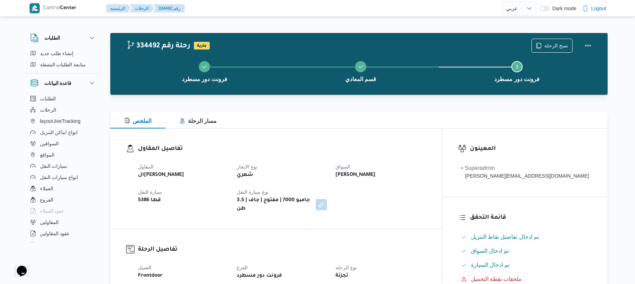
click at [325, 157] on dl "تفاصيل المقاول المقاول الهامي [PERSON_NAME] نوع الايجار شهري السواق [PERSON_NAM…" at bounding box center [282, 178] width 288 height 69
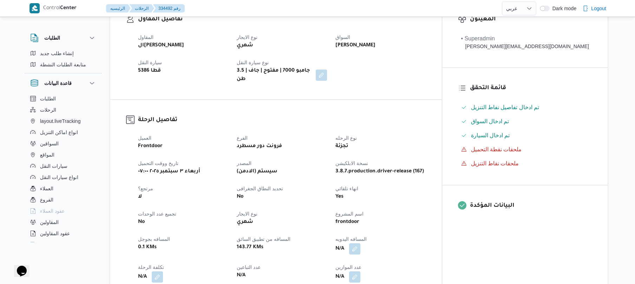
scroll to position [225, 0]
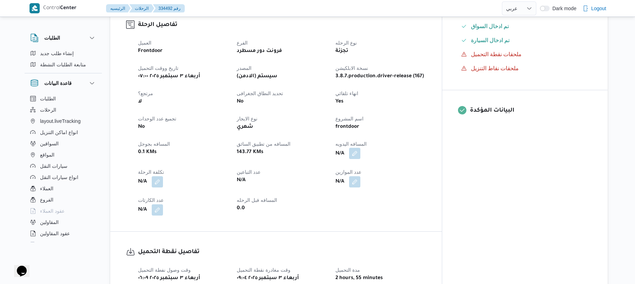
click at [361, 148] on button "button" at bounding box center [354, 153] width 11 height 11
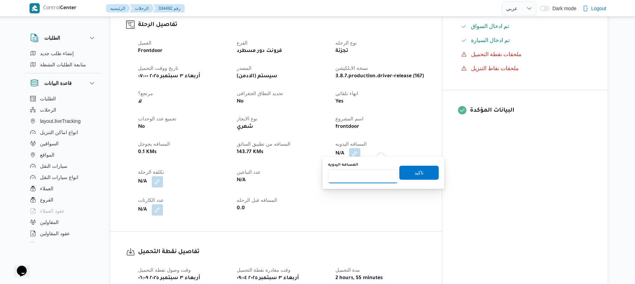
click at [356, 173] on input "المسافه اليدويه" at bounding box center [363, 176] width 70 height 14
type input "125"
click at [404, 174] on span "تاكيد" at bounding box center [419, 173] width 39 height 14
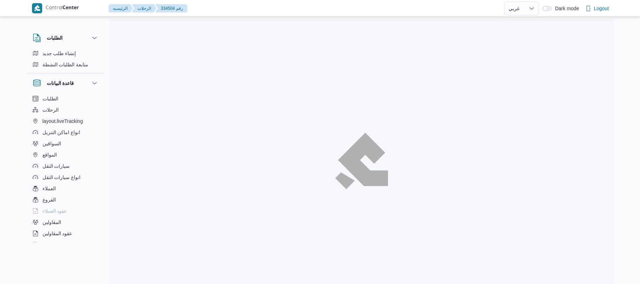
select select "ar"
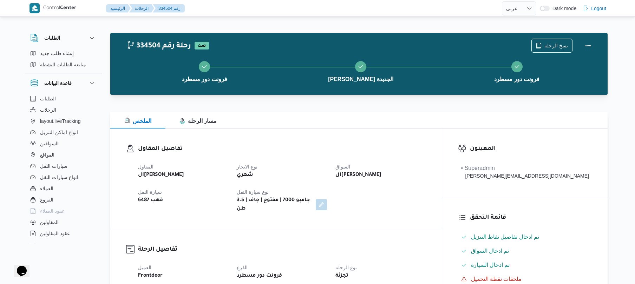
click at [426, 152] on h3 "تفاصيل المقاول" at bounding box center [282, 148] width 288 height 9
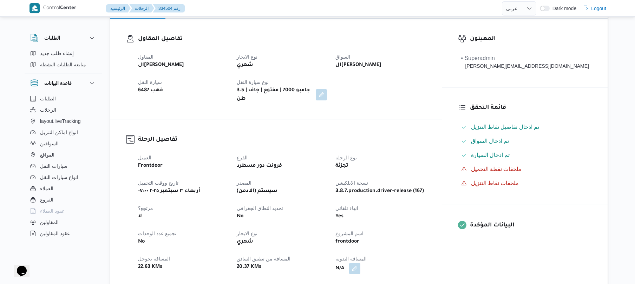
scroll to position [169, 0]
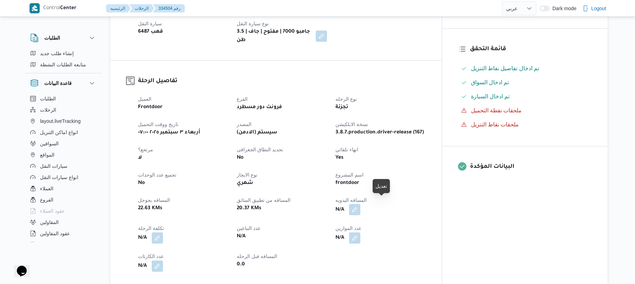
click at [361, 206] on button "button" at bounding box center [354, 209] width 11 height 11
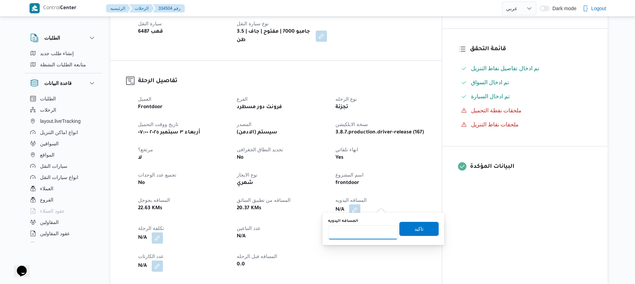
click at [369, 234] on input "المسافه اليدويه" at bounding box center [363, 233] width 70 height 14
type input "120"
click at [409, 228] on span "تاكيد" at bounding box center [419, 229] width 39 height 14
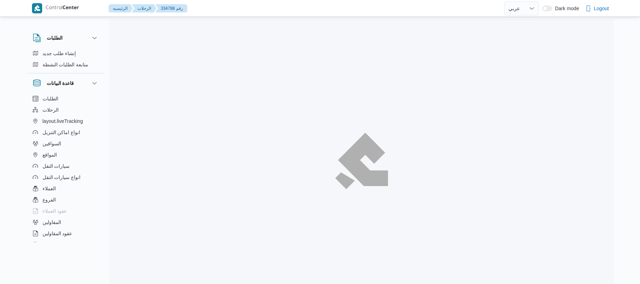
select select "ar"
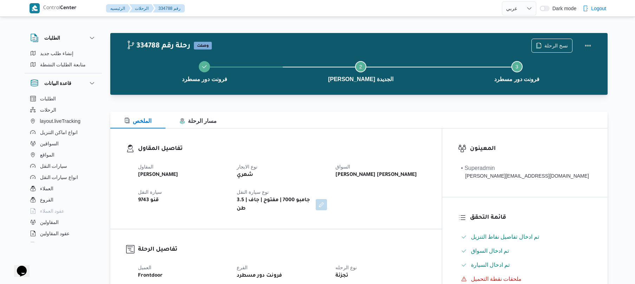
click at [425, 116] on div "الملخص مسار الرحلة" at bounding box center [359, 120] width 498 height 17
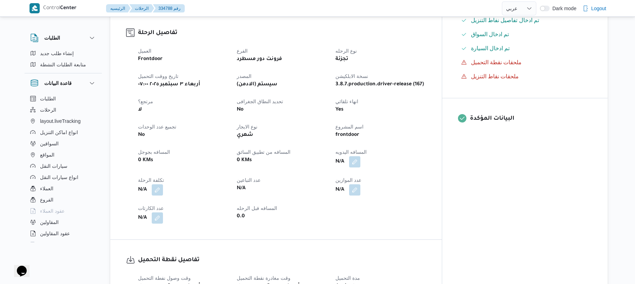
scroll to position [244, 0]
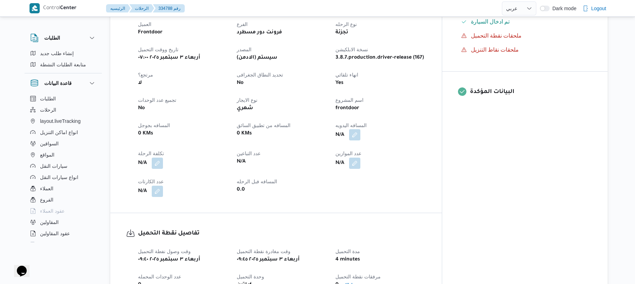
click at [361, 129] on button "button" at bounding box center [354, 134] width 11 height 11
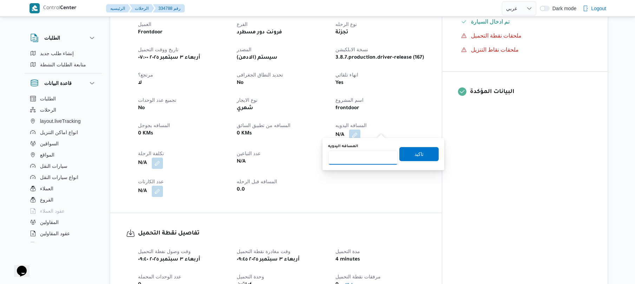
click at [368, 155] on input "المسافه اليدويه" at bounding box center [363, 158] width 70 height 14
type input "120"
click at [419, 153] on span "تاكيد" at bounding box center [419, 154] width 9 height 8
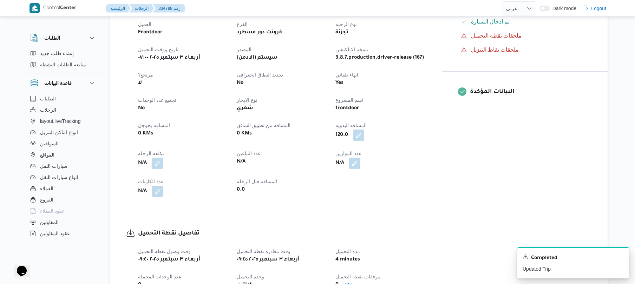
click at [418, 129] on div "120.0" at bounding box center [381, 135] width 92 height 13
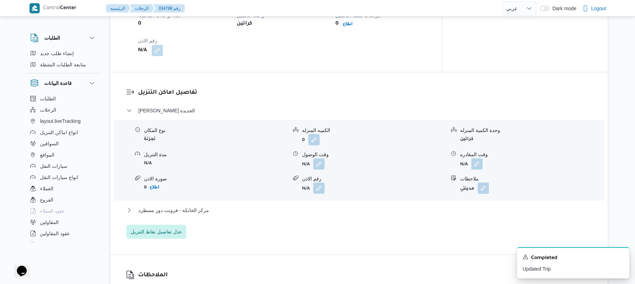
scroll to position [506, 0]
click at [321, 157] on button "button" at bounding box center [318, 162] width 11 height 11
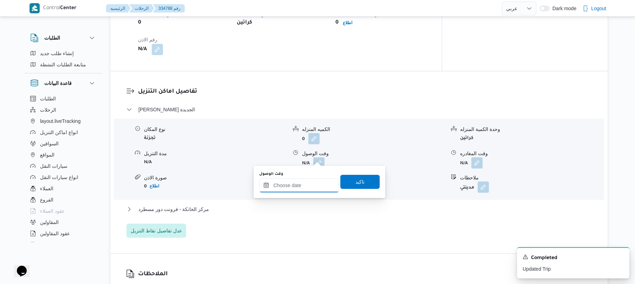
click at [307, 180] on div at bounding box center [299, 186] width 80 height 14
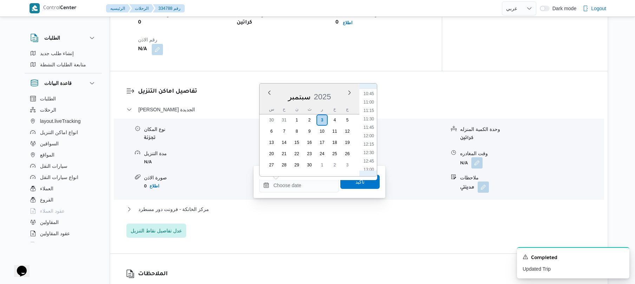
scroll to position [349, 0]
click at [373, 98] on li "10:30" at bounding box center [369, 98] width 16 height 7
type input "٠٣/٠٩/٢٠٢٥ ١٠:٣٠"
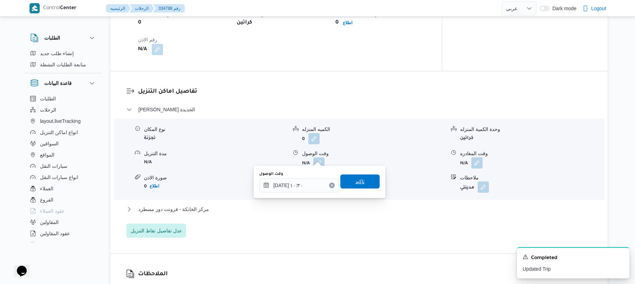
click at [359, 186] on span "تاكيد" at bounding box center [360, 181] width 9 height 8
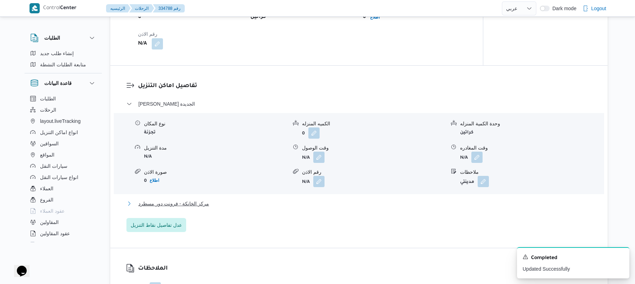
click at [316, 205] on button "مركز الخانكة - فرونت دور مسطرد" at bounding box center [360, 204] width 466 height 8
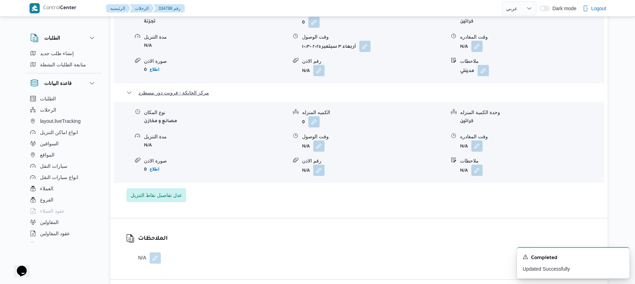
scroll to position [637, 0]
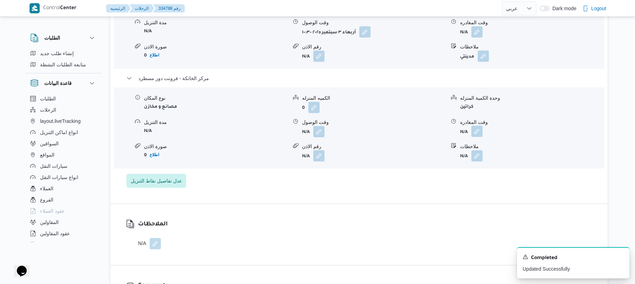
click at [477, 126] on button "button" at bounding box center [477, 131] width 11 height 11
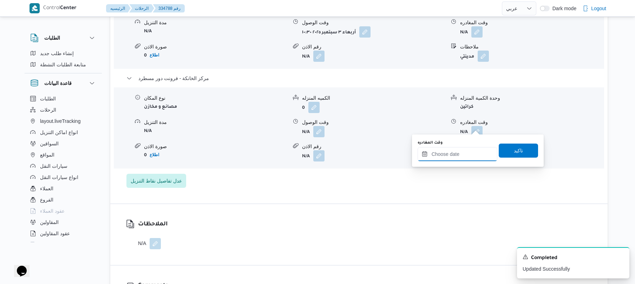
click at [440, 152] on input "وقت المغادره" at bounding box center [458, 154] width 80 height 14
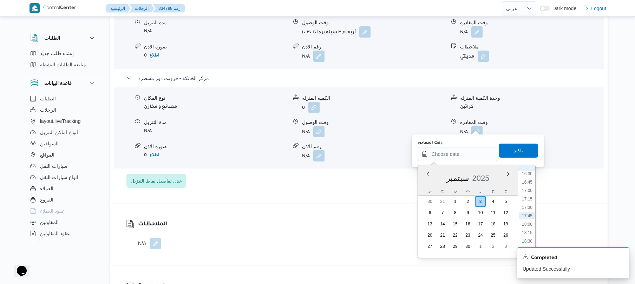
scroll to position [488, 0]
click at [528, 222] on li "16:00" at bounding box center [527, 225] width 16 height 7
type input "٠٣/٠٩/٢٠٢٥ ١٦:٠٠"
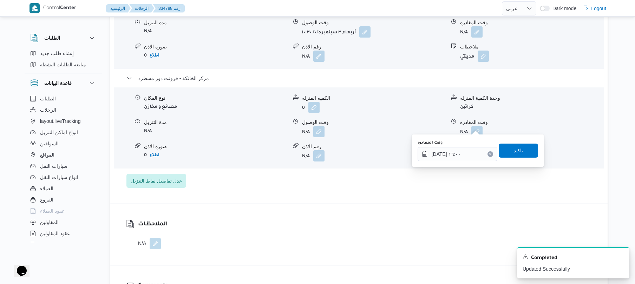
click at [522, 149] on span "تاكيد" at bounding box center [518, 151] width 39 height 14
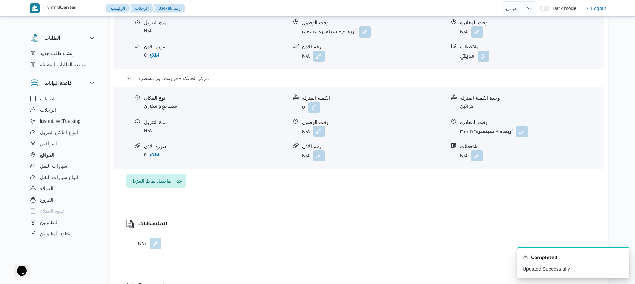
click at [325, 127] on button "button" at bounding box center [318, 131] width 11 height 11
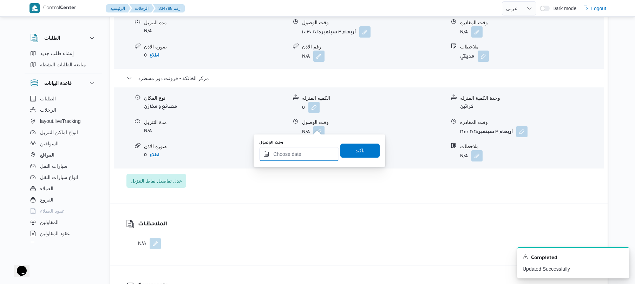
click at [309, 154] on input "وقت الوصول" at bounding box center [299, 154] width 80 height 14
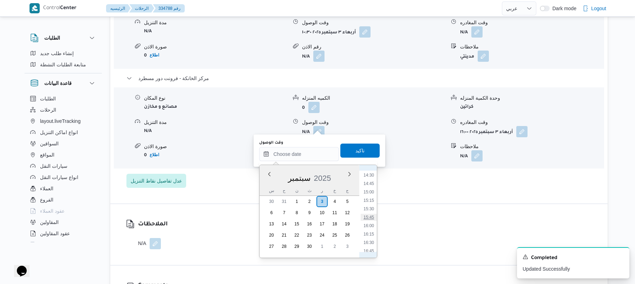
click at [370, 216] on li "15:45" at bounding box center [369, 217] width 16 height 7
type input "٠٣/٠٩/٢٠٢٥ ١٥:٤٥"
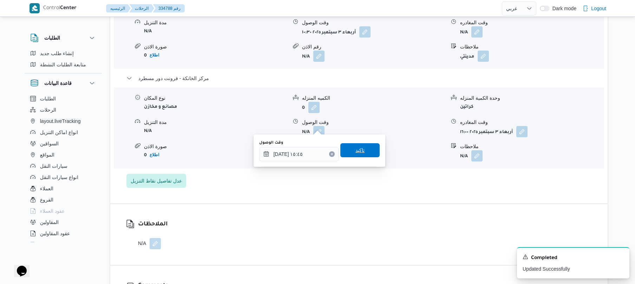
click at [366, 146] on span "تاكيد" at bounding box center [360, 150] width 39 height 14
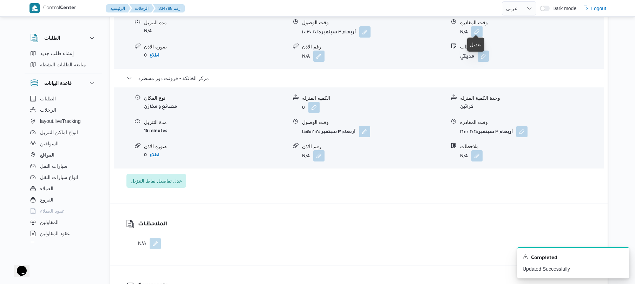
click at [477, 27] on button "button" at bounding box center [477, 31] width 11 height 11
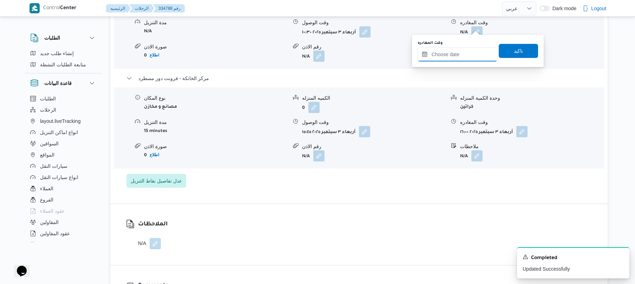
click at [460, 57] on input "وقت المغادره" at bounding box center [458, 54] width 80 height 14
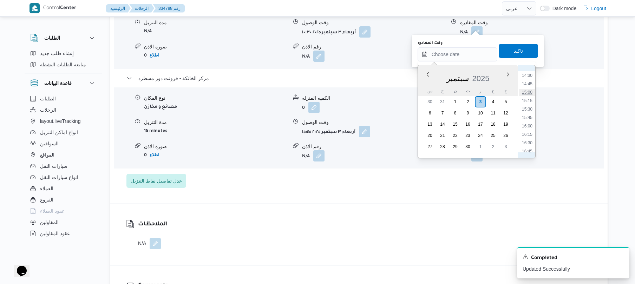
click at [529, 91] on li "15:00" at bounding box center [527, 92] width 16 height 7
type input "٠٣/٠٩/٢٠٢٥ ١٥:٠٠"
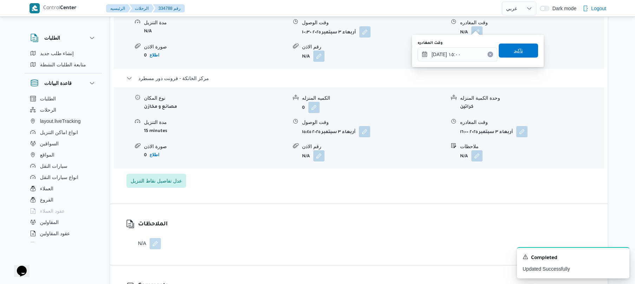
click at [519, 48] on span "تاكيد" at bounding box center [518, 51] width 39 height 14
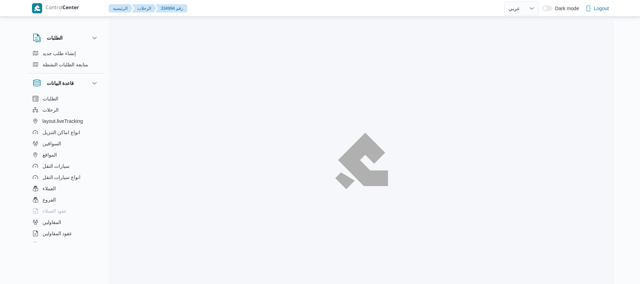
select select "ar"
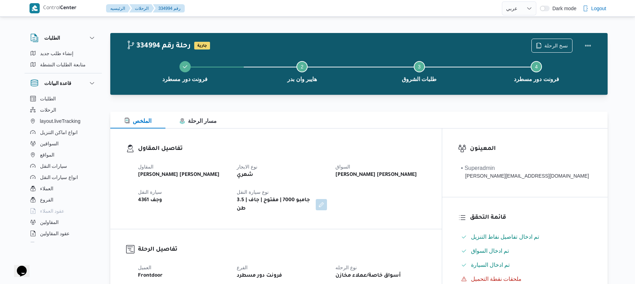
click at [326, 132] on div "تفاصيل المقاول المقاول [PERSON_NAME] [PERSON_NAME] نوع الايجار شهري السواق [PER…" at bounding box center [276, 179] width 332 height 101
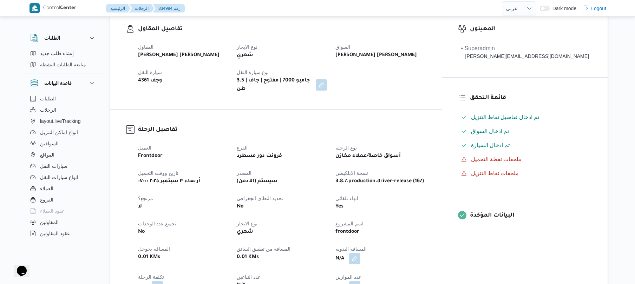
scroll to position [225, 0]
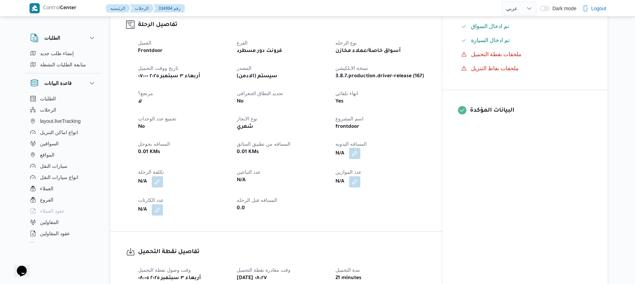
click at [361, 148] on button "button" at bounding box center [354, 153] width 11 height 11
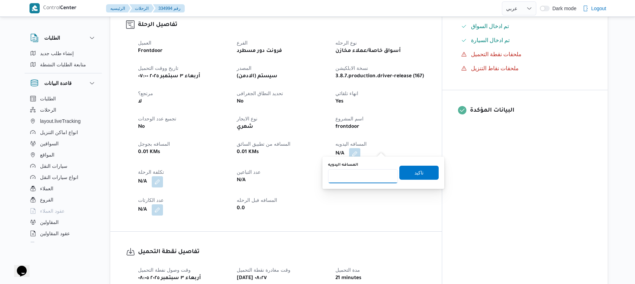
click at [363, 176] on input "المسافه اليدويه" at bounding box center [363, 176] width 70 height 14
type input "1"
type input "135"
click at [415, 174] on span "تاكيد" at bounding box center [419, 172] width 9 height 8
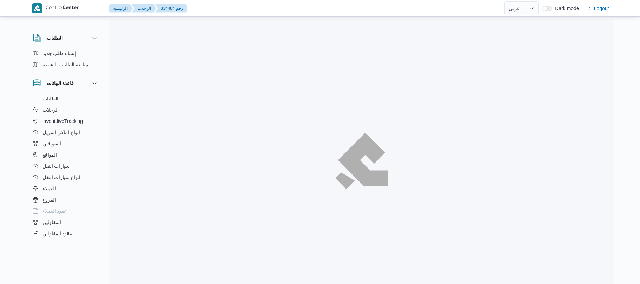
select select "ar"
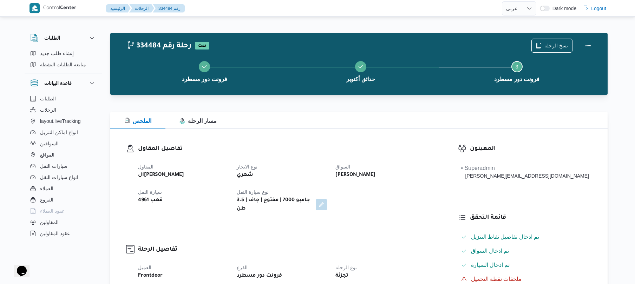
click at [330, 155] on dl "تفاصيل المقاول المقاول الهامي [PERSON_NAME] نوع الايجار شهري السواق [PERSON_NAM…" at bounding box center [282, 178] width 288 height 69
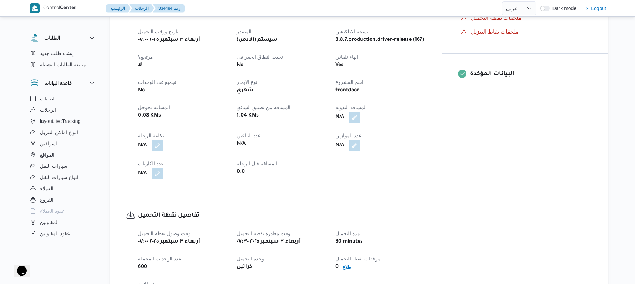
scroll to position [262, 0]
click at [361, 114] on button "button" at bounding box center [354, 116] width 11 height 11
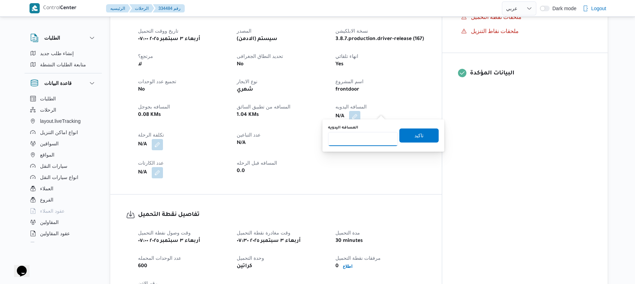
click at [364, 142] on input "المسافه اليدويه" at bounding box center [363, 139] width 70 height 14
type input "135"
click at [416, 132] on span "تاكيد" at bounding box center [419, 135] width 9 height 8
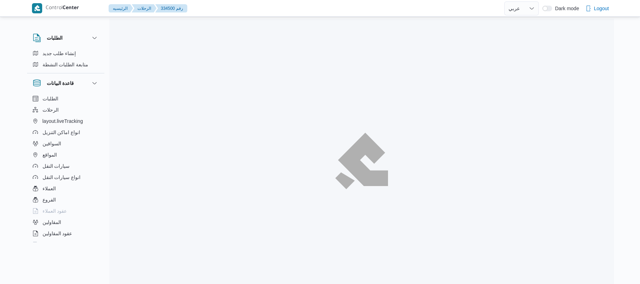
select select "ar"
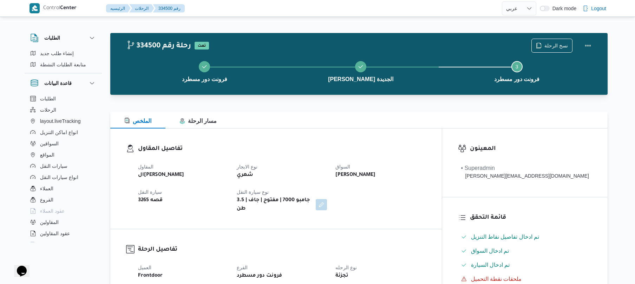
click at [328, 175] on div "شهري" at bounding box center [282, 175] width 92 height 10
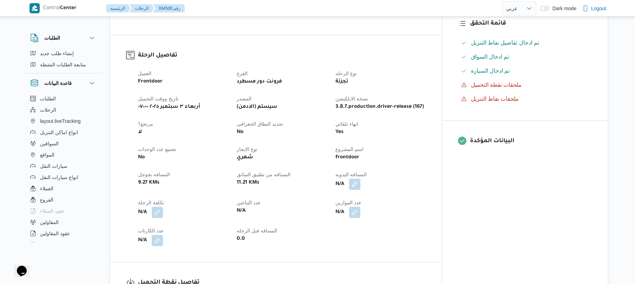
scroll to position [206, 0]
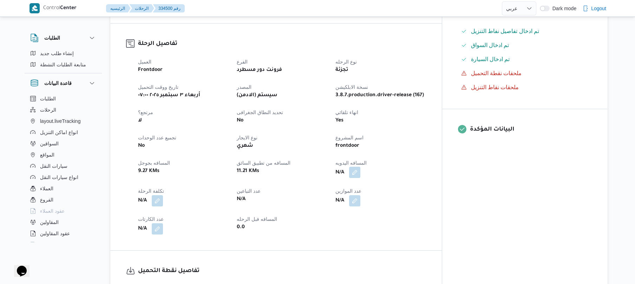
click at [361, 169] on button "button" at bounding box center [354, 172] width 11 height 11
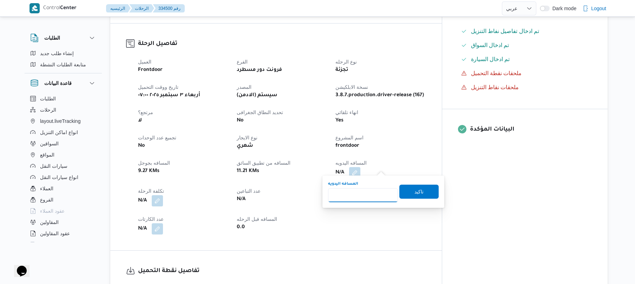
click at [369, 197] on input "المسافه اليدويه" at bounding box center [363, 195] width 70 height 14
type input "120"
click at [415, 188] on span "تاكيد" at bounding box center [419, 191] width 9 height 8
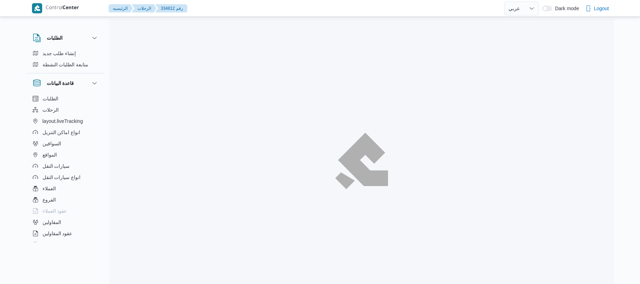
select select "ar"
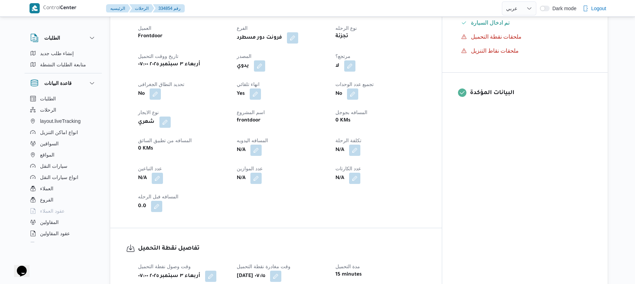
scroll to position [244, 0]
click at [262, 154] on button "button" at bounding box center [256, 148] width 11 height 11
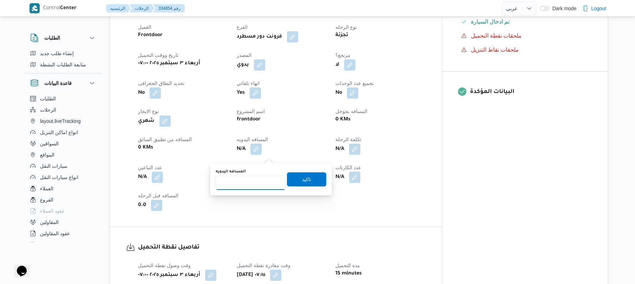
click at [262, 183] on input "المسافه اليدويه" at bounding box center [251, 183] width 70 height 14
type input "120"
click at [311, 178] on span "تاكيد" at bounding box center [306, 179] width 39 height 14
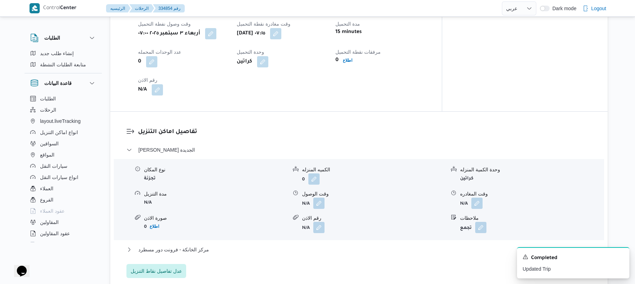
scroll to position [506, 0]
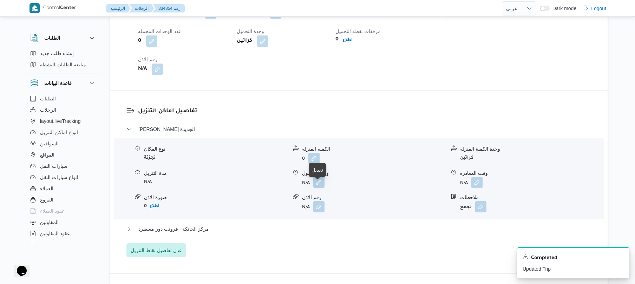
click at [318, 188] on button "button" at bounding box center [318, 182] width 11 height 11
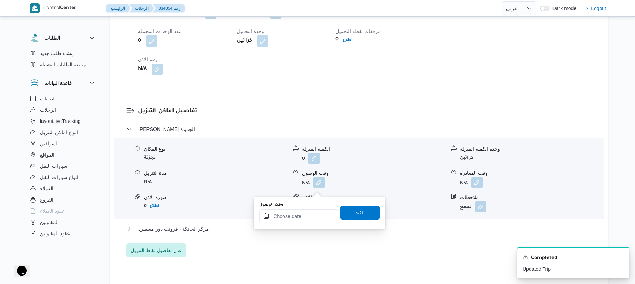
click at [299, 214] on input "وقت الوصول" at bounding box center [299, 216] width 80 height 14
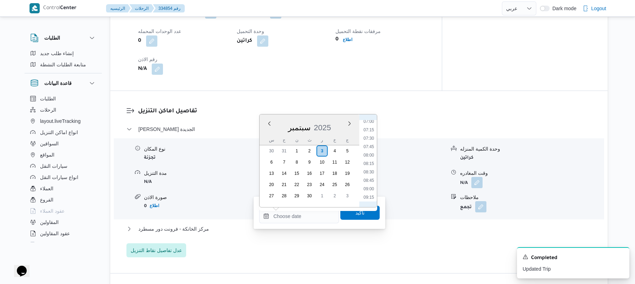
scroll to position [219, 0]
click at [368, 174] on li "08:00" at bounding box center [369, 175] width 16 height 7
type input "٠٣/٠٩/٢٠٢٥ ٠٨:٠٠"
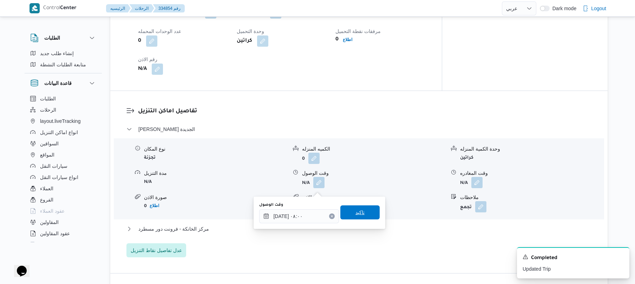
click at [358, 211] on span "تاكيد" at bounding box center [360, 212] width 9 height 8
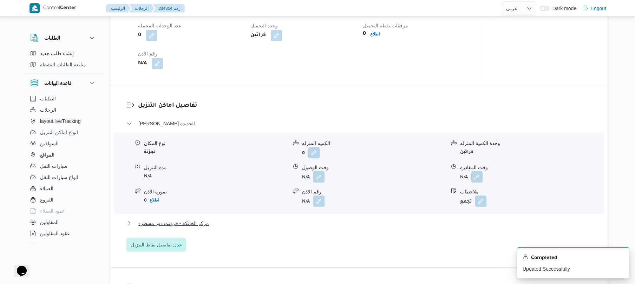
click at [316, 228] on button "مركز الخانكة - فرونت دور مسطرد" at bounding box center [360, 223] width 466 height 8
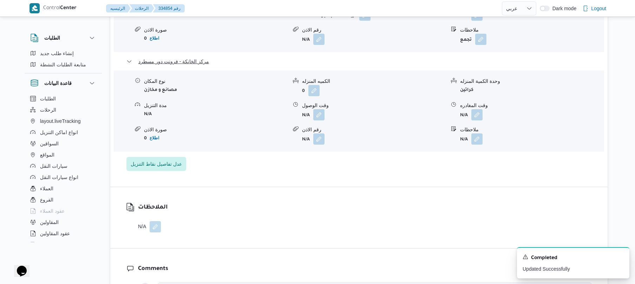
scroll to position [675, 0]
click at [477, 118] on button "button" at bounding box center [477, 113] width 11 height 11
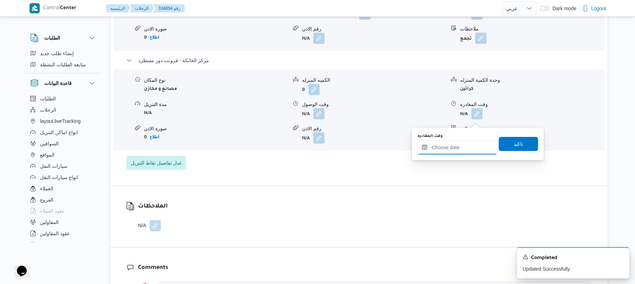
click at [462, 149] on input "وقت المغادره" at bounding box center [458, 148] width 80 height 14
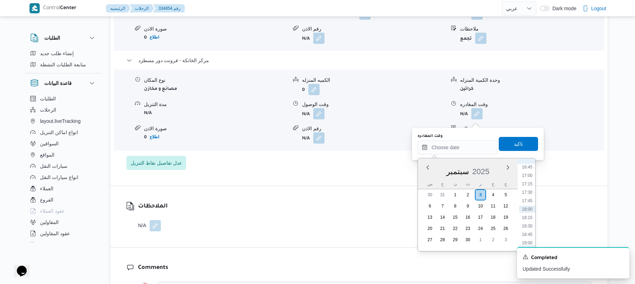
scroll to position [497, 0]
click at [524, 237] on li "16:45" at bounding box center [527, 236] width 16 height 7
type input "٠٣/٠٩/٢٠٢٥ ١٦:٤٥"
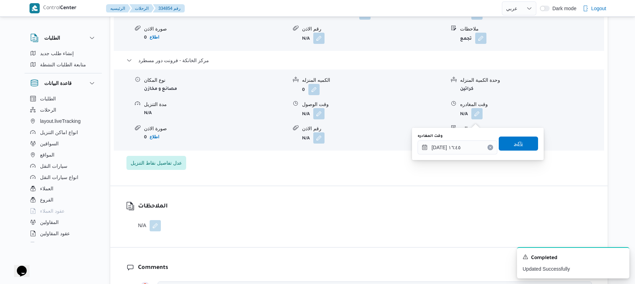
click at [523, 147] on span "تاكيد" at bounding box center [518, 144] width 39 height 14
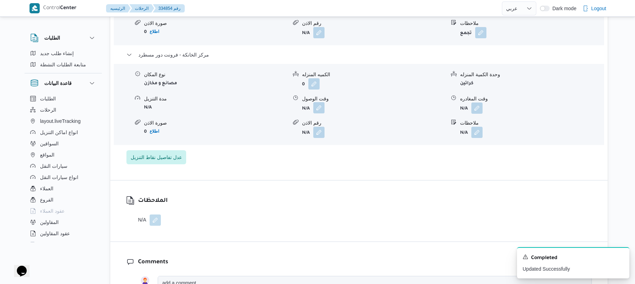
click at [321, 114] on button "button" at bounding box center [318, 107] width 11 height 11
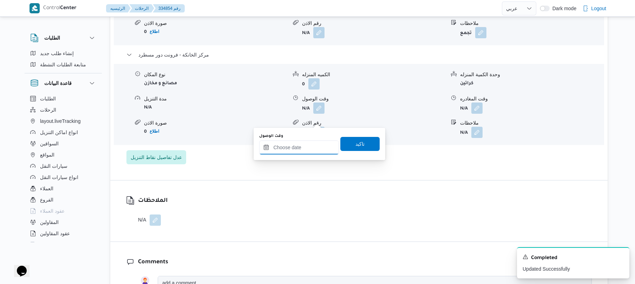
click at [308, 145] on input "وقت الوصول" at bounding box center [299, 148] width 80 height 14
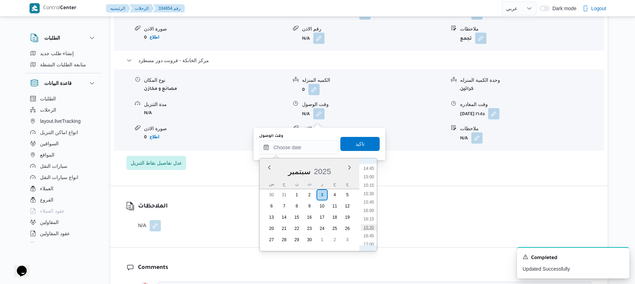
click at [371, 228] on li "16:30" at bounding box center [369, 227] width 16 height 7
type input "[DATE] ١٦:٣٠"
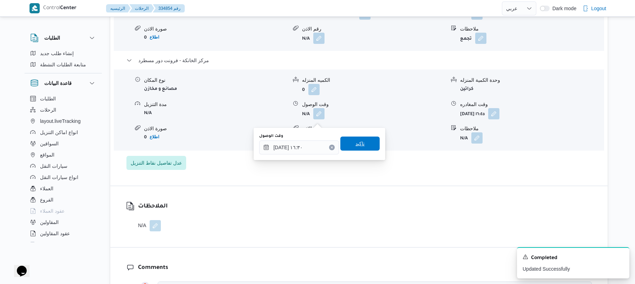
click at [366, 148] on span "تاكيد" at bounding box center [360, 144] width 39 height 14
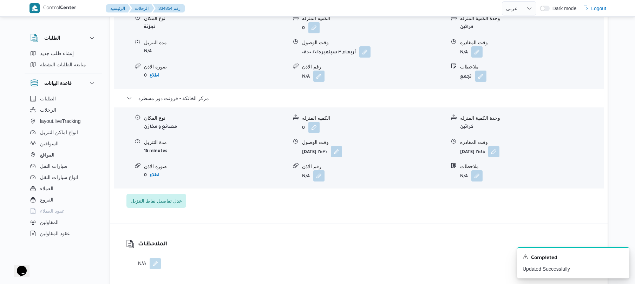
scroll to position [619, 0]
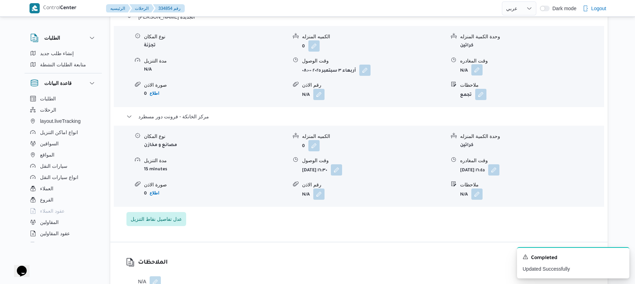
click at [480, 75] on button "button" at bounding box center [477, 69] width 11 height 11
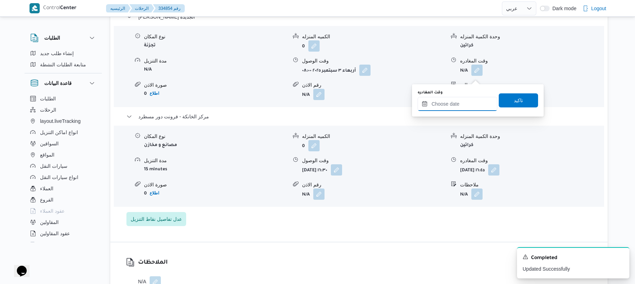
click at [464, 101] on input "وقت المغادره" at bounding box center [458, 104] width 80 height 14
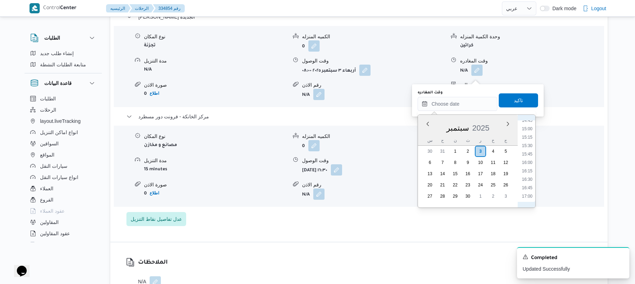
scroll to position [497, 0]
click at [527, 159] on li "15:45" at bounding box center [527, 158] width 16 height 7
type input "٠٣/٠٩/٢٠٢٥ ١٥:٤٥"
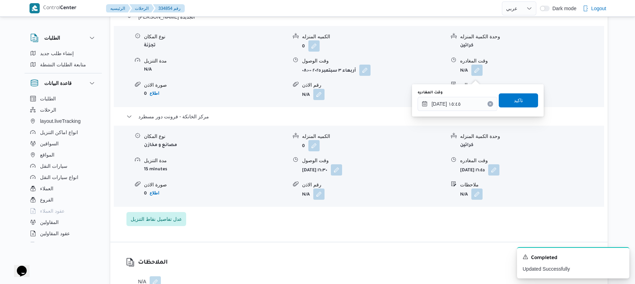
click at [528, 90] on div "وقت المغادره ٠٣/٠٩/٢٠٢٥ ١٥:٤٥ تاكيد" at bounding box center [478, 100] width 122 height 22
click at [520, 102] on span "تاكيد" at bounding box center [518, 100] width 39 height 14
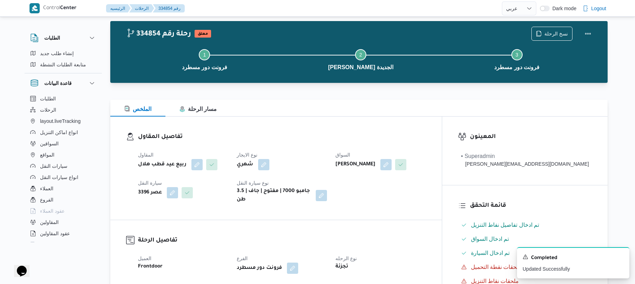
scroll to position [0, 0]
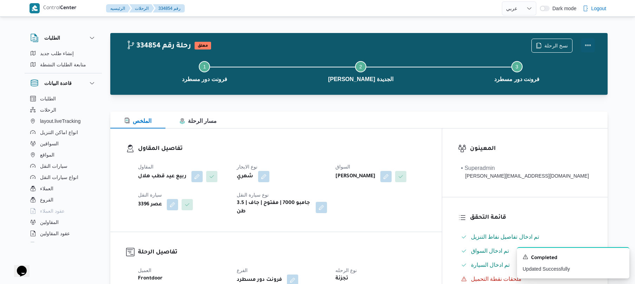
click at [587, 48] on button "Actions" at bounding box center [588, 45] width 14 height 14
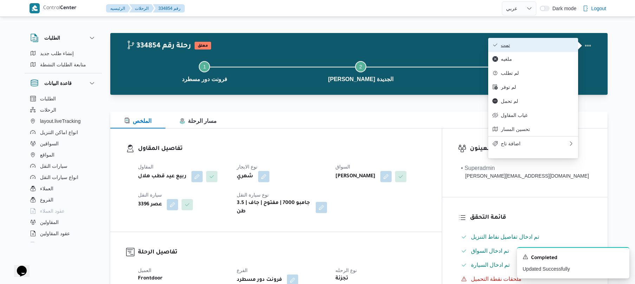
click at [540, 47] on span "تمت" at bounding box center [537, 45] width 73 height 6
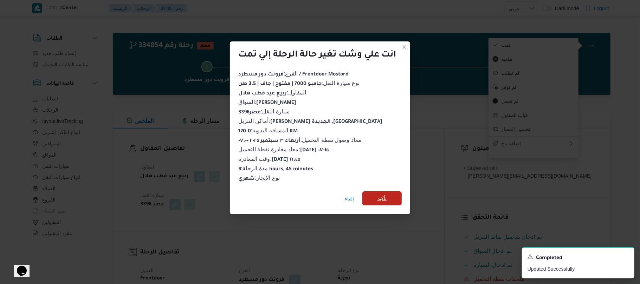
click at [387, 194] on span "تأكيد" at bounding box center [381, 198] width 9 height 8
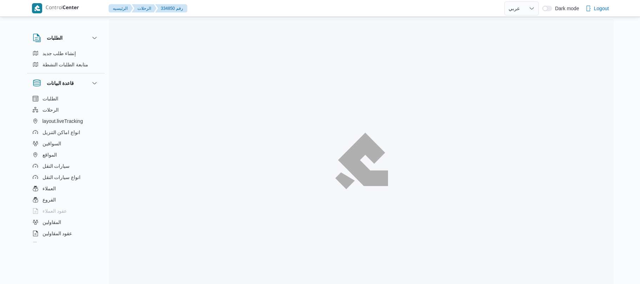
select select "ar"
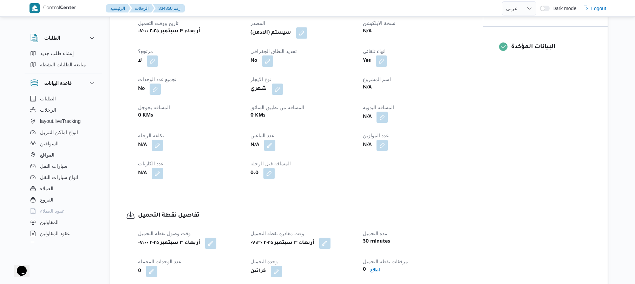
scroll to position [281, 0]
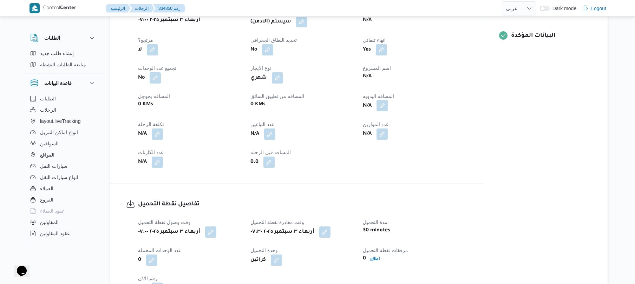
click at [384, 111] on button "button" at bounding box center [382, 105] width 11 height 11
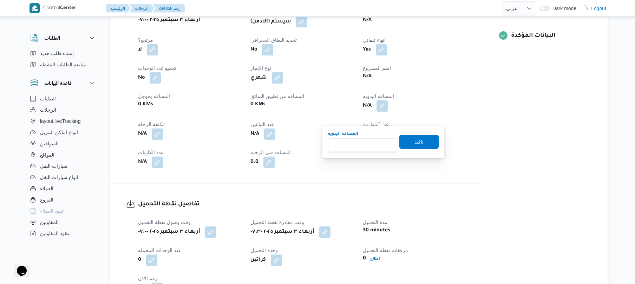
click at [370, 143] on input "المسافه اليدويه" at bounding box center [363, 145] width 70 height 14
type input "120"
click at [409, 144] on span "تاكيد" at bounding box center [419, 142] width 39 height 14
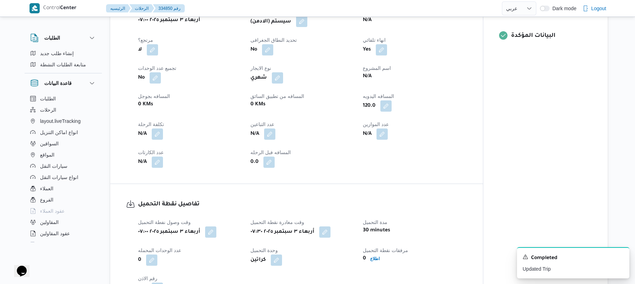
click at [302, 27] on button "button" at bounding box center [301, 21] width 11 height 11
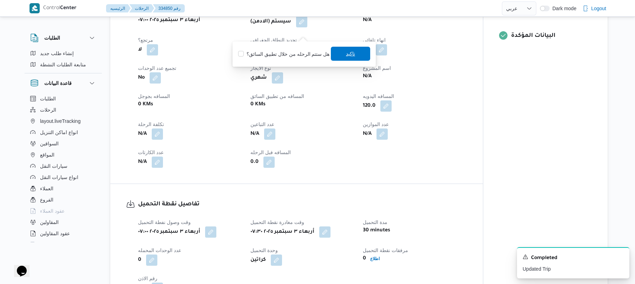
click at [349, 54] on span "تاكيد" at bounding box center [350, 54] width 9 height 8
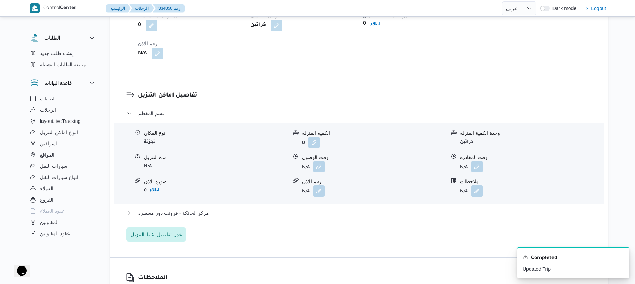
scroll to position [543, 0]
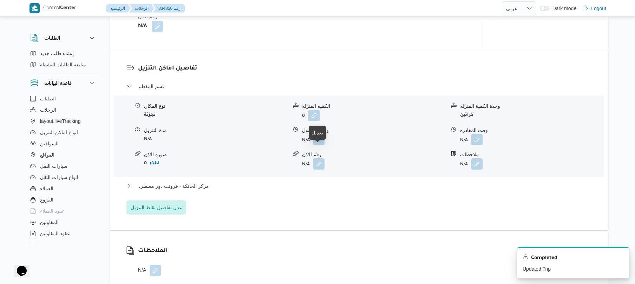
click at [320, 145] on button "button" at bounding box center [318, 139] width 11 height 11
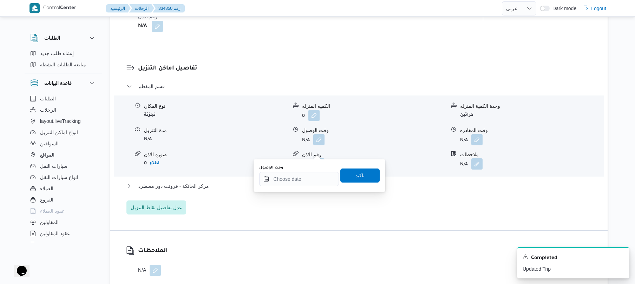
click at [307, 186] on div "وقت الوصول تاكيد" at bounding box center [320, 175] width 122 height 22
click at [308, 185] on input "وقت الوصول" at bounding box center [299, 179] width 80 height 14
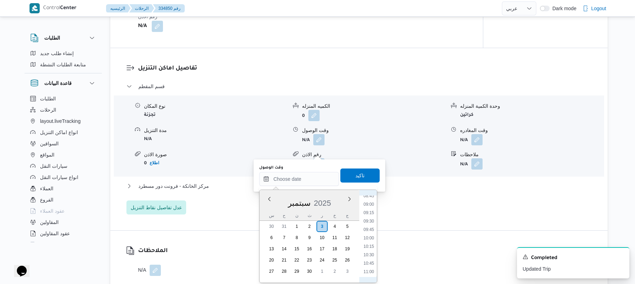
scroll to position [290, 0]
click at [371, 195] on div "Time You are a in a time selector. Use the up and down keys to select from othe…" at bounding box center [369, 236] width 18 height 93
click at [370, 198] on li "08:30" at bounding box center [369, 196] width 16 height 7
type input "٠٣/٠٩/٢٠٢٥ ٠٨:٣٠"
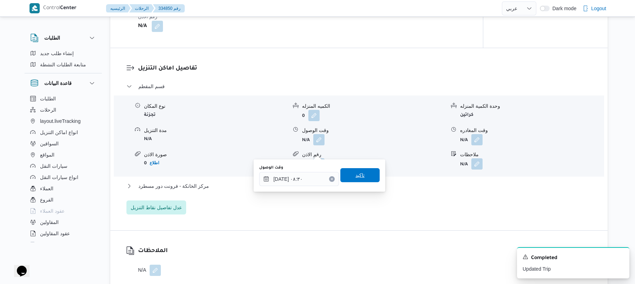
click at [366, 179] on span "تاكيد" at bounding box center [360, 175] width 39 height 14
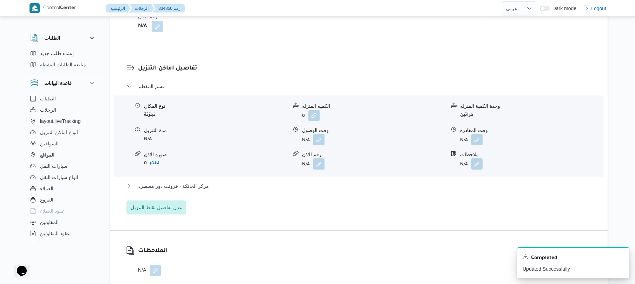
click at [333, 195] on div "مركز الخانكة - فرونت دور مسطرد" at bounding box center [360, 188] width 466 height 13
click at [337, 190] on button "مركز الخانكة - فرونت دور مسطرد" at bounding box center [360, 186] width 466 height 8
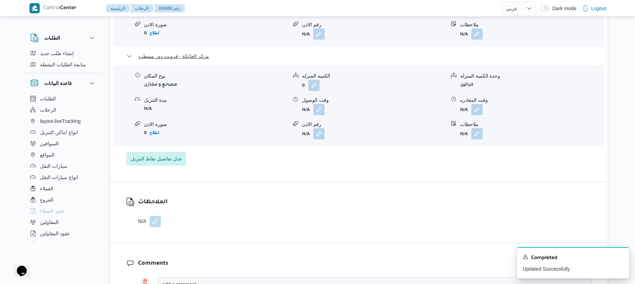
scroll to position [712, 0]
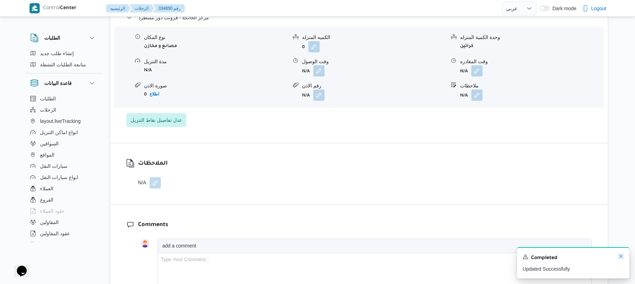
click at [621, 255] on icon "Dismiss toast" at bounding box center [622, 257] width 6 height 6
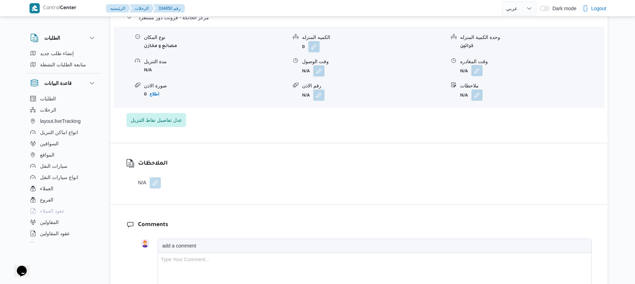
click at [480, 76] on button "button" at bounding box center [477, 70] width 11 height 11
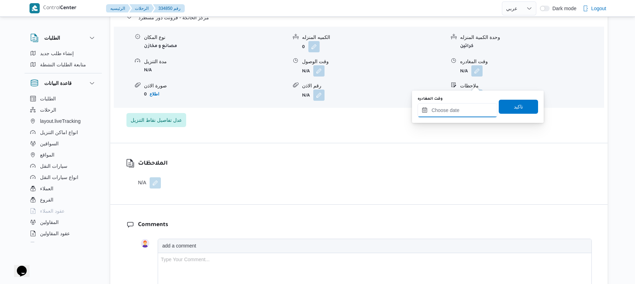
click at [467, 106] on input "وقت المغادره" at bounding box center [458, 110] width 80 height 14
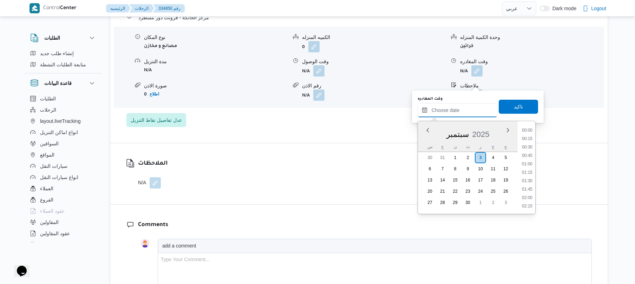
scroll to position [565, 0]
click at [527, 147] on li "17:15" at bounding box center [527, 146] width 16 height 7
type input "٠٣/٠٩/٢٠٢٥ ١٧:١٥"
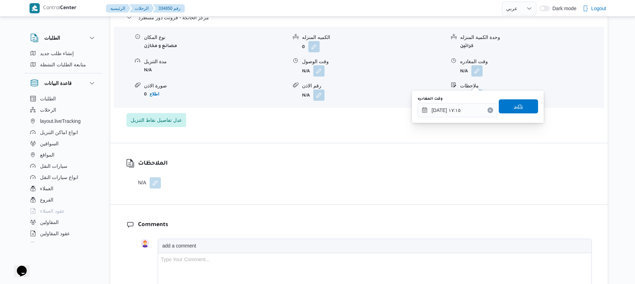
click at [522, 109] on span "تاكيد" at bounding box center [518, 106] width 39 height 14
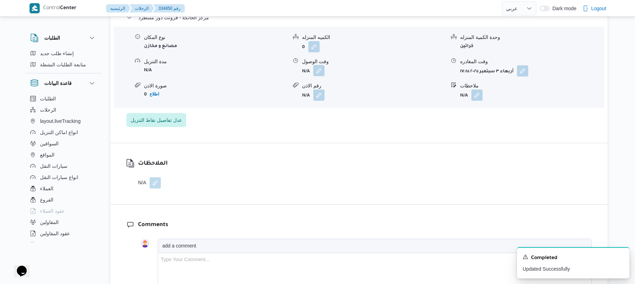
click at [322, 76] on button "button" at bounding box center [318, 70] width 11 height 11
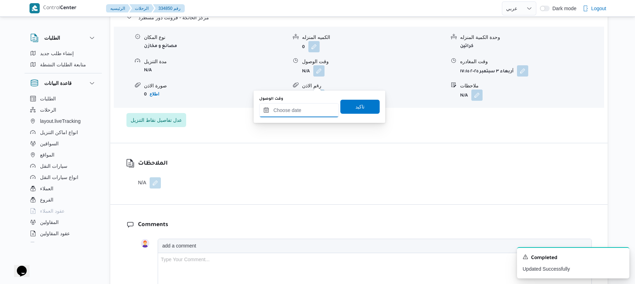
click at [314, 108] on input "وقت الوصول" at bounding box center [299, 110] width 80 height 14
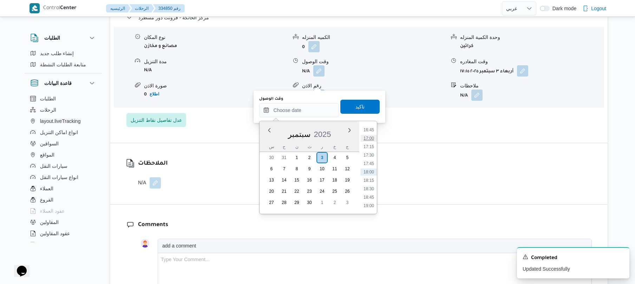
click at [373, 138] on li "17:00" at bounding box center [369, 138] width 16 height 7
type input "٠٣/٠٩/٢٠٢٥ ١٧:٠٠"
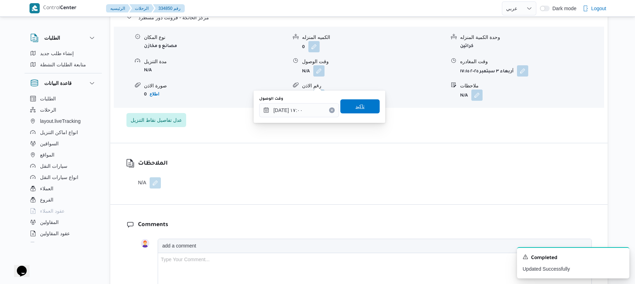
click at [357, 105] on span "تاكيد" at bounding box center [360, 106] width 9 height 8
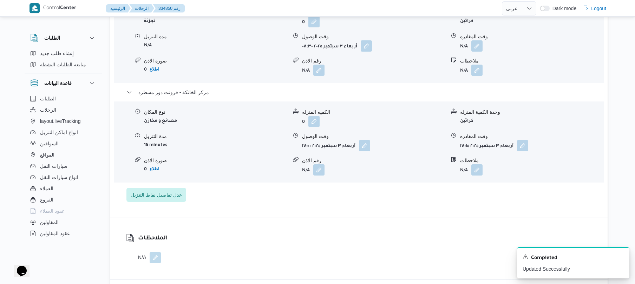
scroll to position [619, 0]
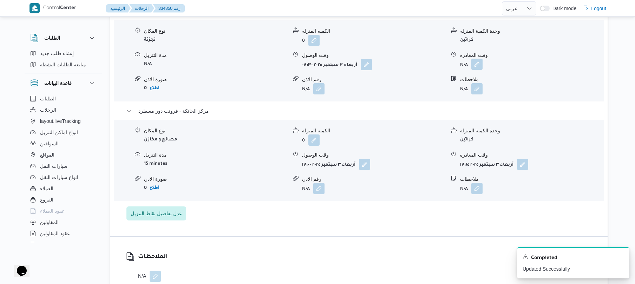
click at [479, 70] on button "button" at bounding box center [477, 64] width 11 height 11
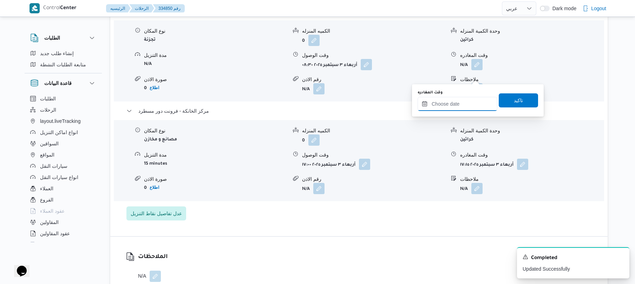
click at [449, 110] on input "وقت المغادره" at bounding box center [458, 104] width 80 height 14
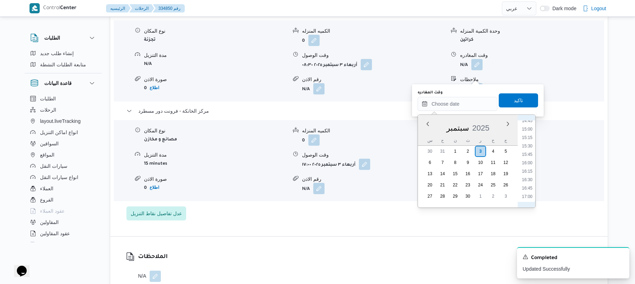
scroll to position [497, 0]
click at [529, 168] on li "16:00" at bounding box center [527, 167] width 16 height 7
type input "٠٣/٠٩/٢٠٢٥ ١٦:٠٠"
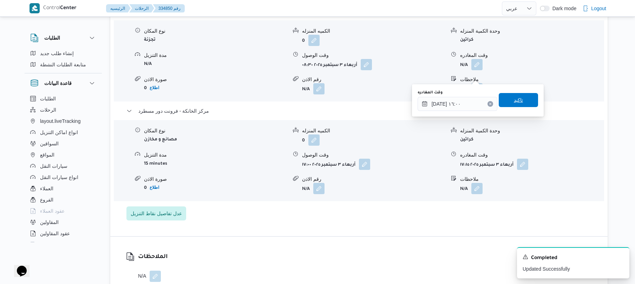
click at [525, 103] on span "تاكيد" at bounding box center [518, 100] width 39 height 14
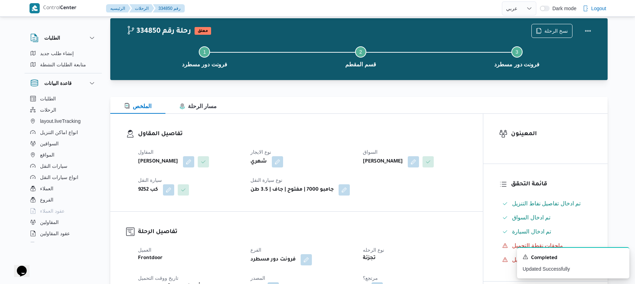
scroll to position [0, 0]
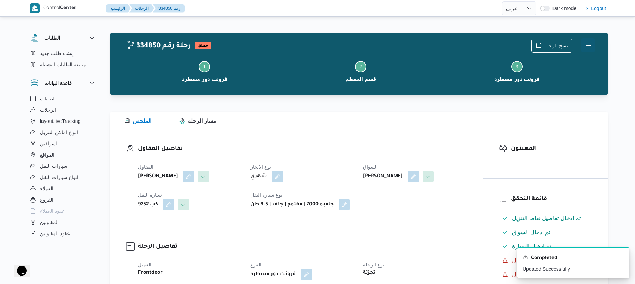
click at [588, 45] on button "Actions" at bounding box center [588, 45] width 14 height 14
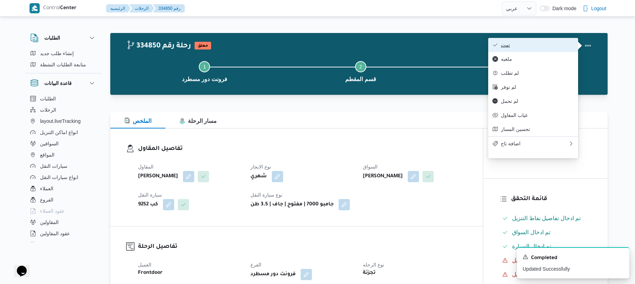
click at [561, 45] on span "تمت" at bounding box center [537, 45] width 73 height 6
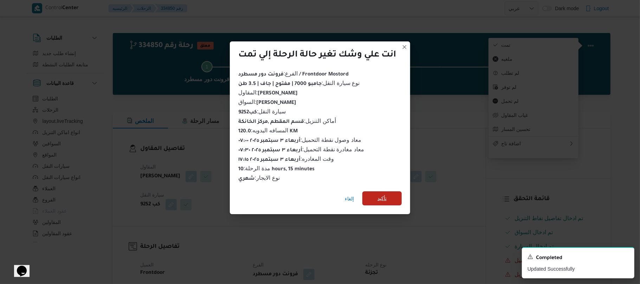
click at [399, 196] on span "تأكيد" at bounding box center [381, 199] width 39 height 14
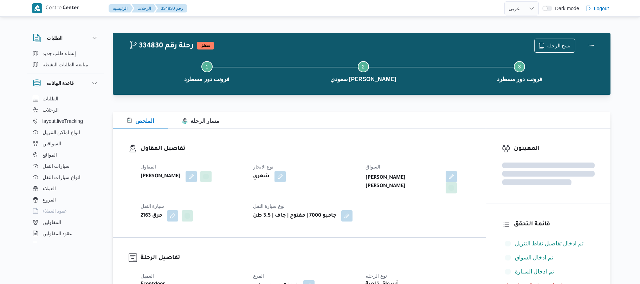
select select "ar"
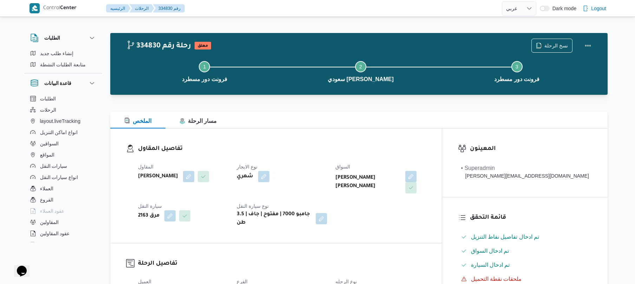
click at [424, 96] on div at bounding box center [359, 99] width 498 height 8
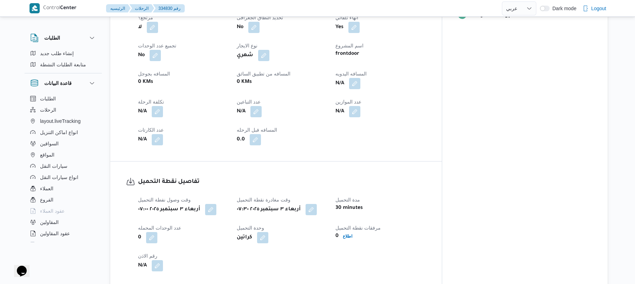
scroll to position [318, 0]
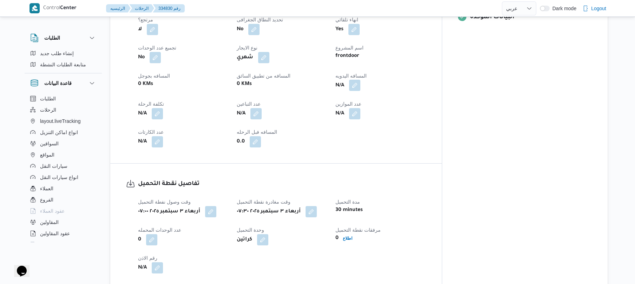
click at [361, 82] on button "button" at bounding box center [354, 85] width 11 height 11
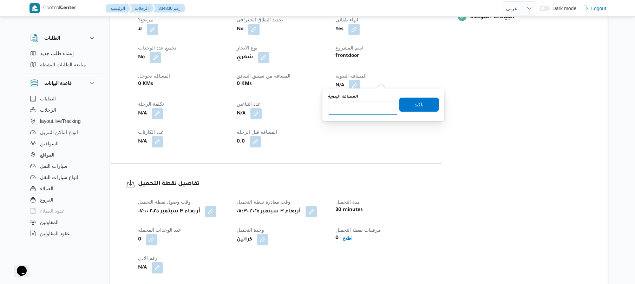
click at [374, 109] on input "المسافه اليدويه" at bounding box center [363, 108] width 70 height 14
type input "120"
click at [407, 106] on span "تاكيد" at bounding box center [419, 104] width 39 height 14
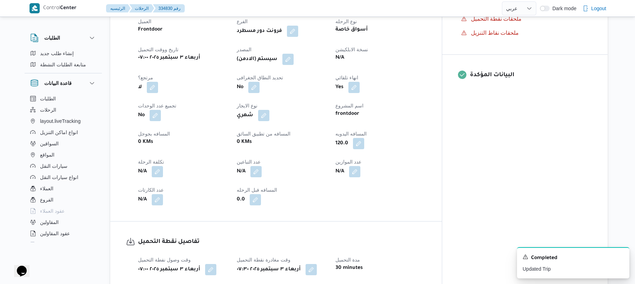
scroll to position [244, 0]
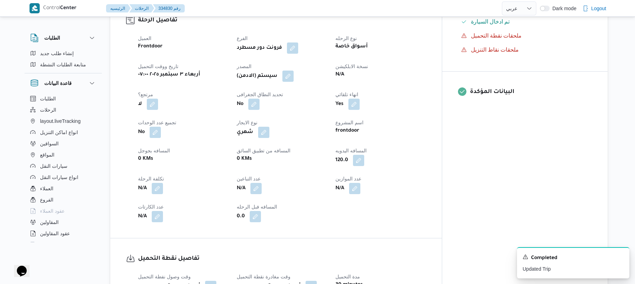
click at [311, 73] on div "(سيستم (الادمن" at bounding box center [282, 76] width 92 height 13
click at [294, 73] on button "button" at bounding box center [288, 75] width 11 height 11
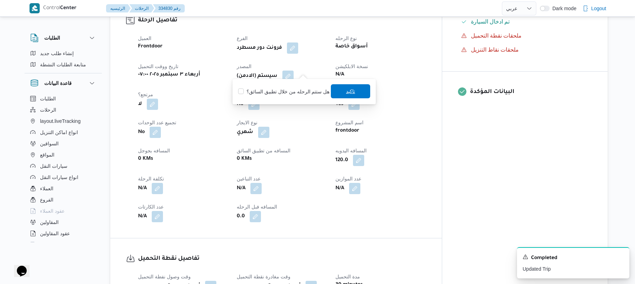
click at [335, 89] on span "تاكيد" at bounding box center [350, 91] width 39 height 14
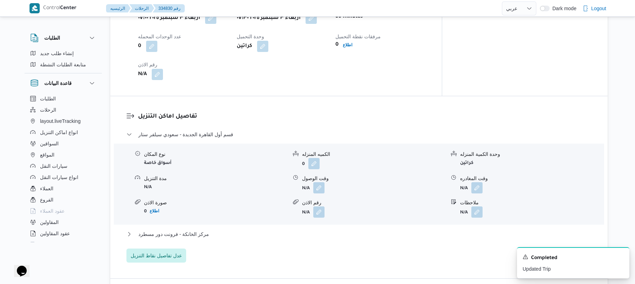
scroll to position [619, 0]
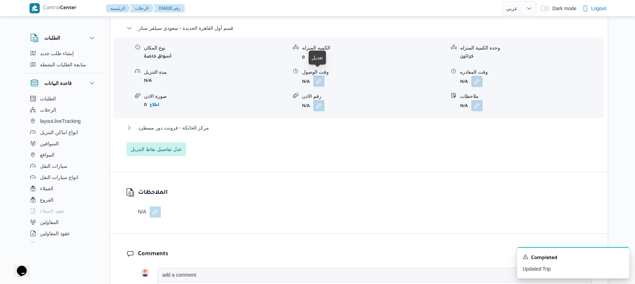
click at [319, 77] on button "button" at bounding box center [318, 81] width 11 height 11
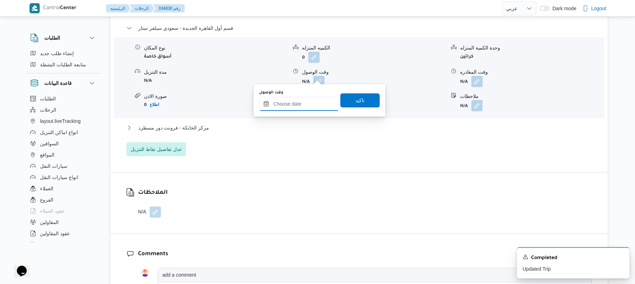
click at [295, 106] on input "وقت الوصول" at bounding box center [299, 104] width 80 height 14
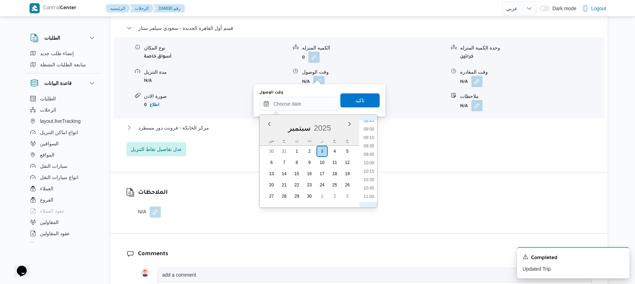
scroll to position [229, 0]
click at [373, 174] on li "08:15" at bounding box center [369, 172] width 16 height 7
type input "٠٣/٠٩/٢٠٢٥ ٠٨:١٥"
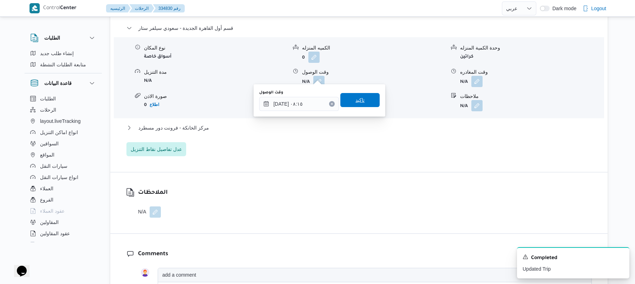
click at [361, 106] on span "تاكيد" at bounding box center [360, 100] width 39 height 14
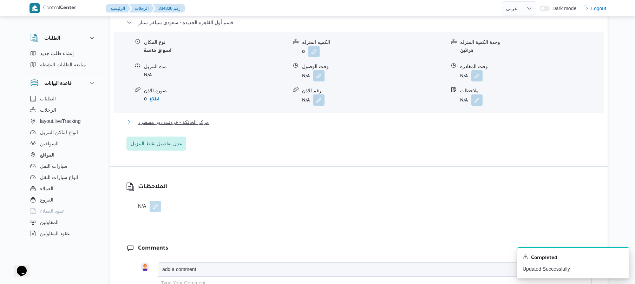
click at [327, 121] on button "مركز الخانكة - فرونت دور مسطرد" at bounding box center [360, 122] width 466 height 8
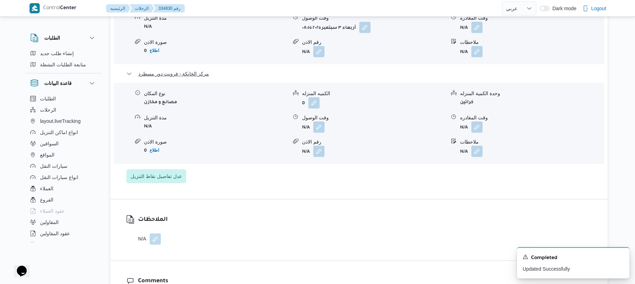
scroll to position [675, 0]
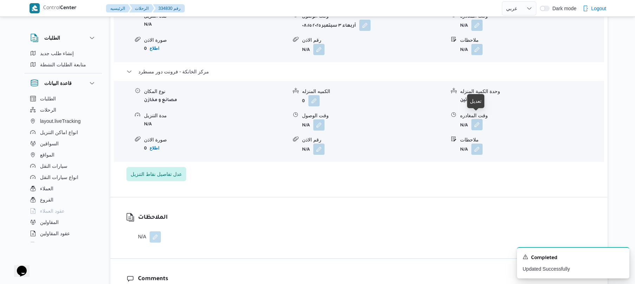
click at [478, 120] on button "button" at bounding box center [477, 124] width 11 height 11
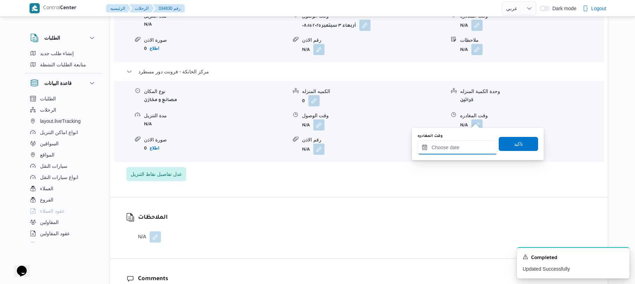
click at [444, 152] on input "وقت المغادره" at bounding box center [458, 148] width 80 height 14
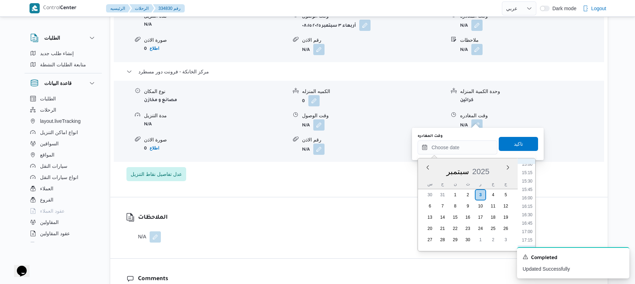
scroll to position [505, 0]
click at [526, 221] on li "16:30" at bounding box center [527, 219] width 16 height 7
type input "٠٣/٠٩/٢٠٢٥ ١٦:٣٠"
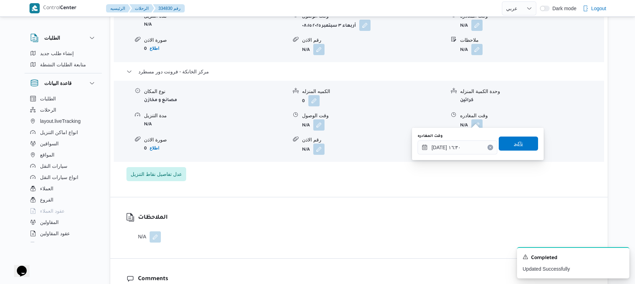
click at [517, 148] on span "تاكيد" at bounding box center [518, 144] width 39 height 14
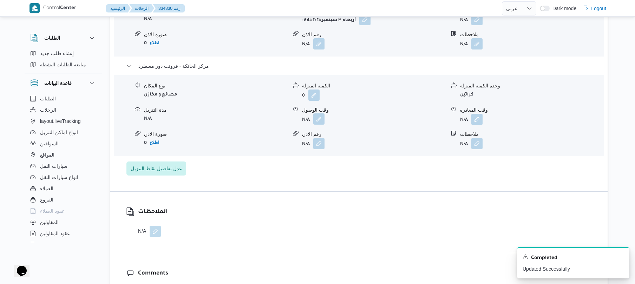
click at [324, 119] on button "button" at bounding box center [318, 119] width 11 height 11
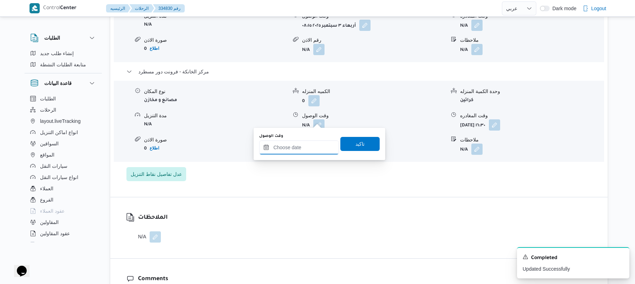
click at [317, 147] on input "وقت الوصول" at bounding box center [299, 148] width 80 height 14
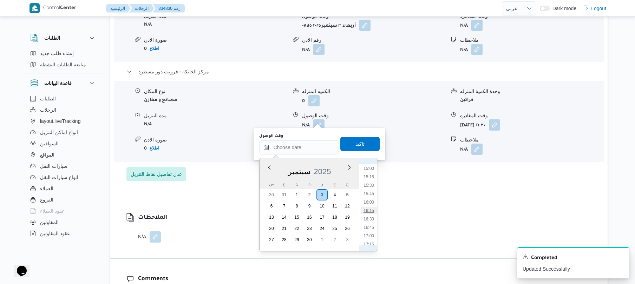
click at [371, 210] on li "16:15" at bounding box center [369, 210] width 16 height 7
type input "٠٣/٠٩/٢٠٢٥ ١٦:١٥"
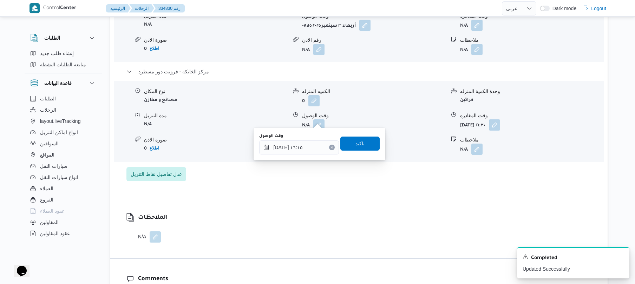
click at [368, 146] on span "تاكيد" at bounding box center [360, 144] width 39 height 14
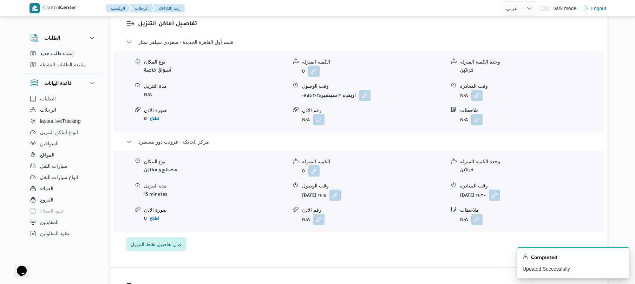
scroll to position [600, 0]
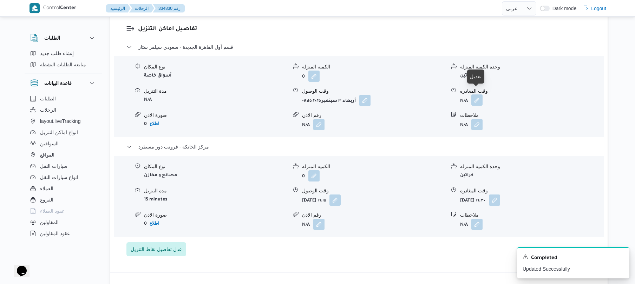
click at [477, 95] on button "button" at bounding box center [477, 100] width 11 height 11
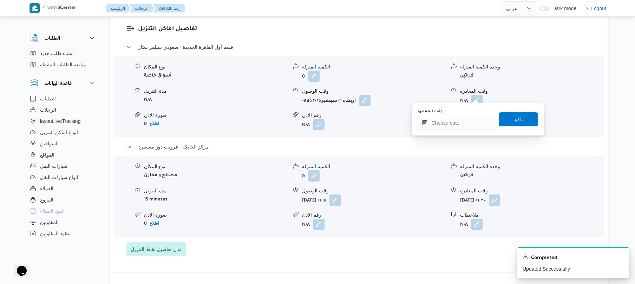
click at [455, 113] on div "وقت المغادره" at bounding box center [458, 112] width 80 height 6
click at [454, 118] on input "وقت المغادره" at bounding box center [458, 123] width 80 height 14
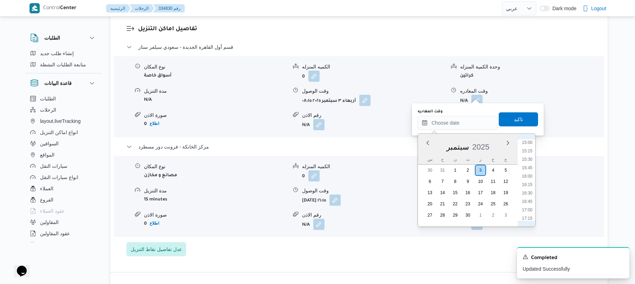
scroll to position [505, 0]
click at [530, 161] on li "15:30" at bounding box center [527, 160] width 16 height 7
type input "٠٣/٠٩/٢٠٢٥ ١٥:٣٠"
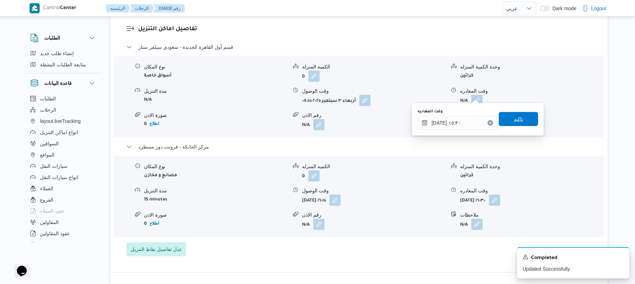
click at [522, 121] on span "تاكيد" at bounding box center [518, 119] width 39 height 14
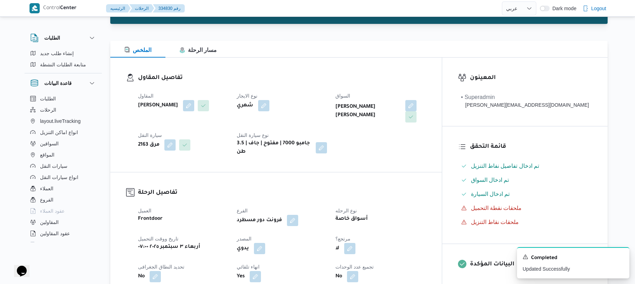
scroll to position [0, 0]
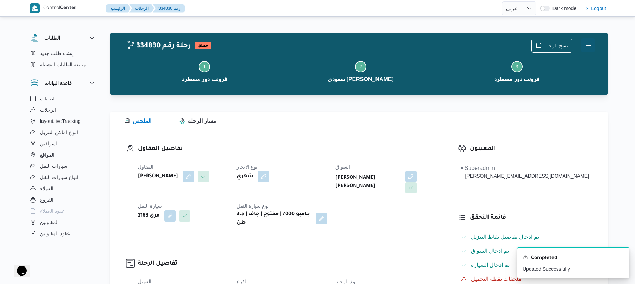
click at [586, 43] on button "Actions" at bounding box center [588, 45] width 14 height 14
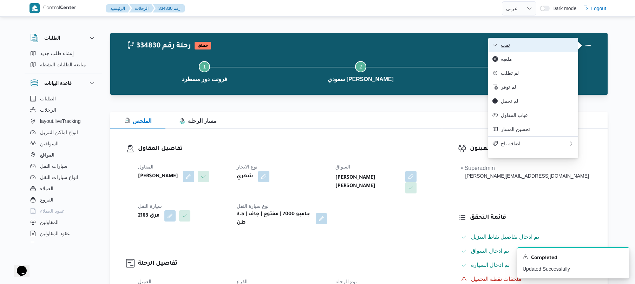
click at [497, 44] on icon "button" at bounding box center [496, 45] width 6 height 6
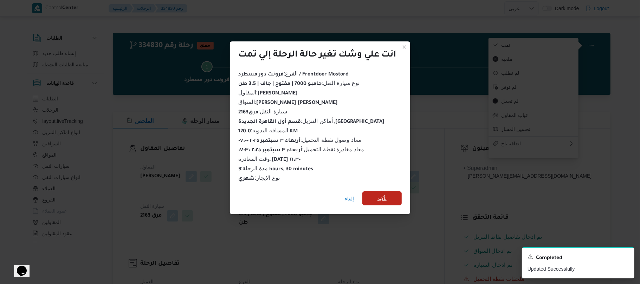
click at [389, 194] on span "تأكيد" at bounding box center [381, 199] width 39 height 14
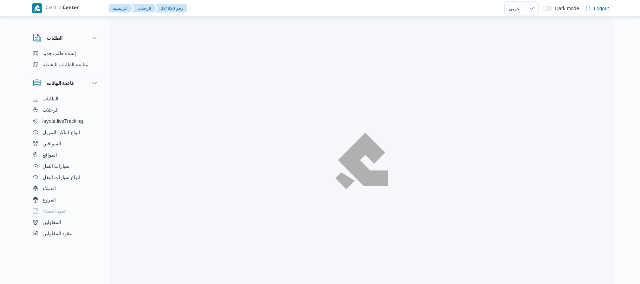
select select "ar"
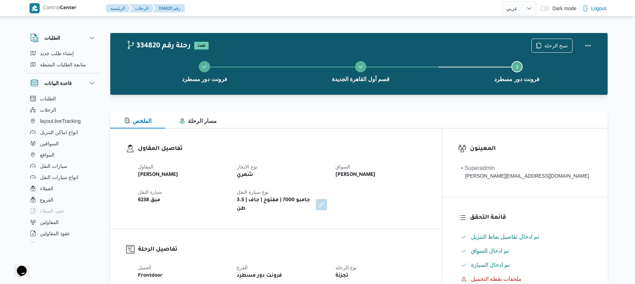
click at [342, 156] on dl "تفاصيل المقاول المقاول [PERSON_NAME] نوع الايجار شهري السواق [PERSON_NAME] سيار…" at bounding box center [282, 178] width 288 height 69
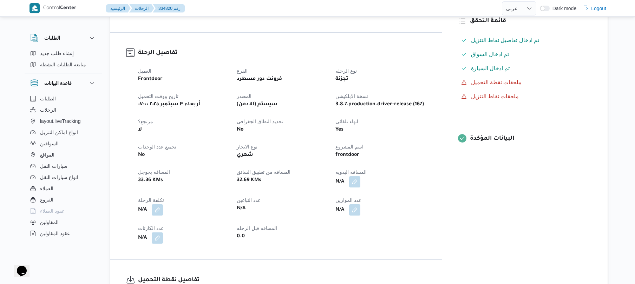
scroll to position [244, 0]
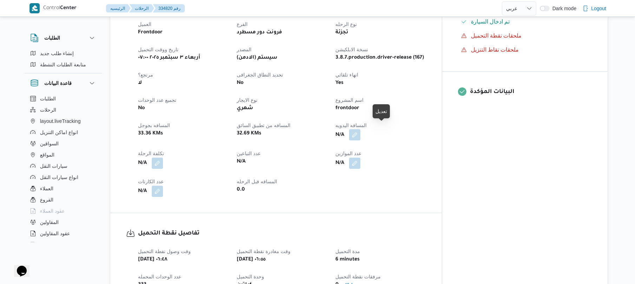
click at [361, 134] on button "button" at bounding box center [354, 134] width 11 height 11
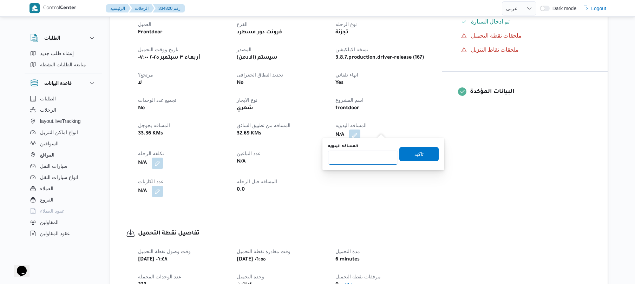
click at [368, 159] on input "المسافه اليدويه" at bounding box center [363, 158] width 70 height 14
type input "120"
click at [415, 152] on span "تاكيد" at bounding box center [419, 154] width 9 height 8
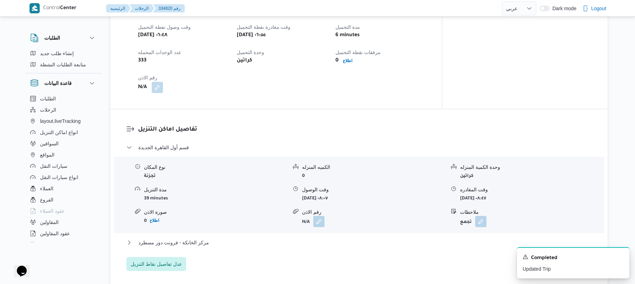
scroll to position [468, 0]
click at [315, 239] on button "مركز الخانكة - فرونت دور مسطرد" at bounding box center [360, 242] width 466 height 8
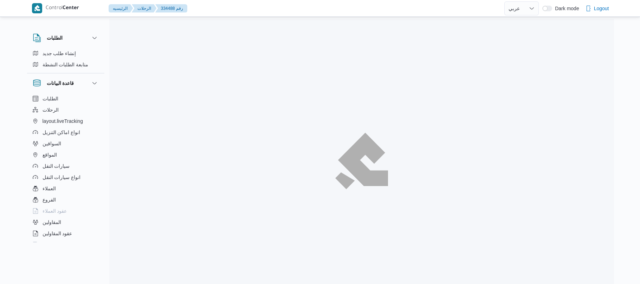
select select "ar"
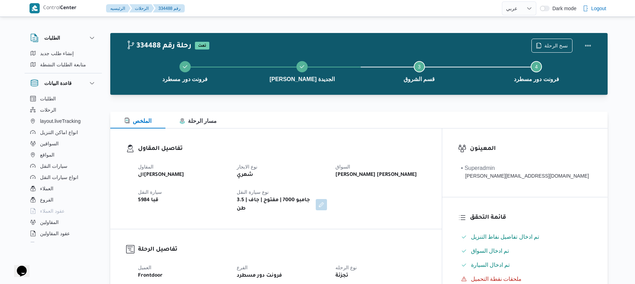
click at [383, 120] on div "الملخص مسار الرحلة" at bounding box center [359, 120] width 498 height 17
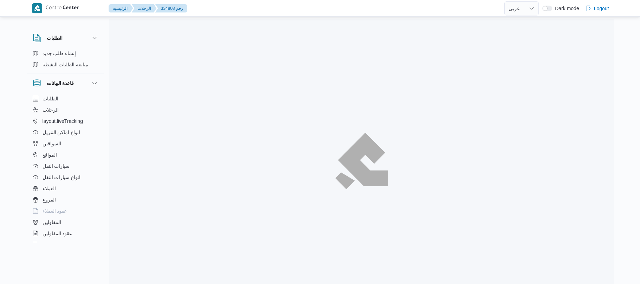
select select "ar"
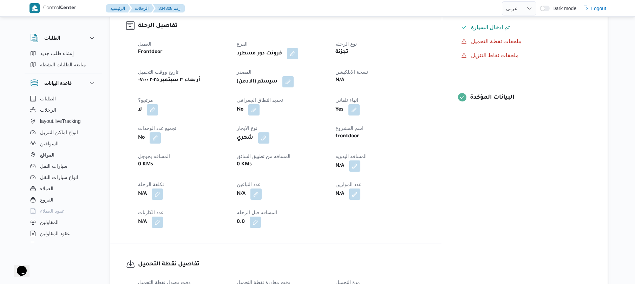
scroll to position [244, 0]
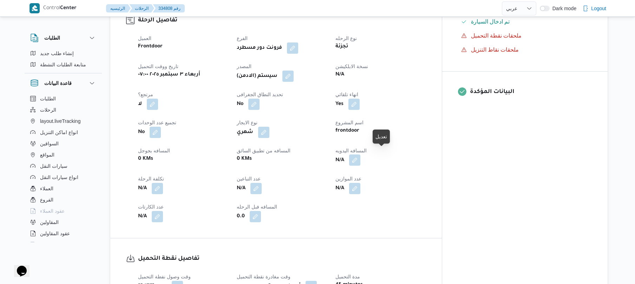
click at [361, 158] on button "button" at bounding box center [354, 160] width 11 height 11
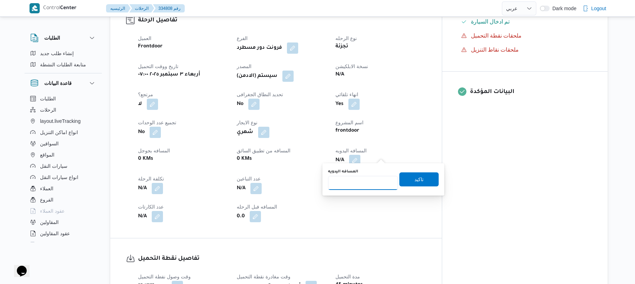
click at [362, 180] on input "المسافه اليدويه" at bounding box center [363, 183] width 70 height 14
type input "70"
click at [418, 176] on span "تاكيد" at bounding box center [419, 179] width 9 height 8
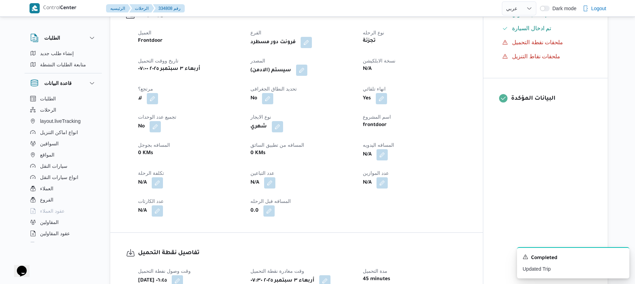
click at [304, 66] on button "button" at bounding box center [301, 70] width 11 height 11
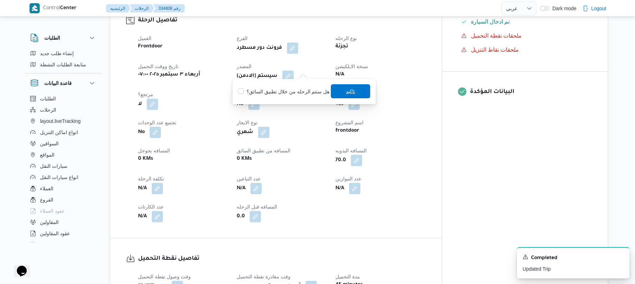
click at [341, 93] on span "تاكيد" at bounding box center [350, 91] width 39 height 14
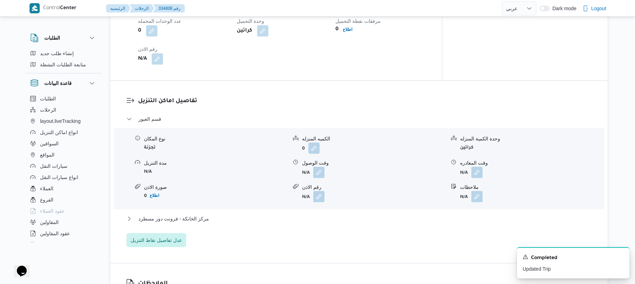
scroll to position [562, 0]
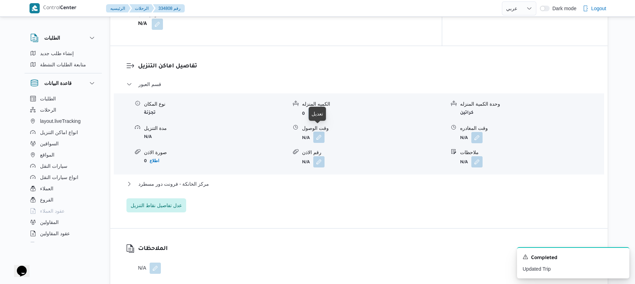
click at [318, 132] on button "button" at bounding box center [318, 137] width 11 height 11
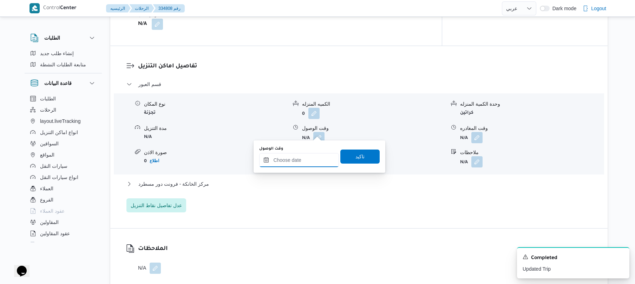
click at [290, 165] on input "وقت الوصول" at bounding box center [299, 160] width 80 height 14
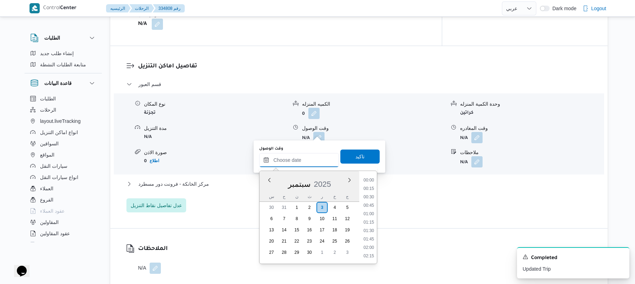
scroll to position [574, 0]
click at [376, 197] on li "17:30" at bounding box center [369, 196] width 16 height 7
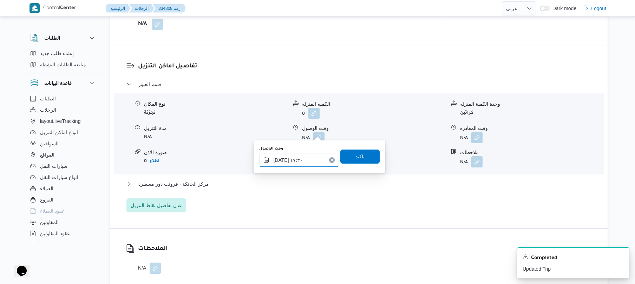
click at [303, 160] on input "٠٣/٠٩/٢٠٢٥ ١٧:٣٠" at bounding box center [299, 160] width 80 height 14
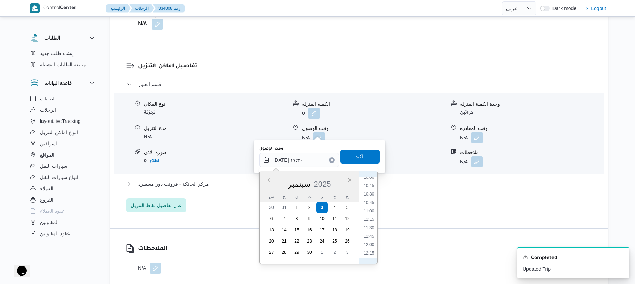
scroll to position [271, 0]
click at [370, 179] on li "08:00" at bounding box center [369, 179] width 16 height 7
type input "٠٣/٠٩/٢٠٢٥ ٠٨:٠٠"
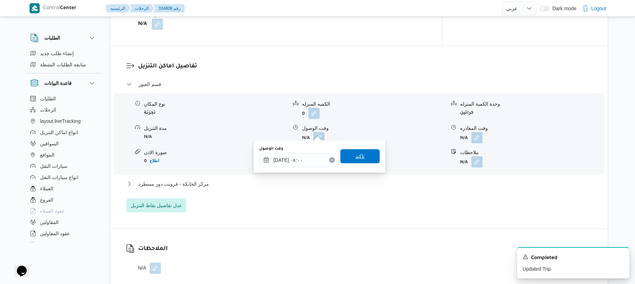
click at [366, 161] on span "تاكيد" at bounding box center [360, 156] width 39 height 14
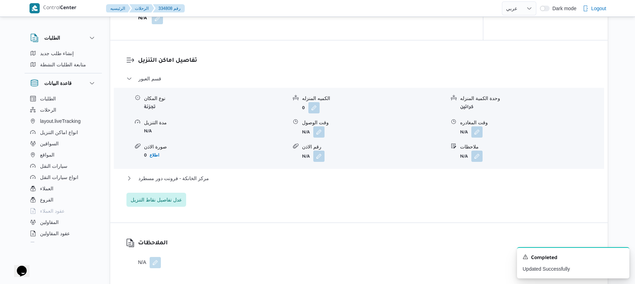
click at [343, 183] on div "مركز الخانكة - فرونت دور مسطرد" at bounding box center [360, 180] width 466 height 13
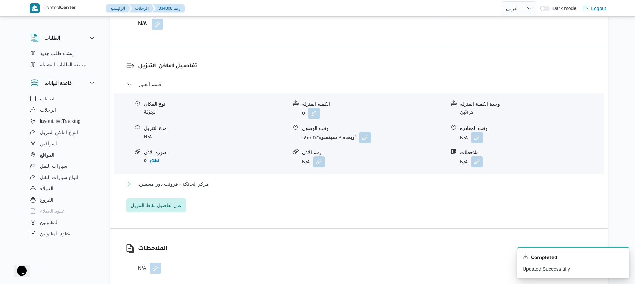
click at [346, 180] on button "مركز الخانكة - فرونت دور مسطرد" at bounding box center [360, 184] width 466 height 8
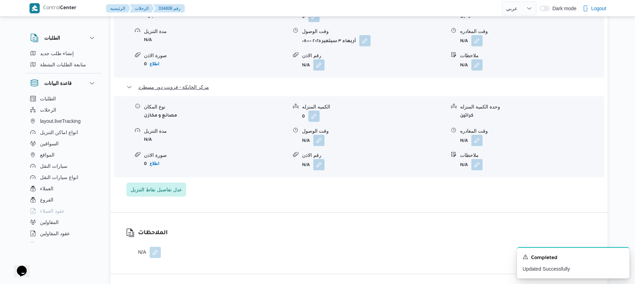
scroll to position [675, 0]
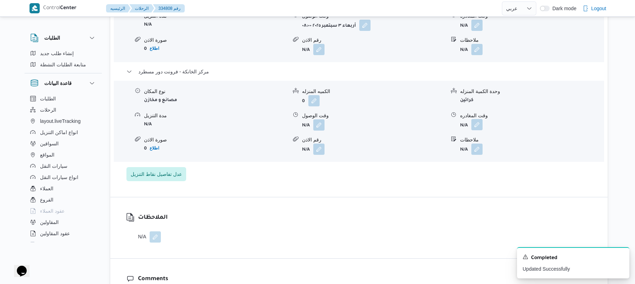
click at [478, 119] on button "button" at bounding box center [477, 124] width 11 height 11
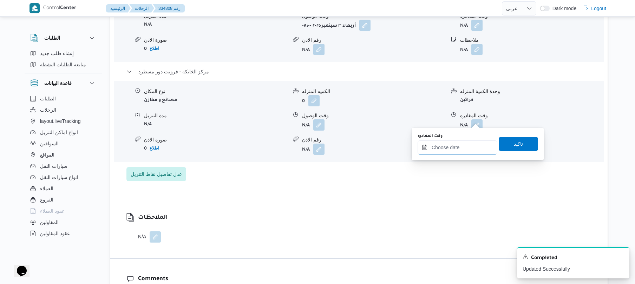
click at [451, 153] on input "وقت المغادره" at bounding box center [458, 148] width 80 height 14
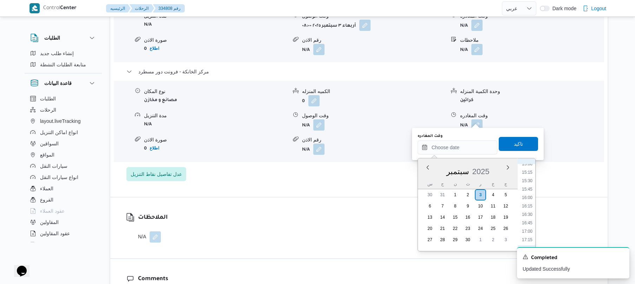
scroll to position [505, 0]
click at [529, 228] on li "16:45" at bounding box center [527, 227] width 16 height 7
type input "٠٣/٠٩/٢٠٢٥ ١٦:٤٥"
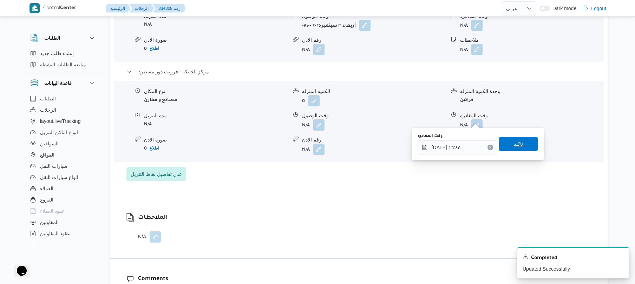
click at [525, 144] on span "تاكيد" at bounding box center [518, 144] width 39 height 14
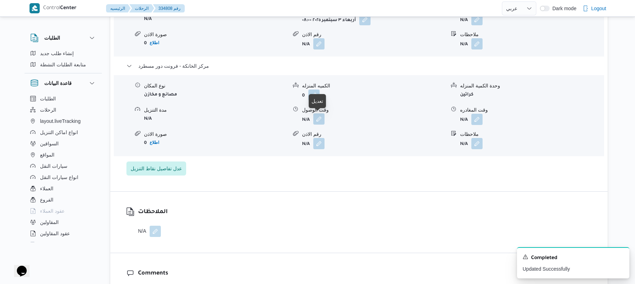
click at [319, 119] on button "button" at bounding box center [318, 119] width 11 height 11
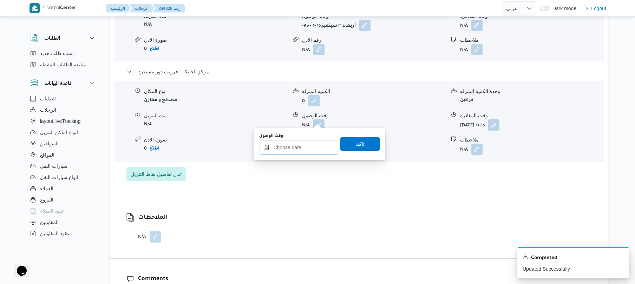
click at [315, 142] on input "وقت الوصول" at bounding box center [299, 148] width 80 height 14
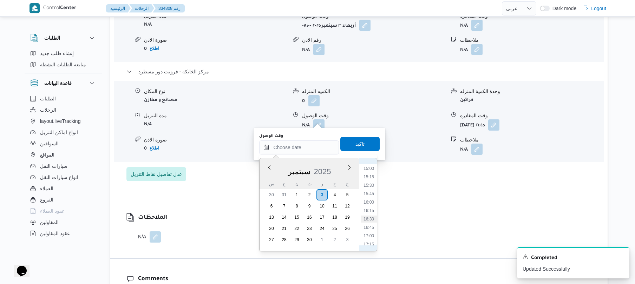
click at [370, 220] on li "16:30" at bounding box center [369, 219] width 16 height 7
type input "٠٣/٠٩/٢٠٢٥ ١٦:٣٠"
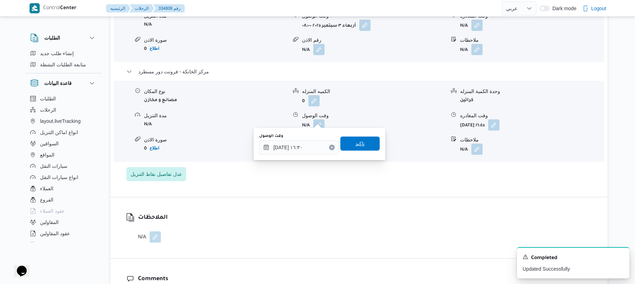
click at [366, 147] on span "تاكيد" at bounding box center [360, 144] width 39 height 14
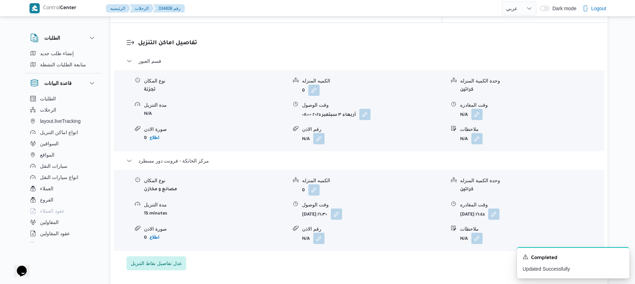
scroll to position [581, 0]
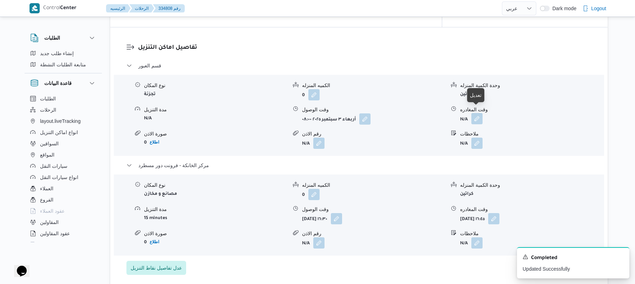
click at [476, 114] on button "button" at bounding box center [477, 118] width 11 height 11
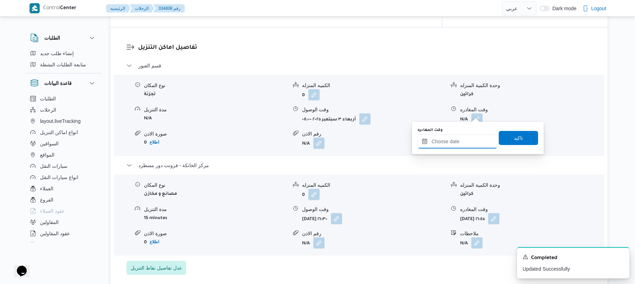
click at [453, 141] on input "وقت المغادره" at bounding box center [458, 142] width 80 height 14
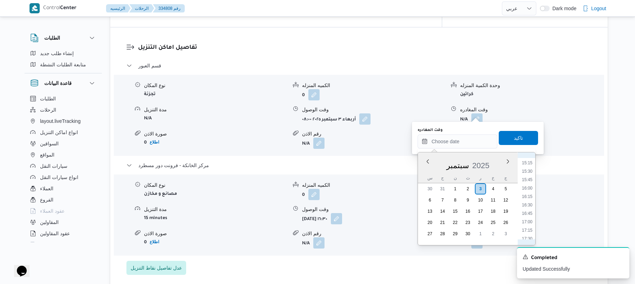
scroll to position [505, 0]
click at [530, 195] on li "16:00" at bounding box center [527, 196] width 16 height 7
type input "[DATE] ١٦:٠٠"
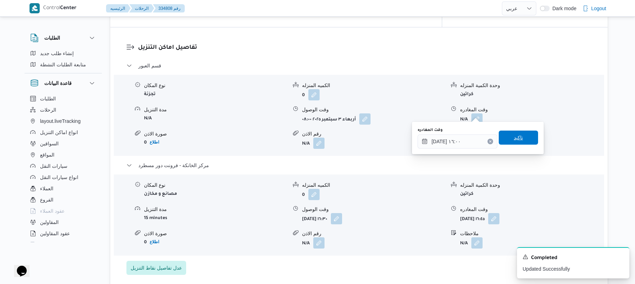
click at [518, 138] on span "تاكيد" at bounding box center [518, 138] width 9 height 8
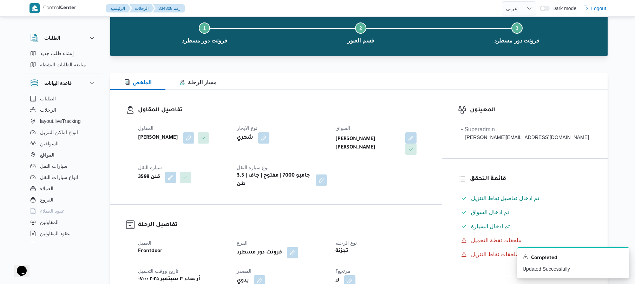
scroll to position [0, 0]
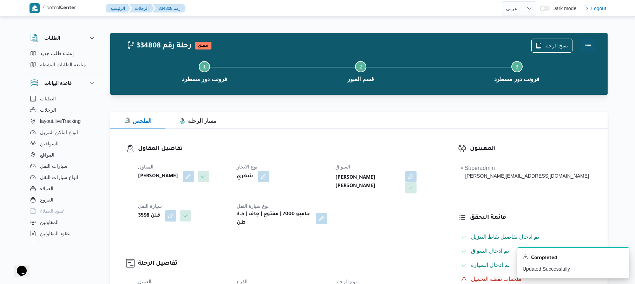
click at [585, 50] on button "Actions" at bounding box center [588, 45] width 14 height 14
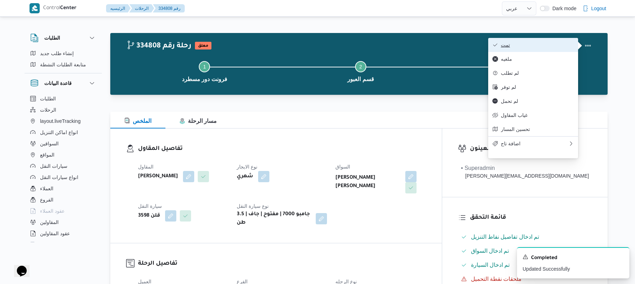
click at [550, 44] on span "تمت" at bounding box center [537, 45] width 73 height 6
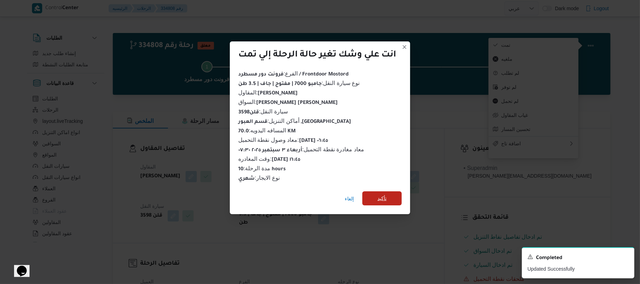
click at [393, 195] on span "تأكيد" at bounding box center [381, 199] width 39 height 14
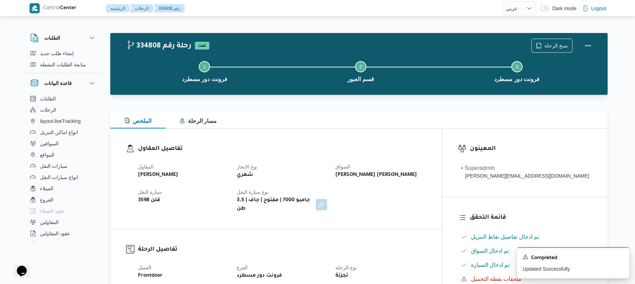
click at [327, 166] on dt "نوع الايجار" at bounding box center [282, 167] width 90 height 8
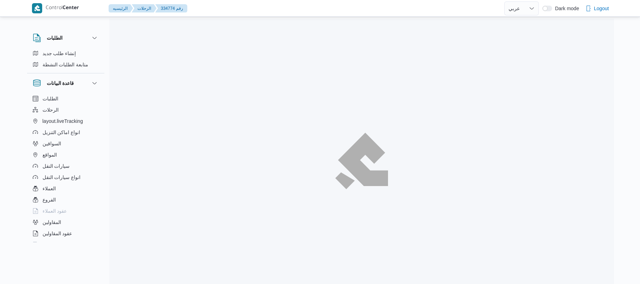
select select "ar"
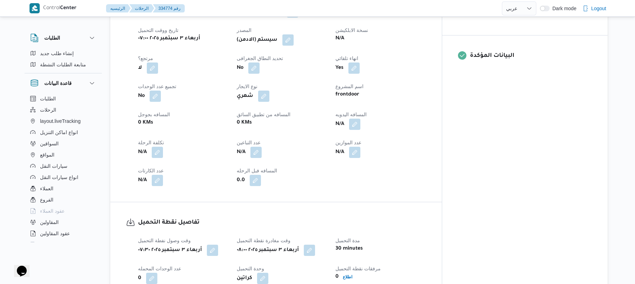
scroll to position [300, 0]
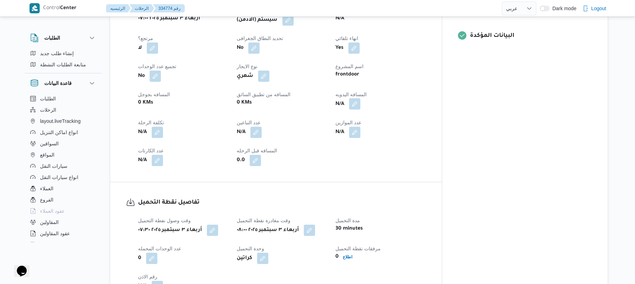
click at [361, 98] on button "button" at bounding box center [354, 103] width 11 height 11
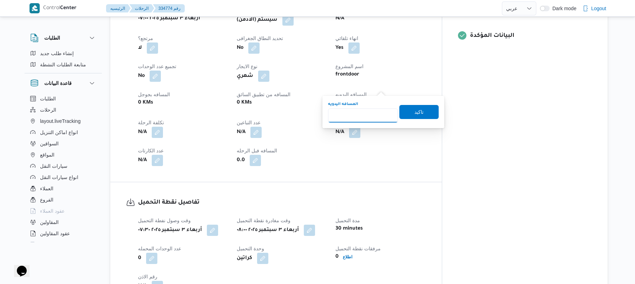
click at [377, 110] on input "المسافه اليدويه" at bounding box center [363, 116] width 70 height 14
type input "75"
click at [415, 114] on span "تاكيد" at bounding box center [419, 112] width 9 height 8
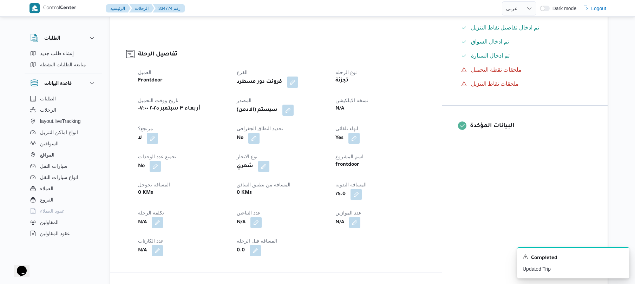
scroll to position [206, 0]
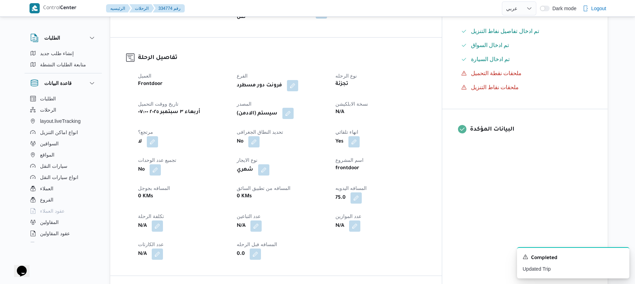
click at [294, 108] on button "button" at bounding box center [288, 113] width 11 height 11
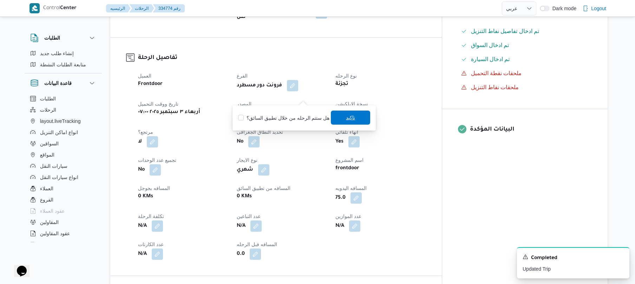
click at [346, 120] on span "تاكيد" at bounding box center [350, 118] width 9 height 8
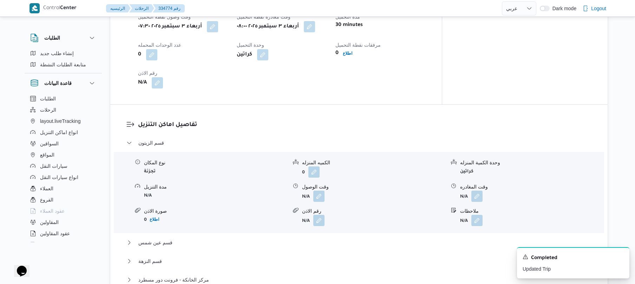
scroll to position [506, 0]
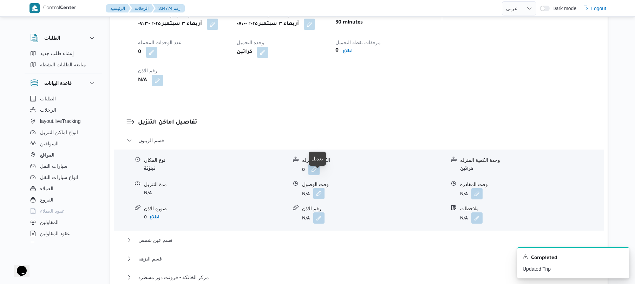
click at [317, 188] on button "button" at bounding box center [318, 193] width 11 height 11
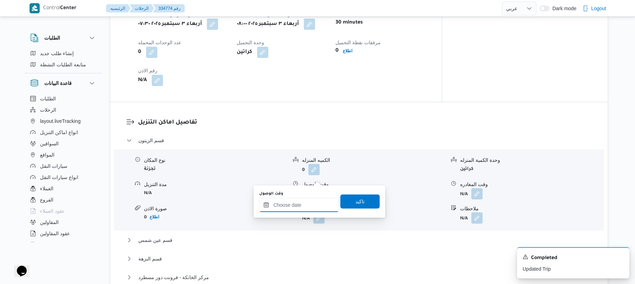
click at [305, 208] on input "وقت الوصول" at bounding box center [299, 205] width 80 height 14
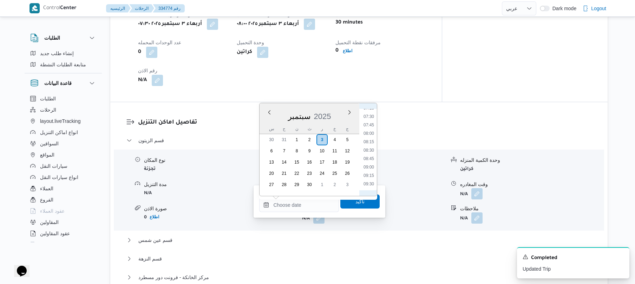
scroll to position [227, 0]
click at [370, 169] on li "08:30" at bounding box center [369, 172] width 16 height 7
type input "٠٣/٠٩/٢٠٢٥ ٠٨:٣٠"
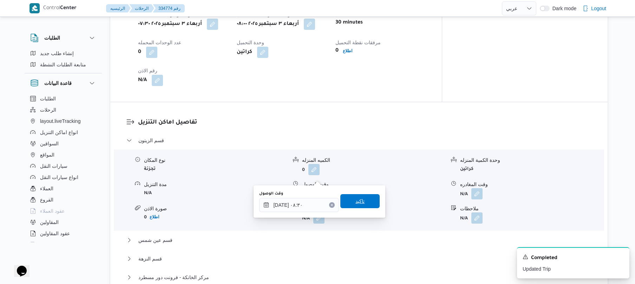
click at [356, 199] on span "تاكيد" at bounding box center [360, 201] width 9 height 8
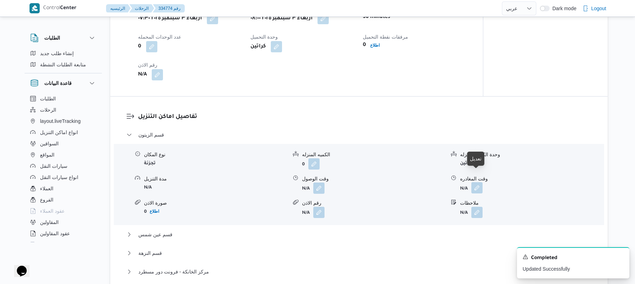
click at [481, 182] on button "button" at bounding box center [477, 187] width 11 height 11
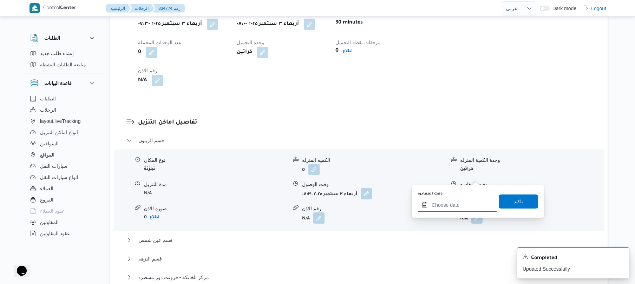
click at [452, 207] on input "وقت المغادره" at bounding box center [458, 205] width 80 height 14
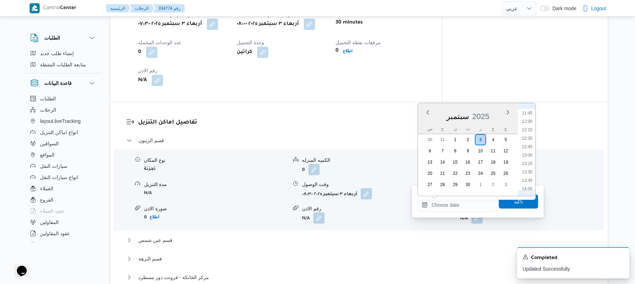
scroll to position [366, 0]
drag, startPoint x: 531, startPoint y: 128, endPoint x: 533, endPoint y: 124, distance: 5.0
click at [533, 124] on li "11:15" at bounding box center [527, 126] width 16 height 7
type input "٠٣/٠٩/٢٠٢٥ ١١:١٥"
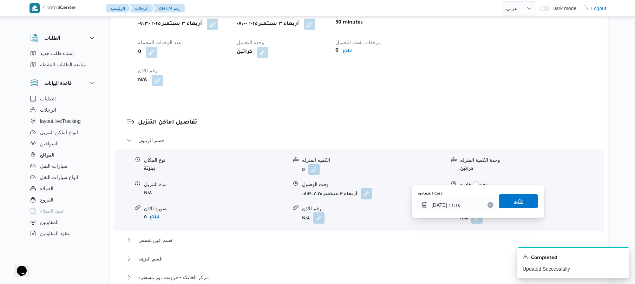
click at [514, 198] on span "تاكيد" at bounding box center [518, 201] width 9 height 8
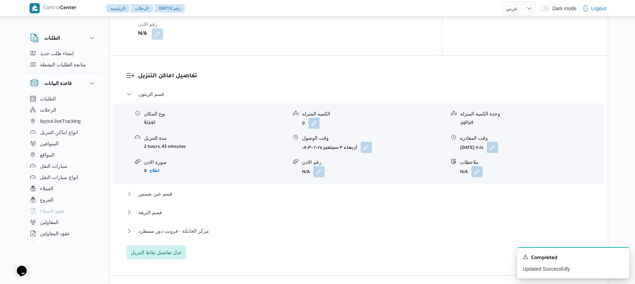
scroll to position [581, 0]
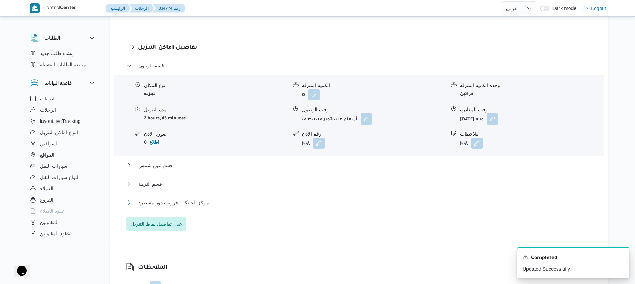
click at [334, 199] on button "مركز الخانكة - فرونت دور مسطرد" at bounding box center [360, 203] width 466 height 8
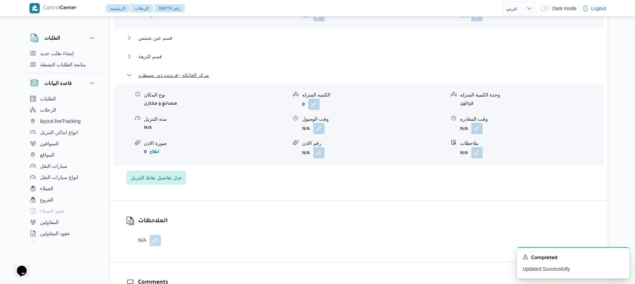
scroll to position [731, 0]
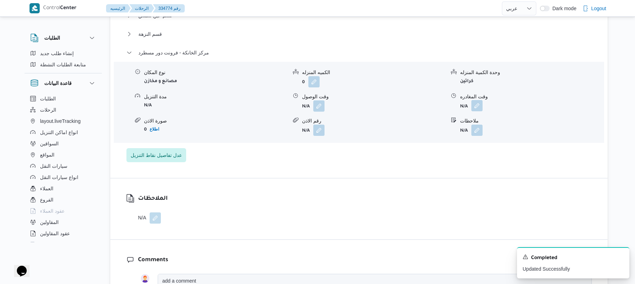
click at [476, 100] on button "button" at bounding box center [477, 105] width 11 height 11
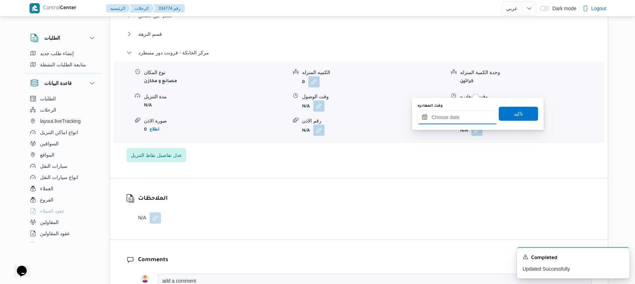
click at [456, 119] on input "وقت المغادره" at bounding box center [458, 117] width 80 height 14
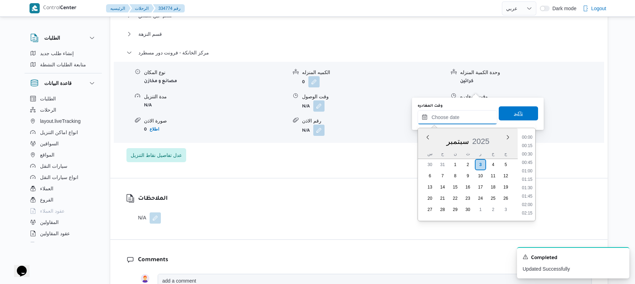
scroll to position [574, 0]
click at [531, 144] on li "17:15" at bounding box center [527, 145] width 16 height 7
type input "٠٣/٠٩/٢٠٢٥ ١٧:١٥"
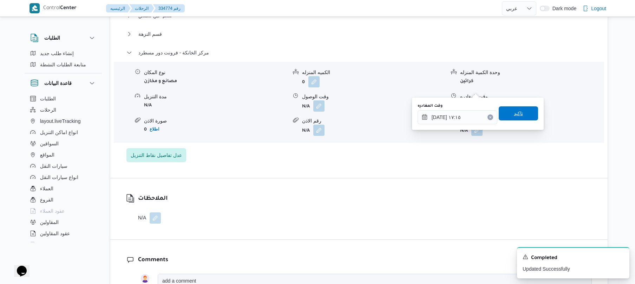
click at [524, 115] on span "تاكيد" at bounding box center [518, 113] width 39 height 14
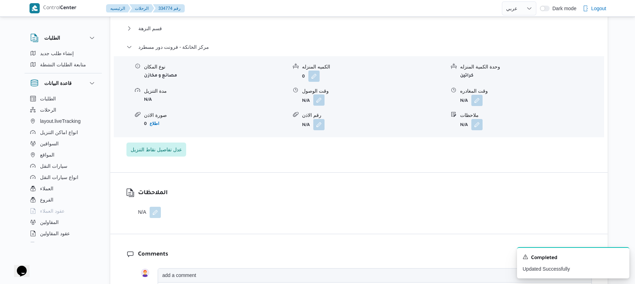
click at [321, 95] on button "button" at bounding box center [318, 100] width 11 height 11
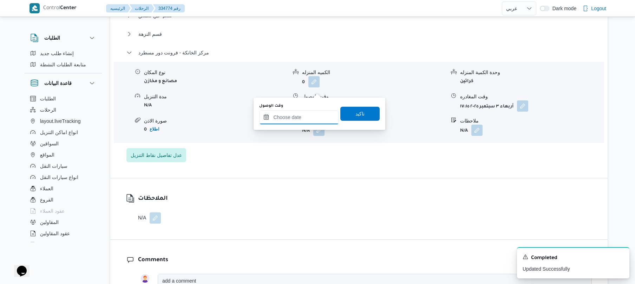
click at [321, 112] on input "وقت الوصول" at bounding box center [299, 117] width 80 height 14
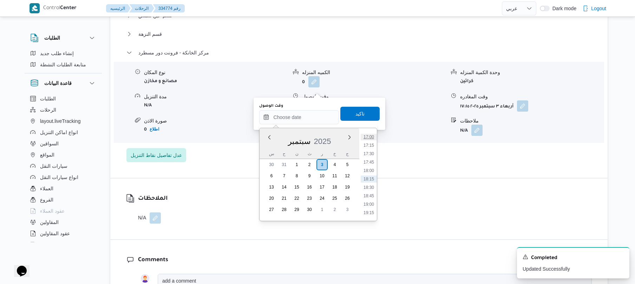
click at [374, 136] on li "17:00" at bounding box center [369, 137] width 16 height 7
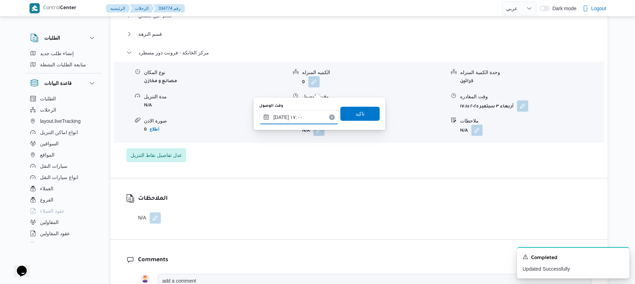
type input "٠٣/٠٩/٢٠٢٥ ١٧:٠٠"
click at [368, 115] on span "تاكيد" at bounding box center [360, 113] width 39 height 14
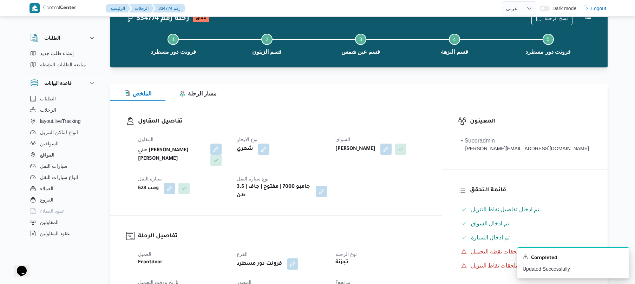
scroll to position [0, 0]
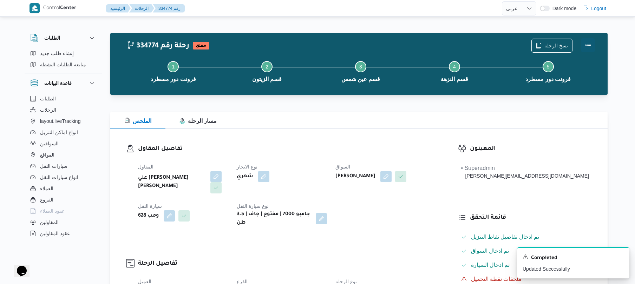
click at [587, 46] on button "Actions" at bounding box center [588, 45] width 14 height 14
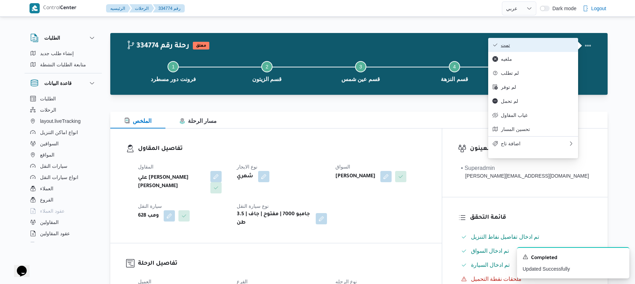
click at [509, 48] on span "تمت" at bounding box center [537, 45] width 73 height 6
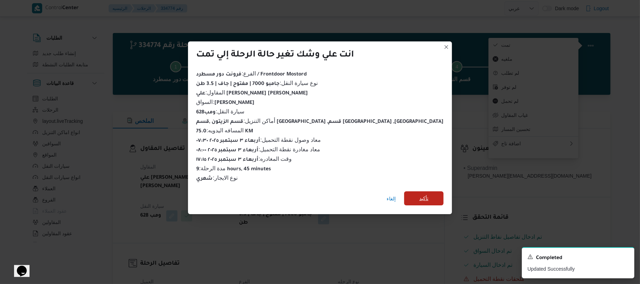
click at [404, 196] on span "تأكيد" at bounding box center [423, 199] width 39 height 14
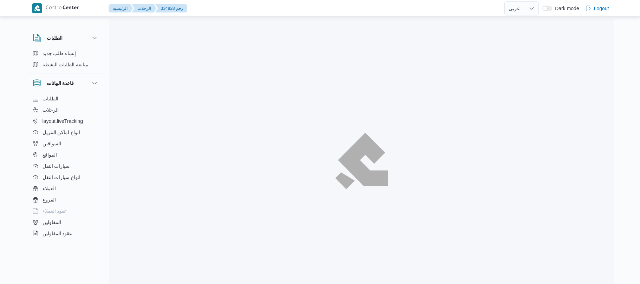
select select "ar"
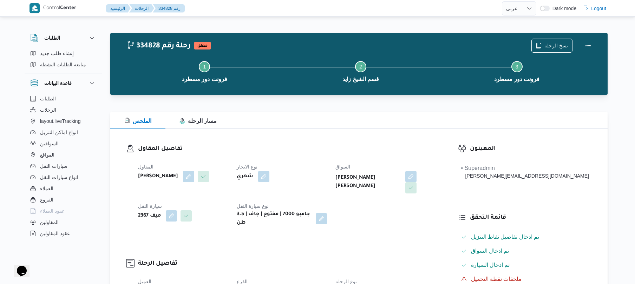
click at [312, 149] on h3 "تفاصيل المقاول" at bounding box center [282, 148] width 288 height 9
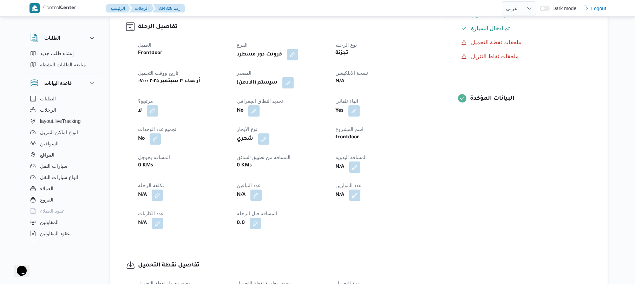
scroll to position [244, 0]
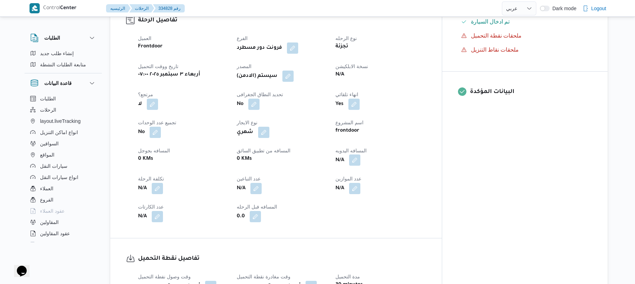
click at [361, 155] on button "button" at bounding box center [354, 160] width 11 height 11
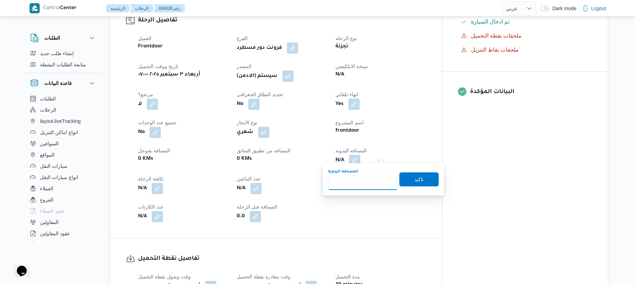
click at [361, 183] on input "المسافه اليدويه" at bounding box center [363, 183] width 70 height 14
type input "130"
click at [415, 183] on span "تاكيد" at bounding box center [419, 179] width 9 height 8
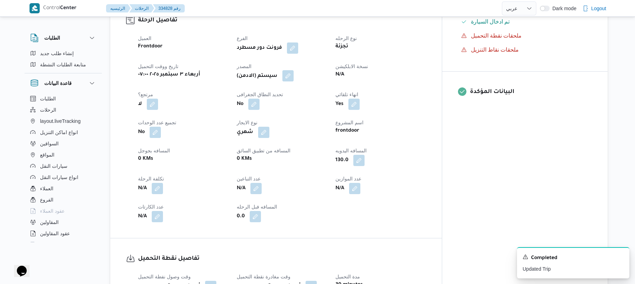
click at [294, 71] on button "button" at bounding box center [288, 75] width 11 height 11
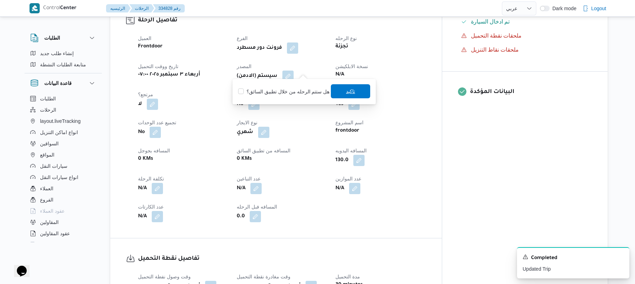
click at [346, 89] on span "تاكيد" at bounding box center [350, 91] width 9 height 8
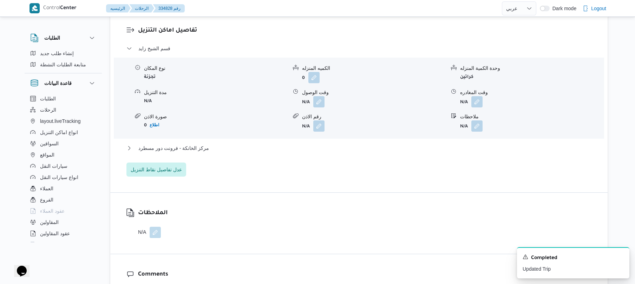
scroll to position [619, 0]
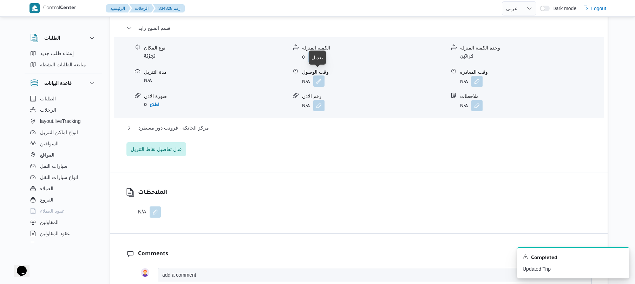
click at [318, 76] on button "button" at bounding box center [318, 81] width 11 height 11
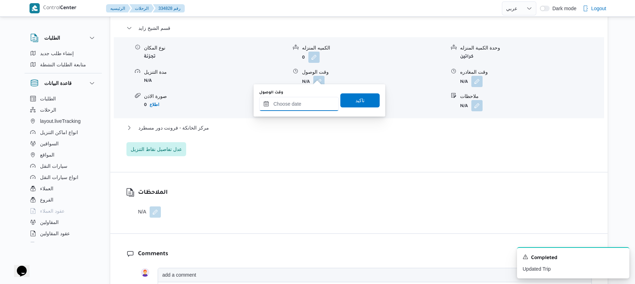
click at [306, 102] on input "وقت الوصول" at bounding box center [299, 104] width 80 height 14
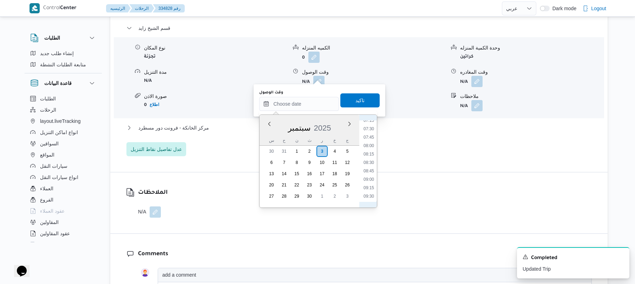
scroll to position [229, 0]
click at [370, 180] on li "08:30" at bounding box center [369, 181] width 16 height 7
type input "٠٣/٠٩/٢٠٢٥ ٠٨:٣٠"
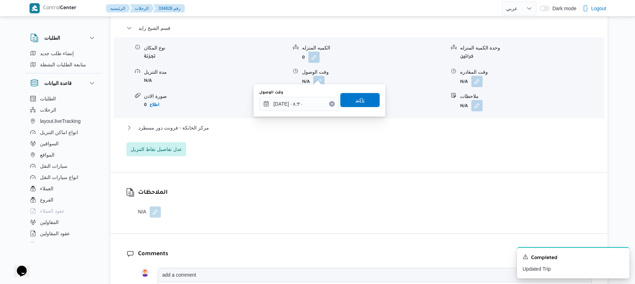
click at [366, 103] on span "تاكيد" at bounding box center [360, 100] width 39 height 14
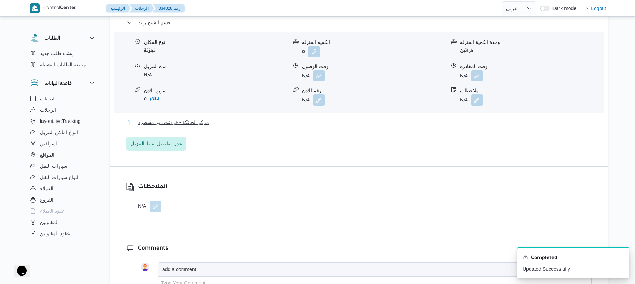
click at [350, 125] on button "مركز الخانكة - فرونت دور مسطرد" at bounding box center [360, 122] width 466 height 8
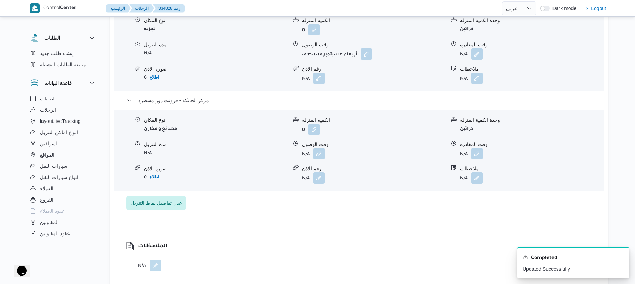
scroll to position [675, 0]
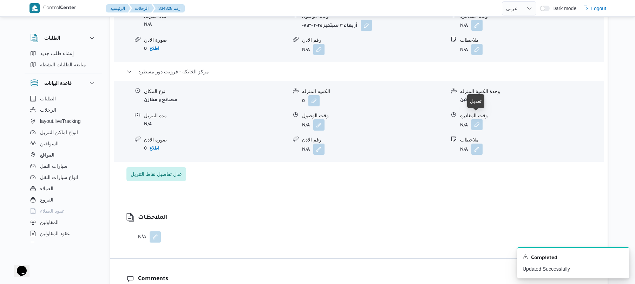
click at [476, 119] on button "button" at bounding box center [477, 124] width 11 height 11
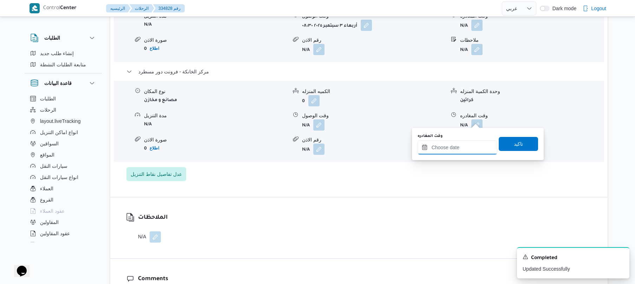
click at [449, 151] on input "وقت المغادره" at bounding box center [458, 148] width 80 height 14
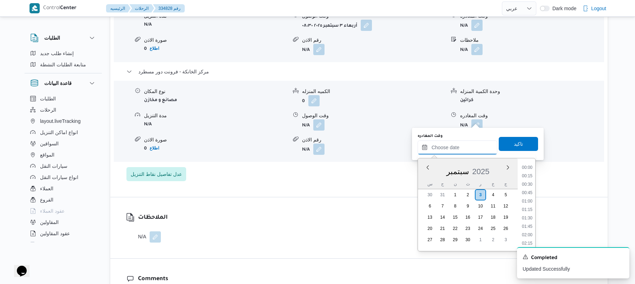
scroll to position [574, 0]
click at [531, 175] on li "17:15" at bounding box center [527, 175] width 16 height 7
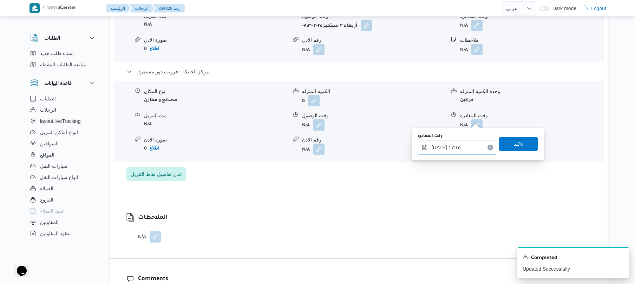
type input "٠٣/٠٩/٢٠٢٥ ١٧:١٥"
click at [520, 144] on span "تاكيد" at bounding box center [518, 144] width 39 height 14
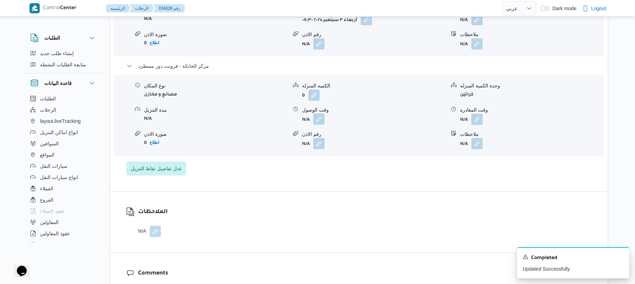
click at [323, 121] on button "button" at bounding box center [318, 119] width 11 height 11
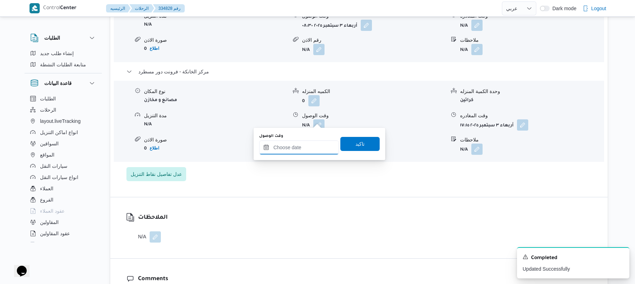
click at [318, 146] on input "وقت الوصول" at bounding box center [299, 148] width 80 height 14
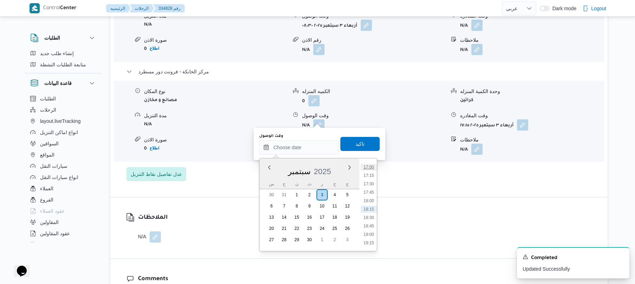
click at [370, 168] on li "17:00" at bounding box center [369, 167] width 16 height 7
type input "٠٣/٠٩/٢٠٢٥ ١٧:٠٠"
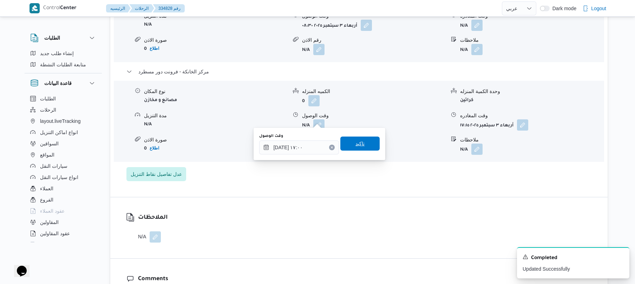
click at [368, 146] on span "تاكيد" at bounding box center [360, 144] width 39 height 14
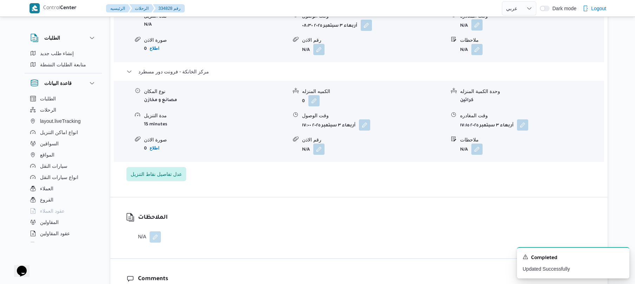
click at [477, 20] on button "button" at bounding box center [477, 24] width 11 height 11
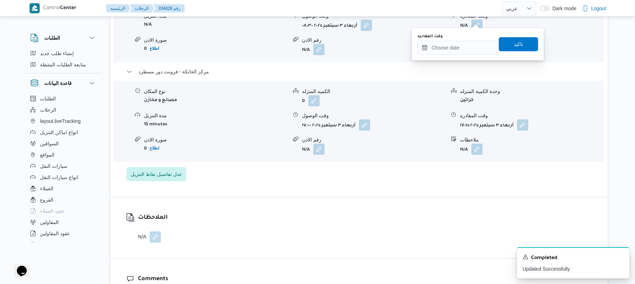
click at [466, 40] on div "وقت المغادره" at bounding box center [458, 44] width 80 height 21
click at [471, 49] on input "وقت المغادره" at bounding box center [458, 48] width 80 height 14
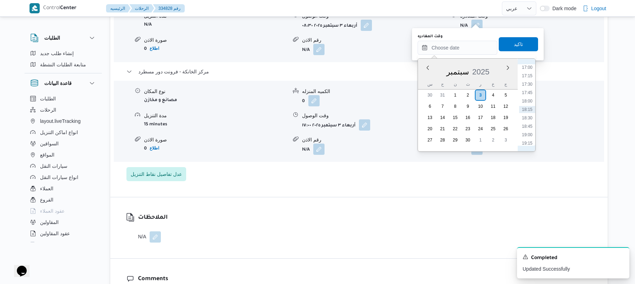
scroll to position [505, 0]
click at [529, 102] on li "16:00" at bounding box center [527, 102] width 16 height 7
type input "[DATE] ١٦:٠٠"
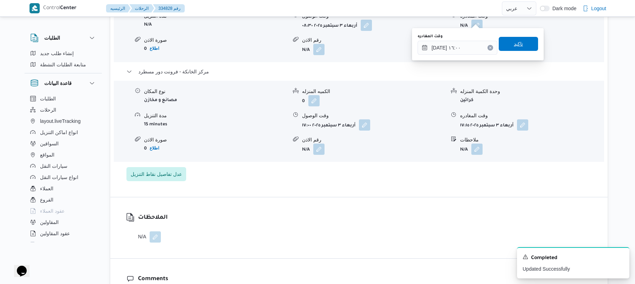
click at [514, 45] on span "تاكيد" at bounding box center [518, 44] width 9 height 8
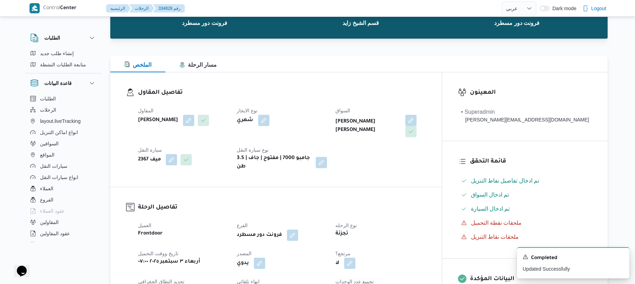
scroll to position [0, 0]
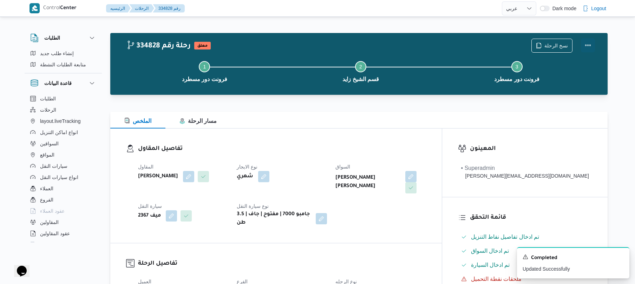
click at [585, 46] on button "Actions" at bounding box center [588, 45] width 14 height 14
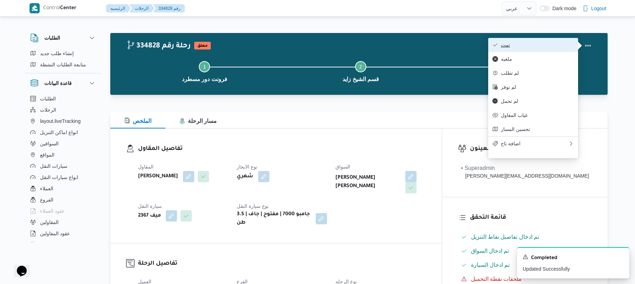
click at [557, 46] on span "تمت" at bounding box center [537, 45] width 73 height 6
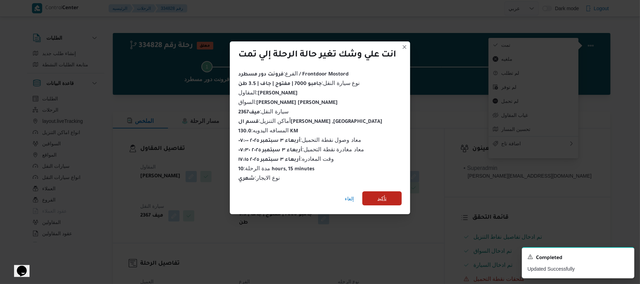
click at [386, 192] on span "تأكيد" at bounding box center [381, 199] width 39 height 14
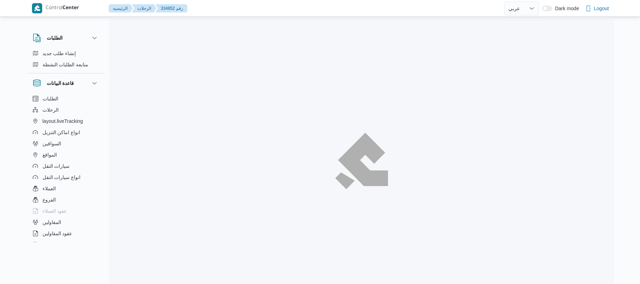
select select "ar"
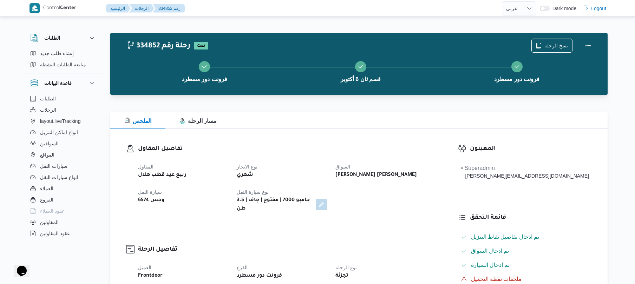
click at [421, 107] on div at bounding box center [359, 107] width 498 height 8
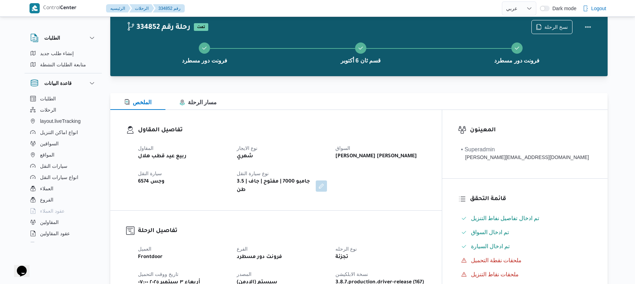
click at [317, 127] on h3 "تفاصيل المقاول" at bounding box center [282, 130] width 288 height 9
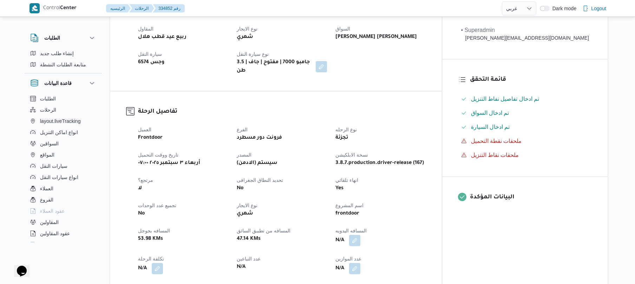
scroll to position [244, 0]
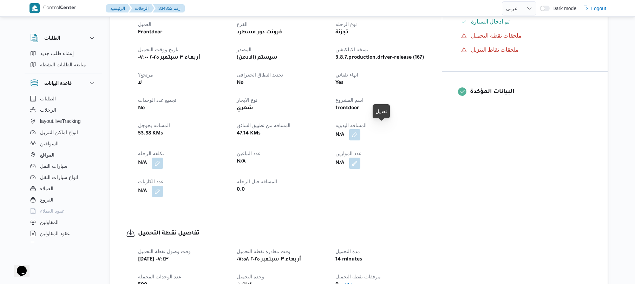
click at [361, 129] on button "button" at bounding box center [354, 134] width 11 height 11
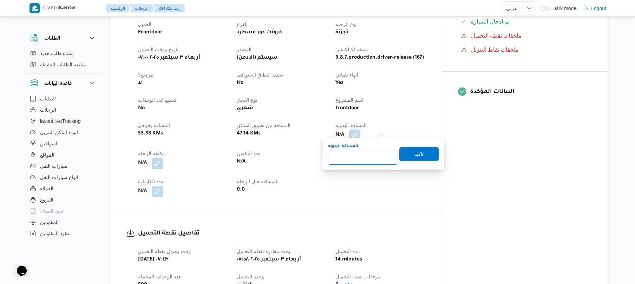
click at [353, 158] on input "المسافه اليدويه" at bounding box center [363, 158] width 70 height 14
type input "130"
click at [415, 158] on span "تاكيد" at bounding box center [419, 154] width 9 height 8
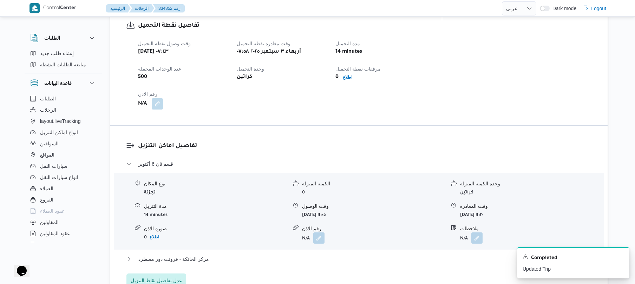
scroll to position [487, 0]
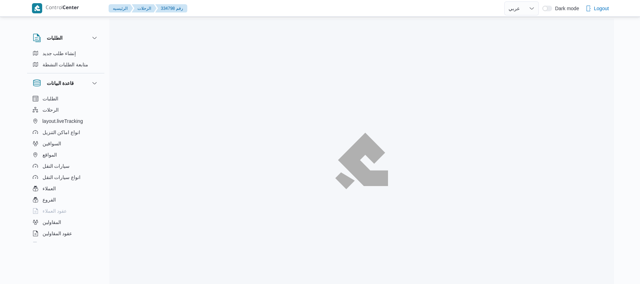
select select "ar"
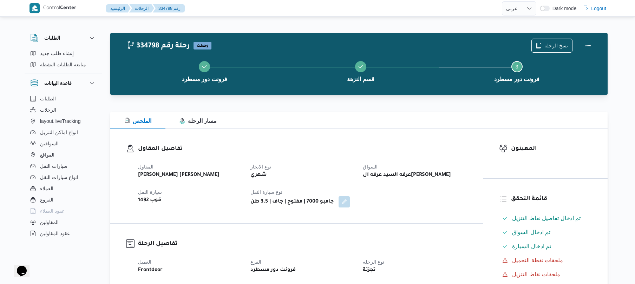
click at [318, 136] on div "تفاصيل المقاول المقاول [PERSON_NAME] [PERSON_NAME] نوع الايجار شهري السواق عرفه…" at bounding box center [296, 176] width 373 height 95
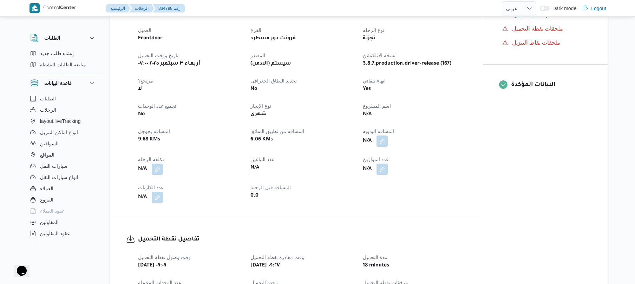
scroll to position [244, 0]
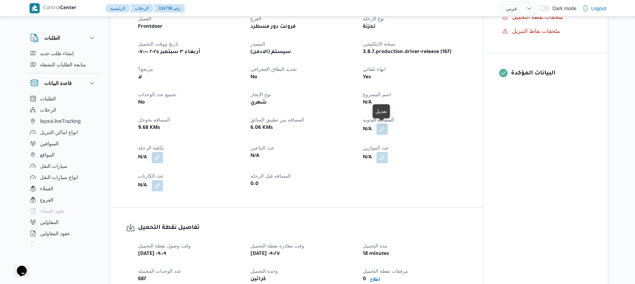
click at [384, 128] on button "button" at bounding box center [382, 129] width 11 height 11
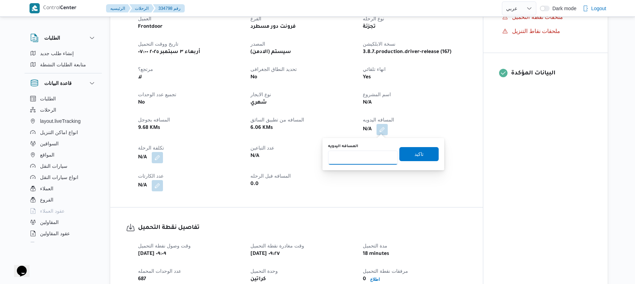
click at [367, 158] on input "المسافه اليدويه" at bounding box center [363, 158] width 70 height 14
type input "70"
click at [415, 156] on span "تاكيد" at bounding box center [419, 154] width 9 height 8
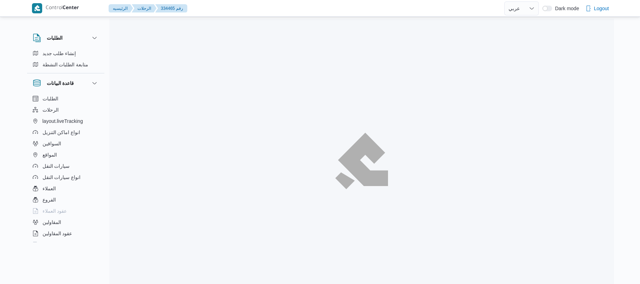
select select "ar"
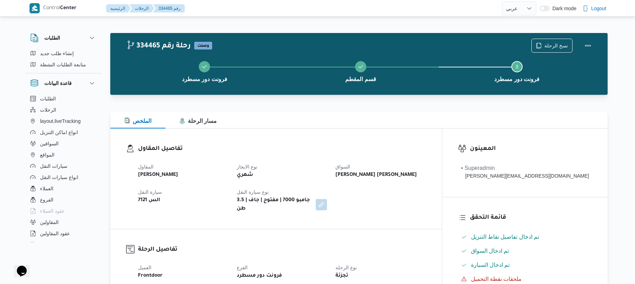
click at [343, 142] on div "تفاصيل المقاول المقاول [PERSON_NAME] نوع الايجار شهري السواق [PERSON_NAME] [PER…" at bounding box center [276, 179] width 332 height 101
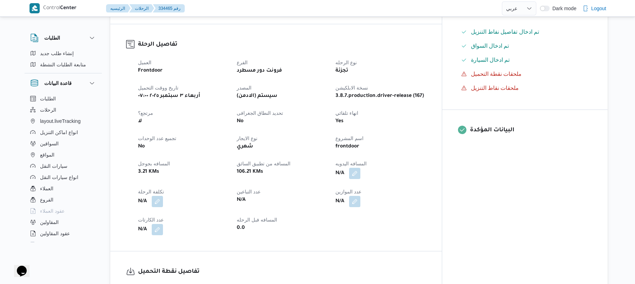
scroll to position [206, 0]
click at [361, 167] on button "button" at bounding box center [354, 172] width 11 height 11
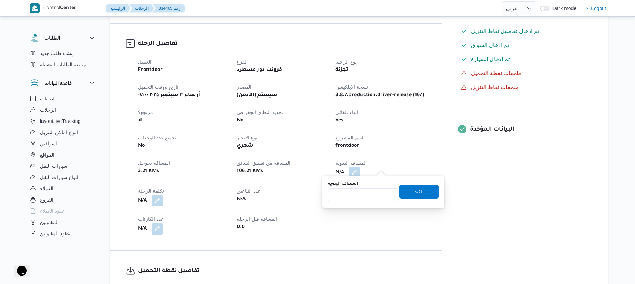
click at [364, 190] on input "المسافه اليدويه" at bounding box center [363, 195] width 70 height 14
type input "120"
click at [419, 192] on span "تاكيد" at bounding box center [419, 191] width 9 height 8
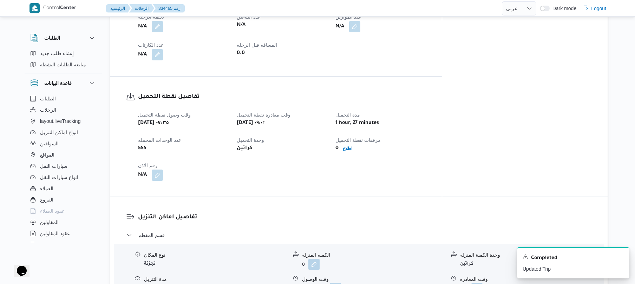
scroll to position [408, 0]
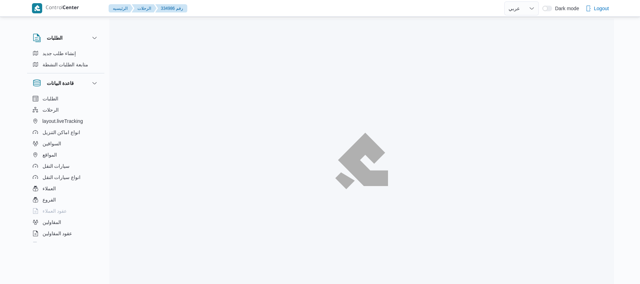
select select "ar"
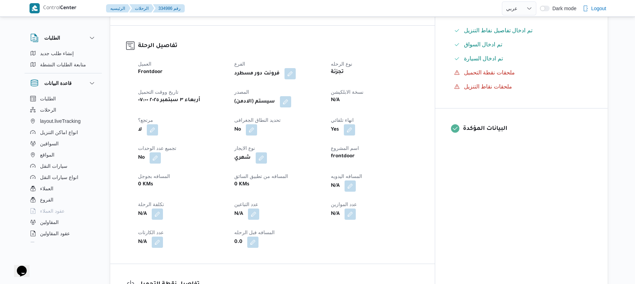
scroll to position [225, 0]
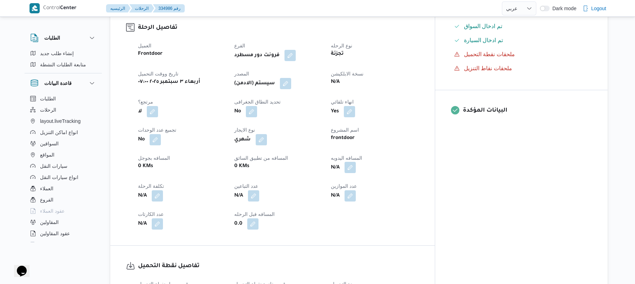
click at [356, 173] on button "button" at bounding box center [350, 167] width 11 height 11
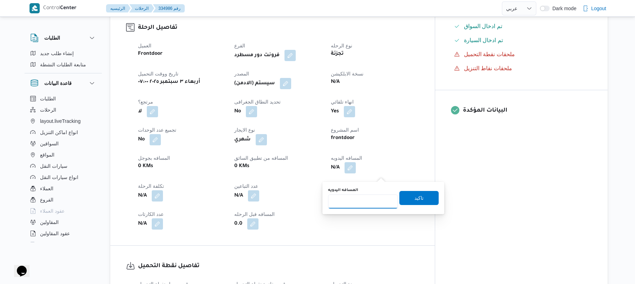
click at [366, 200] on input "المسافه اليدويه" at bounding box center [363, 202] width 70 height 14
type input "90"
click at [403, 199] on span "تاكيد" at bounding box center [419, 198] width 39 height 14
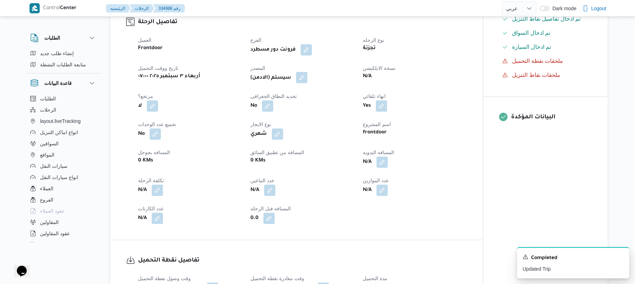
click at [303, 83] on button "button" at bounding box center [301, 77] width 11 height 11
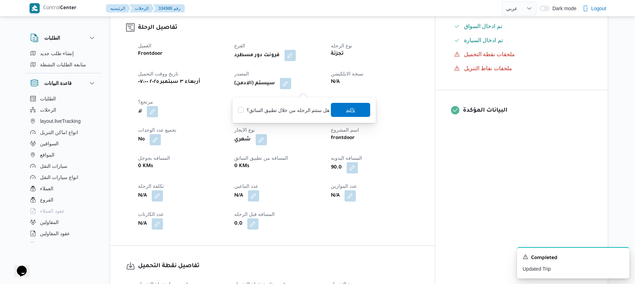
click at [348, 110] on span "تاكيد" at bounding box center [350, 110] width 9 height 8
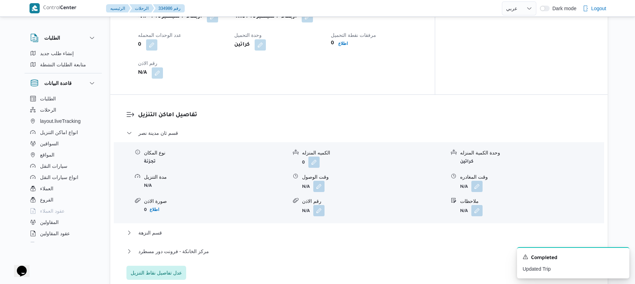
scroll to position [525, 0]
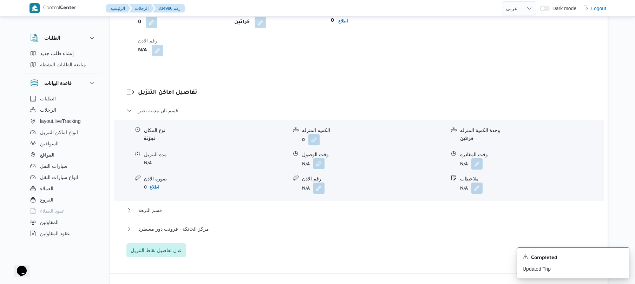
click at [321, 169] on button "button" at bounding box center [318, 163] width 11 height 11
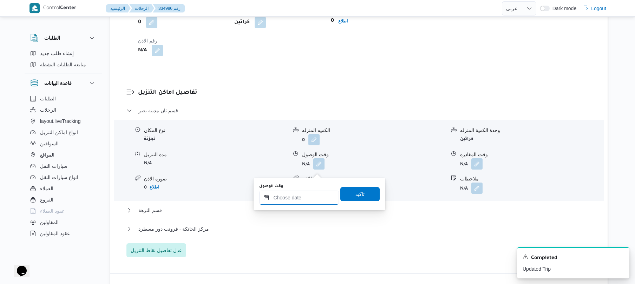
click at [301, 199] on input "وقت الوصول" at bounding box center [299, 198] width 80 height 14
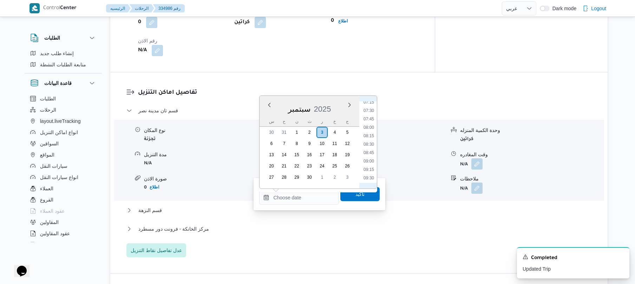
scroll to position [235, 0]
click at [369, 160] on ul "00:00 00:15 00:30 00:45 01:00 01:15 01:30 01:45 02:00 02:15 02:30 02:45 03:00 0…" at bounding box center [369, 143] width 16 height 82
click at [368, 163] on li "08:45" at bounding box center [369, 164] width 16 height 7
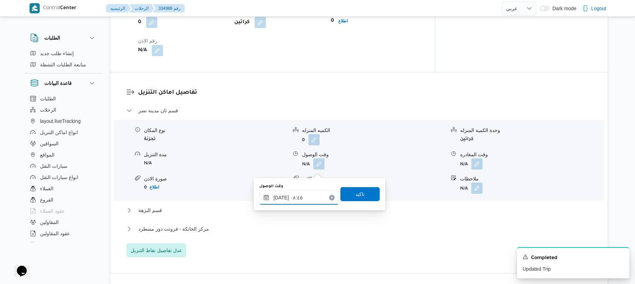
click at [283, 195] on input "[DATE] ٠٨:٤٥" at bounding box center [299, 198] width 80 height 14
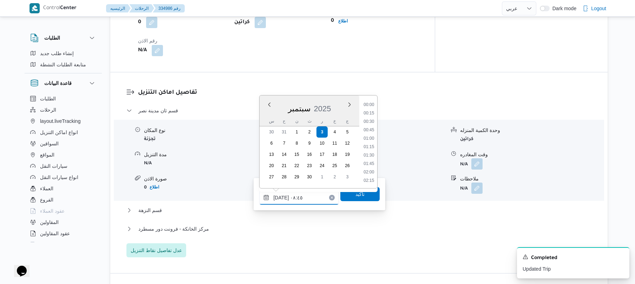
scroll to position [253, 0]
click at [283, 195] on input "[DATE] ٠٨:٤٥" at bounding box center [299, 198] width 80 height 14
type input "[DATE] ٠٨:٥٠"
click at [348, 195] on span "تاكيد" at bounding box center [360, 194] width 39 height 14
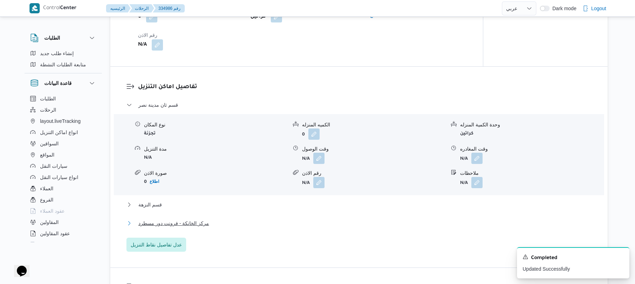
click at [285, 228] on button "مركز الخانكة - فرونت دور مسطرد" at bounding box center [360, 223] width 466 height 8
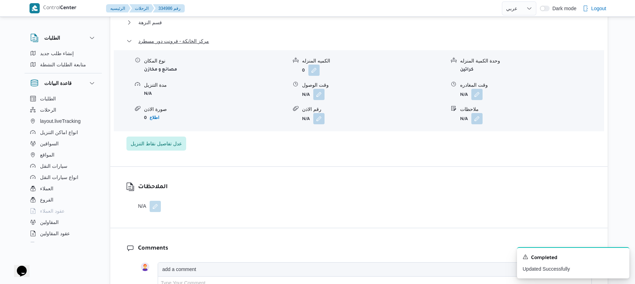
scroll to position [731, 0]
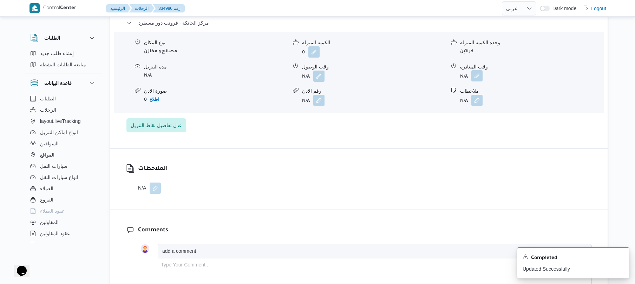
click at [476, 82] on button "button" at bounding box center [477, 75] width 11 height 11
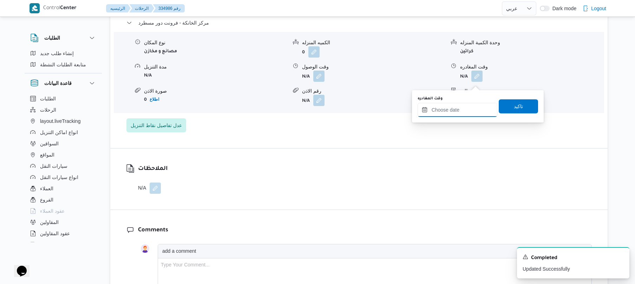
click at [459, 104] on input "وقت المغادره" at bounding box center [458, 110] width 80 height 14
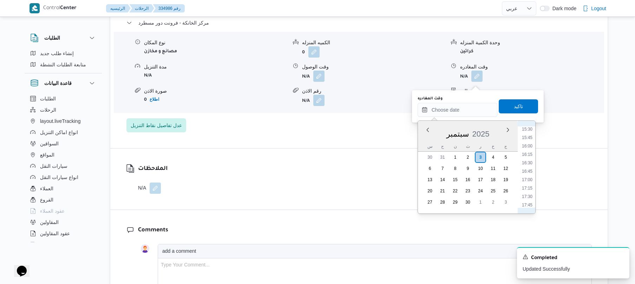
scroll to position [513, 0]
click at [528, 158] on li "16:00" at bounding box center [527, 156] width 16 height 7
type input "[DATE] ١٦:٠٠"
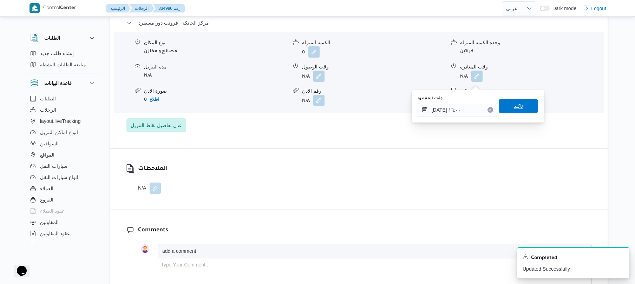
click at [523, 108] on span "تاكيد" at bounding box center [518, 106] width 39 height 14
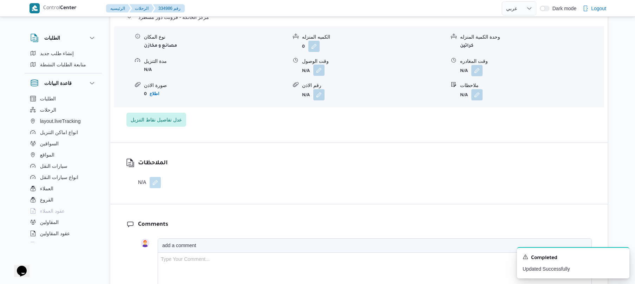
click at [318, 76] on button "button" at bounding box center [318, 70] width 11 height 11
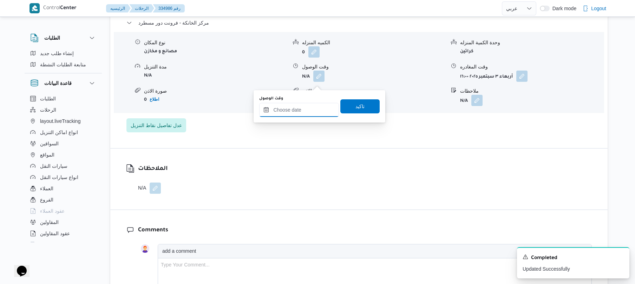
click at [315, 105] on input "وقت الوصول" at bounding box center [299, 110] width 80 height 14
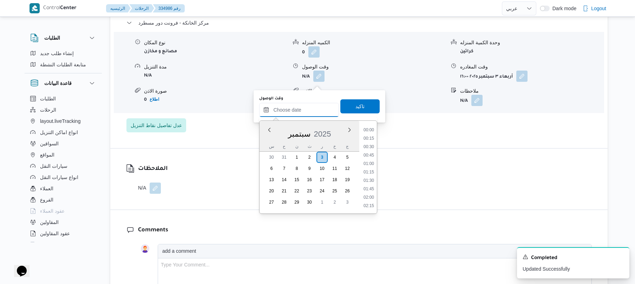
scroll to position [582, 0]
click at [377, 136] on ul "00:00 00:15 00:30 00:45 01:00 01:15 01:30 01:45 02:00 02:15 02:30 02:45 03:00 0…" at bounding box center [369, 168] width 16 height 82
click at [372, 147] on li "15:45" at bounding box center [369, 147] width 16 height 7
type input "[DATE] ١٥:٤٥"
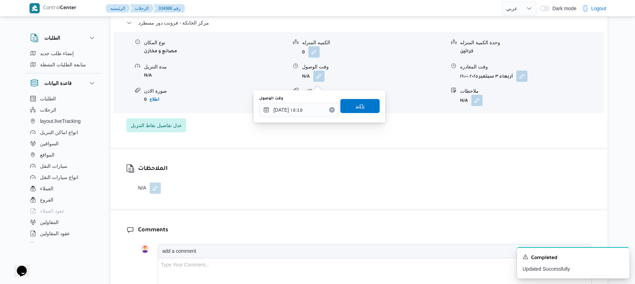
click at [366, 109] on span "تاكيد" at bounding box center [360, 106] width 39 height 14
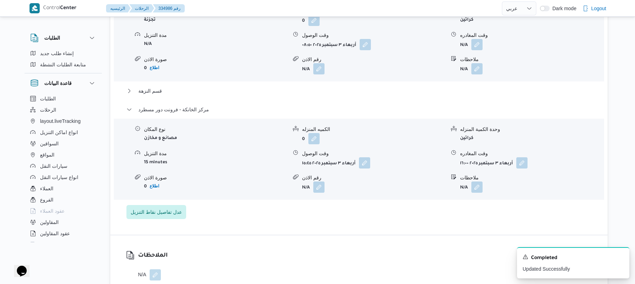
scroll to position [637, 0]
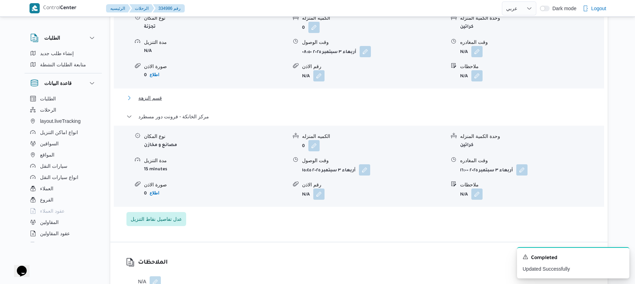
click at [375, 102] on button "قسم النزهة" at bounding box center [360, 98] width 466 height 8
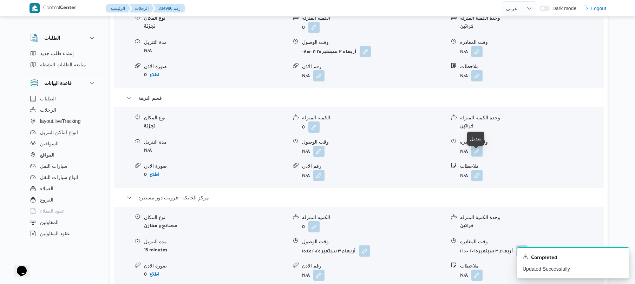
click at [477, 156] on button "button" at bounding box center [477, 150] width 11 height 11
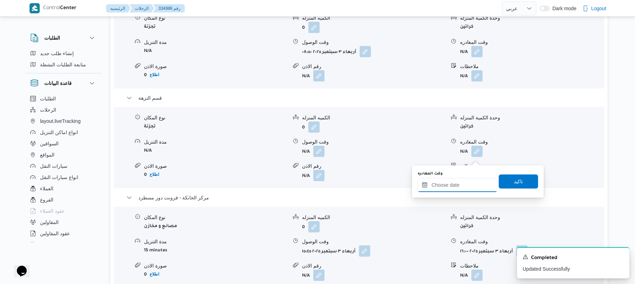
click at [463, 181] on div at bounding box center [458, 185] width 80 height 14
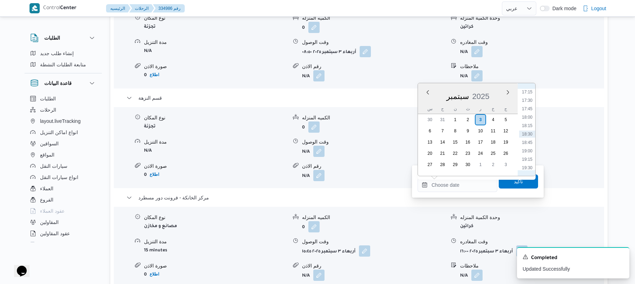
scroll to position [513, 0]
click at [529, 96] on li "15:15" at bounding box center [527, 93] width 16 height 7
type input "[DATE] ١٥:١٥"
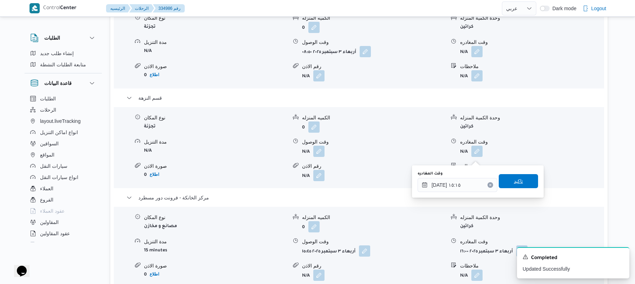
click at [515, 183] on span "تاكيد" at bounding box center [518, 181] width 9 height 8
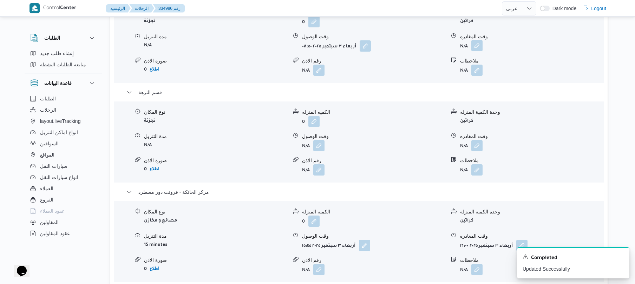
click at [477, 51] on button "button" at bounding box center [477, 45] width 11 height 11
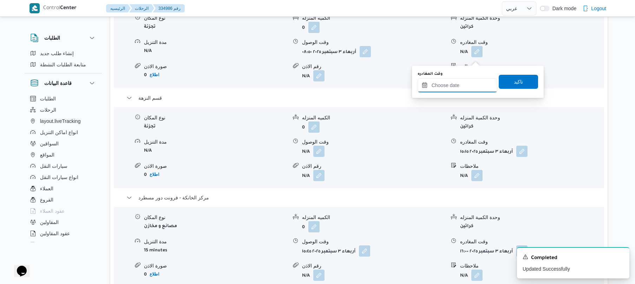
click at [465, 83] on input "وقت المغادره" at bounding box center [458, 85] width 80 height 14
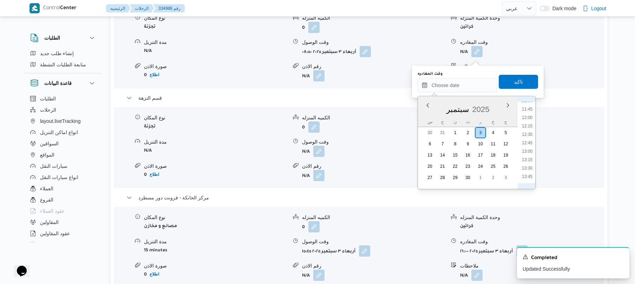
scroll to position [376, 0]
click at [528, 125] on li "11:45" at bounding box center [527, 126] width 16 height 7
type input "[DATE] ١١:٤٥"
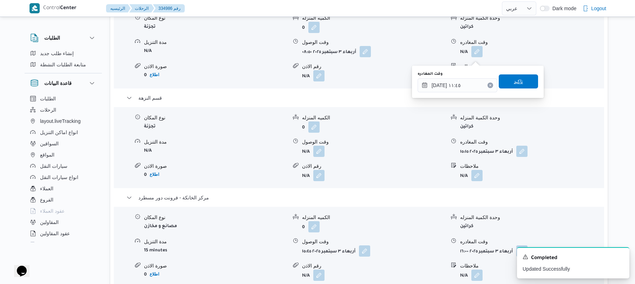
click at [519, 82] on span "تاكيد" at bounding box center [518, 82] width 39 height 14
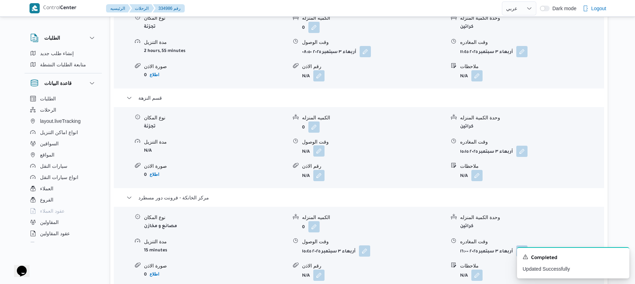
click at [315, 155] on button "button" at bounding box center [318, 150] width 11 height 11
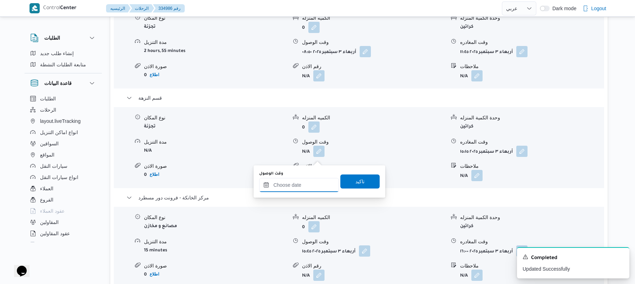
click at [321, 186] on input "وقت الوصول" at bounding box center [299, 185] width 80 height 14
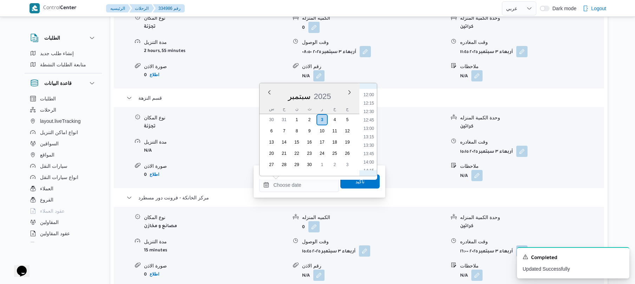
scroll to position [374, 0]
click at [373, 121] on li "12:00" at bounding box center [369, 122] width 16 height 7
type input "[DATE] ١٢:٠٠"
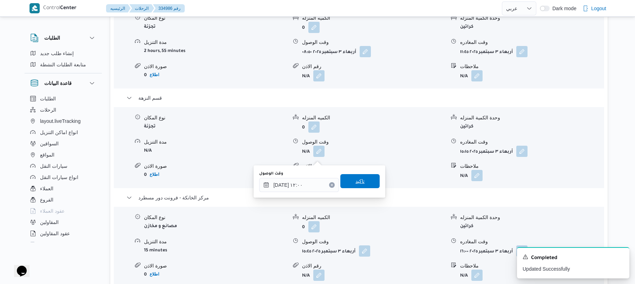
click at [356, 185] on span "تاكيد" at bounding box center [360, 181] width 9 height 8
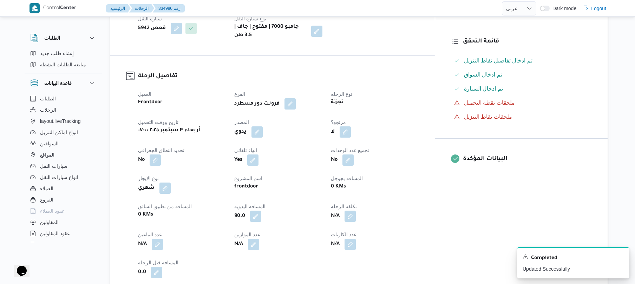
scroll to position [0, 0]
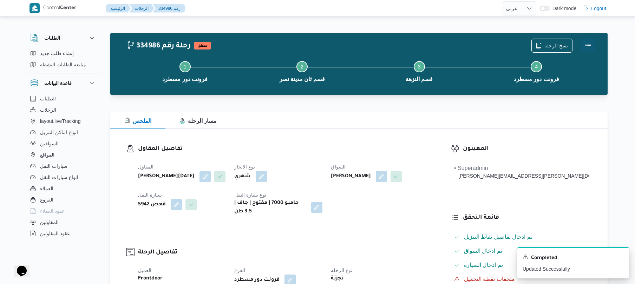
click at [588, 41] on button "Actions" at bounding box center [588, 45] width 14 height 14
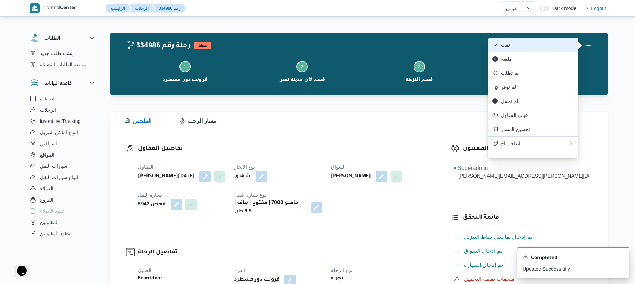
click at [519, 52] on button "تمت" at bounding box center [534, 45] width 90 height 14
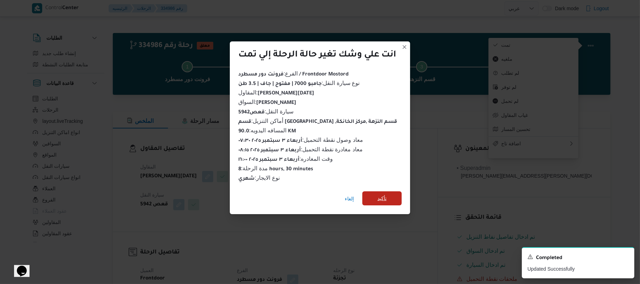
click at [394, 196] on span "تأكيد" at bounding box center [381, 199] width 39 height 14
